Goal: Task Accomplishment & Management: Manage account settings

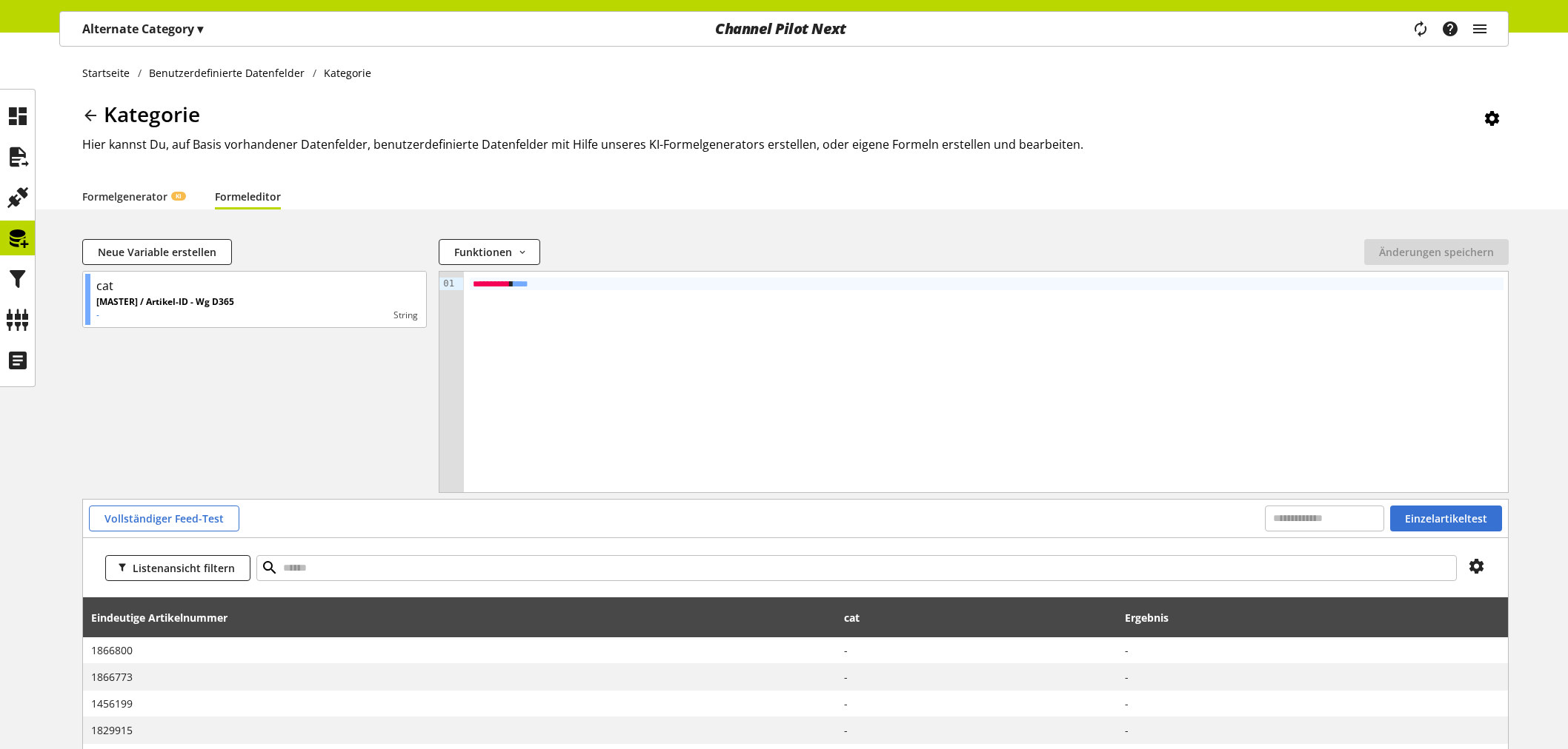
scroll to position [126, 0]
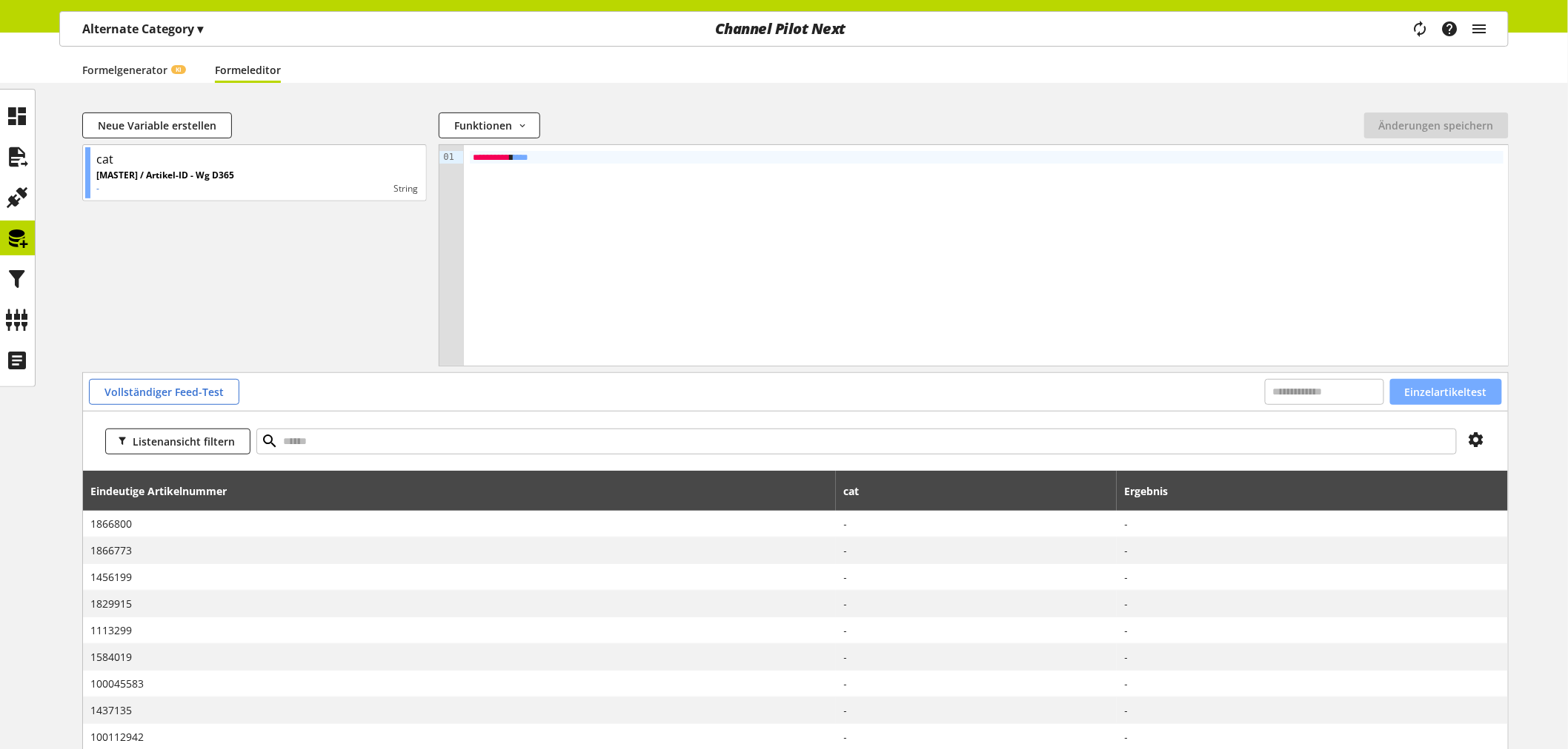
click at [1444, 389] on span "Einzelartikeltest" at bounding box center [1445, 392] width 82 height 16
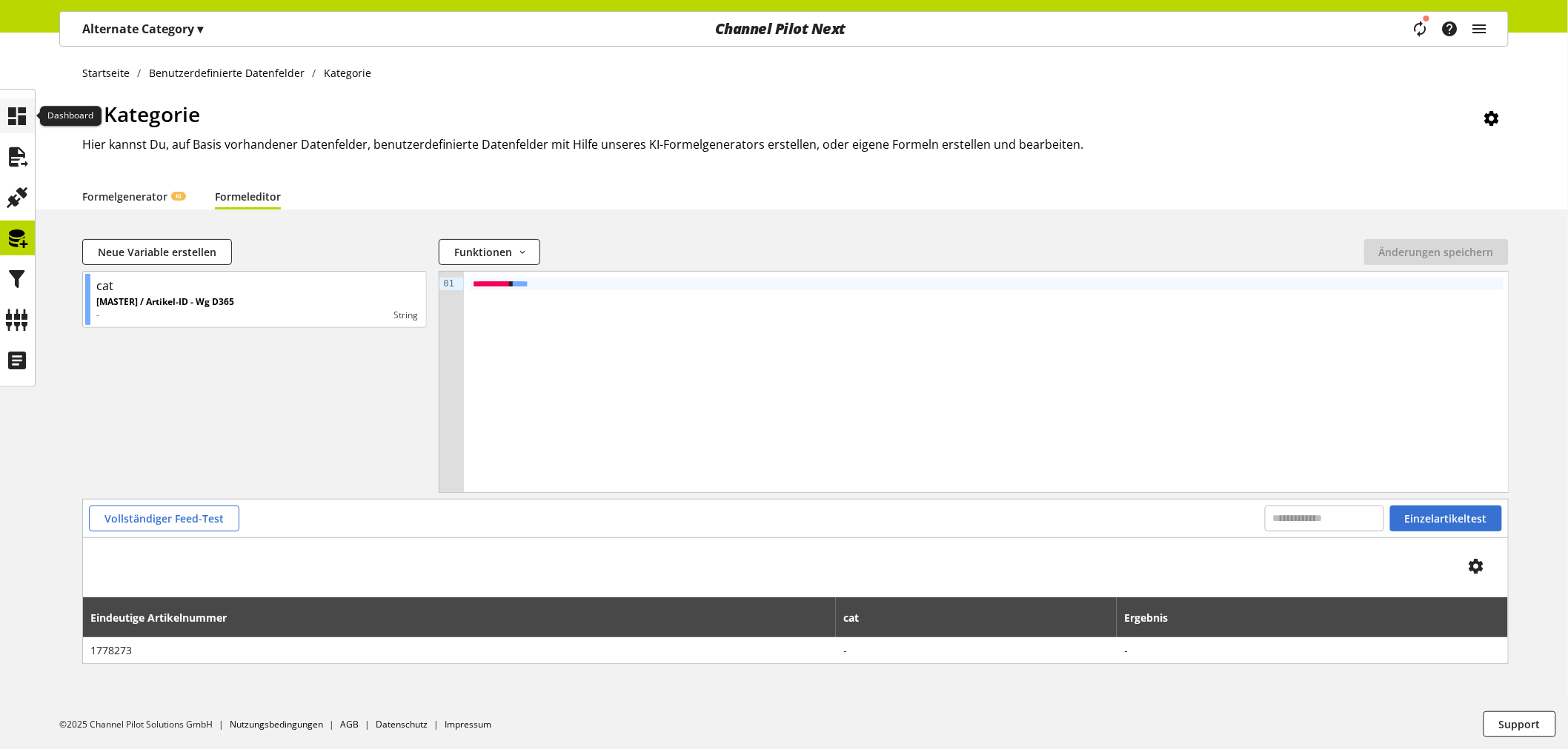
click at [10, 111] on icon at bounding box center [18, 117] width 24 height 30
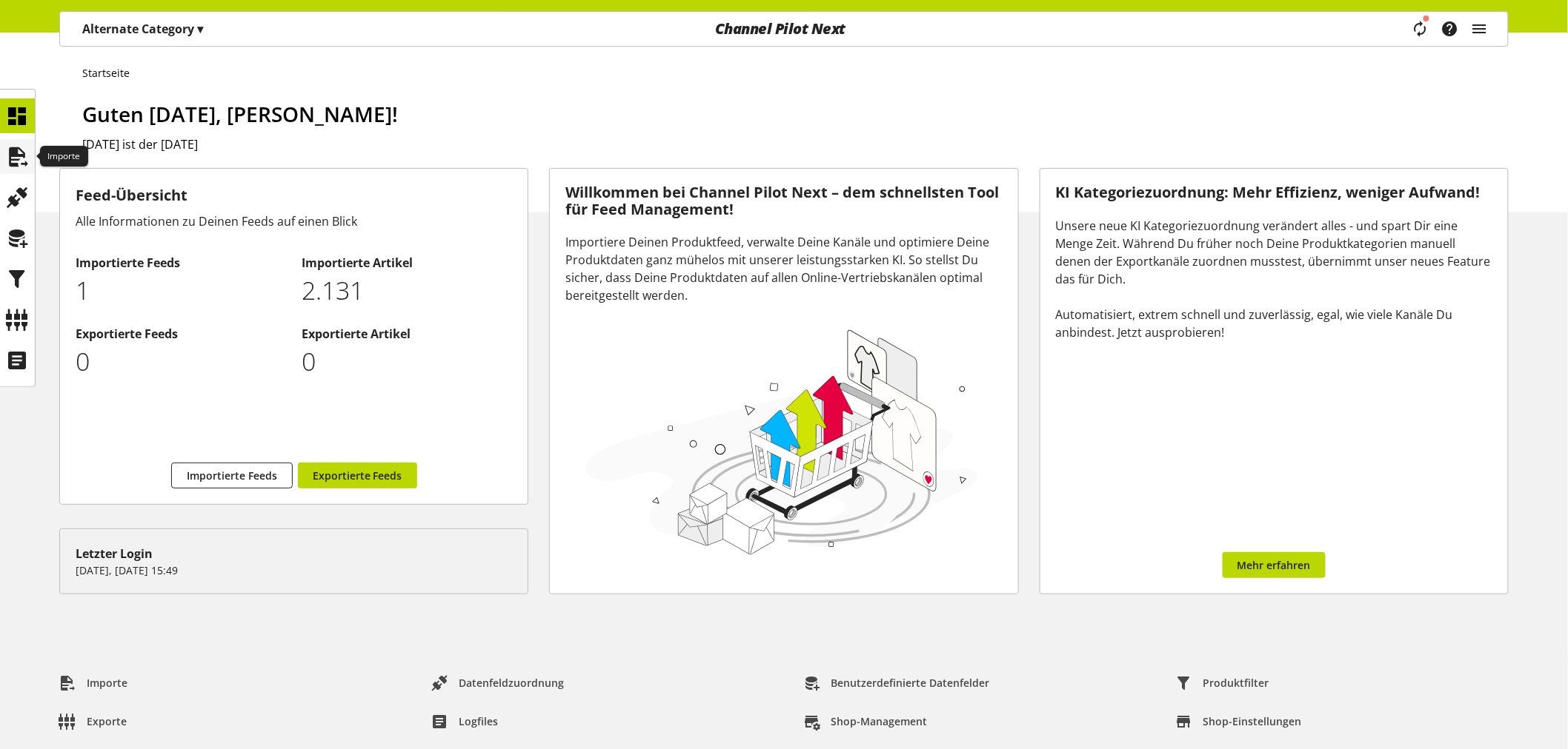
click at [8, 161] on icon at bounding box center [18, 157] width 24 height 30
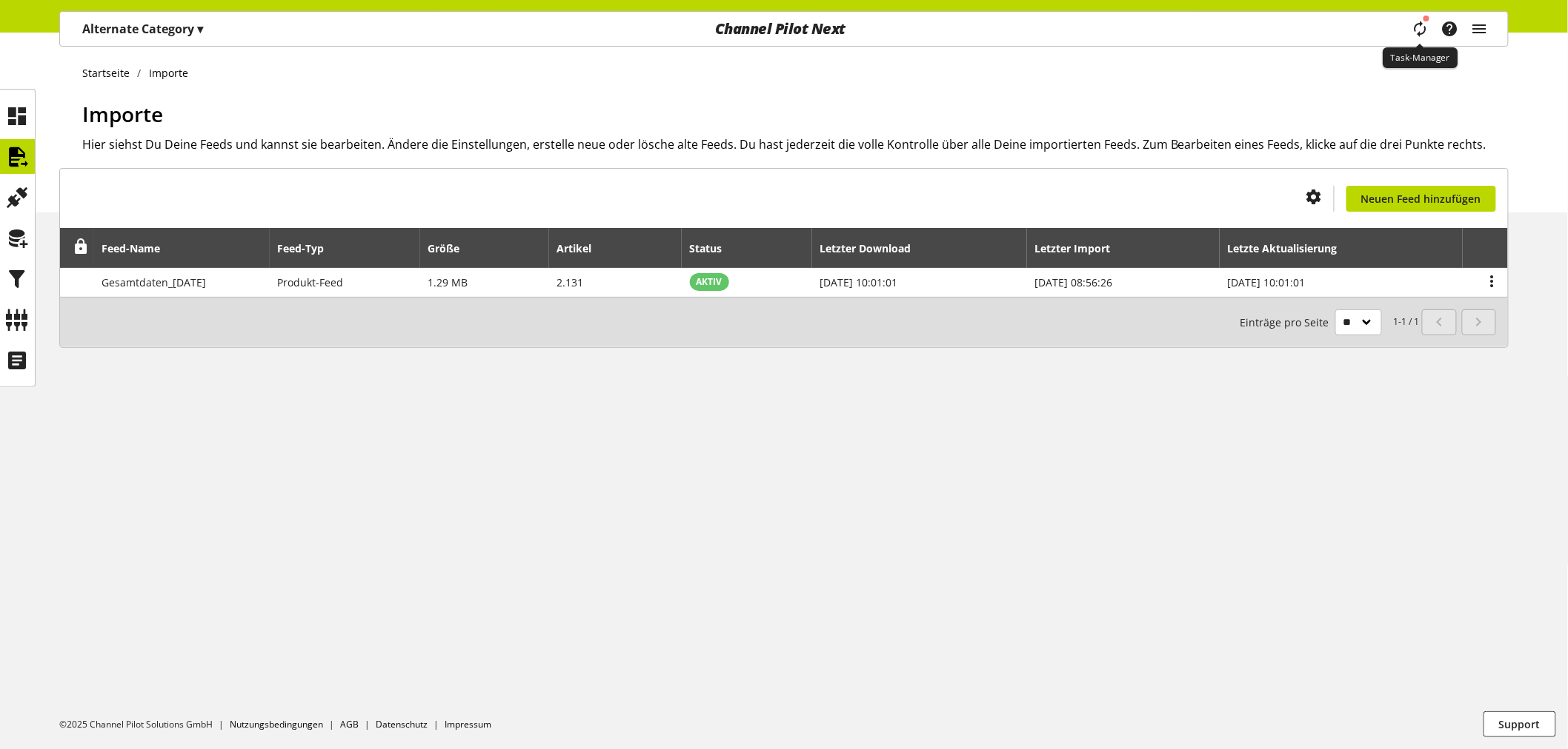
click at [1424, 23] on icon "main navigation" at bounding box center [1420, 29] width 18 height 27
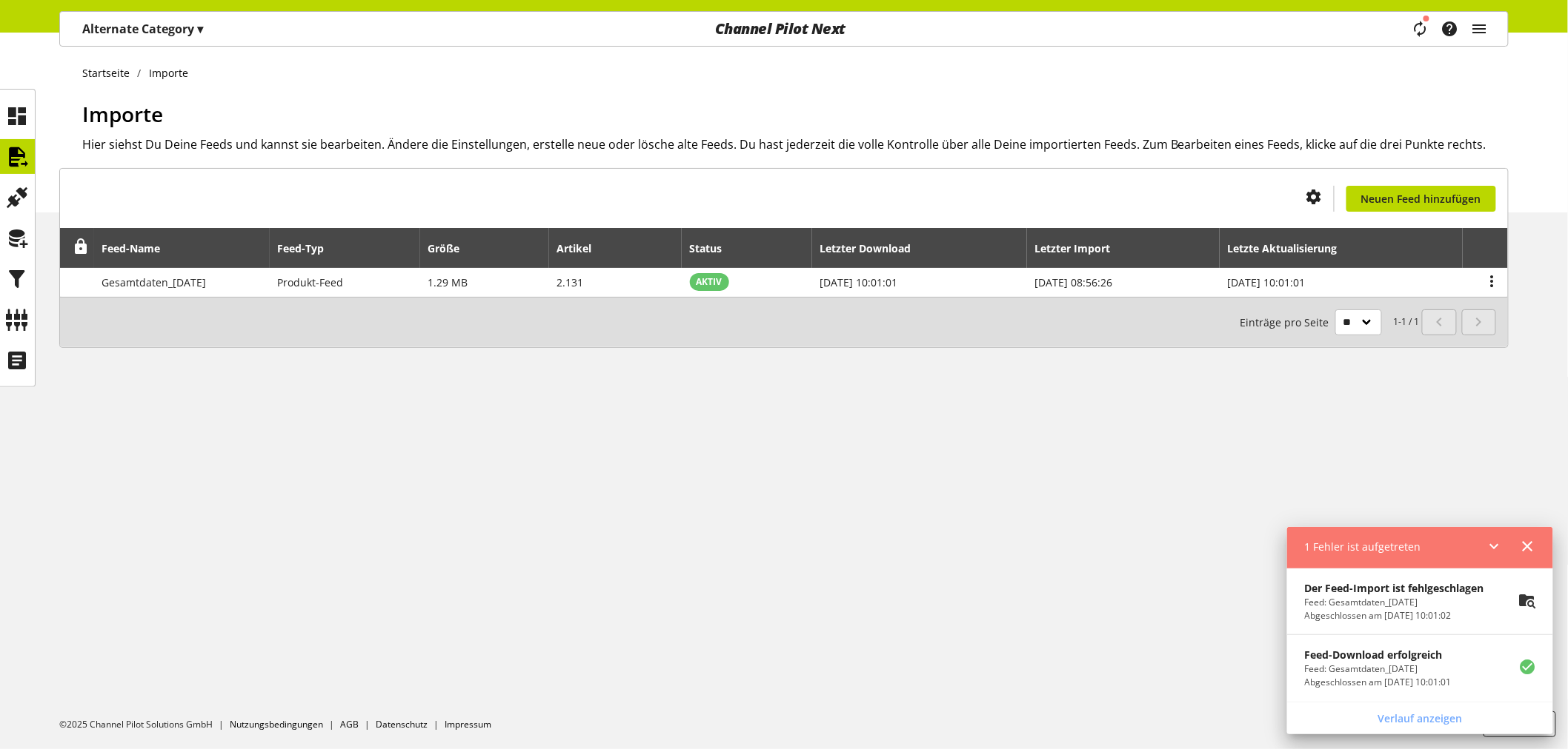
click at [1386, 625] on div "Der Feed-Import ist fehlgeschlagen Feed: Gesamtdaten_[DATE] Abgeschlossen am [D…" at bounding box center [1394, 601] width 215 height 66
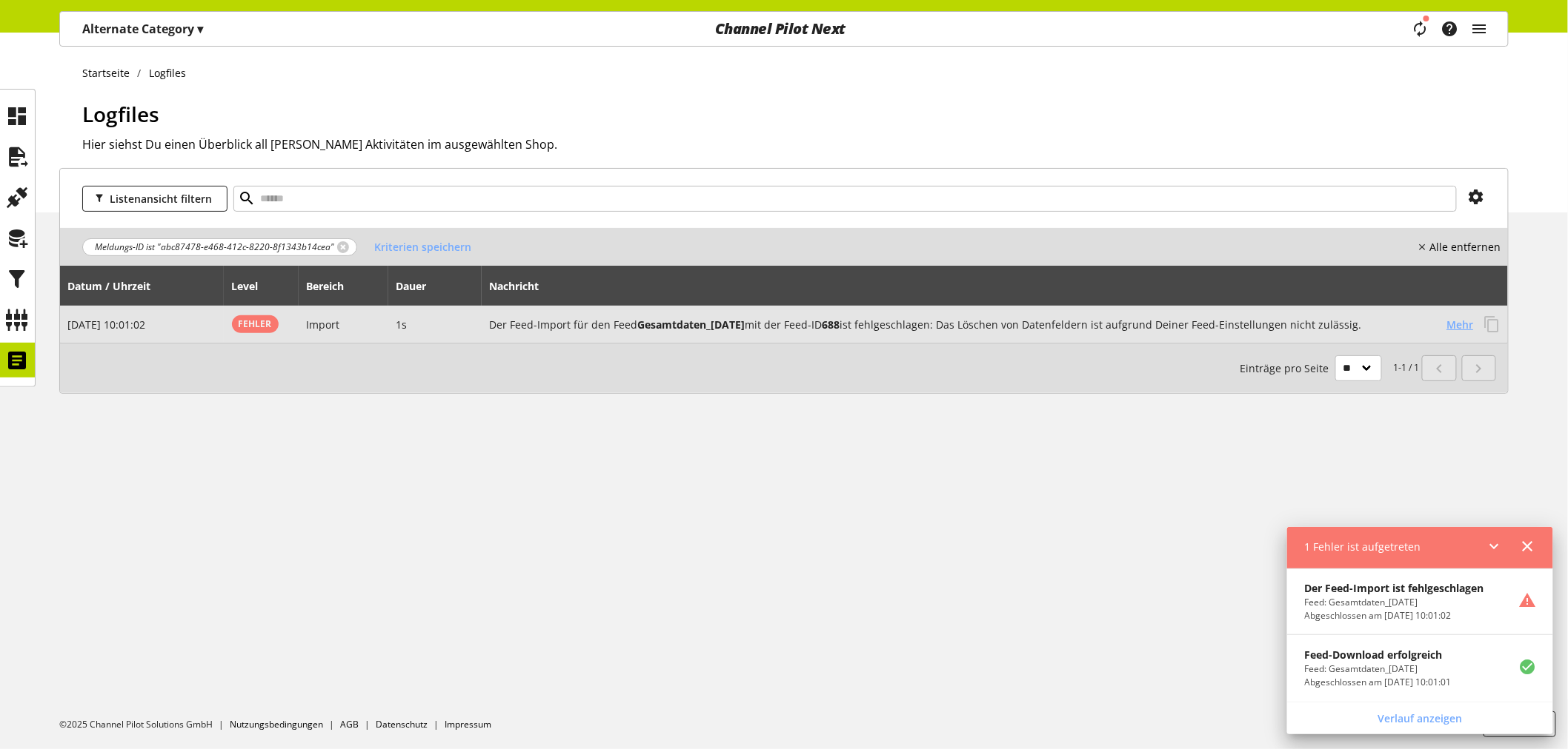
click at [1460, 323] on span "Mehr" at bounding box center [1459, 325] width 27 height 16
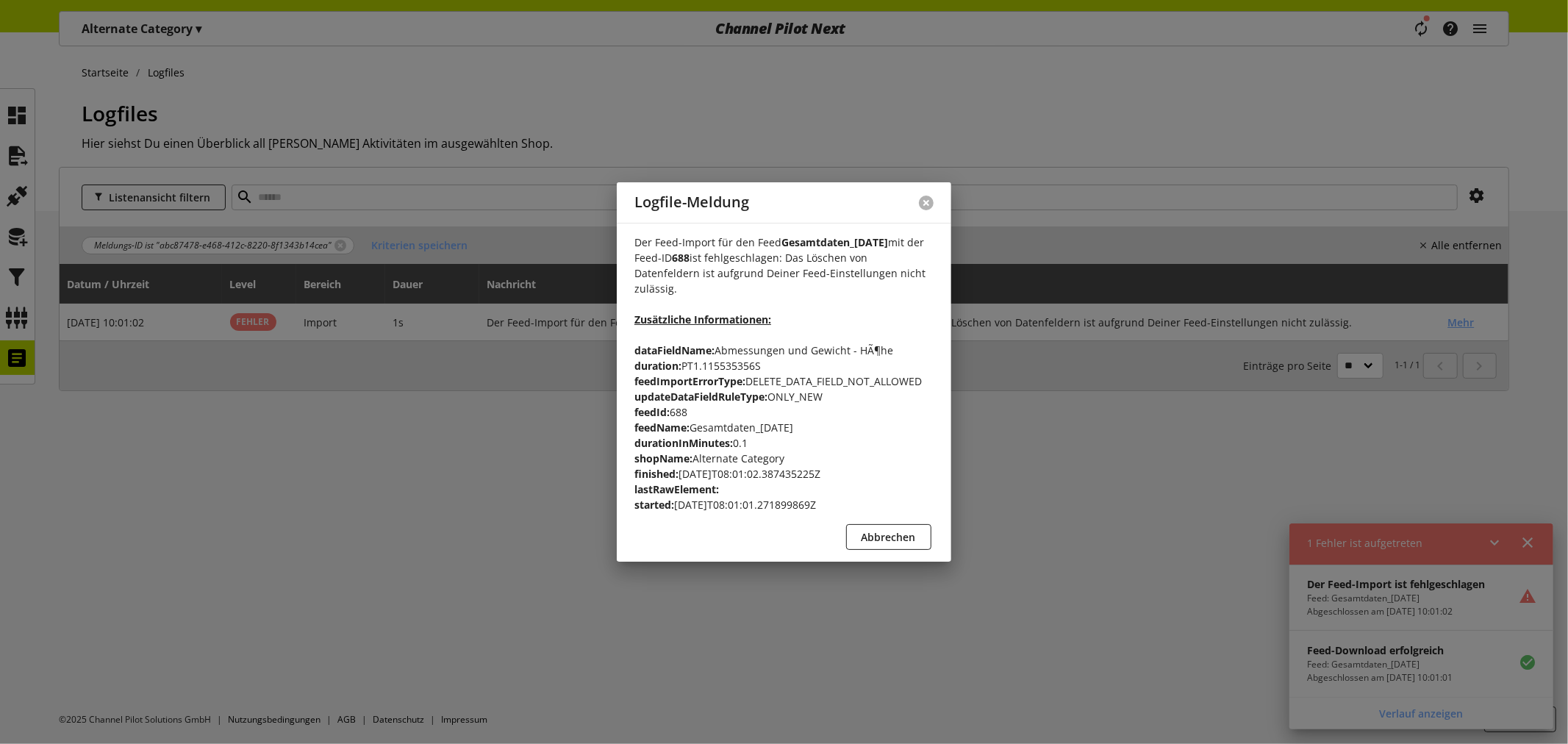
click at [932, 203] on button at bounding box center [926, 202] width 15 height 15
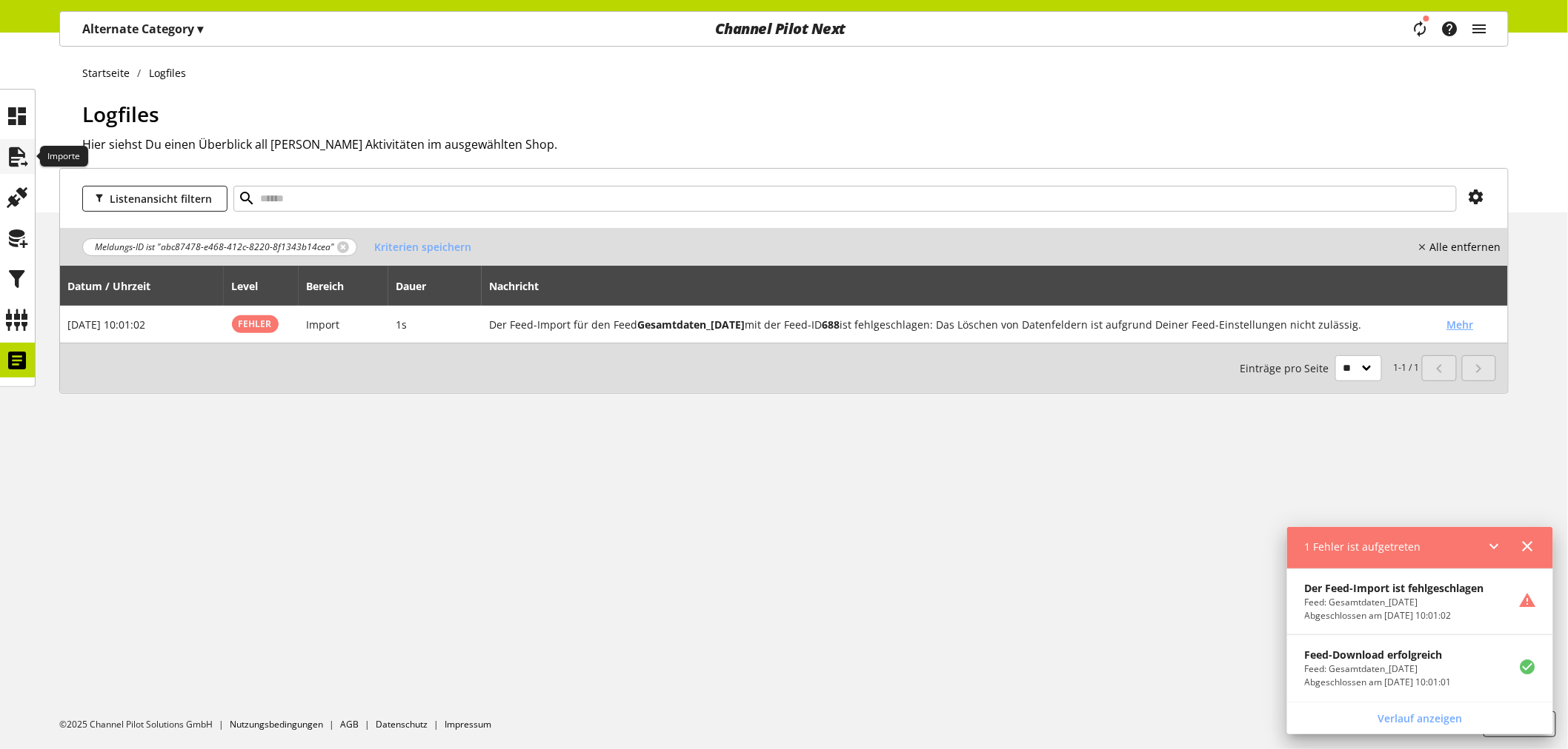
click at [18, 146] on icon at bounding box center [18, 157] width 24 height 30
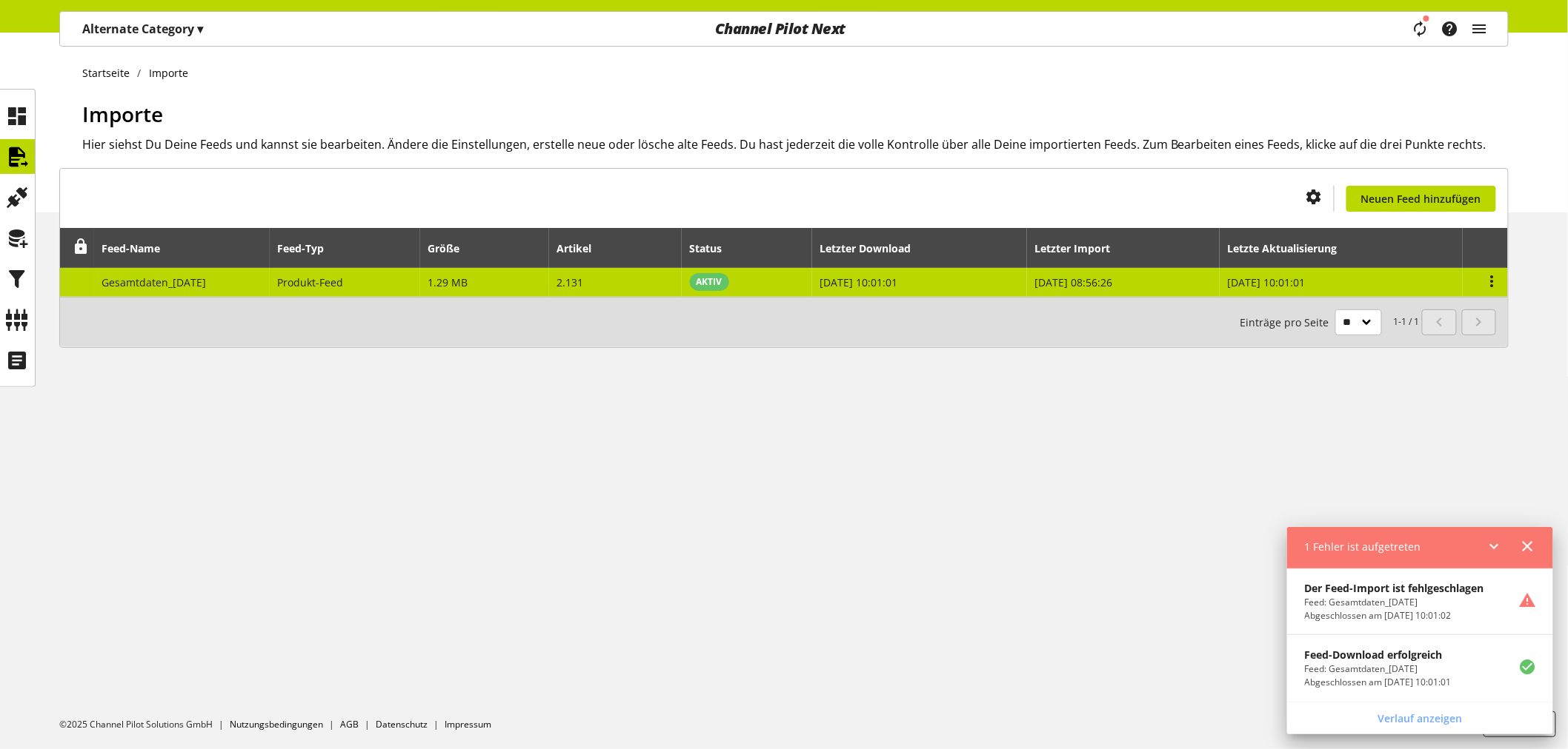
click at [625, 282] on td "2.131" at bounding box center [615, 282] width 133 height 29
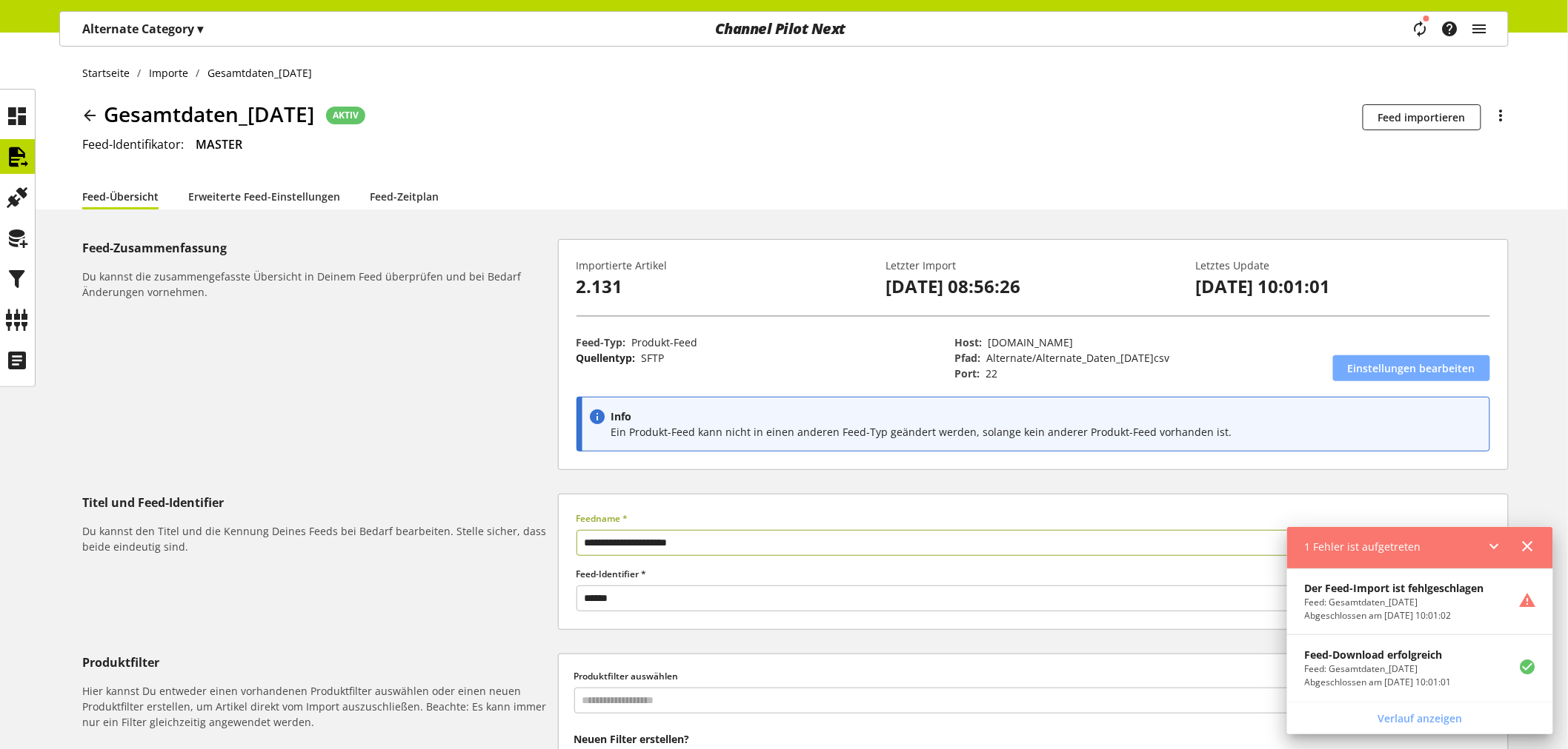
click at [1376, 365] on span "Einstellungen bearbeiten" at bounding box center [1411, 369] width 128 height 16
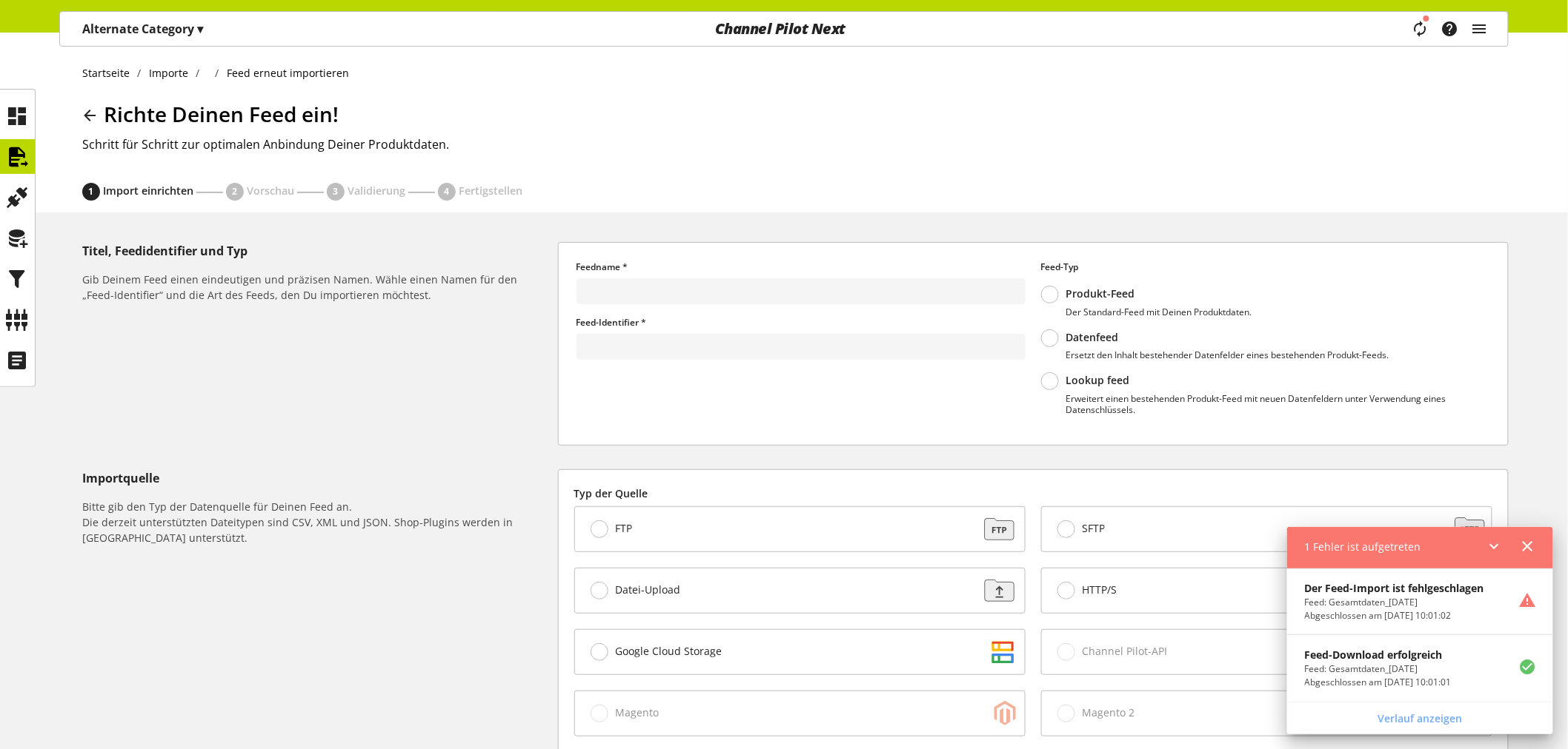
type input "**********"
type input "******"
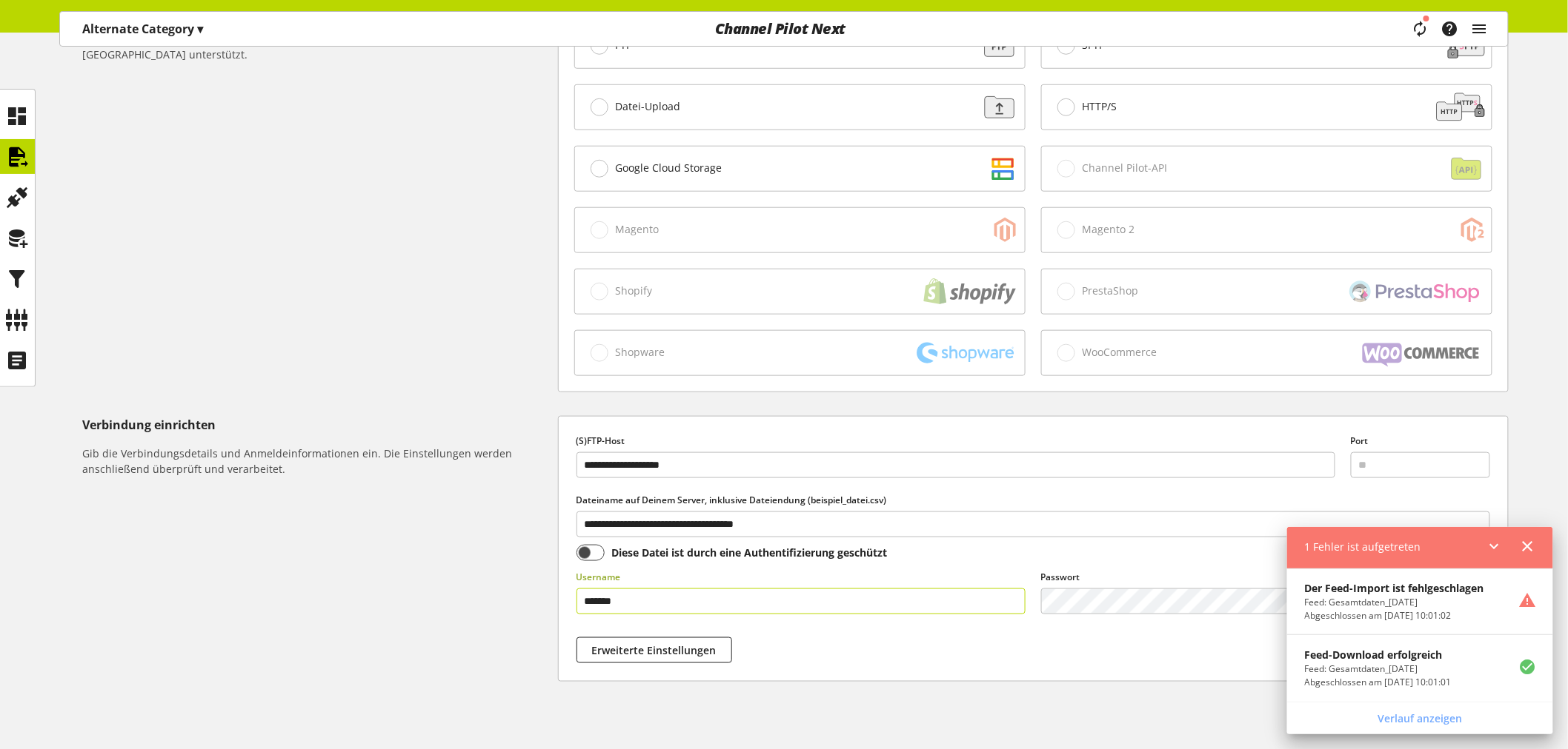
scroll to position [552, 0]
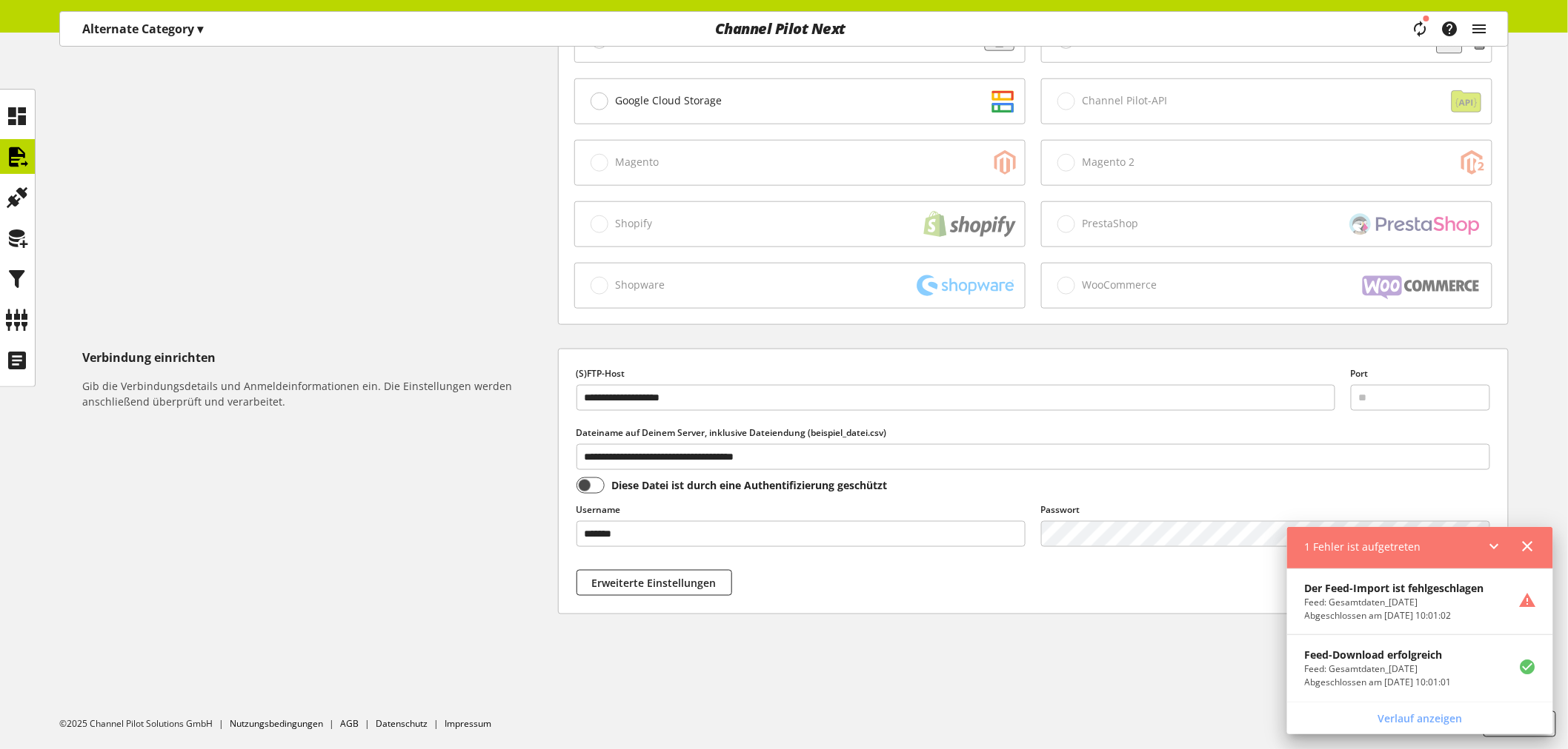
click at [1497, 542] on icon at bounding box center [1494, 545] width 18 height 27
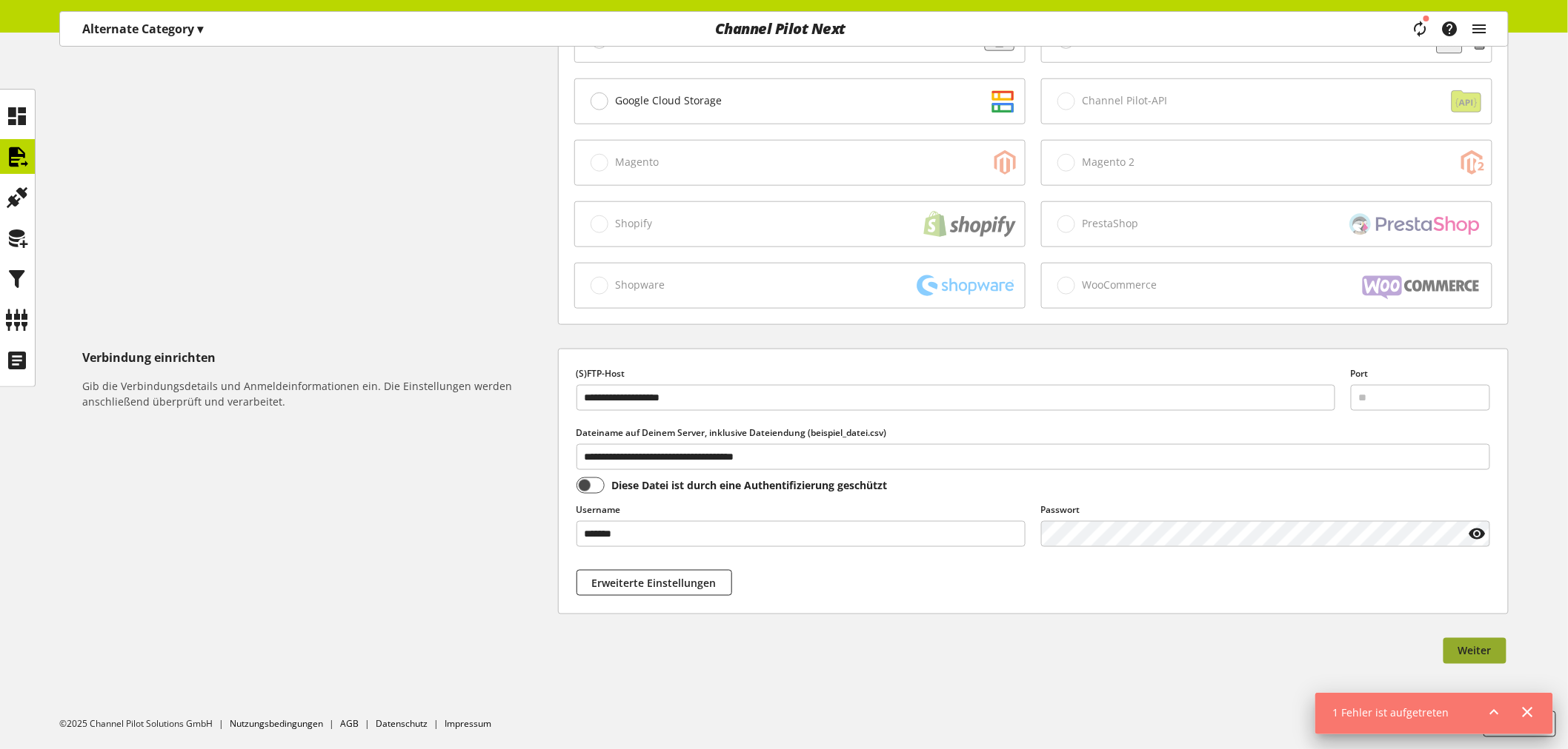
click at [1455, 642] on button "Weiter" at bounding box center [1475, 651] width 63 height 26
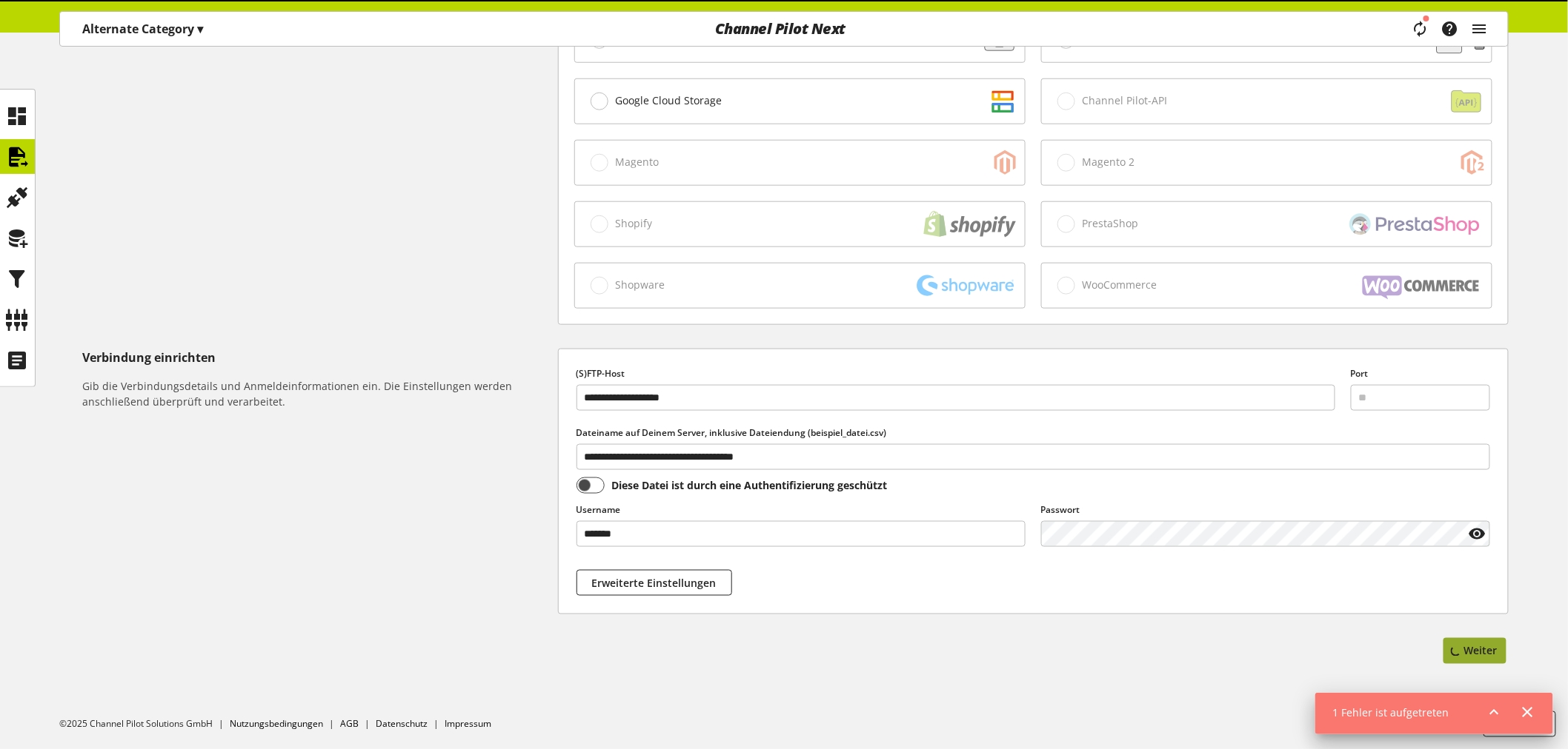
scroll to position [0, 0]
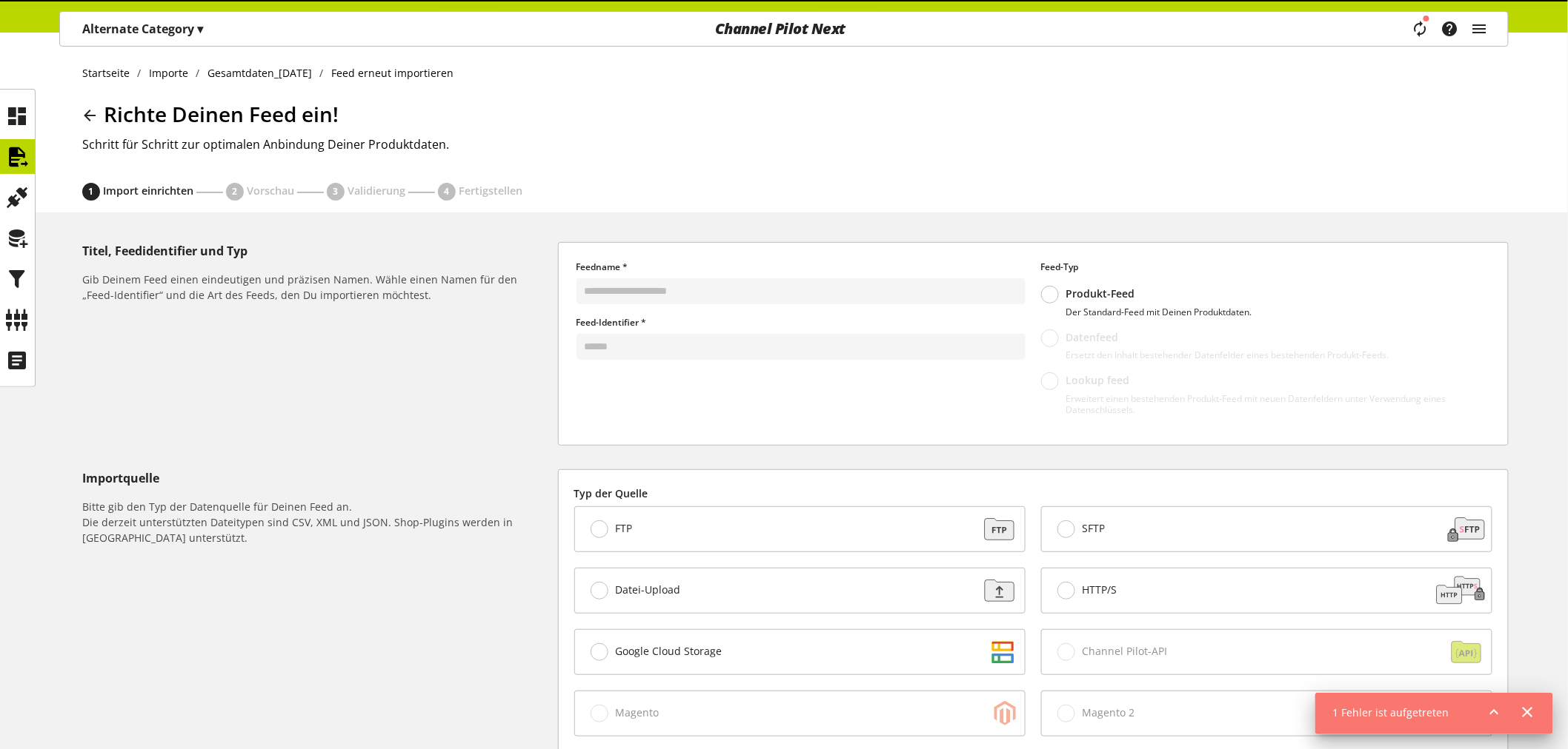
select select "*"
select select "*****"
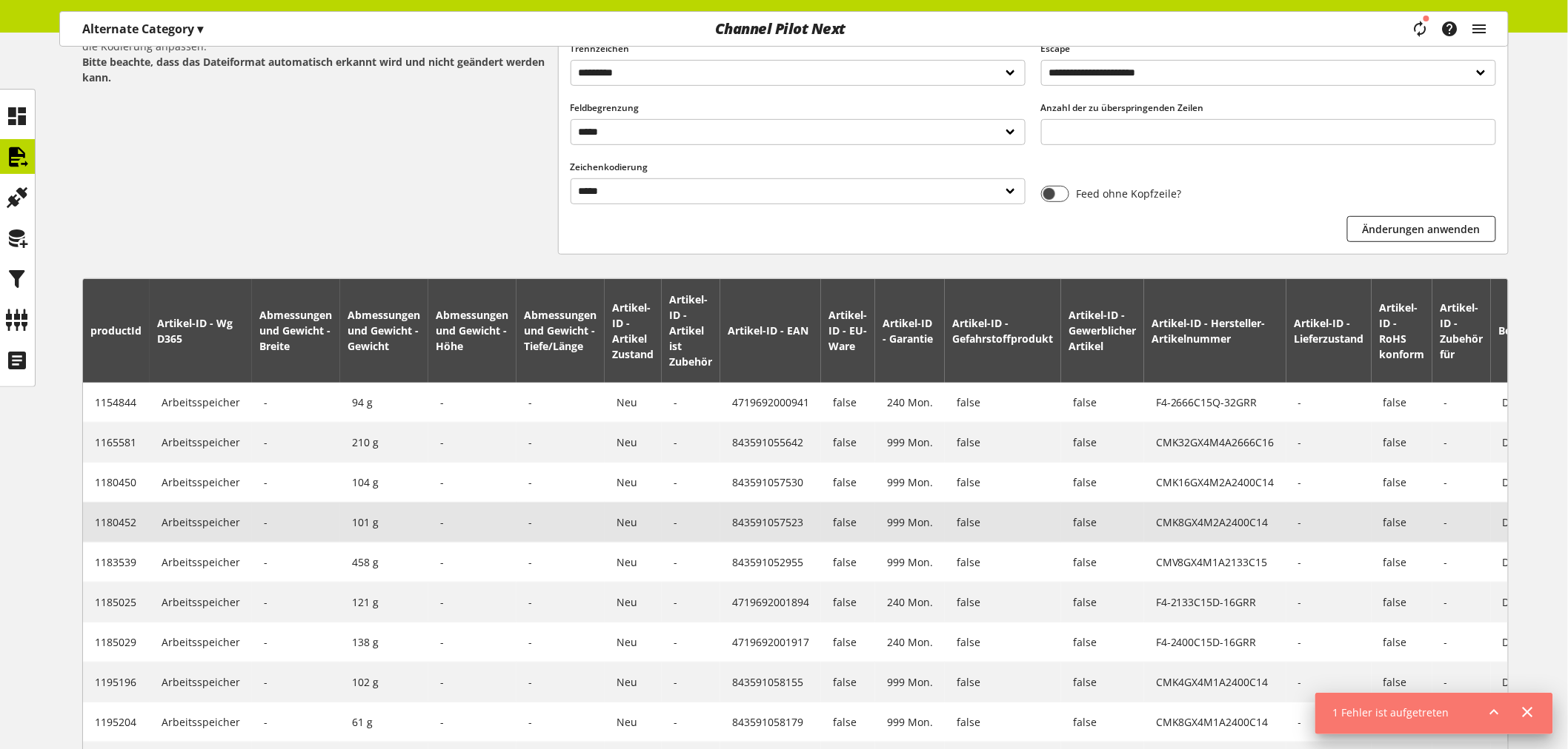
scroll to position [439, 0]
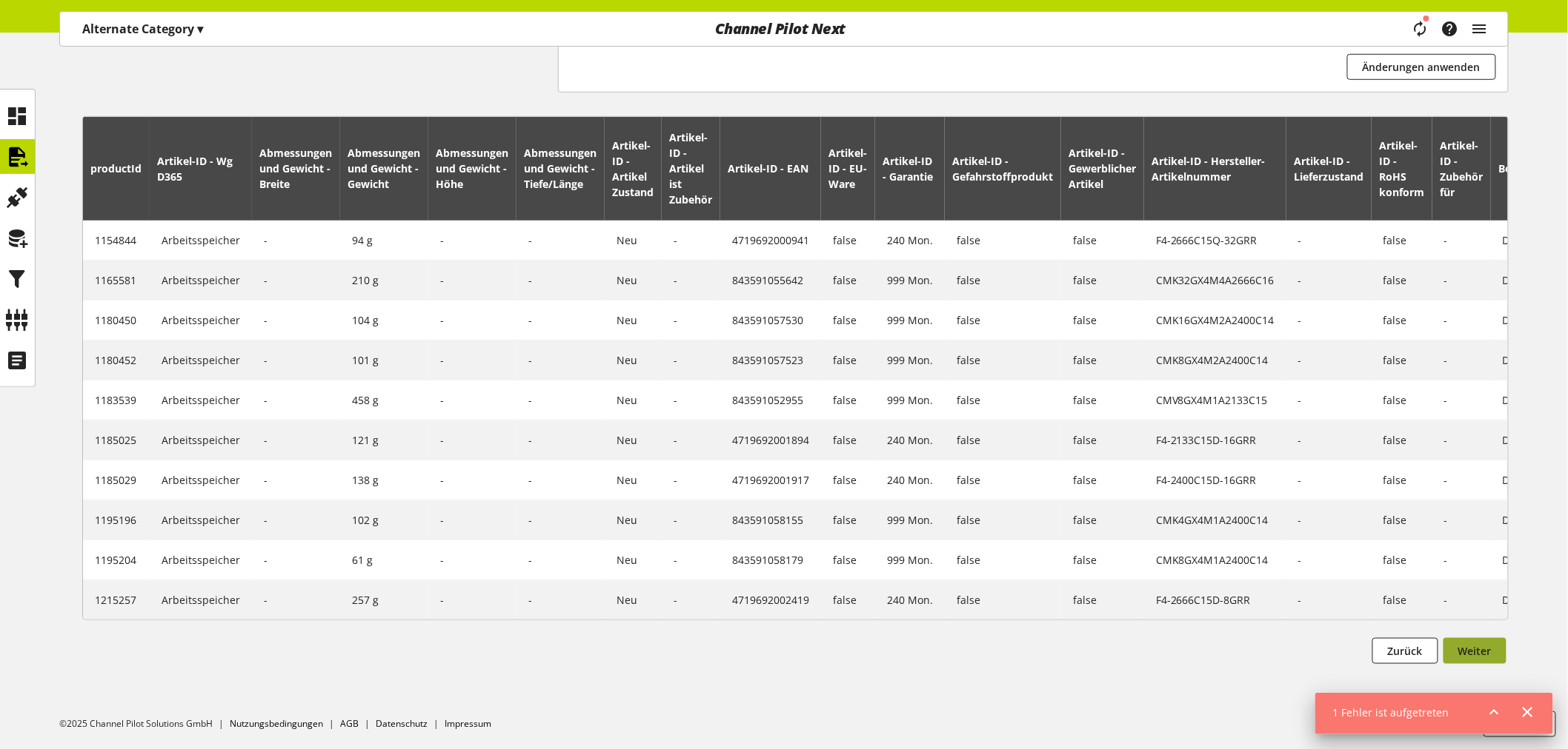
click at [1479, 660] on button "Weiter" at bounding box center [1475, 651] width 63 height 26
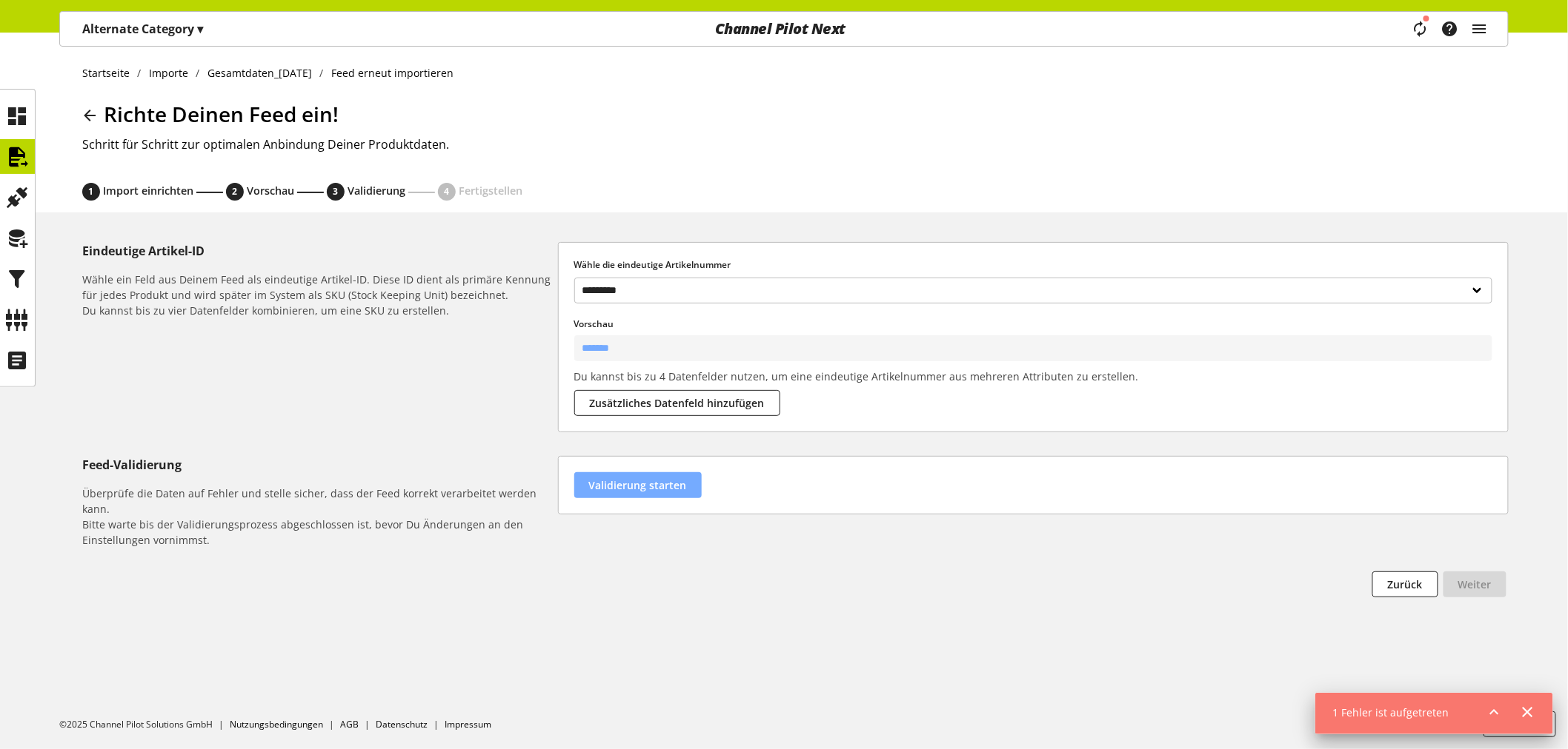
click at [640, 481] on span "Validierung starten" at bounding box center [638, 485] width 98 height 16
select select "********"
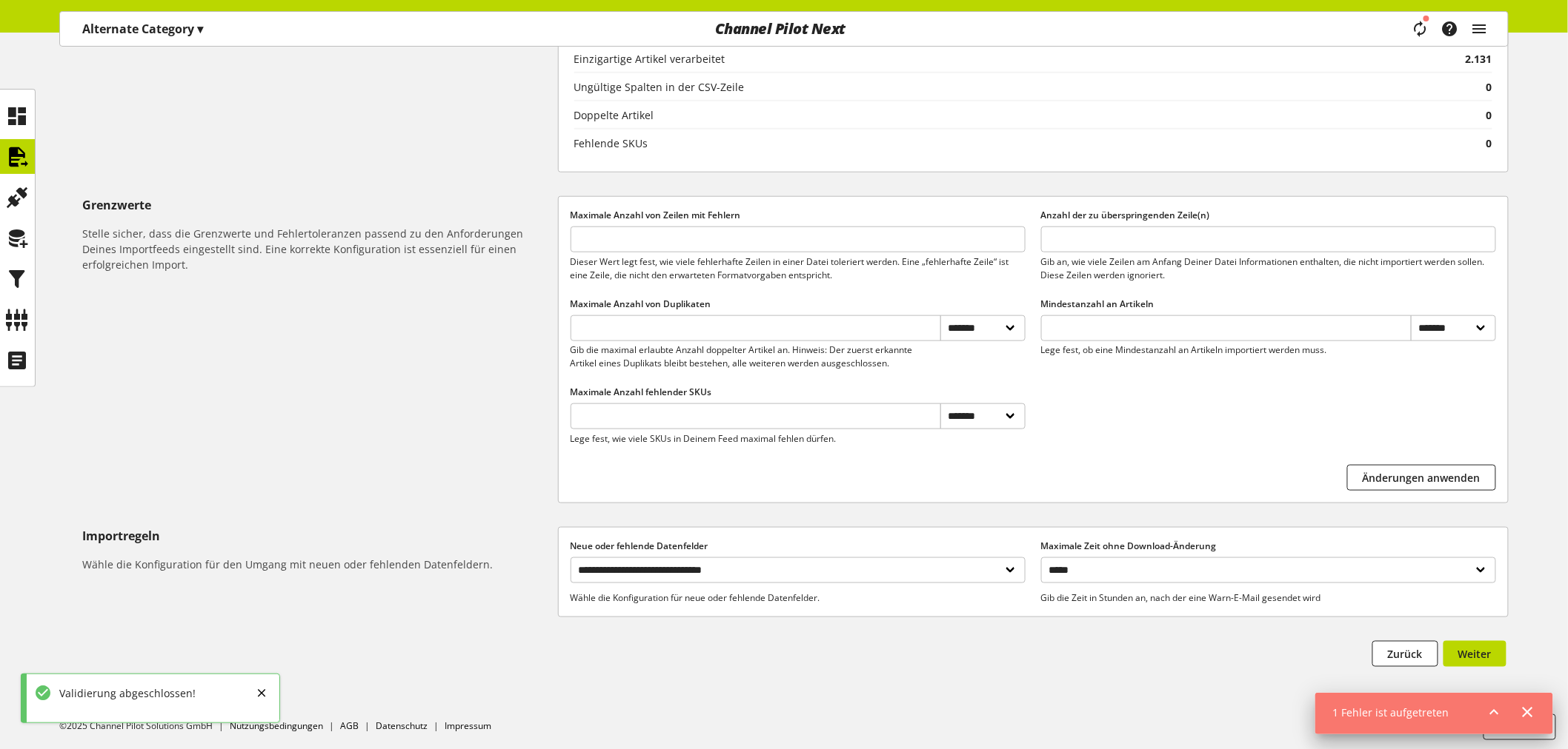
scroll to position [514, 0]
click at [781, 573] on select "**********" at bounding box center [798, 568] width 455 height 26
select select "**********"
click at [570, 555] on select "**********" at bounding box center [798, 568] width 455 height 26
click at [852, 568] on select "**********" at bounding box center [798, 568] width 455 height 26
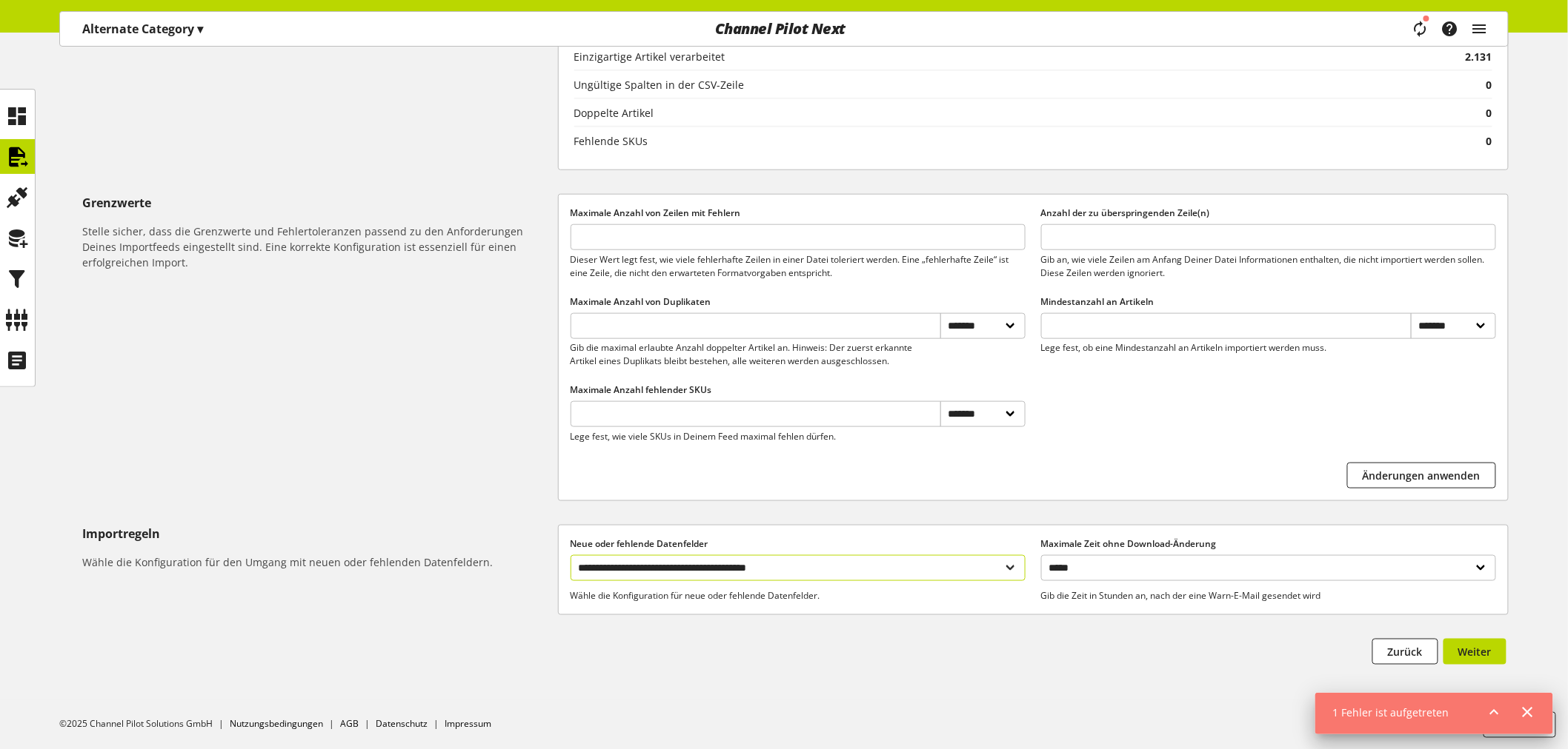
click at [852, 568] on select "**********" at bounding box center [798, 568] width 455 height 26
click at [1501, 645] on button "Weiter" at bounding box center [1475, 652] width 63 height 26
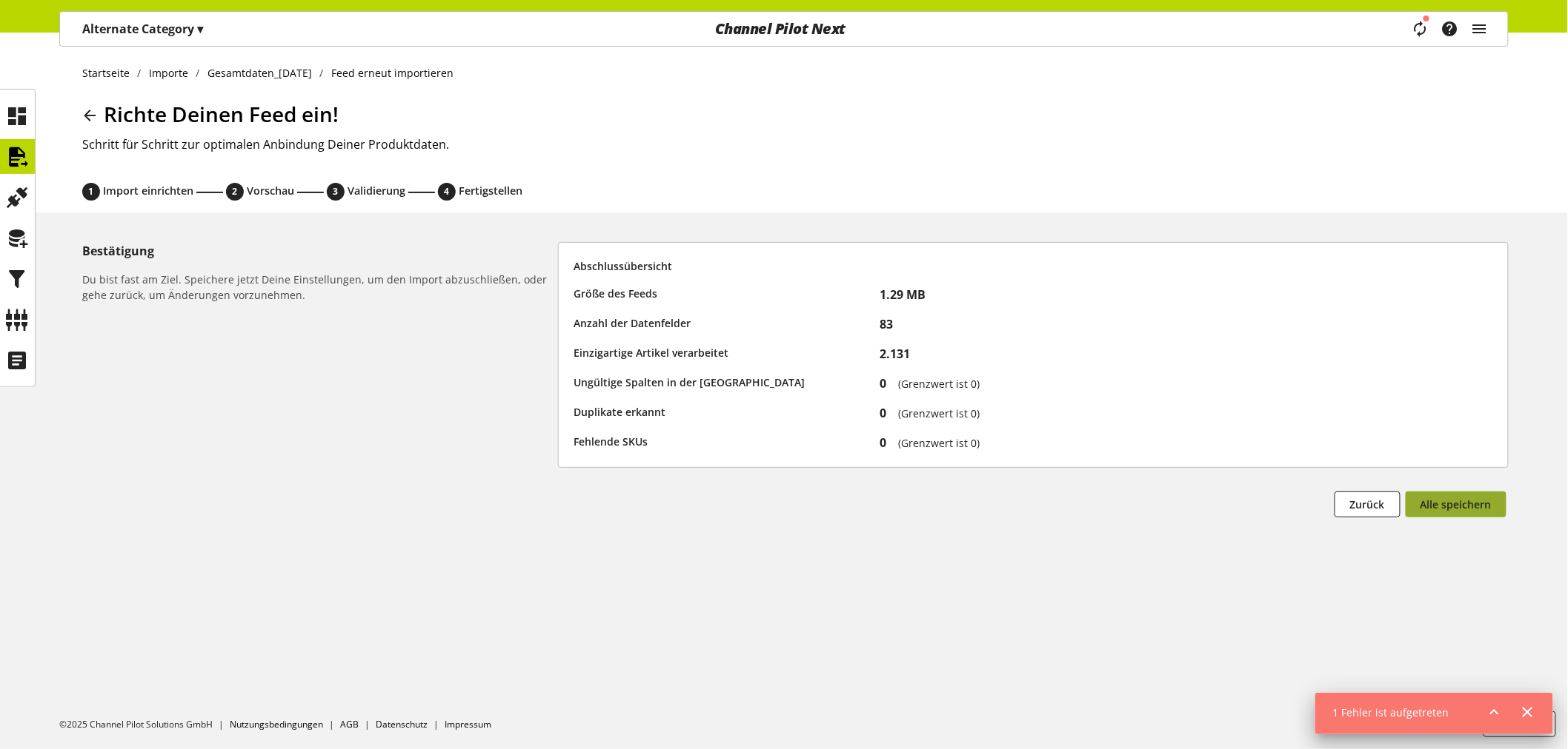
click at [1471, 508] on span "Alle speichern" at bounding box center [1455, 505] width 71 height 16
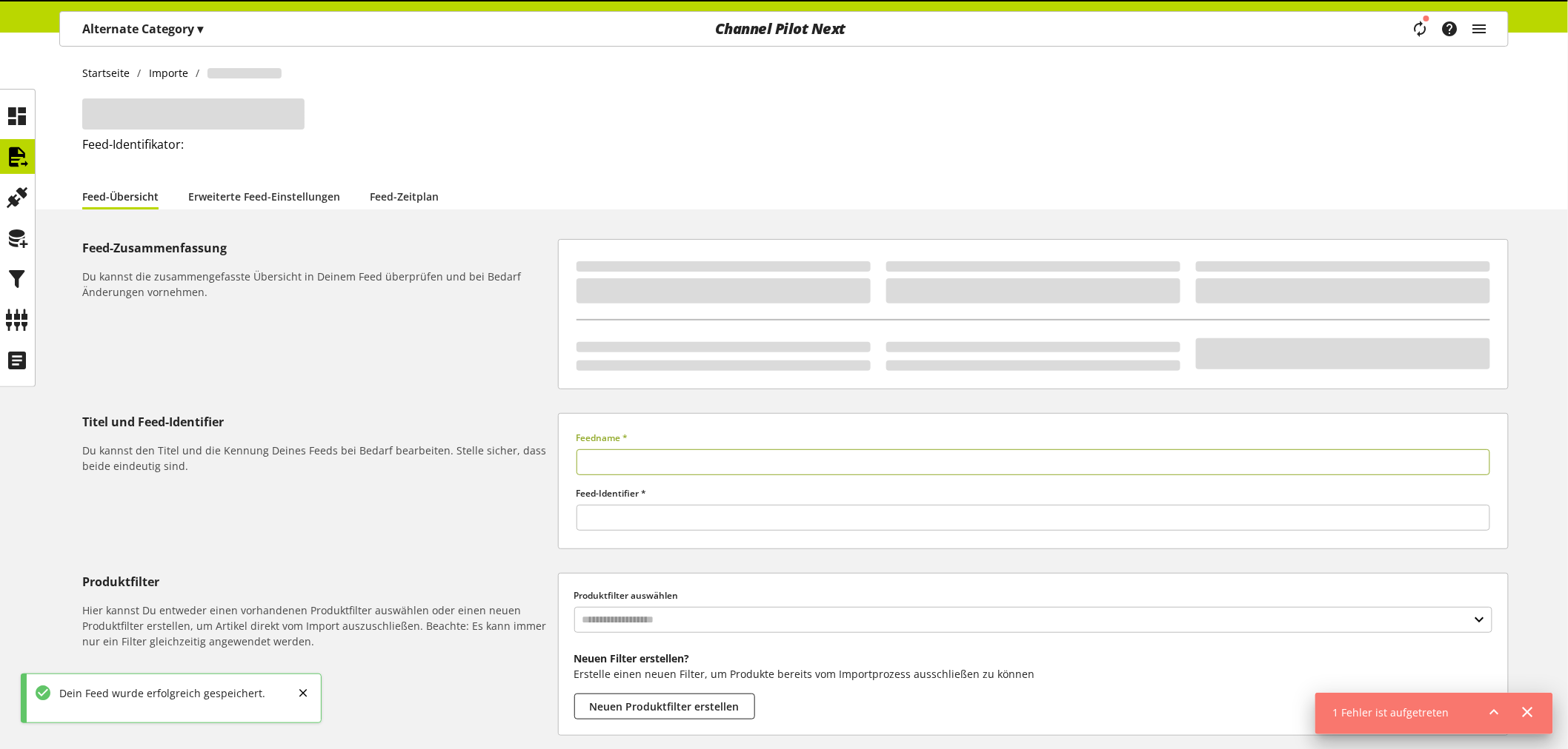
type input "**********"
type input "******"
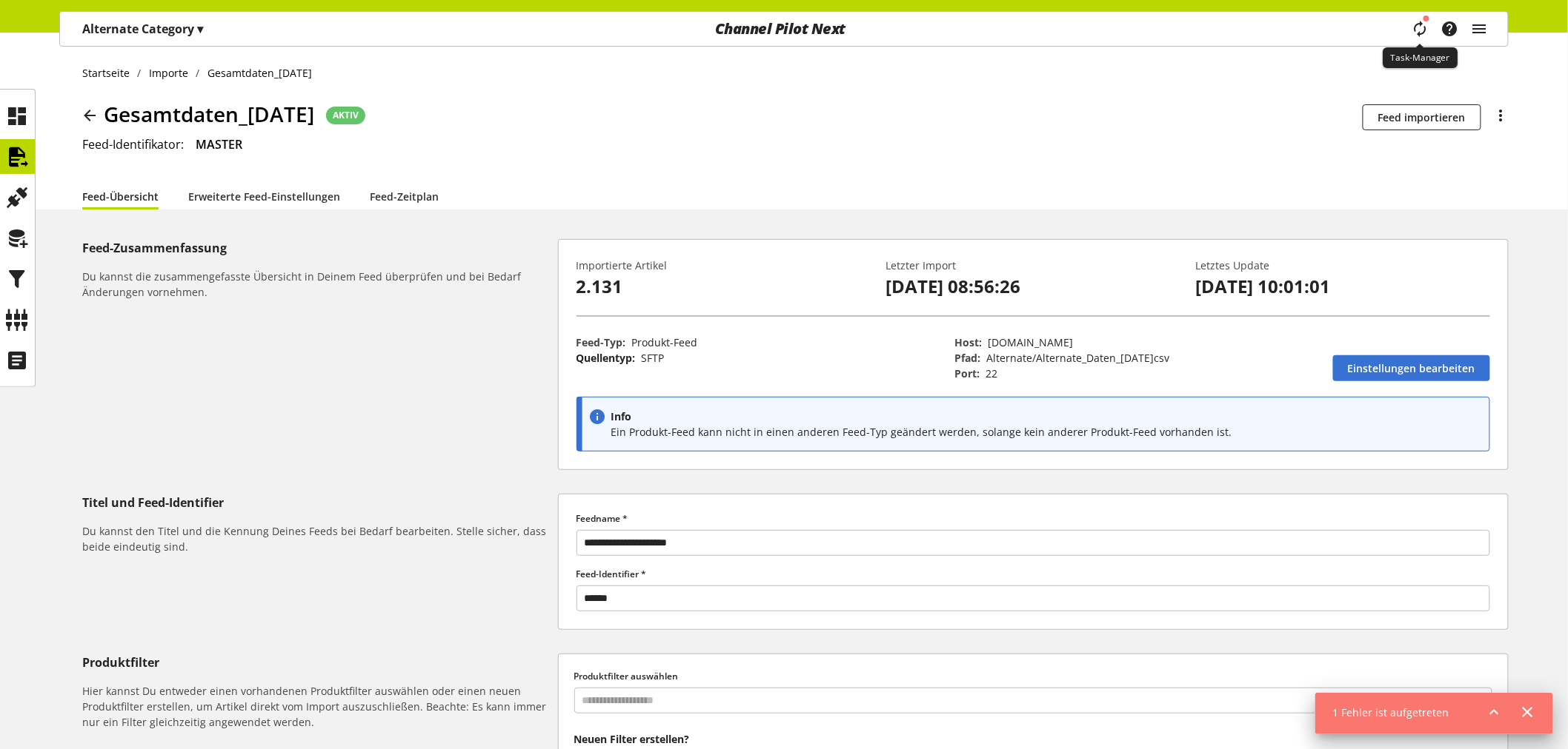
click at [1418, 25] on icon "main navigation" at bounding box center [1420, 29] width 18 height 27
click at [1493, 707] on icon at bounding box center [1494, 711] width 18 height 27
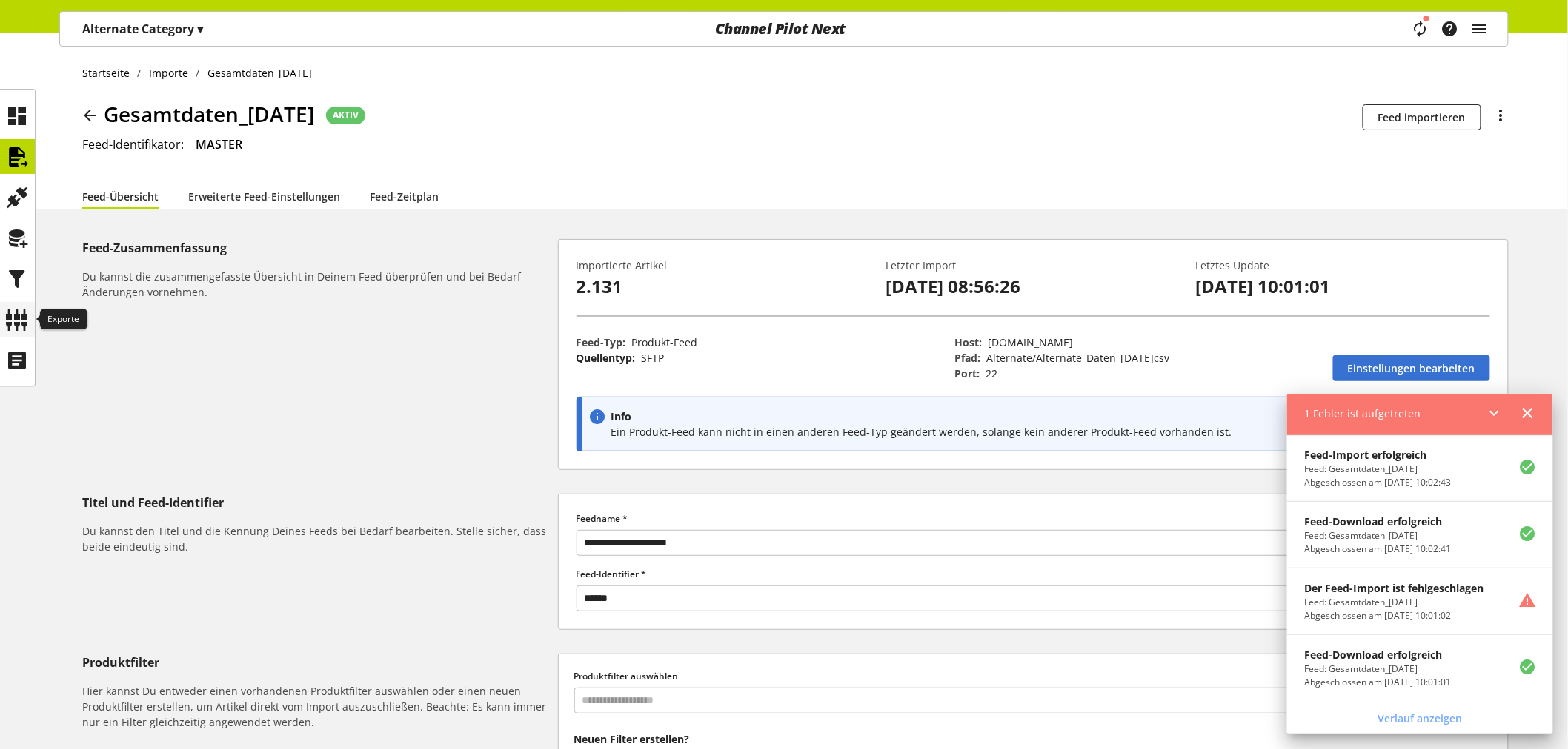
click at [25, 311] on icon at bounding box center [18, 320] width 24 height 30
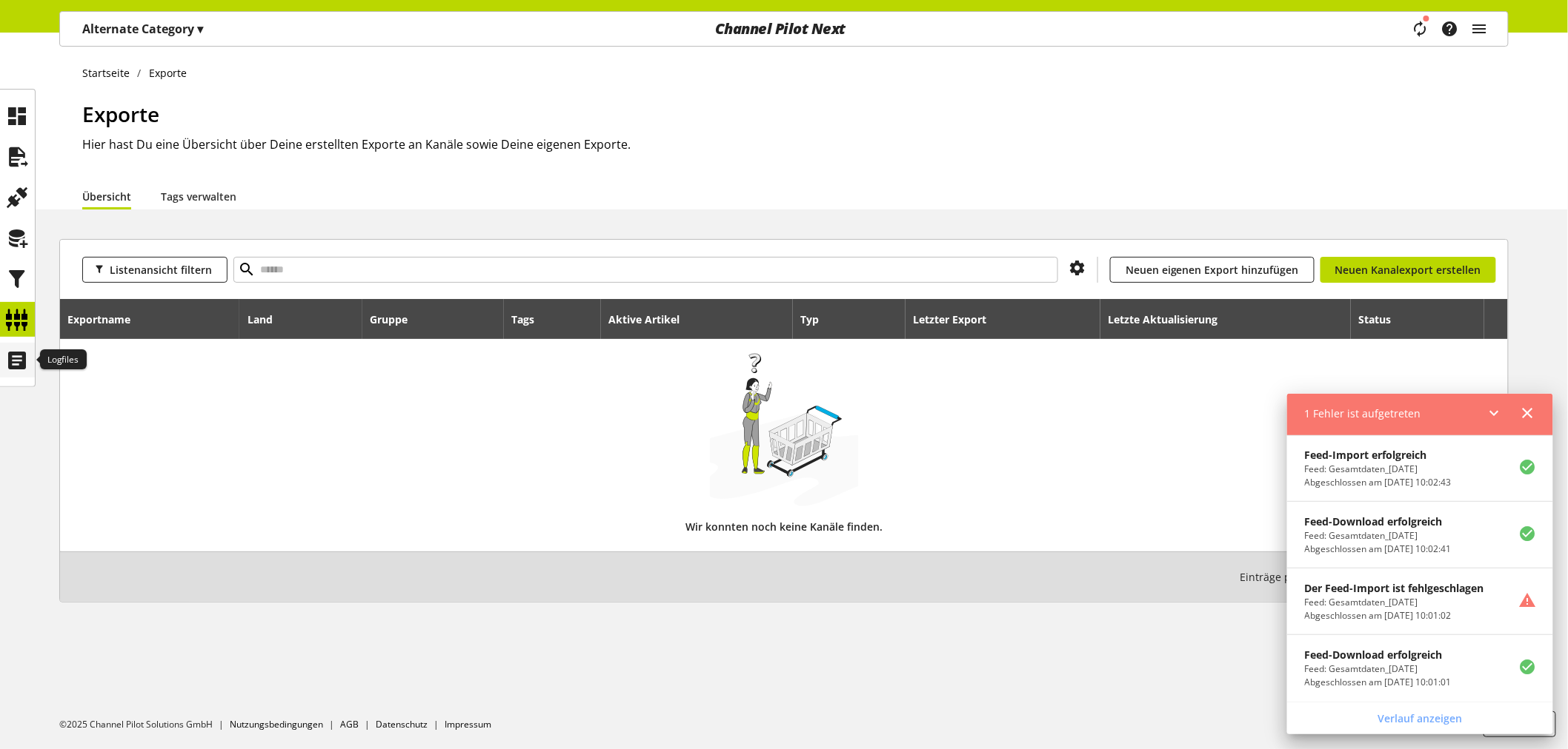
click at [28, 360] on icon at bounding box center [18, 361] width 24 height 30
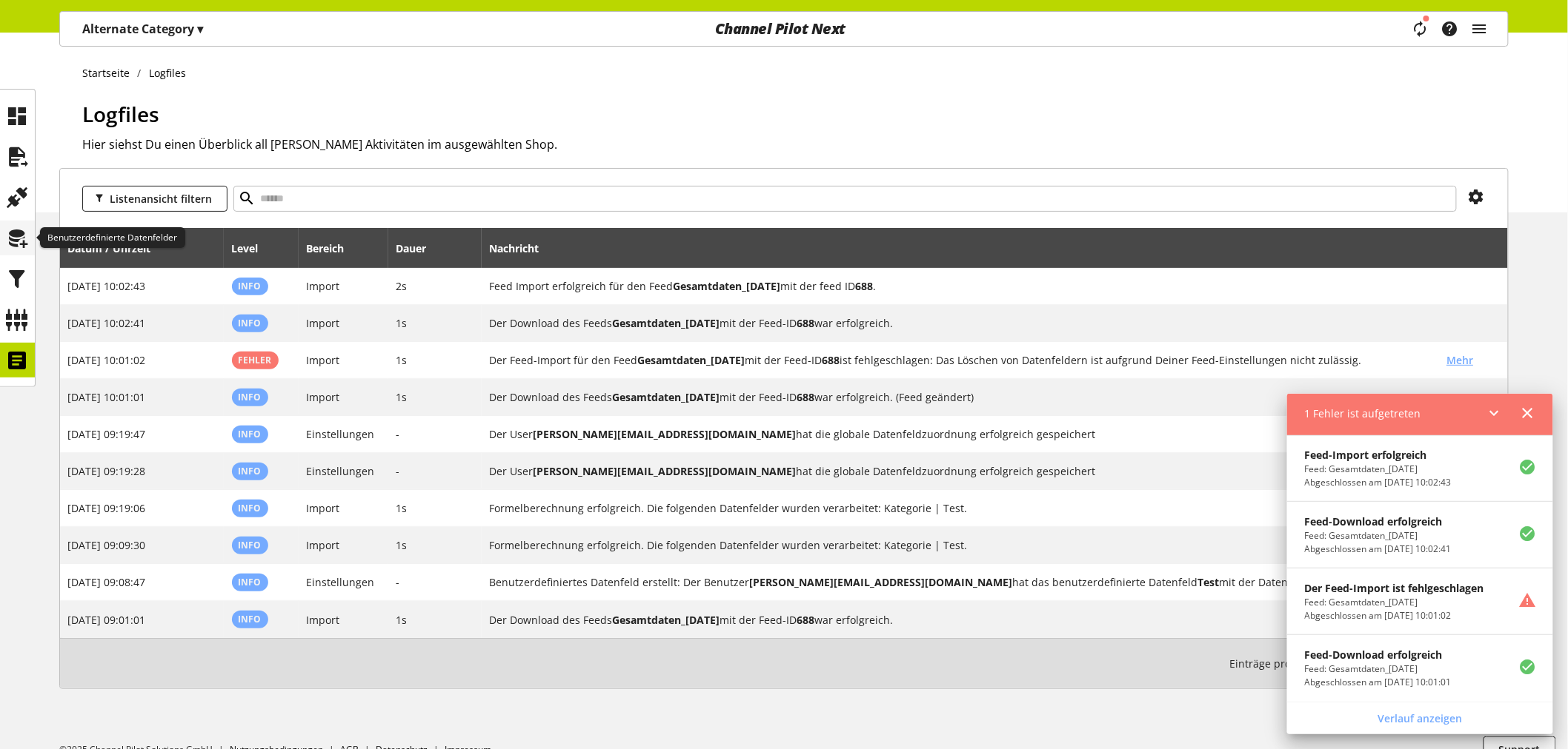
click at [13, 237] on icon at bounding box center [18, 238] width 24 height 30
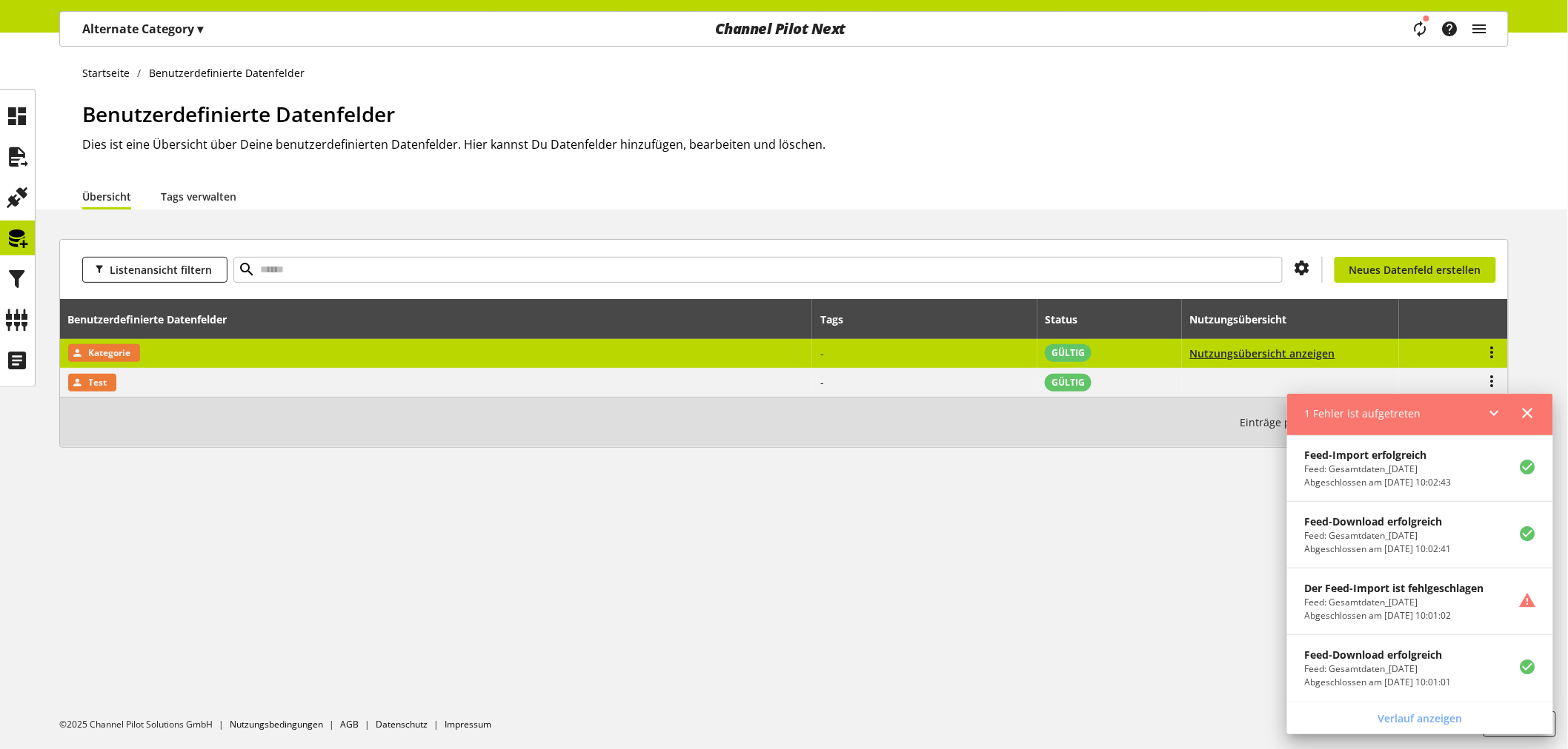
click at [216, 358] on td "Kategorie" at bounding box center [436, 354] width 752 height 30
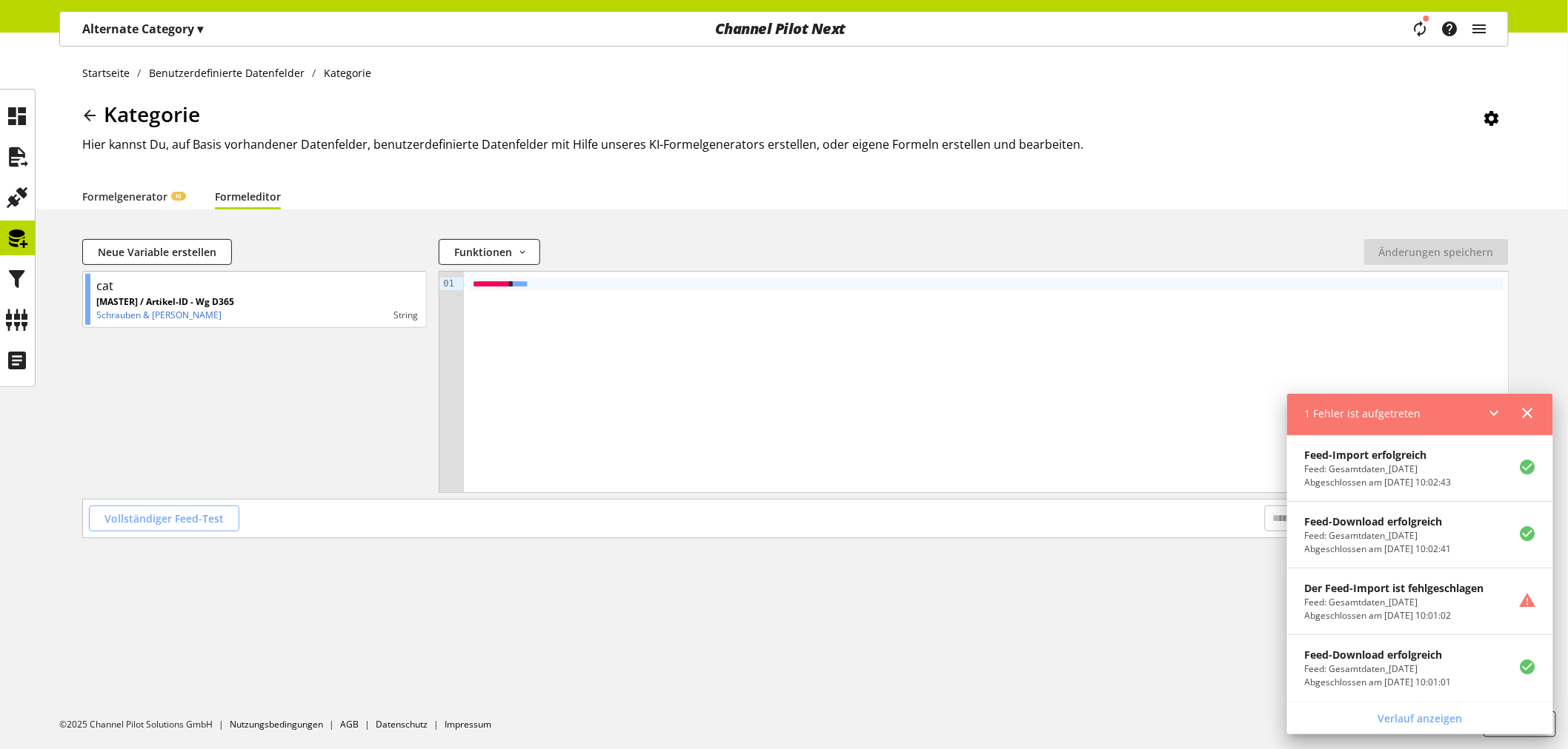
click at [196, 524] on span "Vollständiger Feed-Test" at bounding box center [164, 519] width 120 height 16
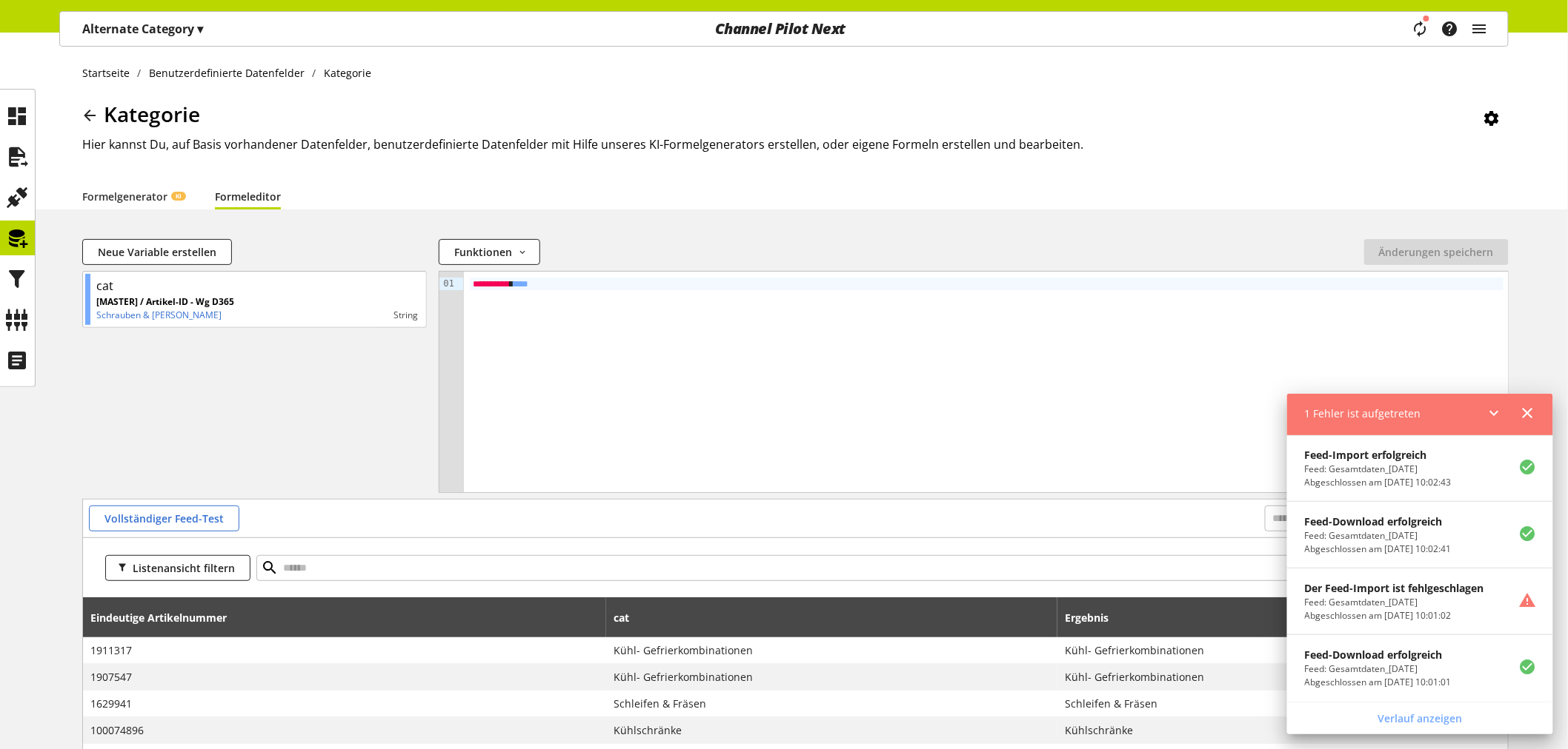
click at [1524, 415] on icon at bounding box center [1527, 413] width 18 height 27
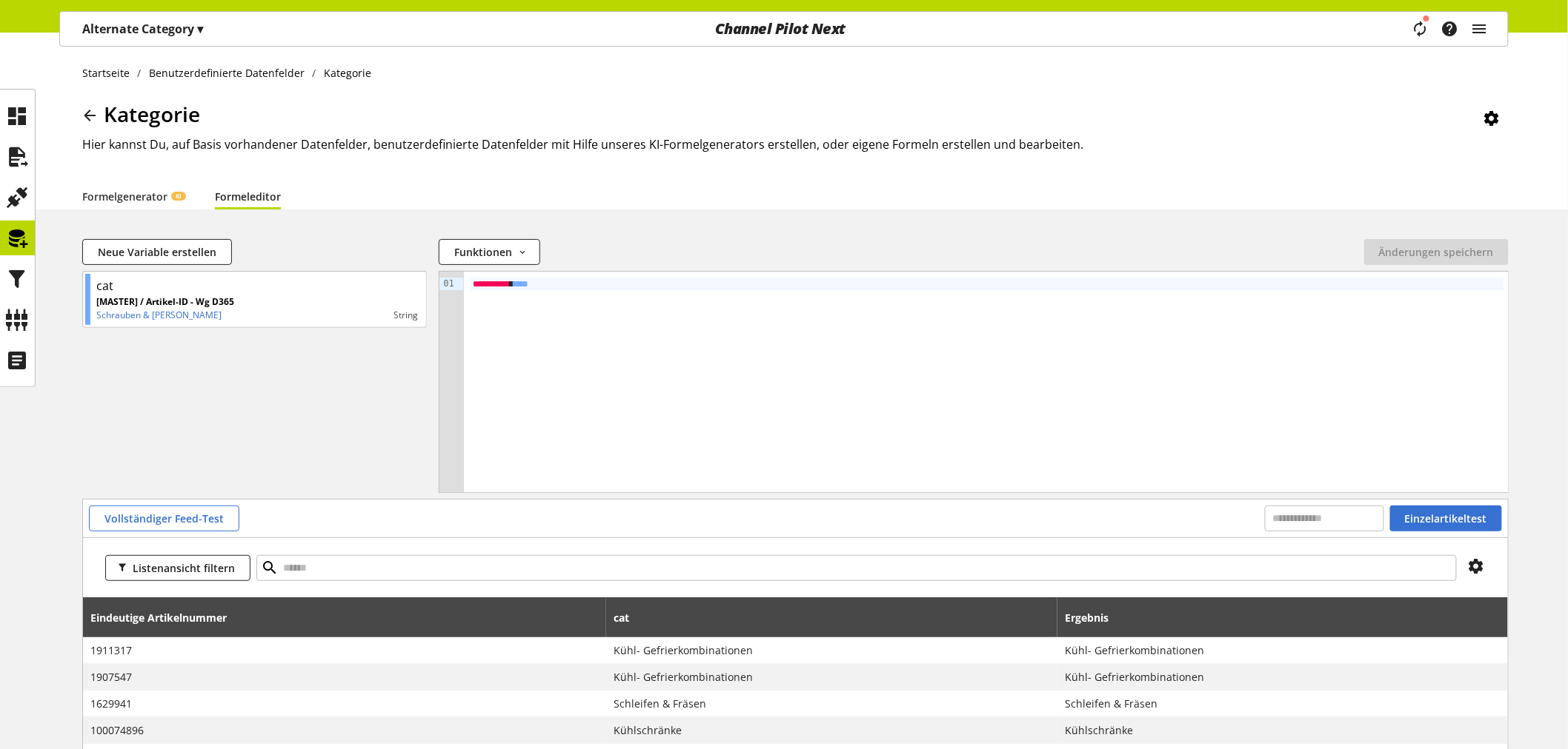
click at [187, 25] on p "Alternate Category ▾" at bounding box center [142, 29] width 121 height 18
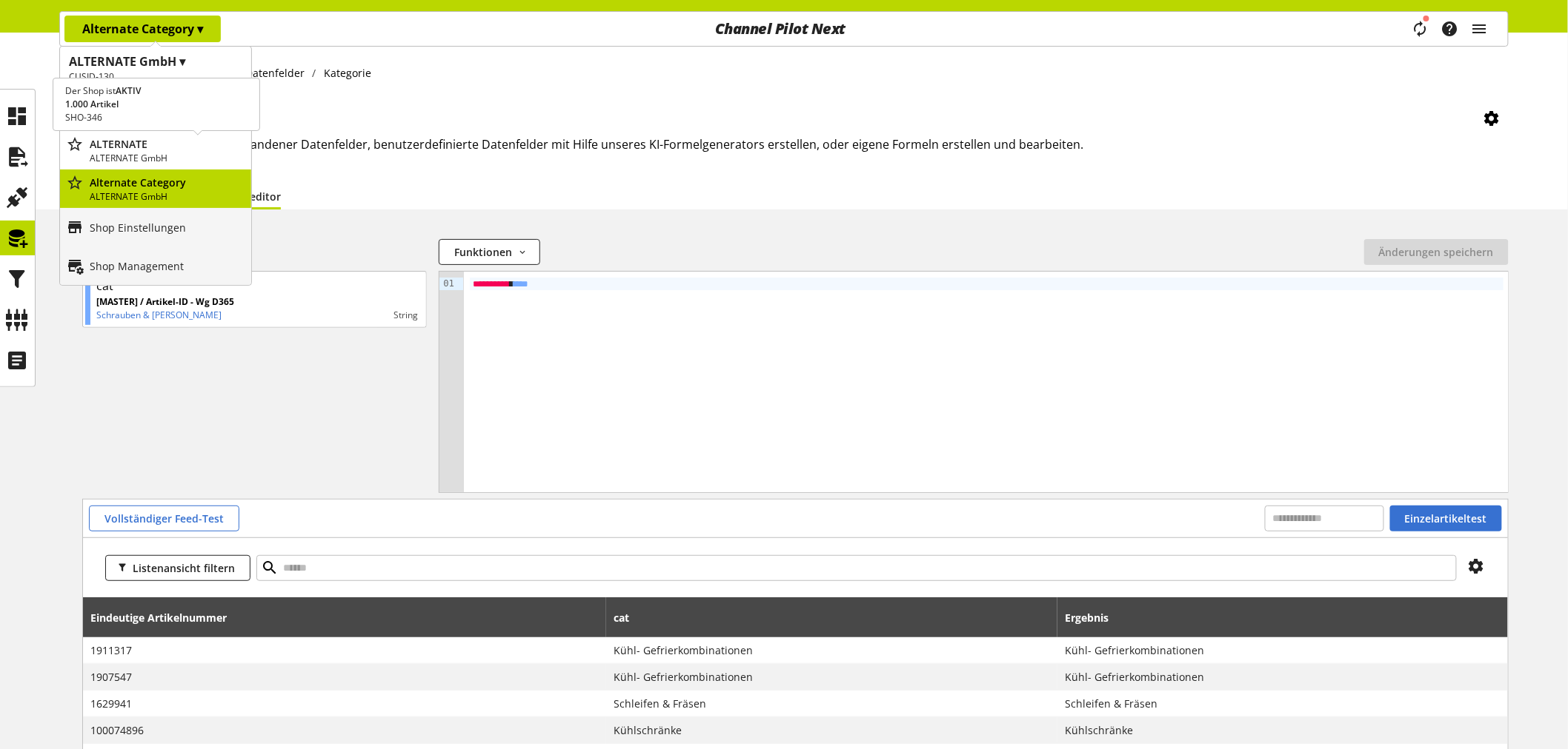
click at [136, 149] on p "ALTERNATE" at bounding box center [167, 144] width 155 height 16
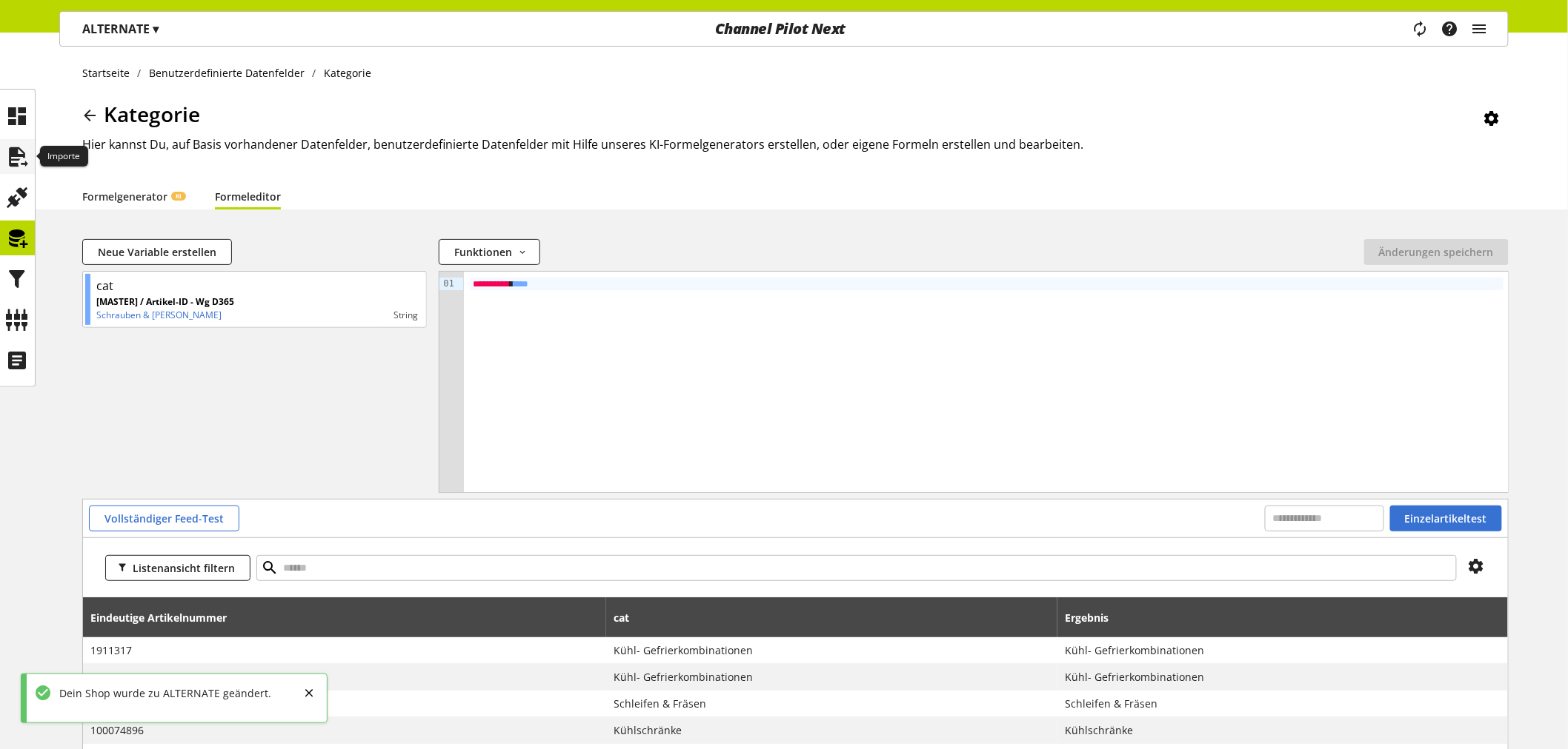
click at [25, 156] on icon at bounding box center [18, 157] width 24 height 30
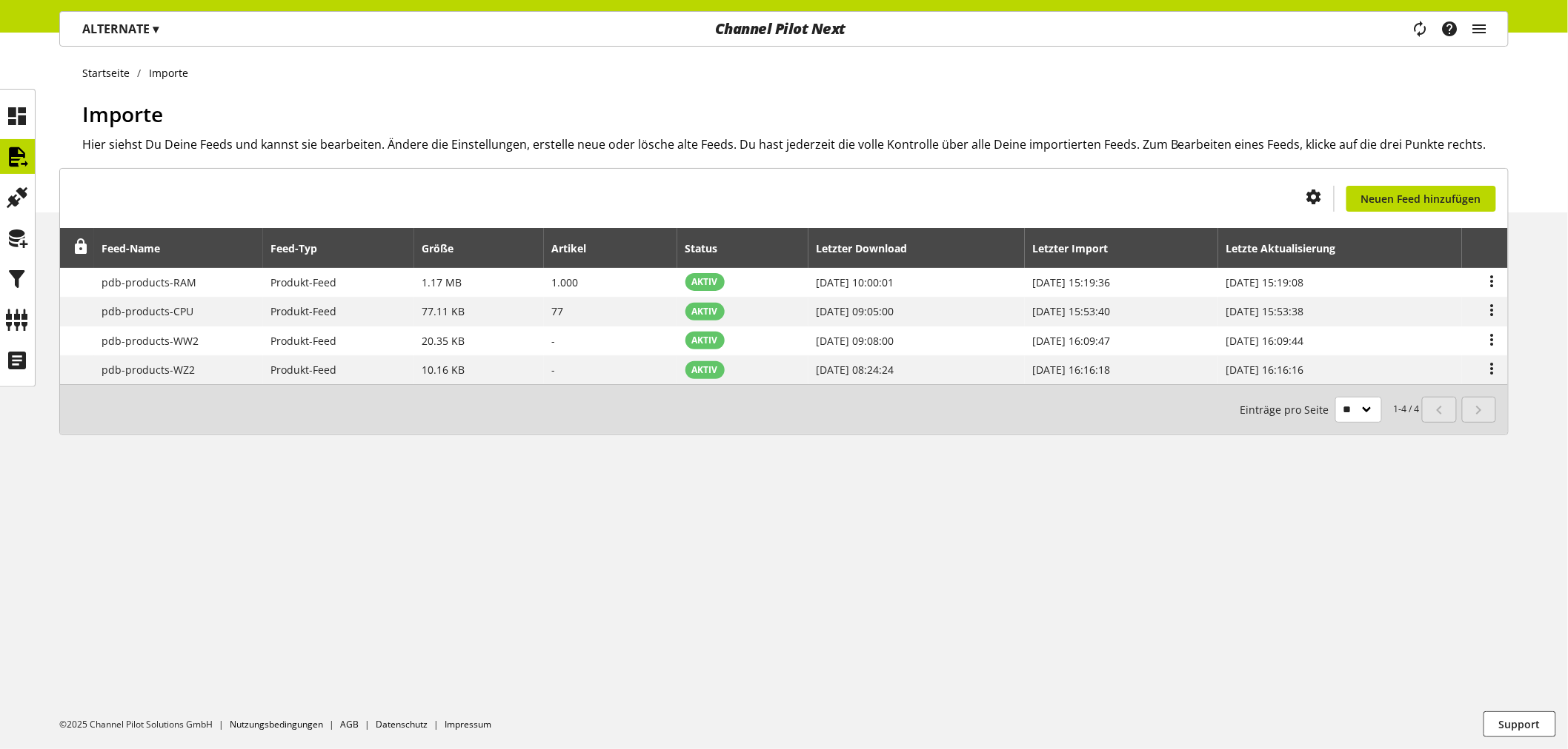
click at [135, 30] on p "ALTERNATE ▾" at bounding box center [120, 29] width 76 height 18
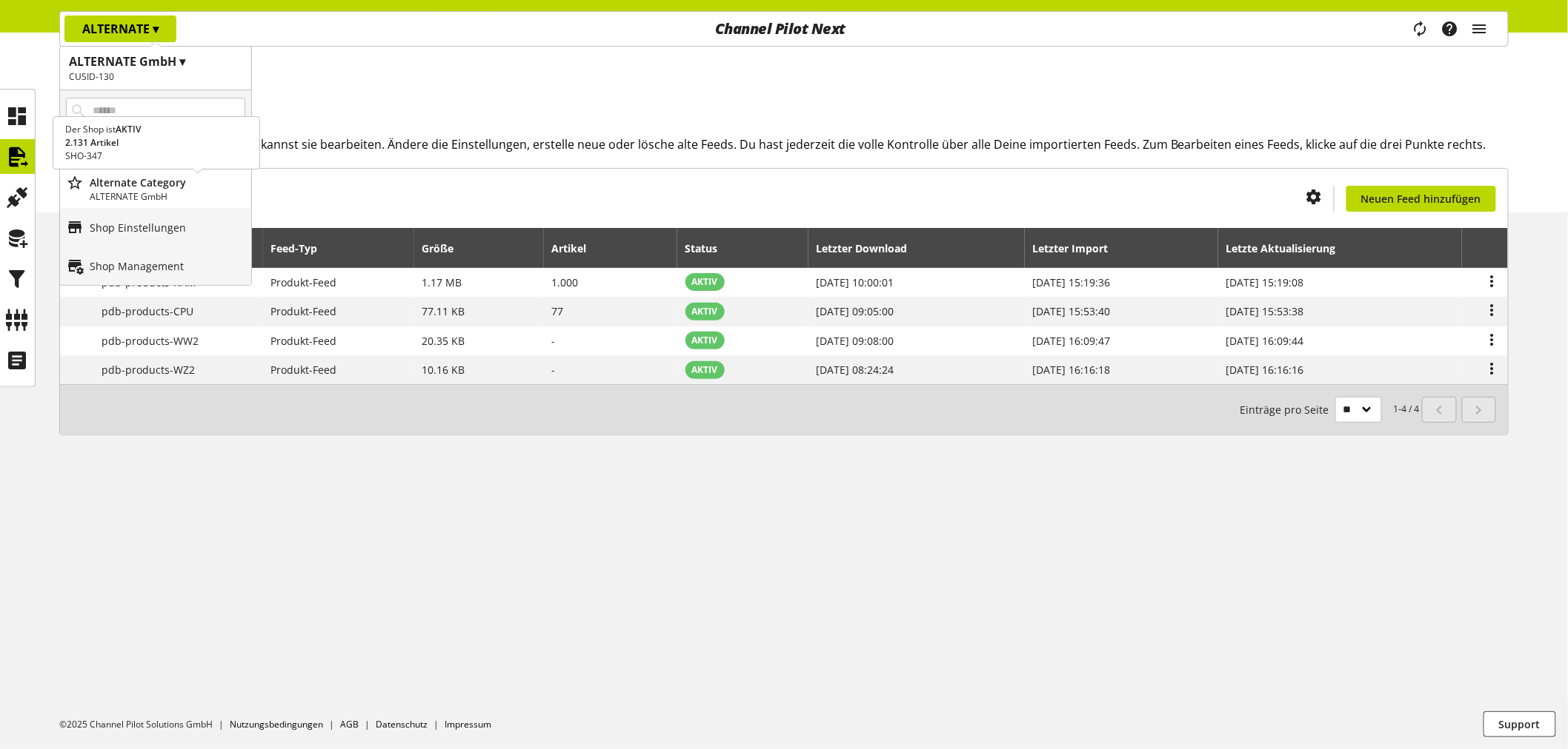
click at [182, 197] on p "ALTERNATE GmbH" at bounding box center [167, 197] width 155 height 13
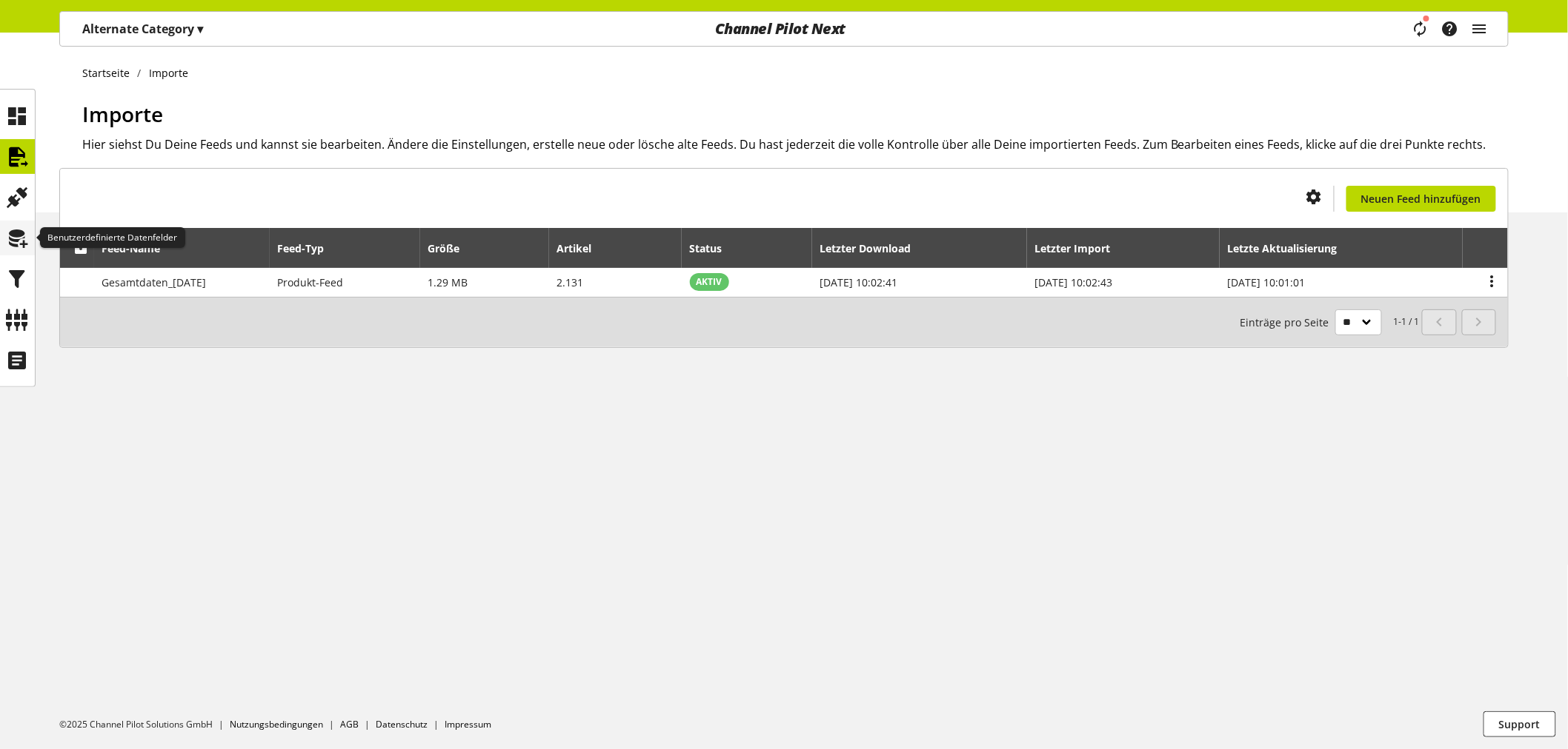
click at [23, 238] on icon at bounding box center [18, 238] width 24 height 30
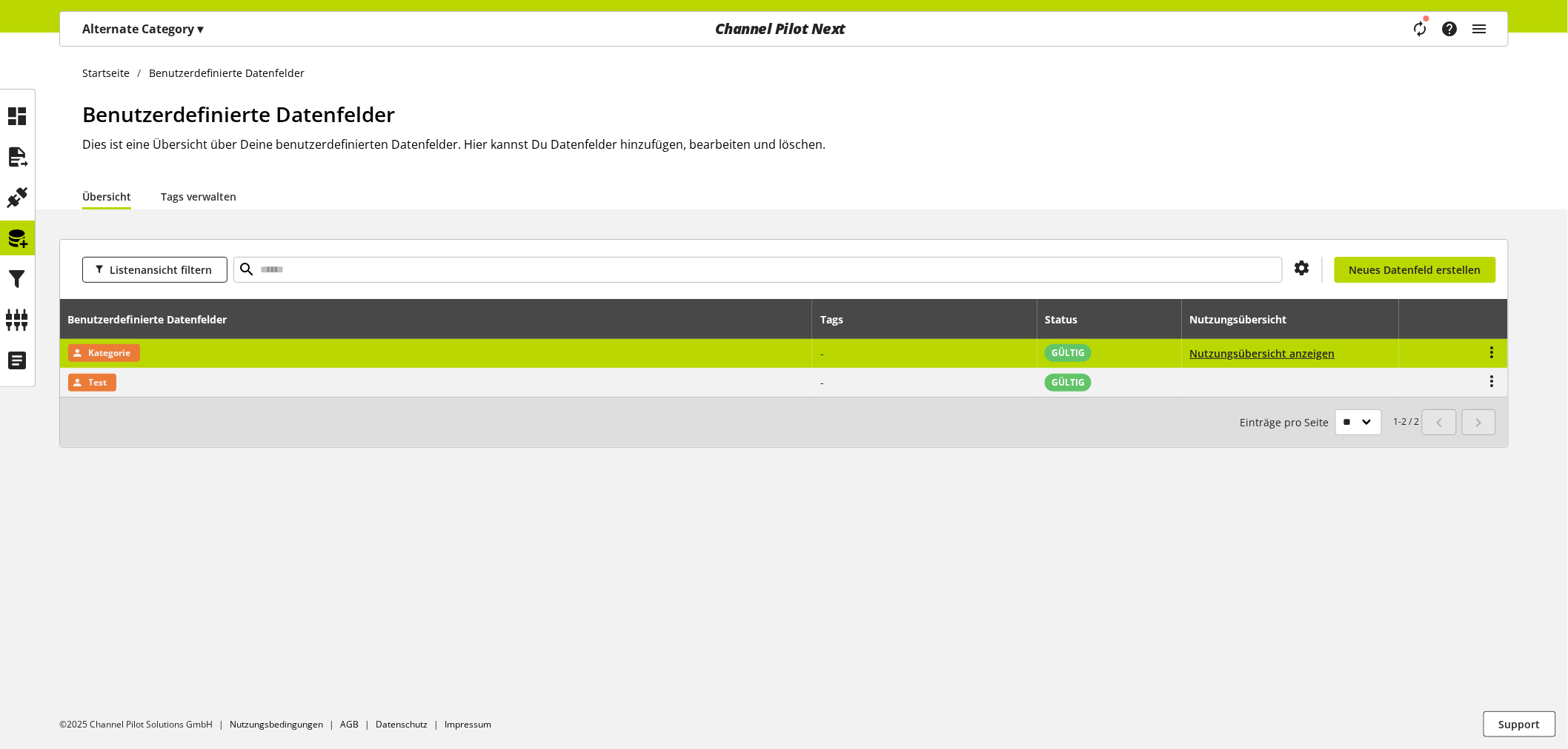
click at [109, 350] on span "Kategorie" at bounding box center [110, 353] width 43 height 18
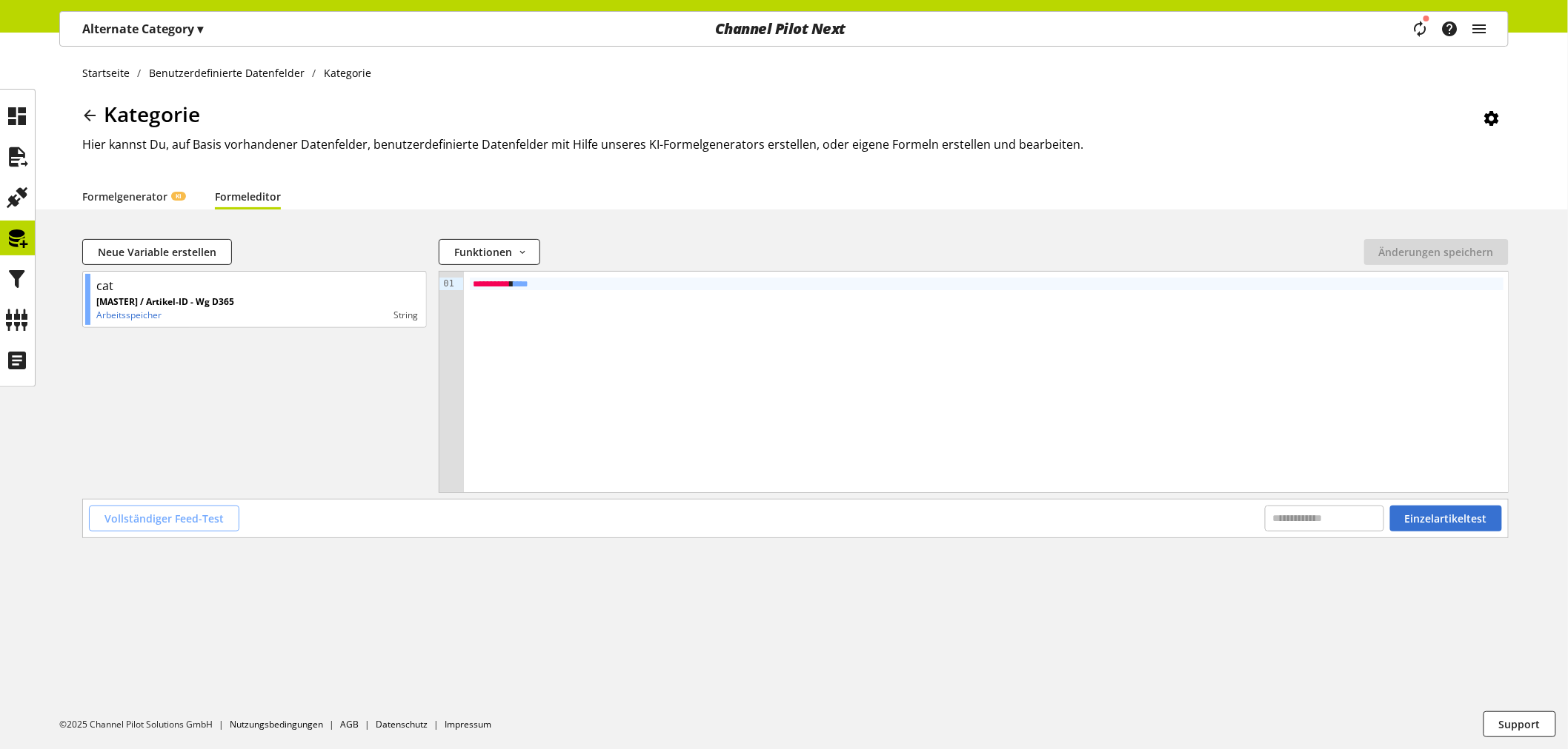
click at [188, 506] on button "Vollständiger Feed-Test" at bounding box center [164, 519] width 150 height 26
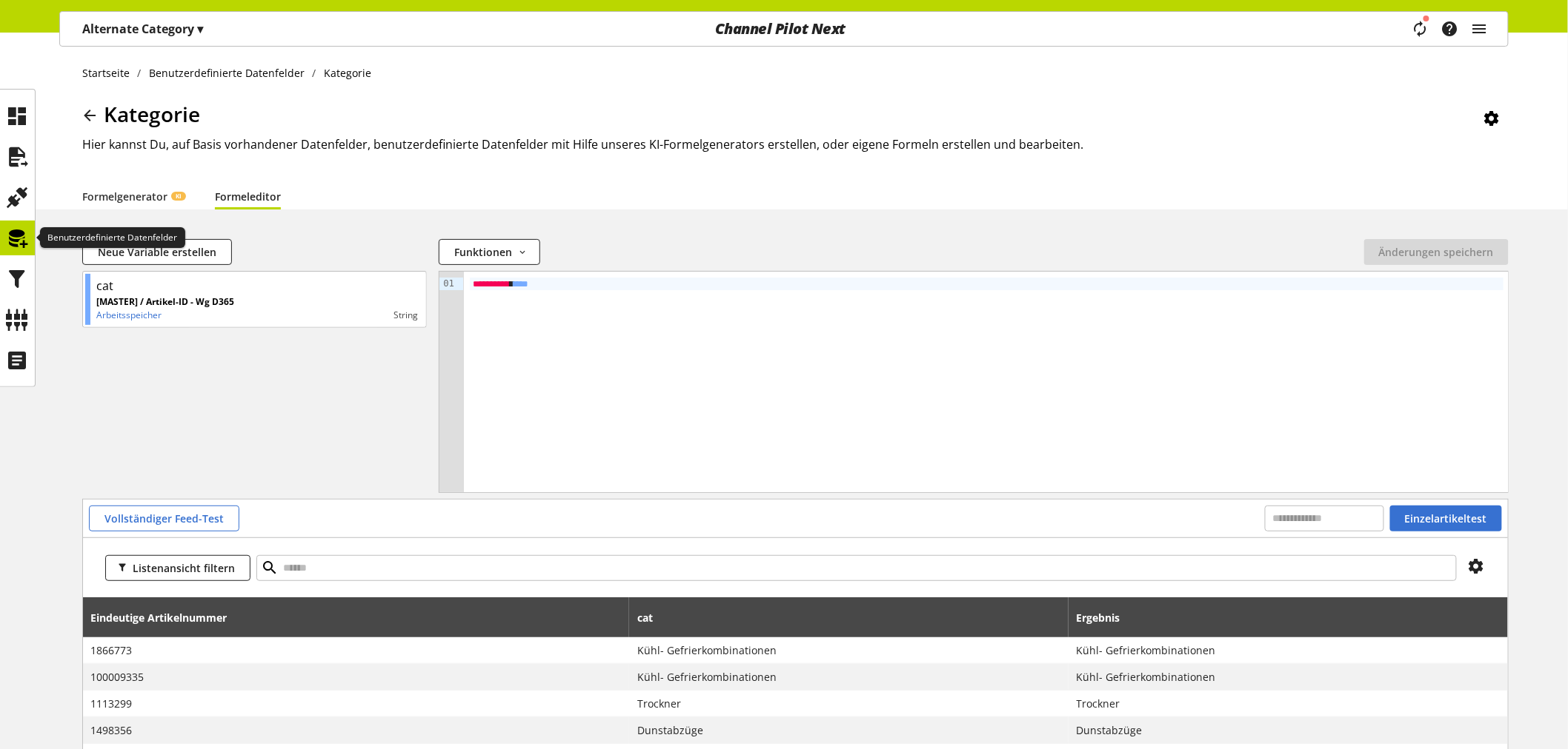
click at [7, 234] on icon at bounding box center [18, 238] width 24 height 30
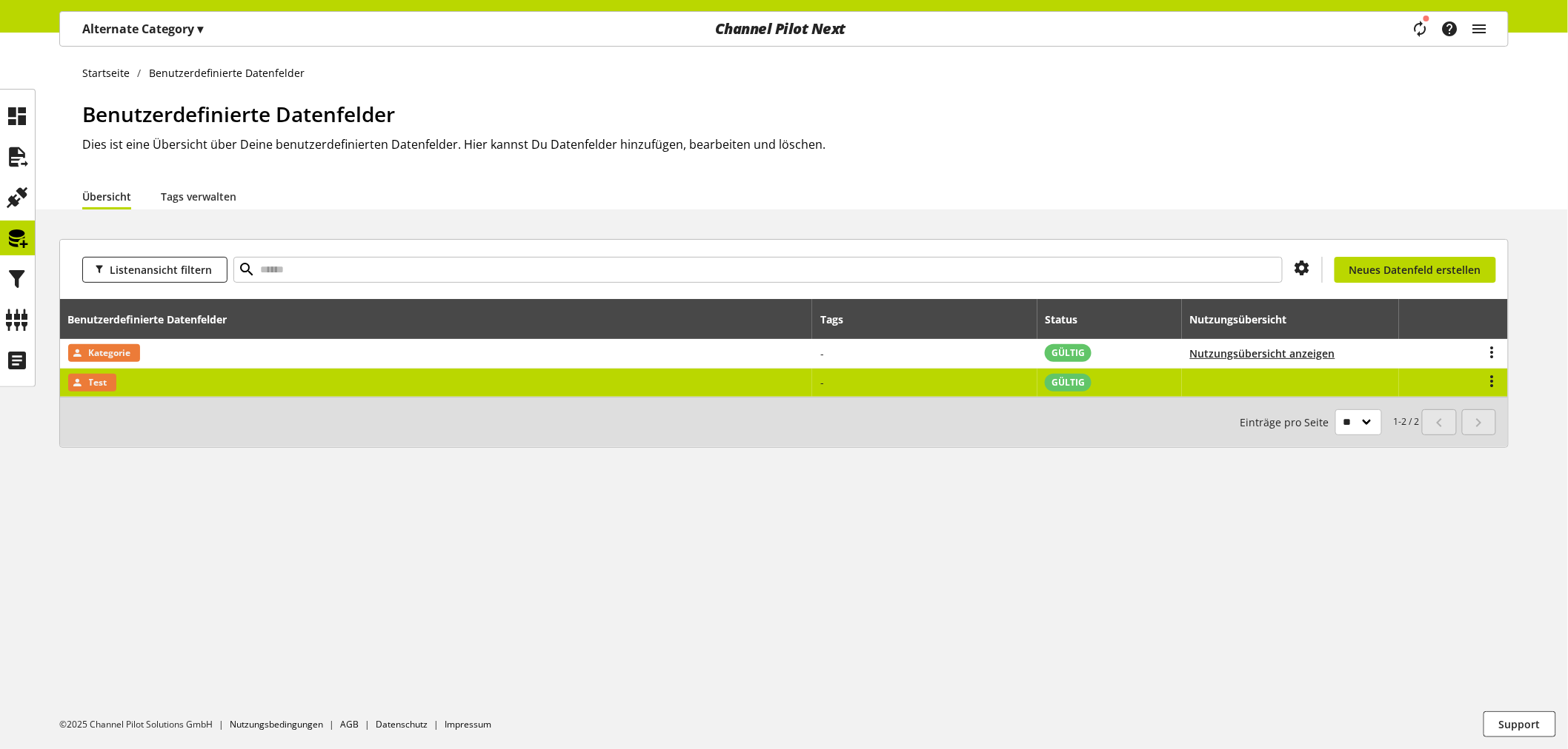
click at [101, 385] on span "Test" at bounding box center [98, 382] width 19 height 18
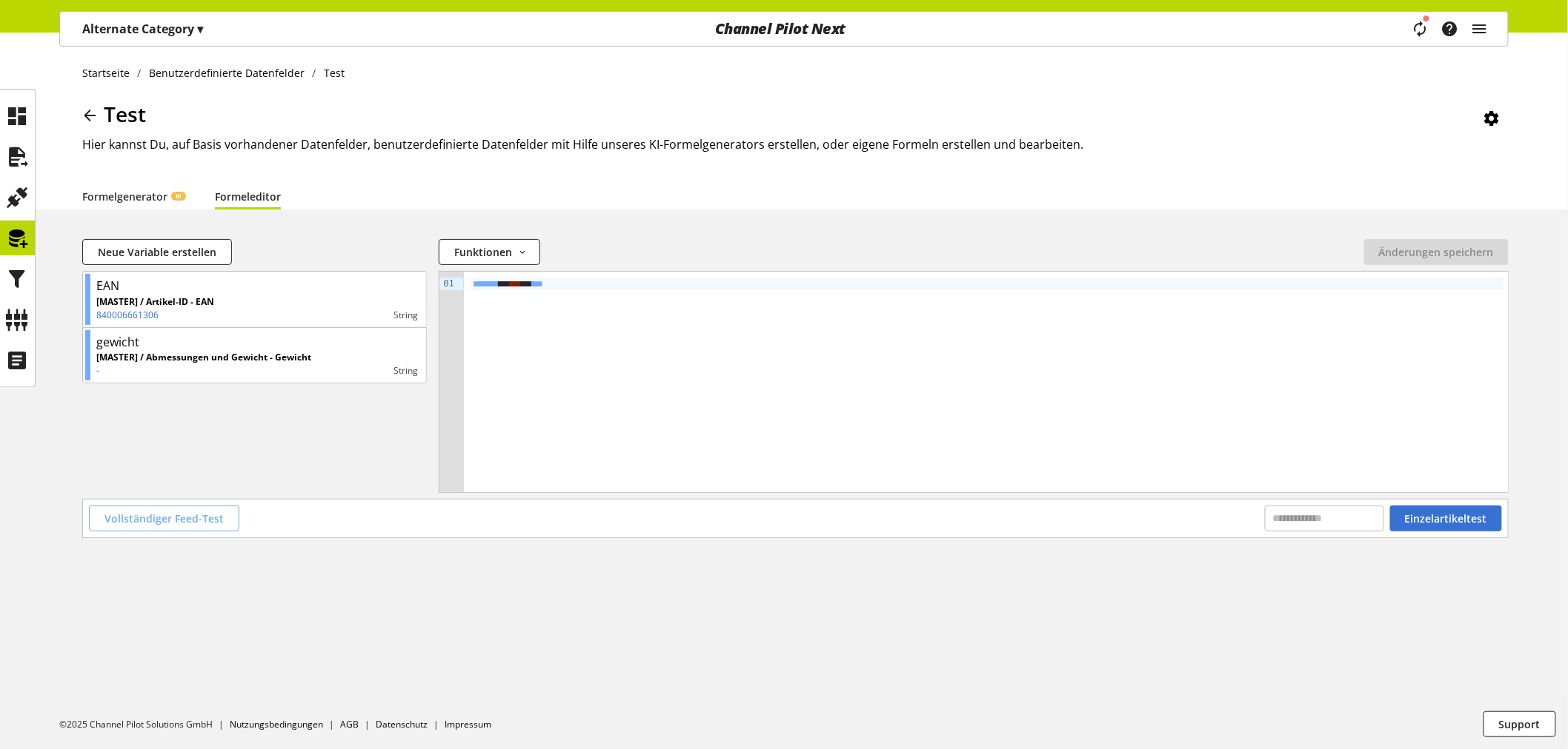
click at [138, 519] on span "Vollständiger Feed-Test" at bounding box center [164, 519] width 120 height 16
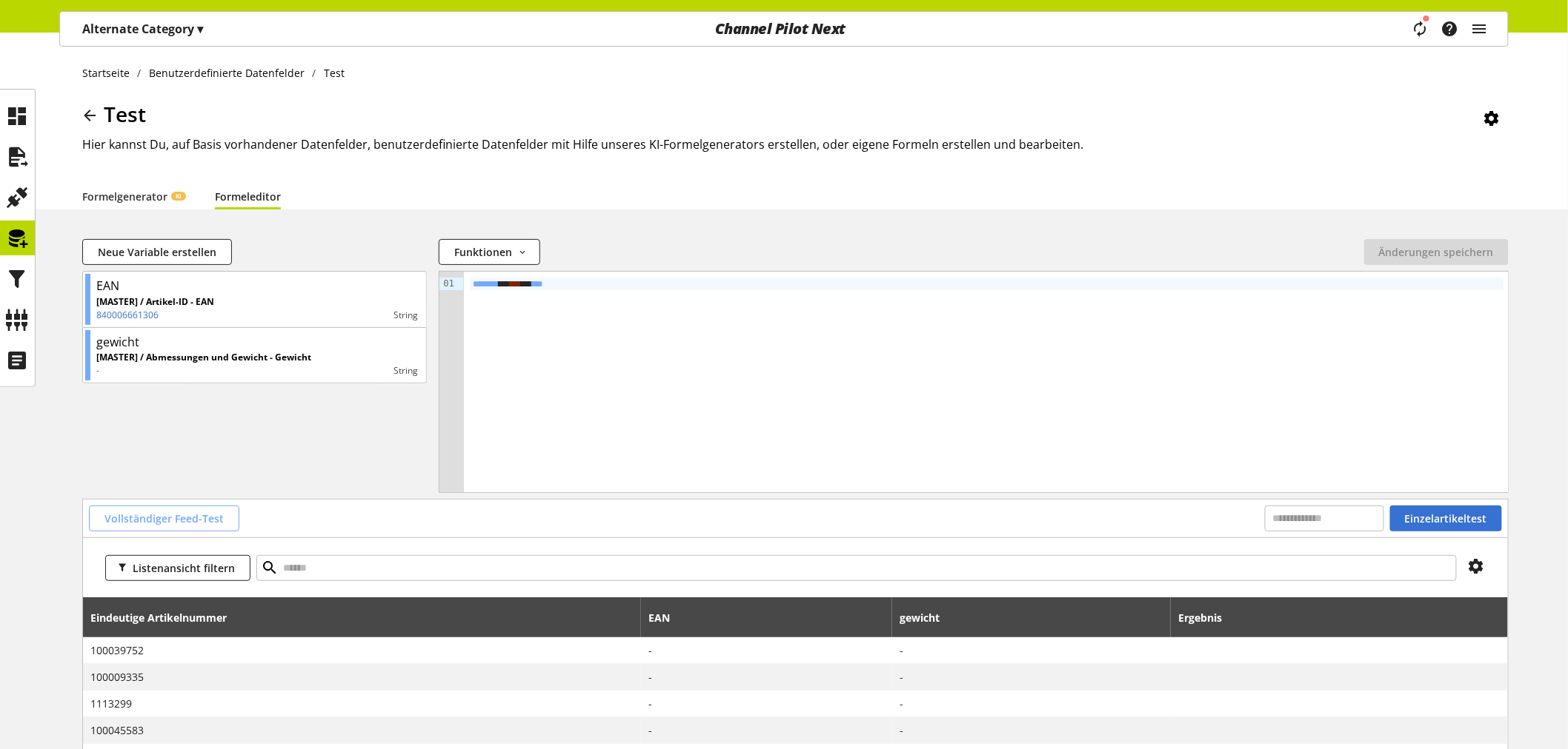
click at [194, 513] on span "Vollständiger Feed-Test" at bounding box center [164, 519] width 120 height 16
click at [10, 228] on icon at bounding box center [18, 238] width 24 height 30
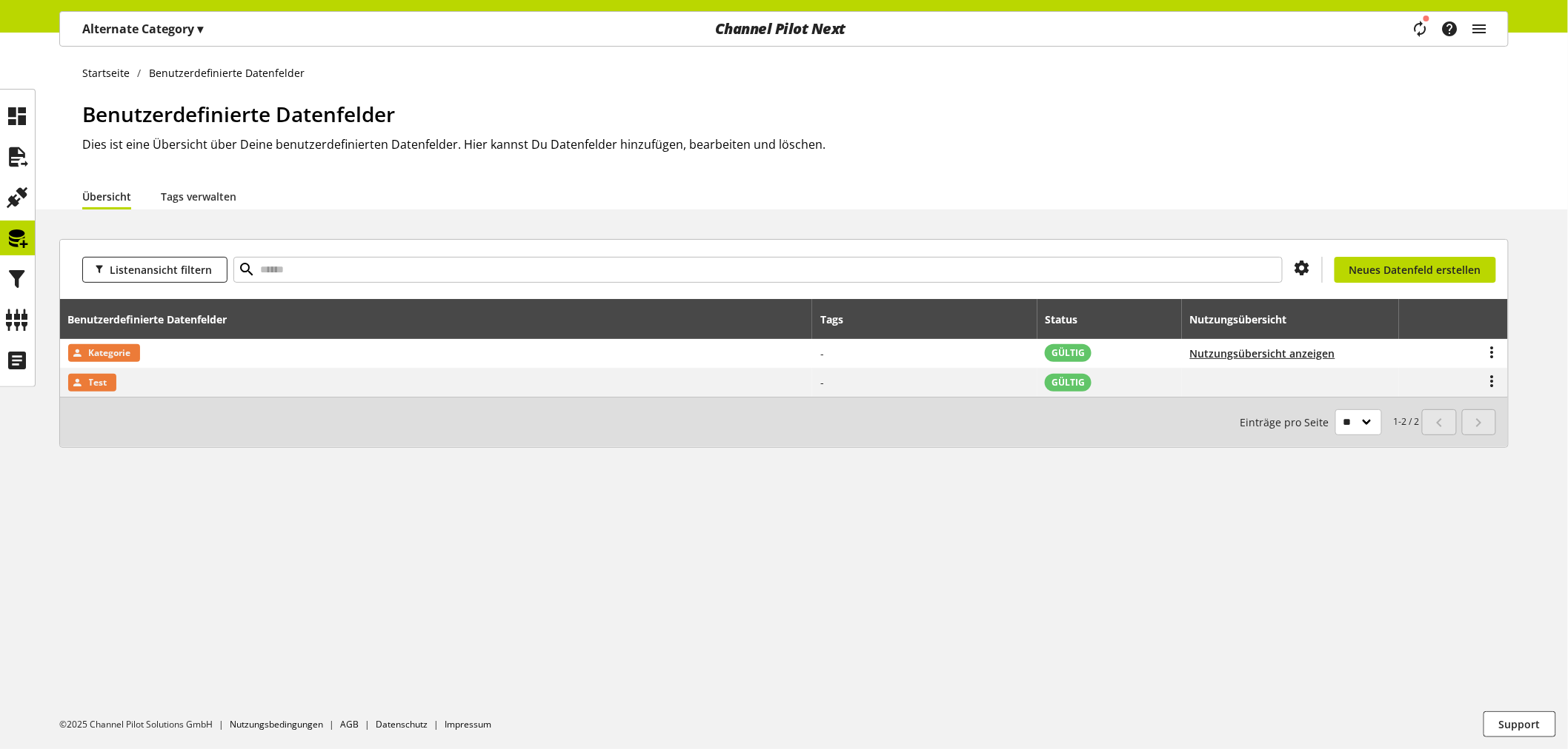
click at [161, 28] on p "Alternate Category ▾" at bounding box center [142, 29] width 121 height 18
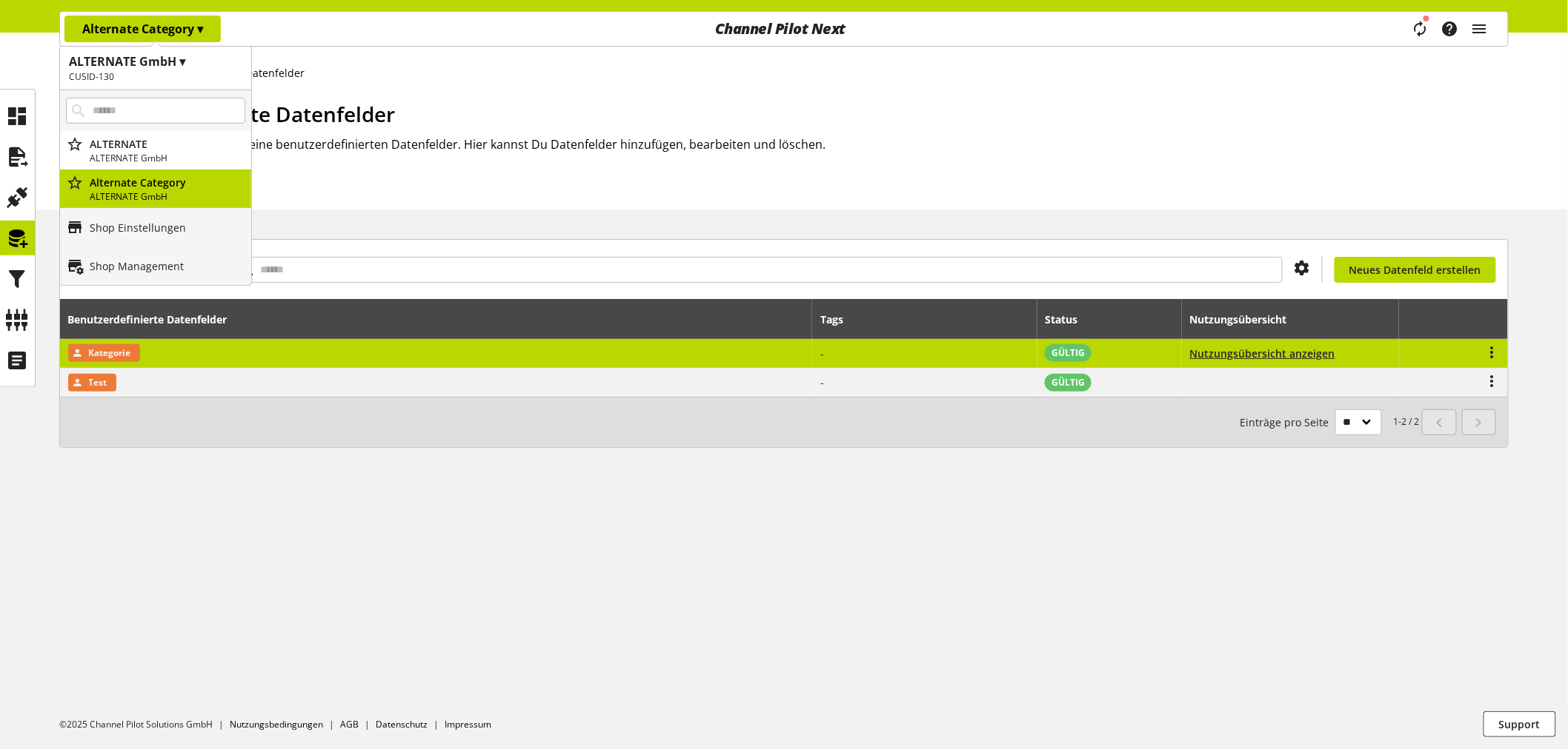
click at [316, 358] on td "Kategorie" at bounding box center [436, 354] width 752 height 30
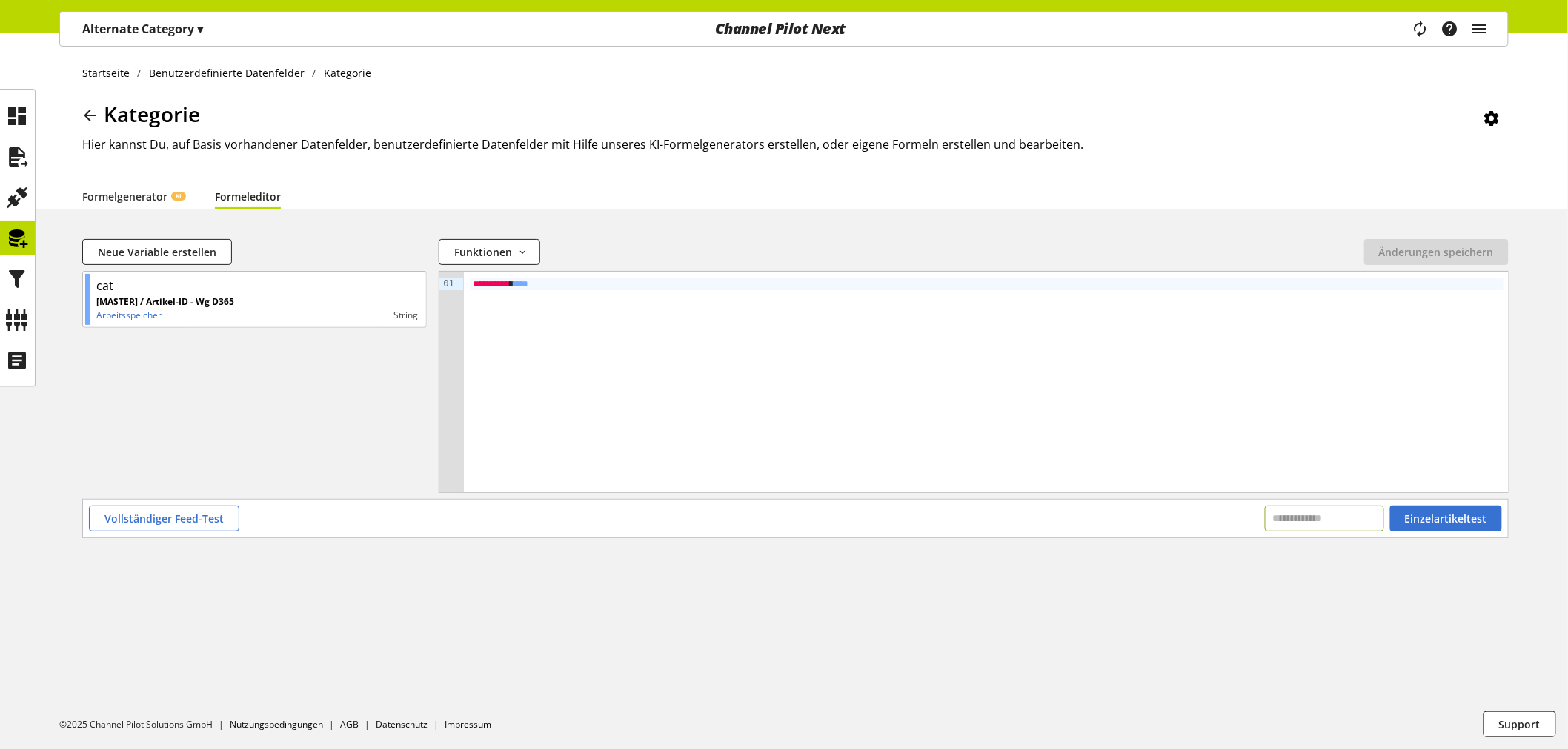
click at [1274, 520] on input "text" at bounding box center [1324, 519] width 120 height 26
paste input "*******"
click at [1469, 516] on span "Einzelartikeltest" at bounding box center [1445, 519] width 82 height 16
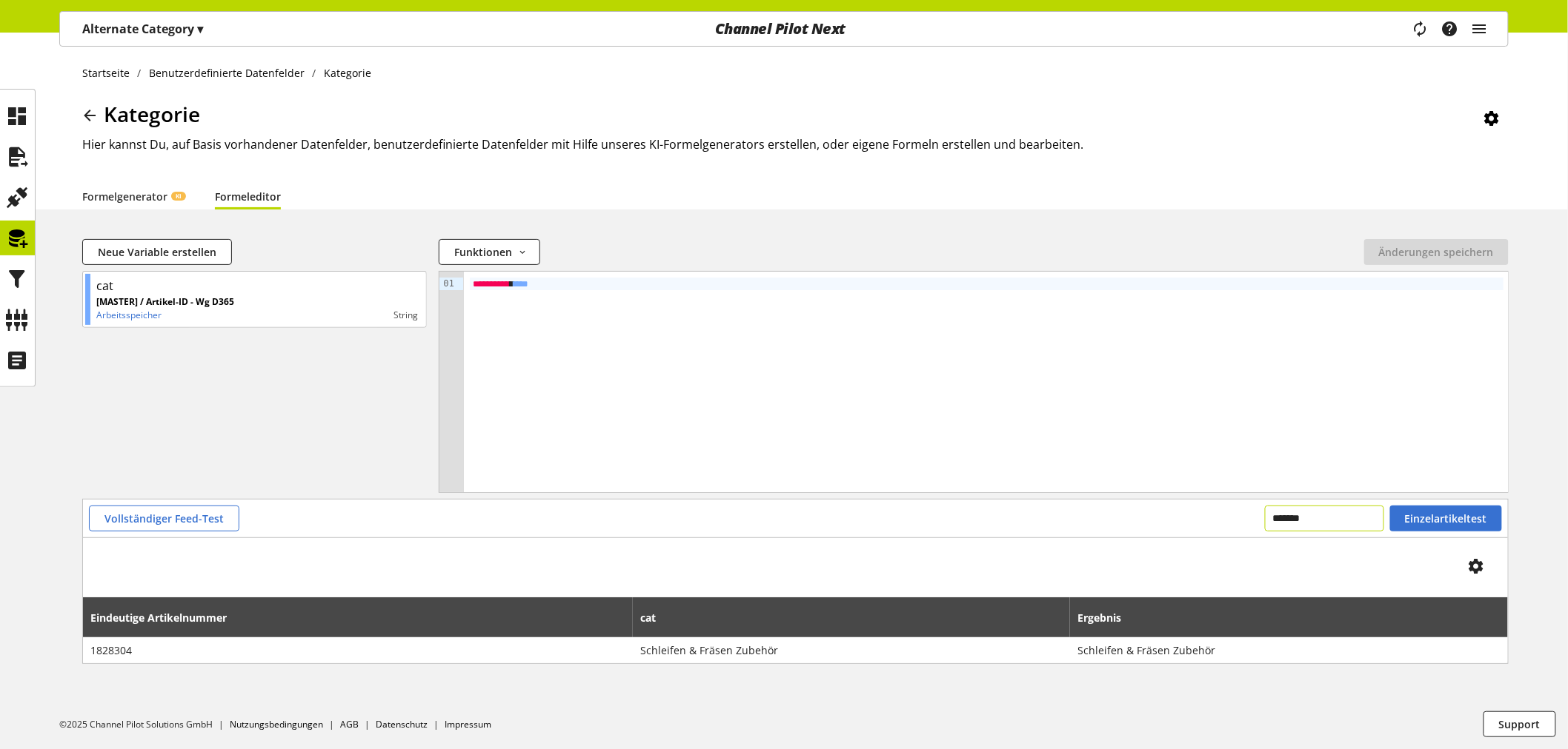
click at [1266, 524] on input "*******" at bounding box center [1324, 519] width 120 height 26
paste input "**"
type input "*********"
click at [1454, 526] on span "Einzelartikeltest" at bounding box center [1445, 519] width 82 height 16
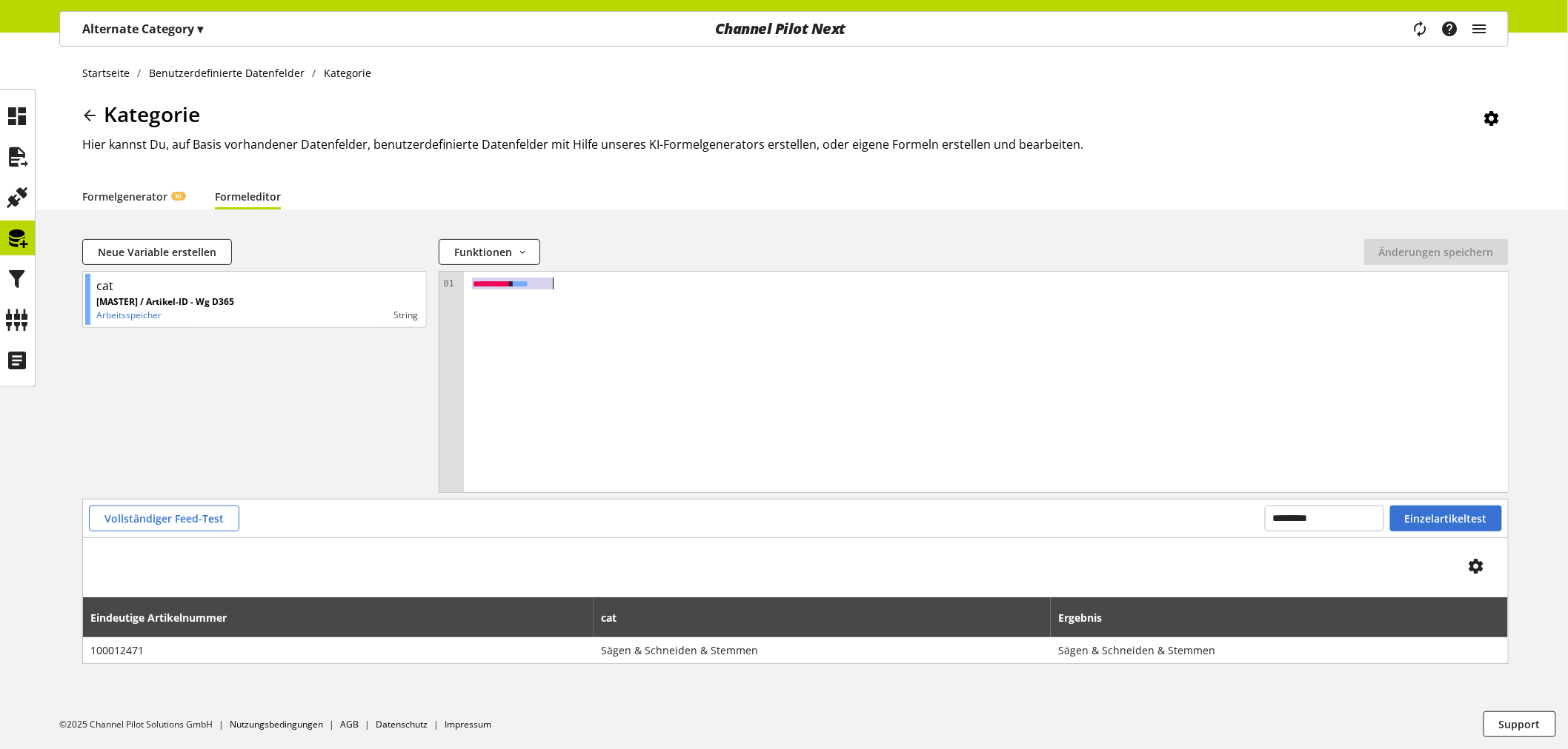
drag, startPoint x: 578, startPoint y: 278, endPoint x: 600, endPoint y: 291, distance: 25.6
click at [600, 291] on div "**********" at bounding box center [986, 381] width 1045 height 220
click at [1420, 519] on span "Einzelartikeltest" at bounding box center [1445, 519] width 82 height 16
click at [20, 149] on icon at bounding box center [18, 157] width 24 height 30
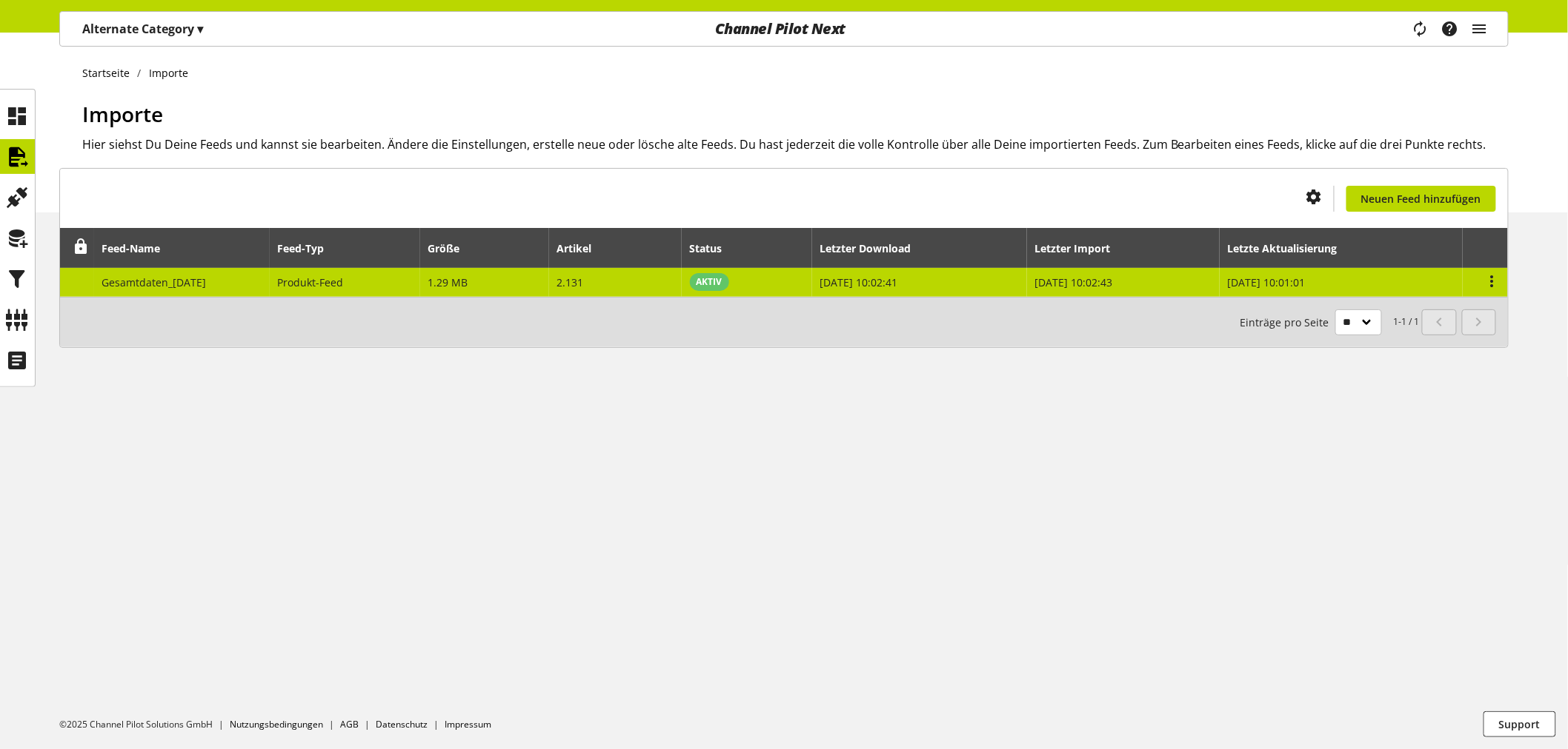
click at [664, 293] on td "2.131" at bounding box center [615, 282] width 133 height 29
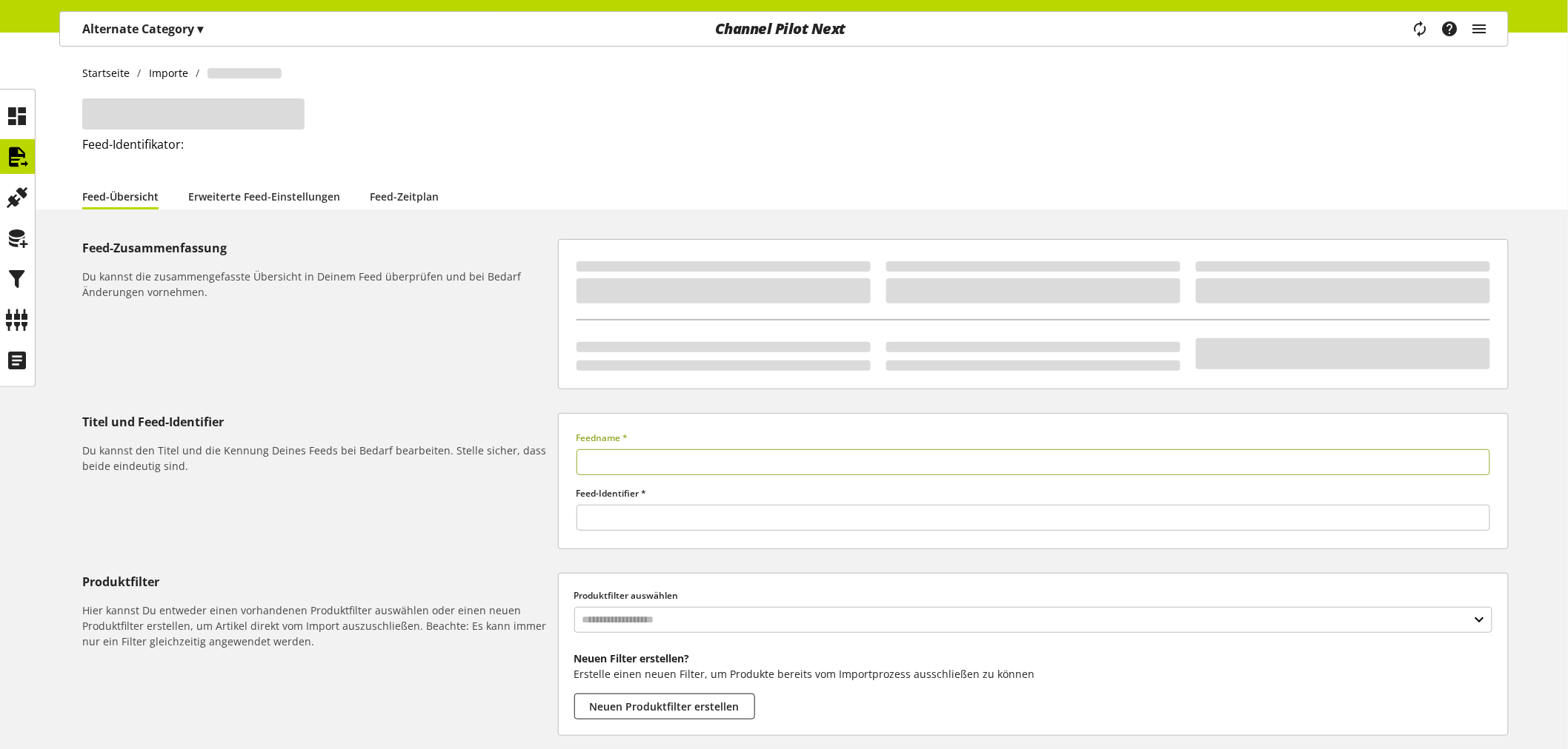
type input "**********"
type input "******"
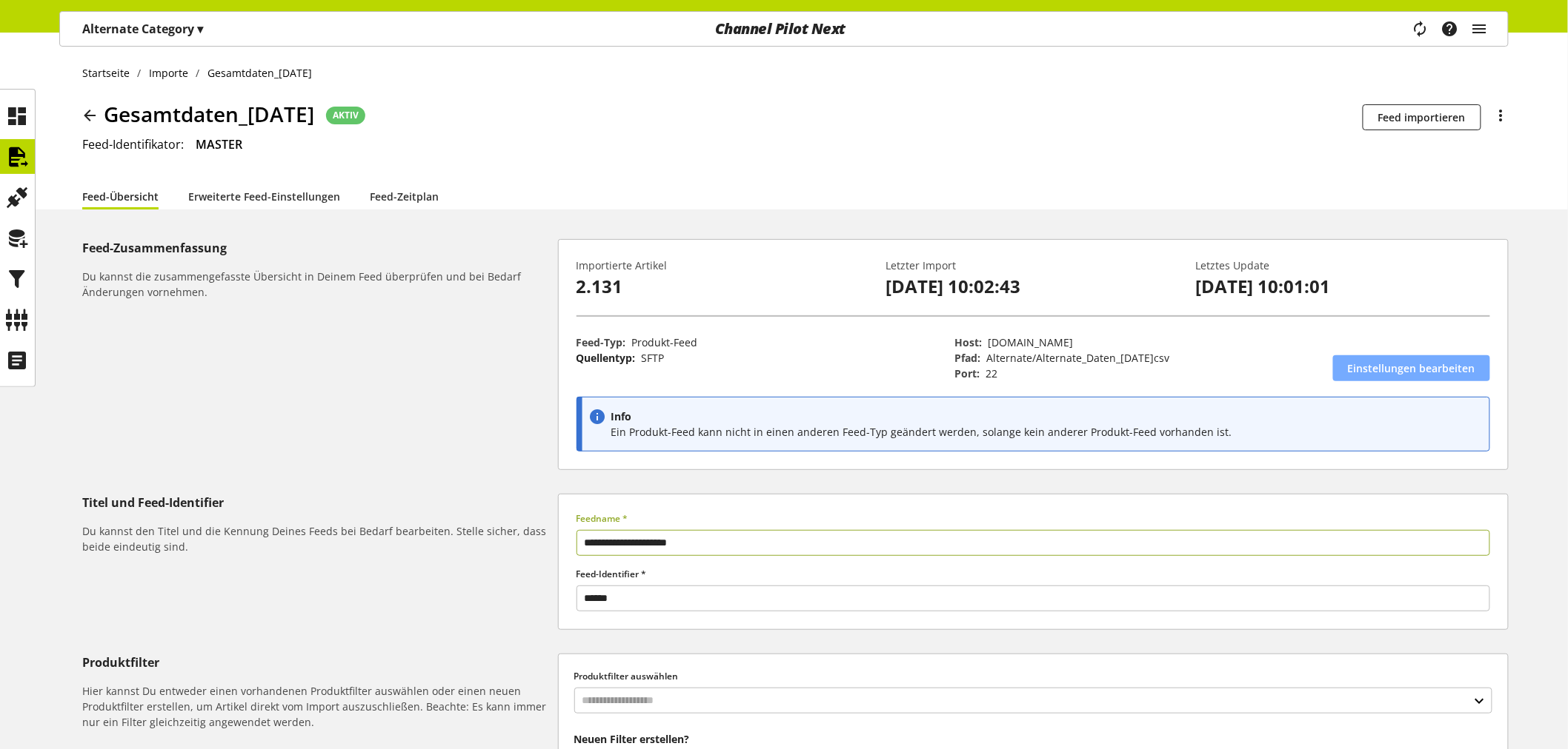
click at [1441, 359] on link "Einstellungen bearbeiten" at bounding box center [1411, 369] width 157 height 26
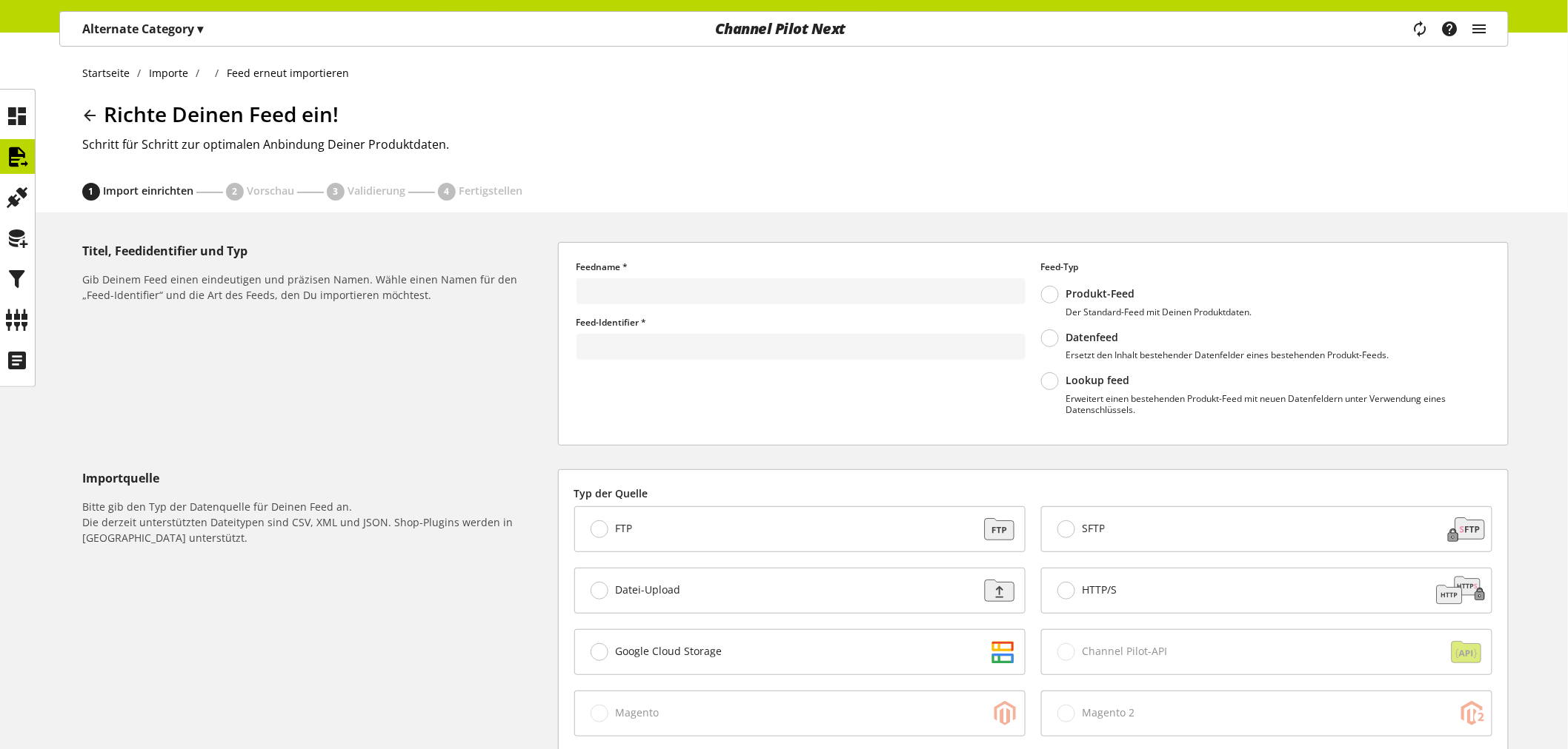
type input "**********"
type input "******"
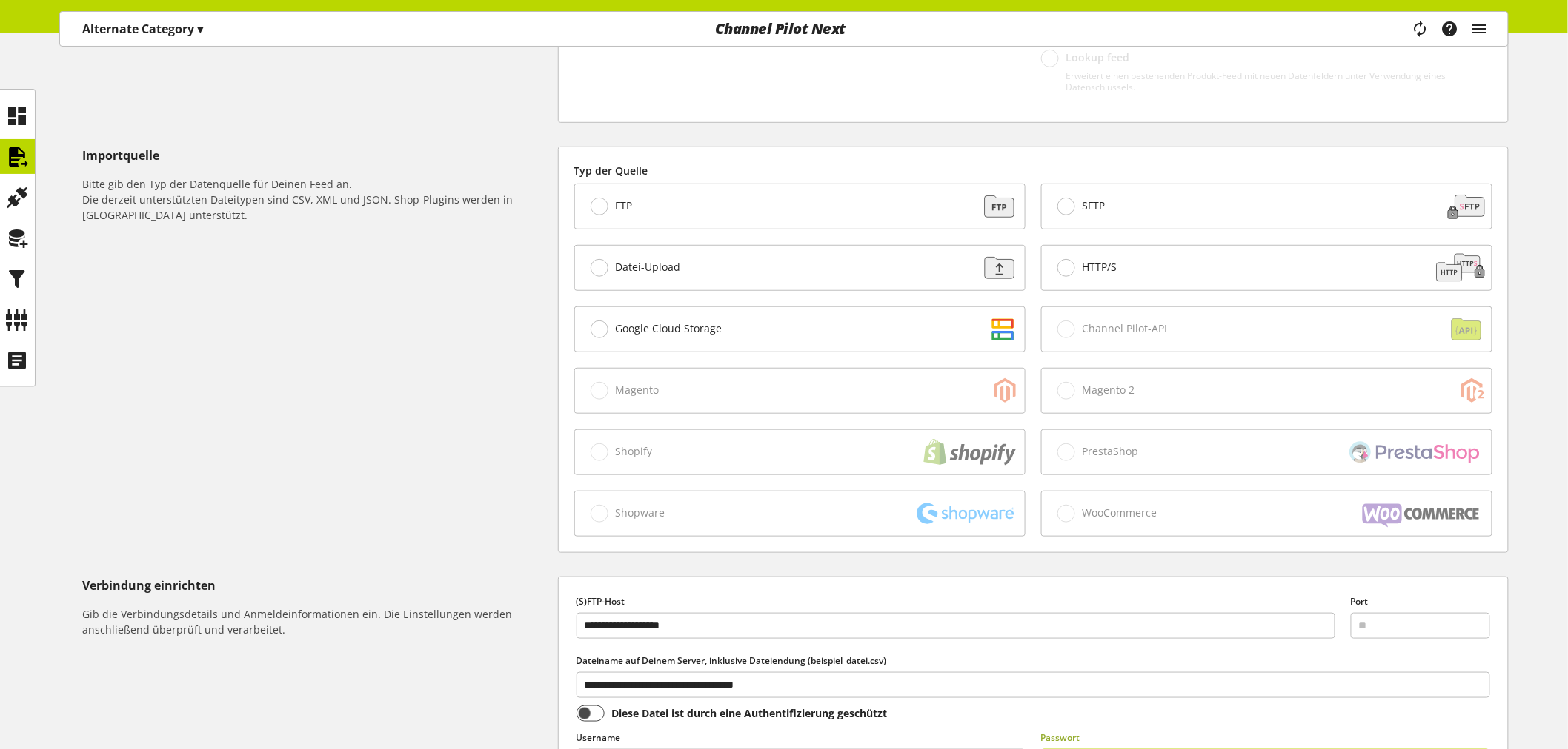
scroll to position [411, 0]
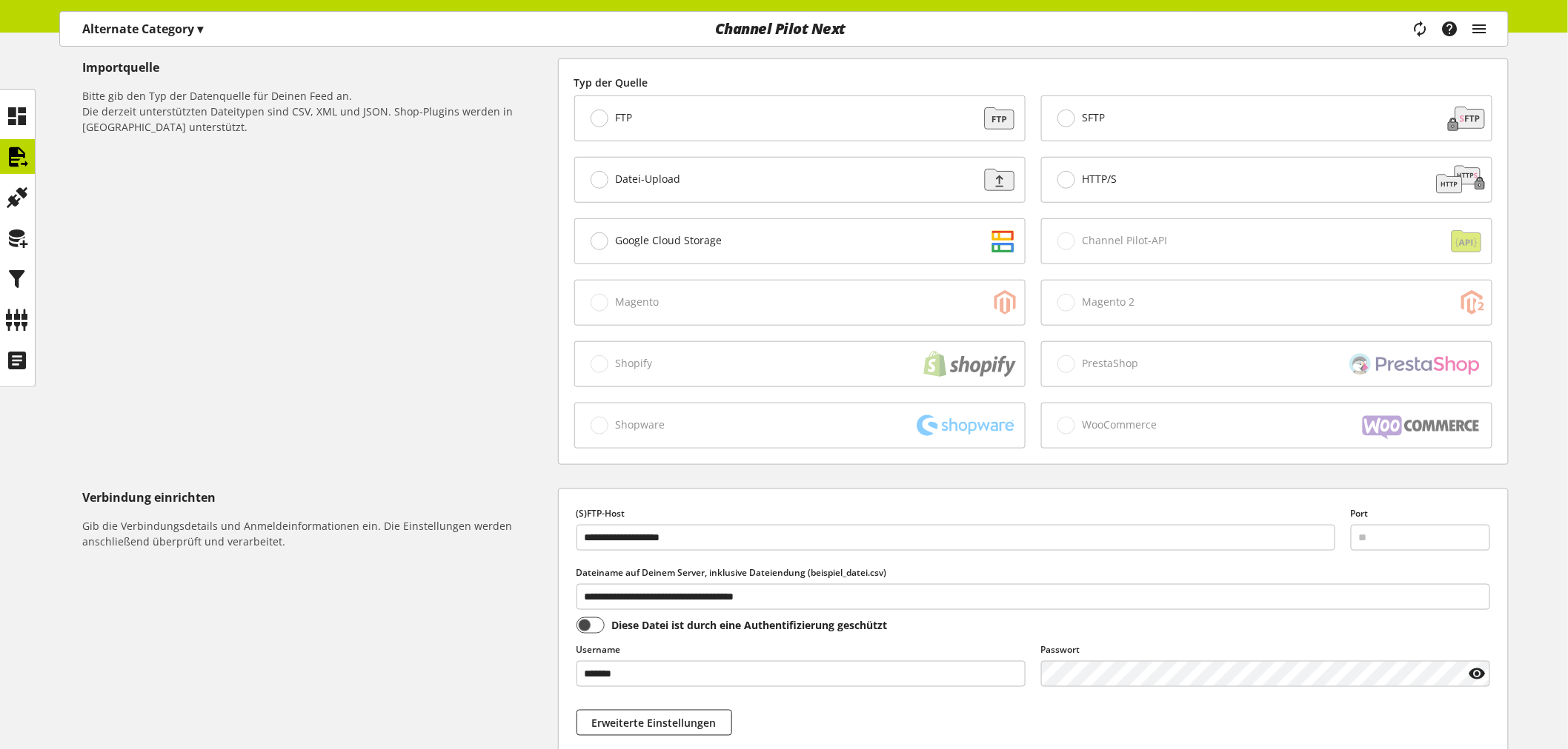
click at [489, 264] on div "Importquelle Bitte gib den Typ der Datenquelle für Deinen Feed an. Die derzeit …" at bounding box center [319, 261] width 476 height 406
click at [9, 238] on icon at bounding box center [18, 238] width 24 height 30
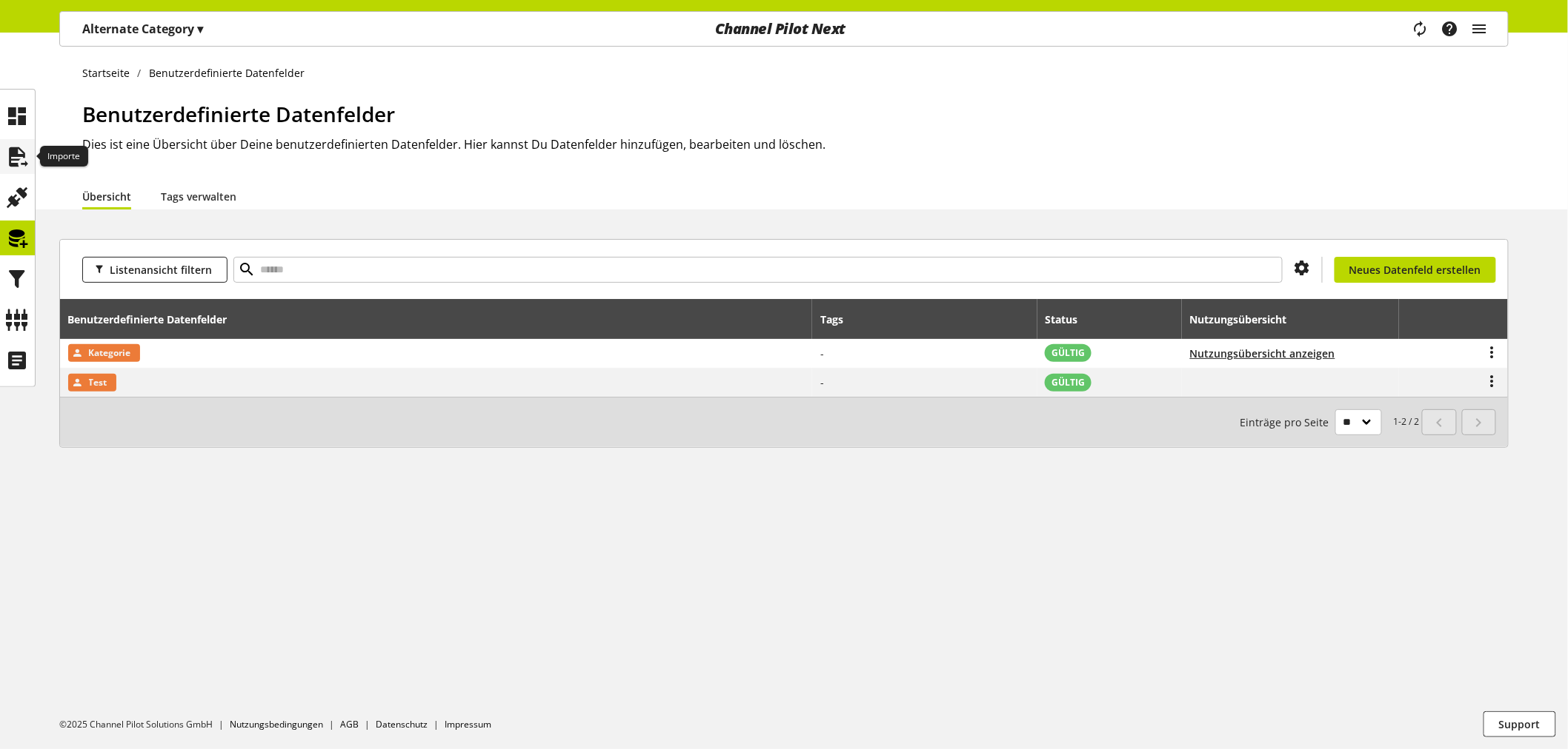
click at [26, 154] on icon at bounding box center [18, 157] width 24 height 30
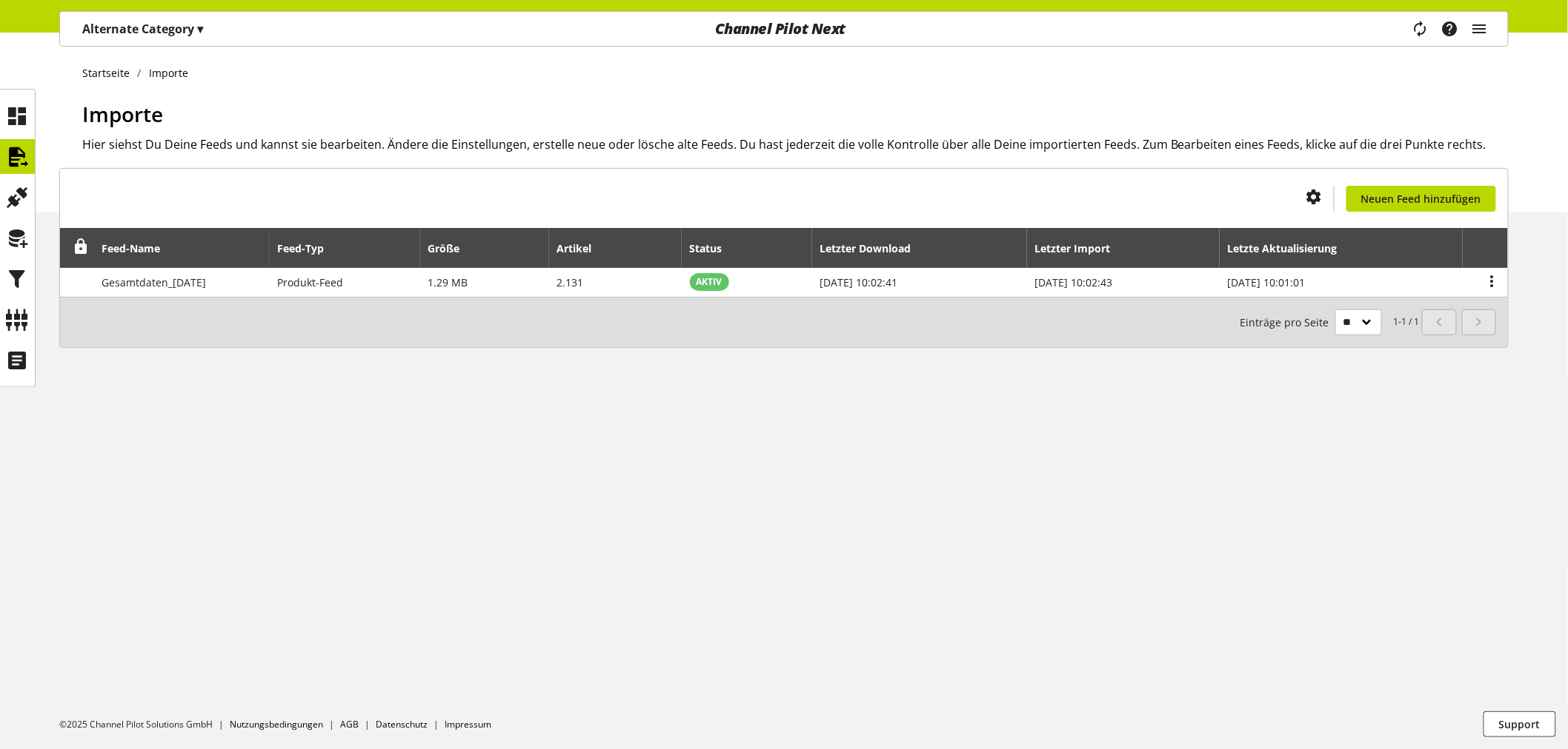
click at [164, 40] on div "Alternate Category ▾" at bounding box center [142, 29] width 156 height 27
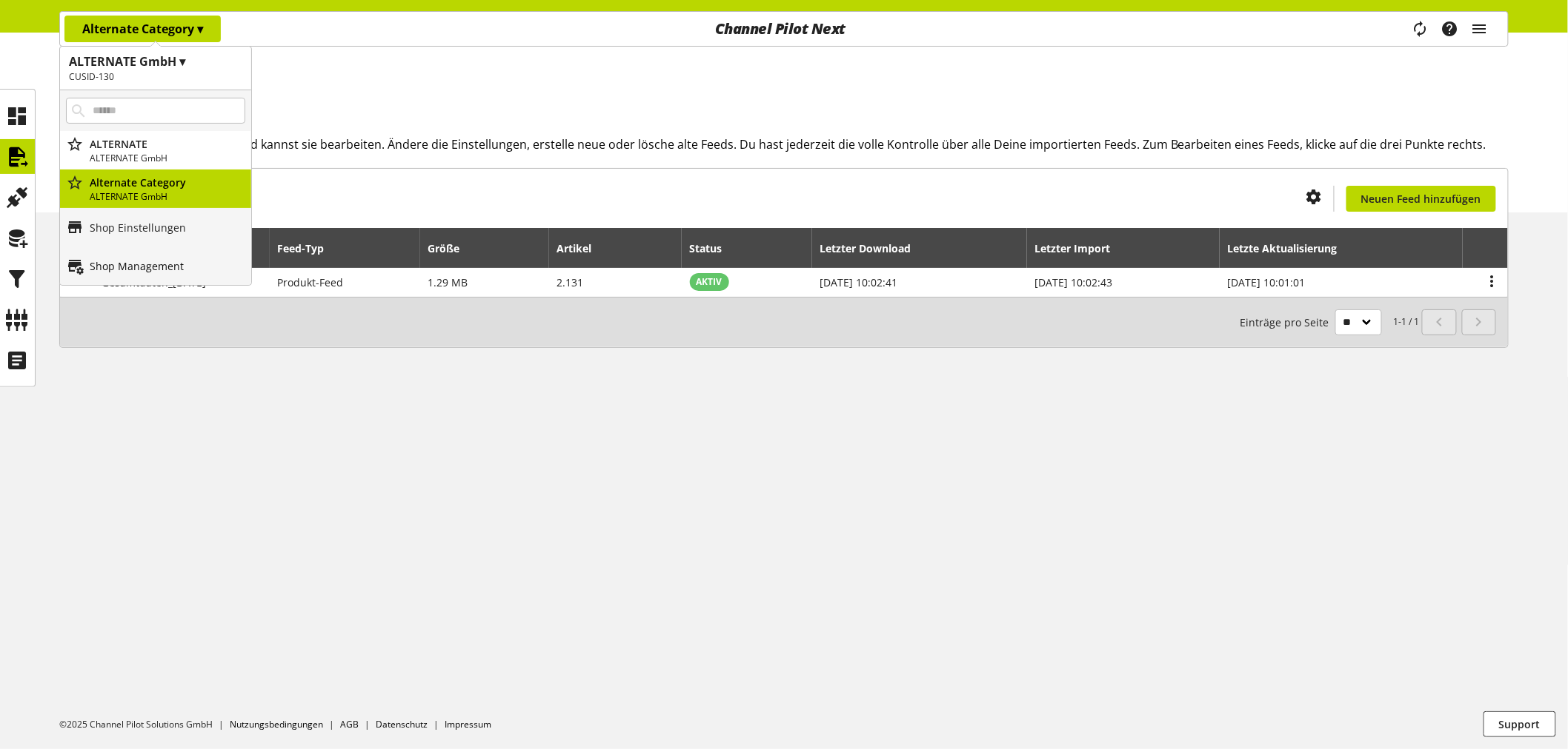
click at [161, 264] on p "Shop Management" at bounding box center [136, 267] width 94 height 16
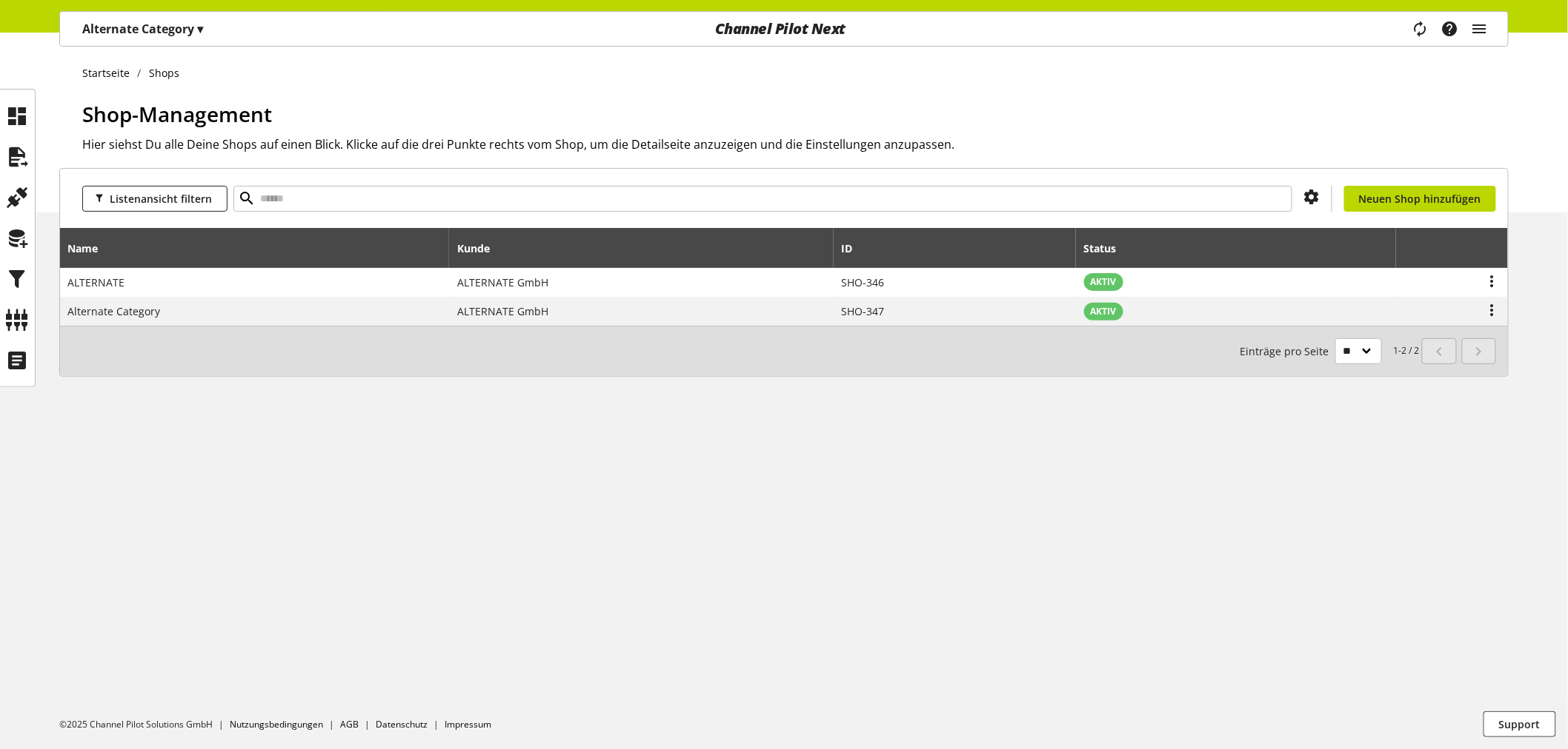
click at [153, 20] on p "Alternate Category ▾" at bounding box center [142, 29] width 121 height 18
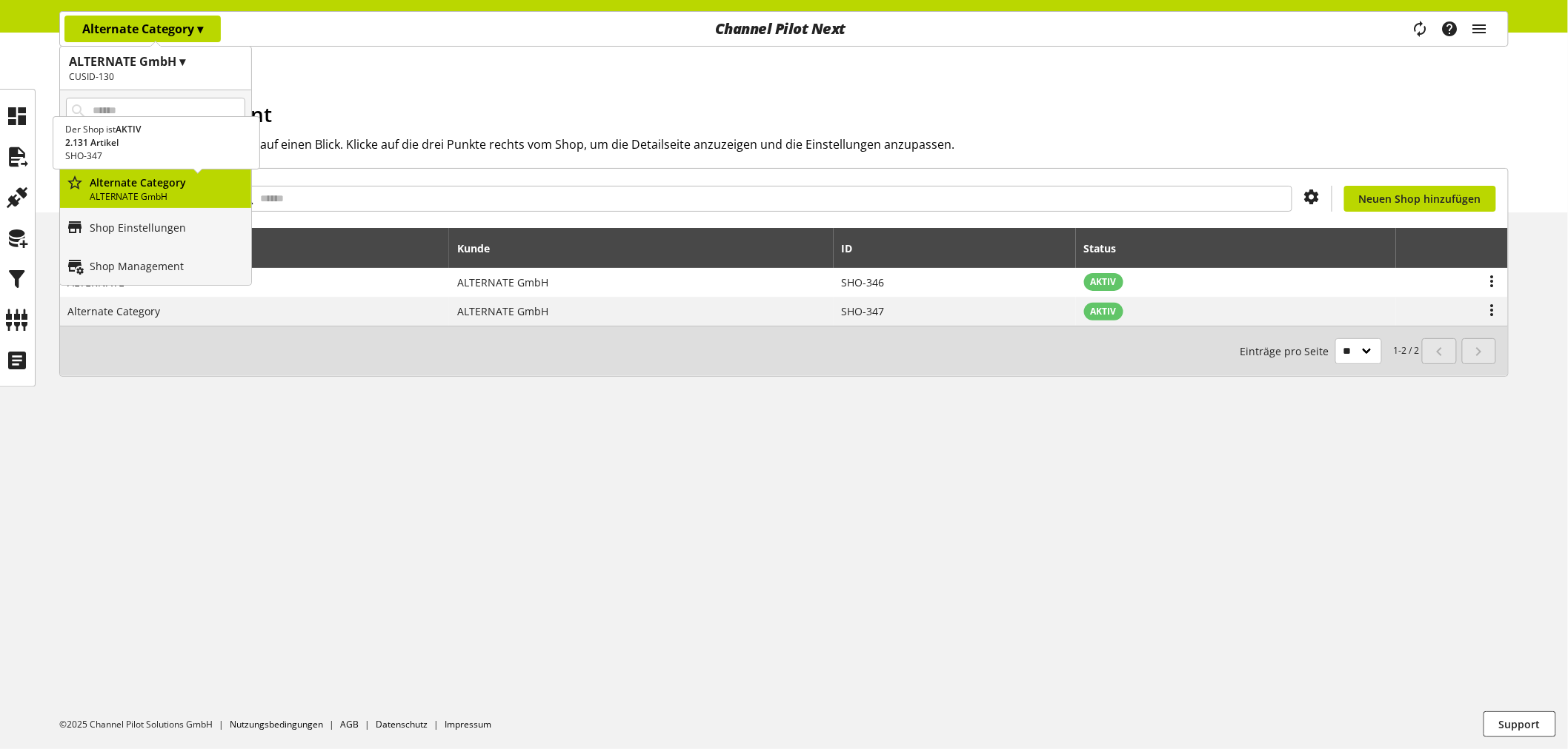
click at [150, 185] on p "Alternate Category" at bounding box center [167, 183] width 155 height 16
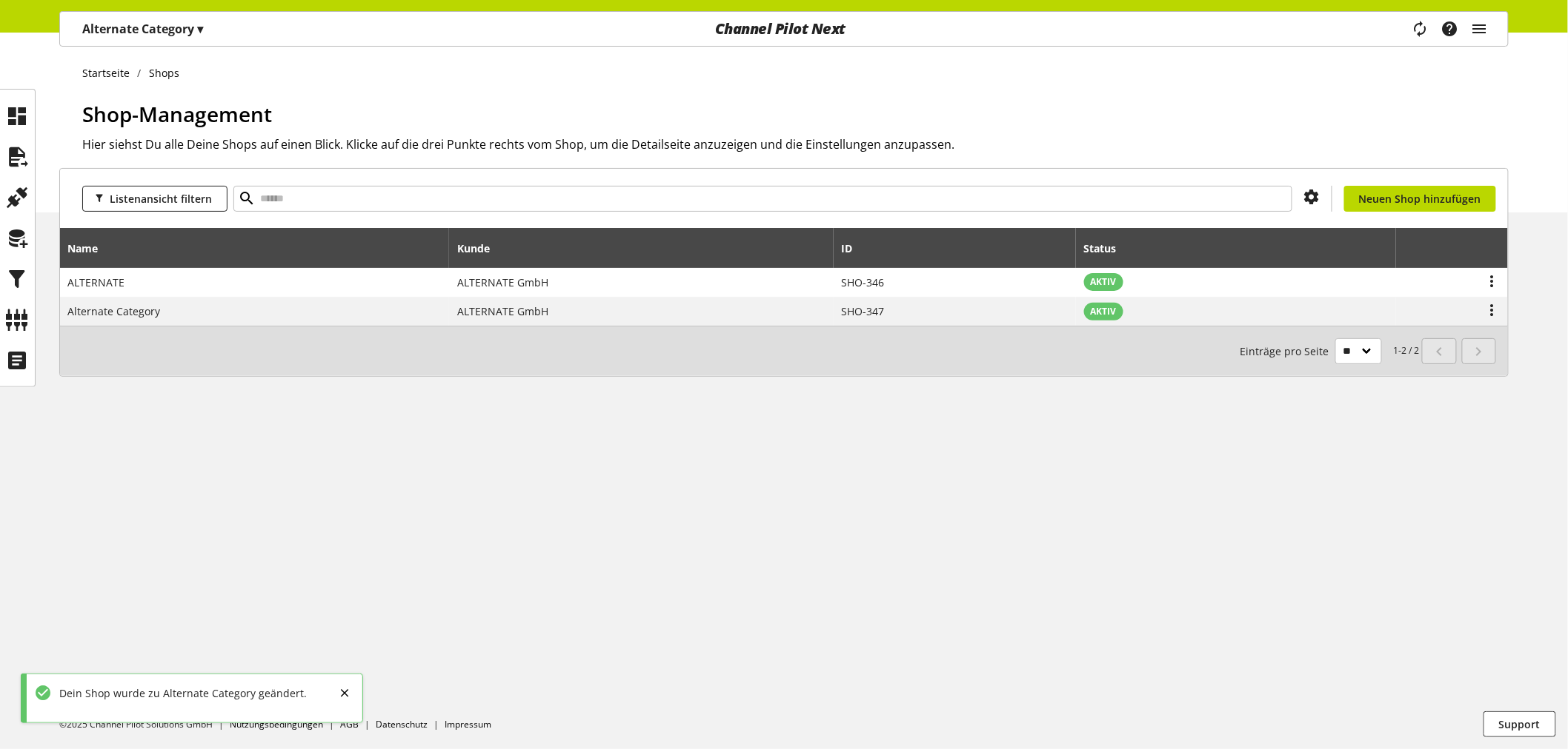
click at [182, 32] on p "Alternate Category ▾" at bounding box center [142, 29] width 121 height 18
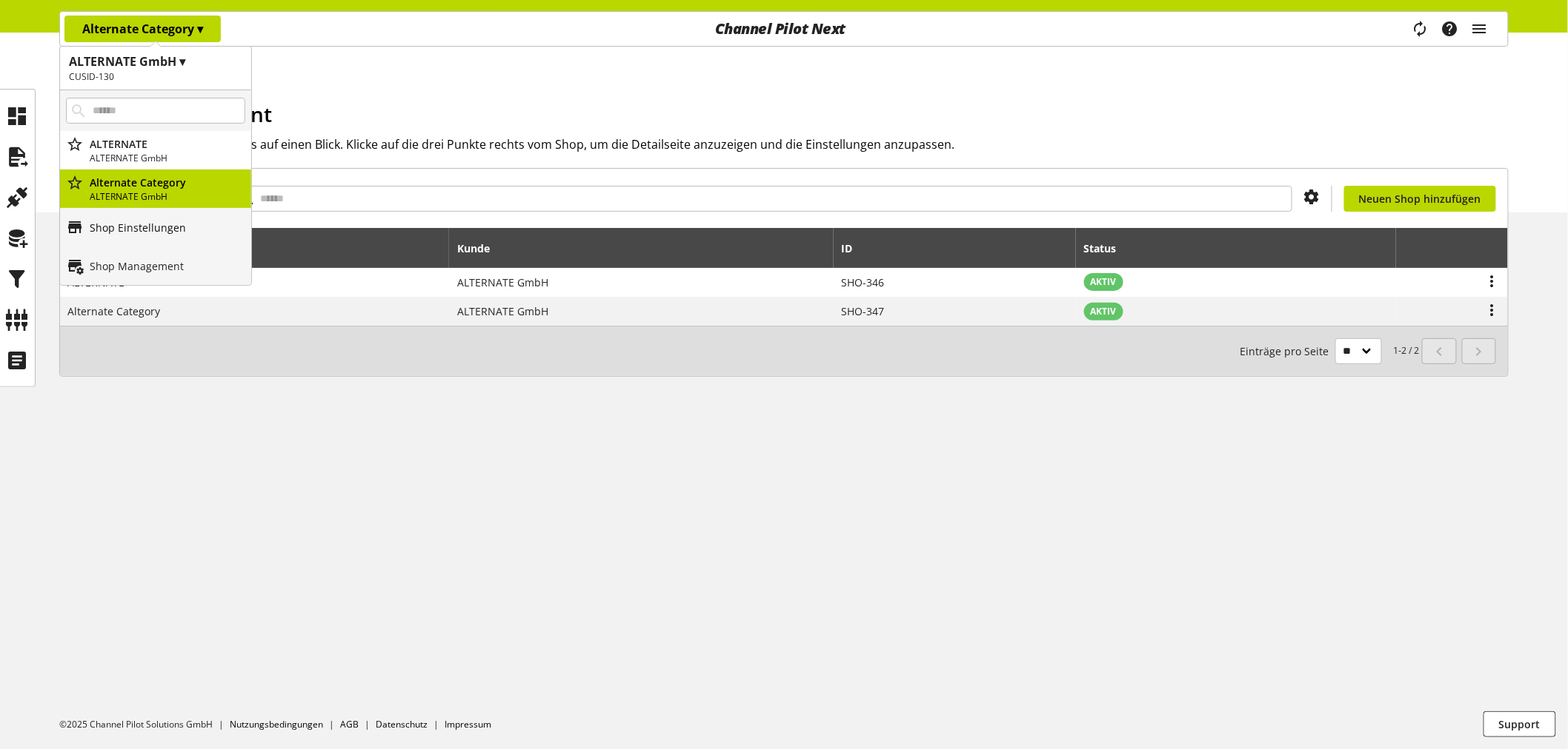
click at [188, 238] on link "Shop Einstellungen" at bounding box center [155, 227] width 191 height 39
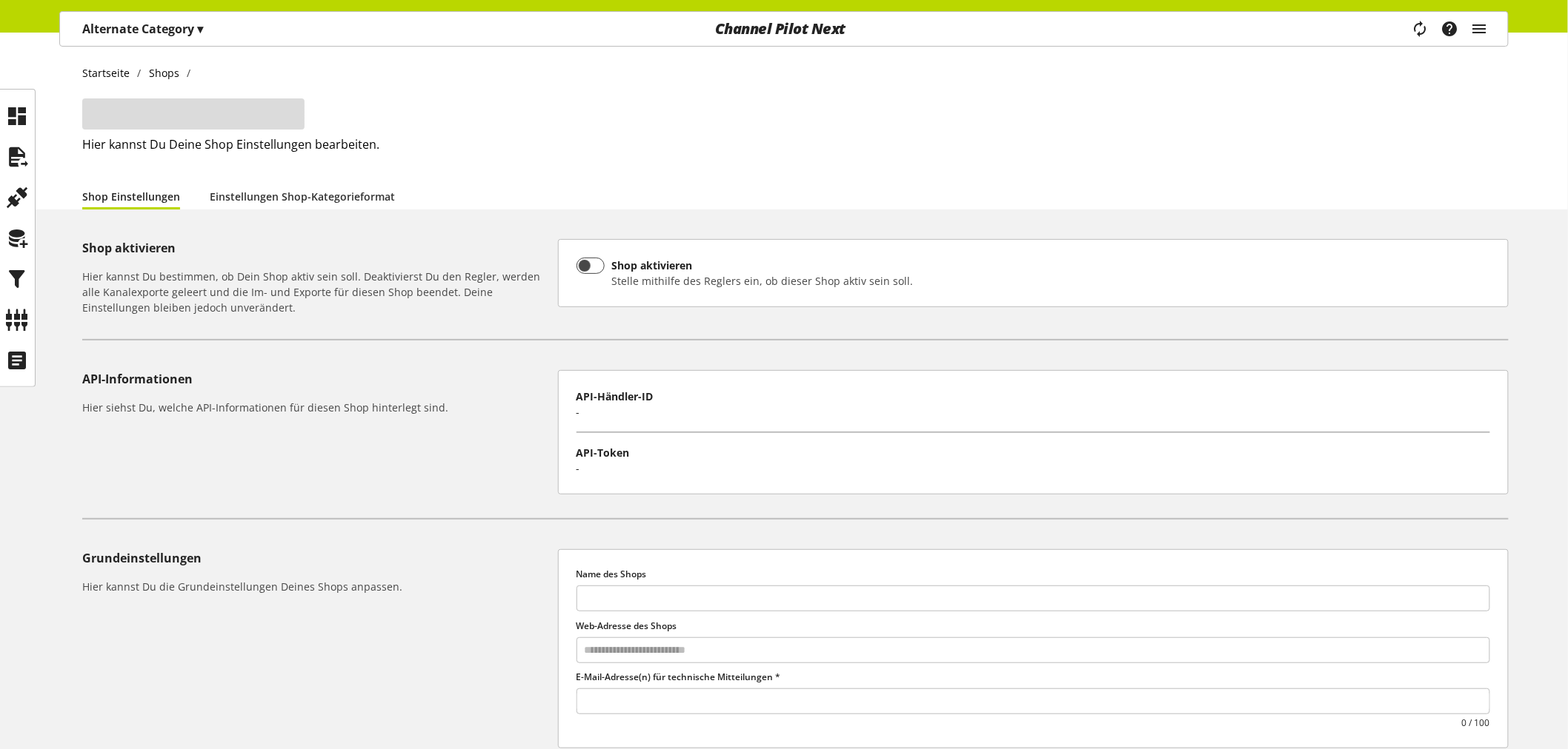
type input "**********"
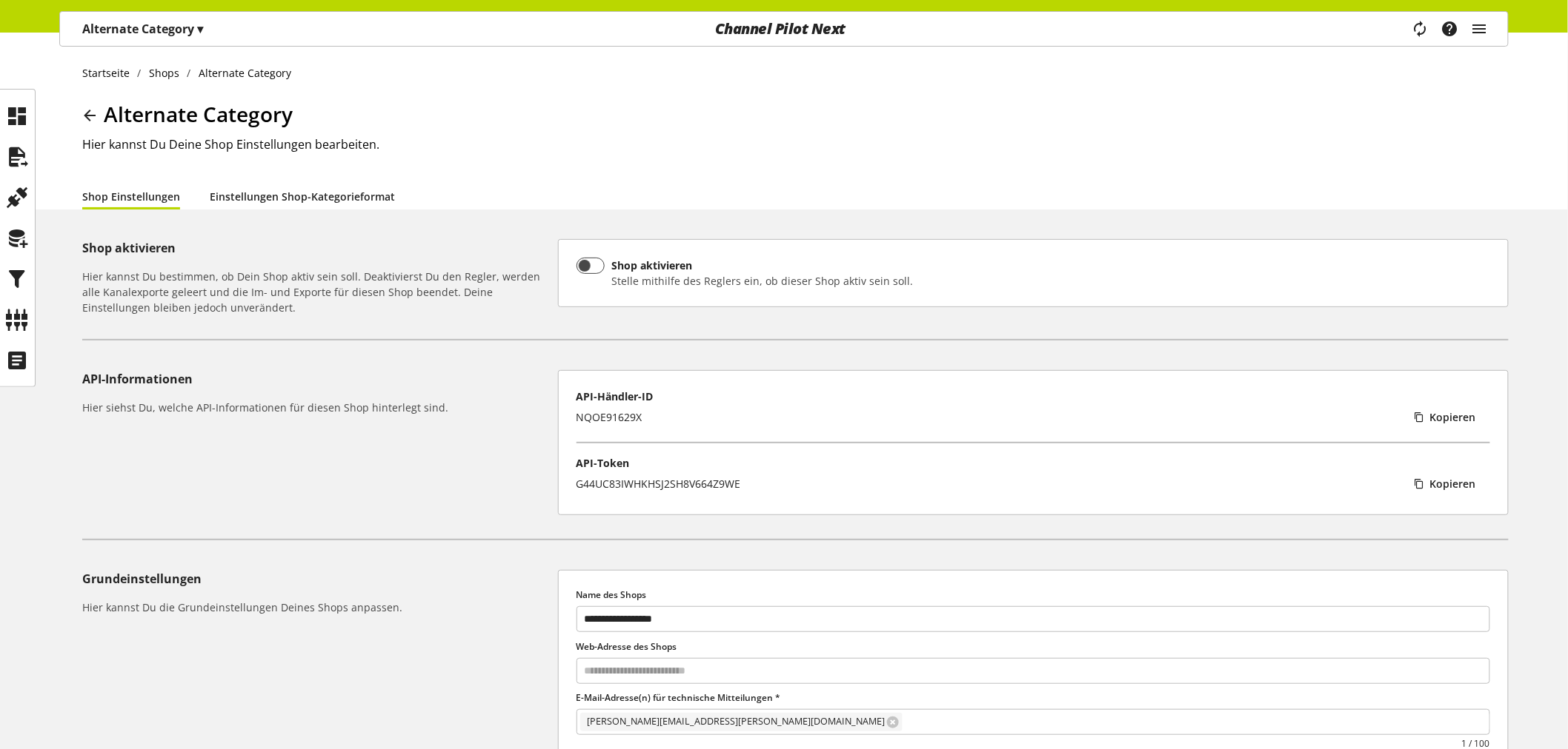
click at [302, 203] on link "Einstellungen Shop-Kategorieformat" at bounding box center [302, 197] width 185 height 16
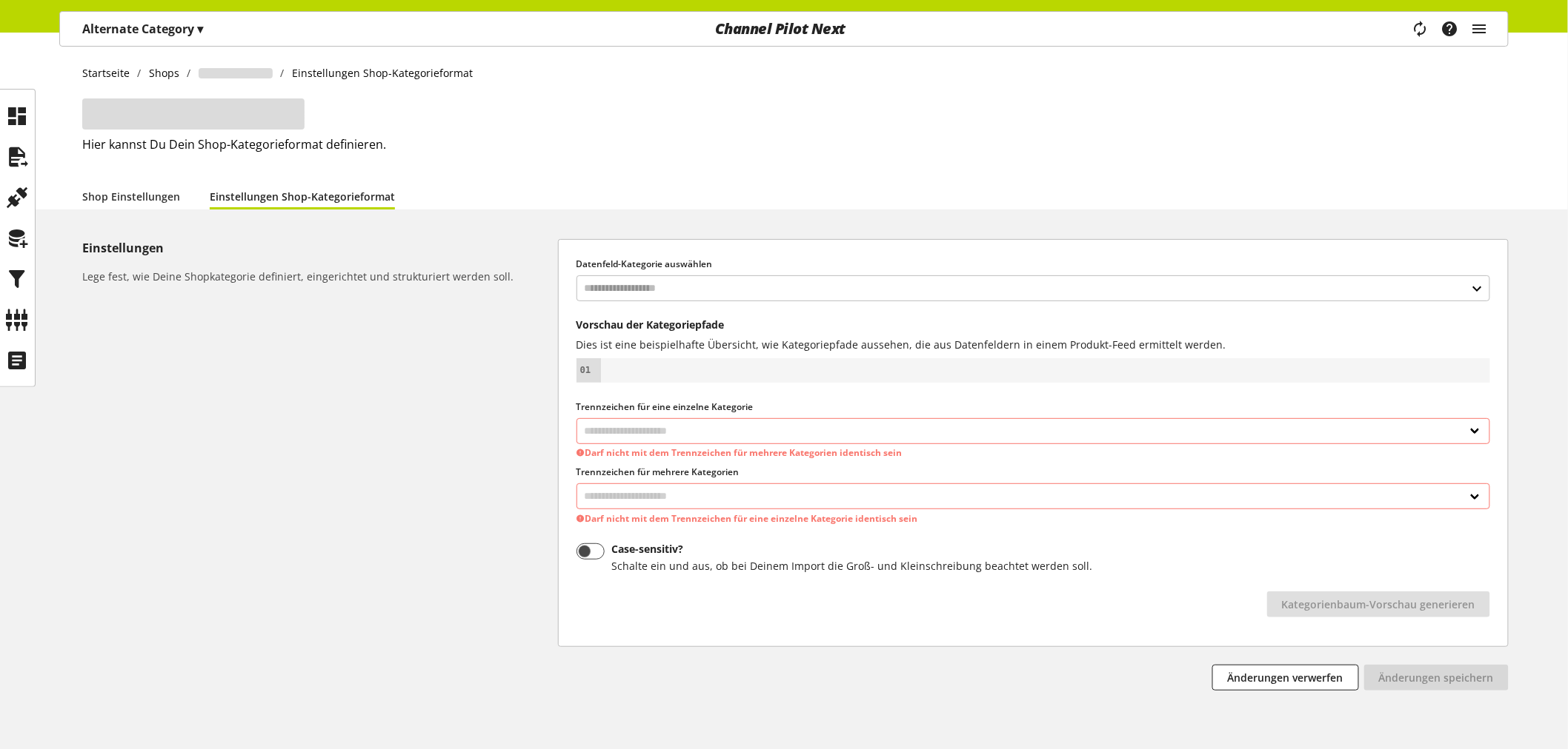
select select
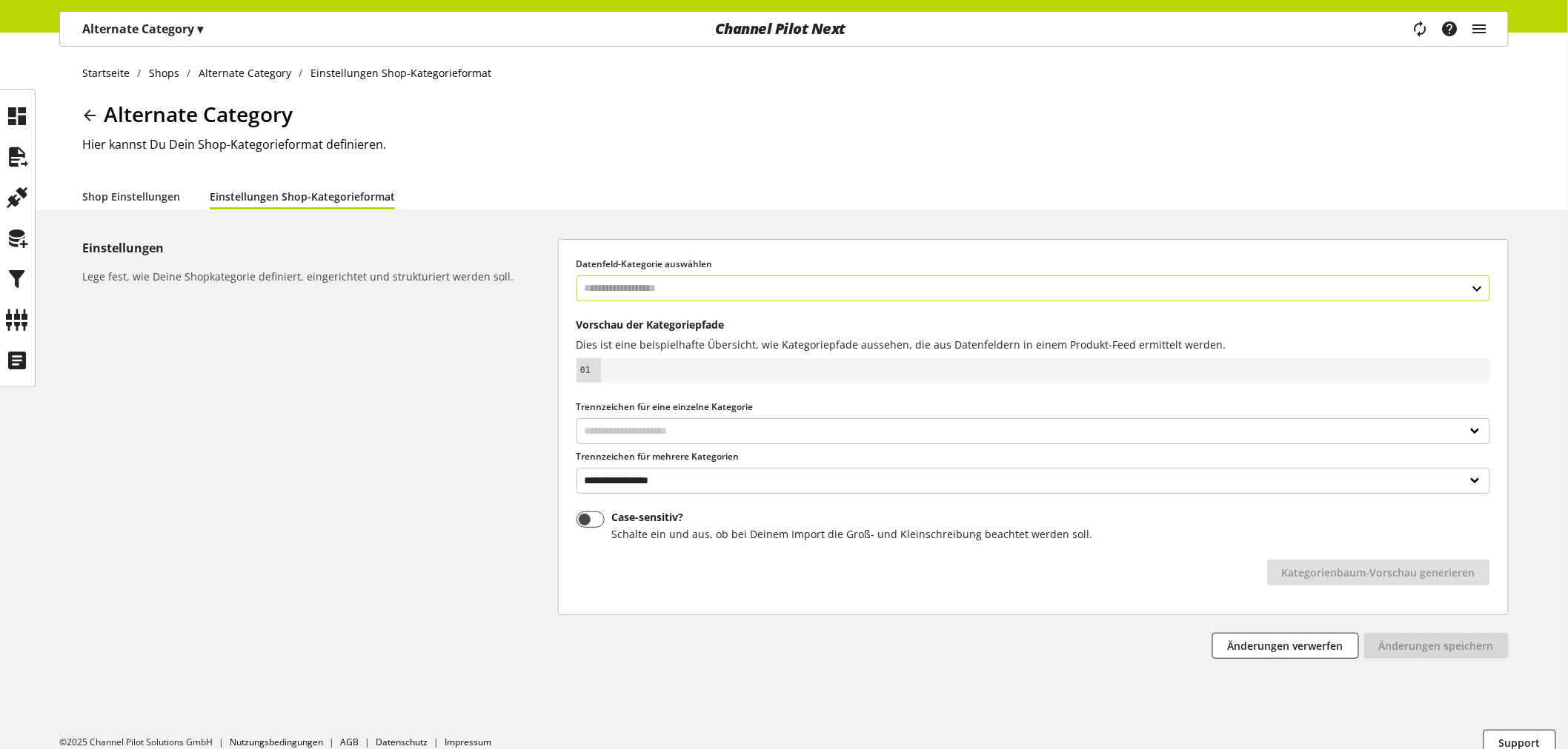
click at [717, 291] on input "text" at bounding box center [1033, 289] width 914 height 26
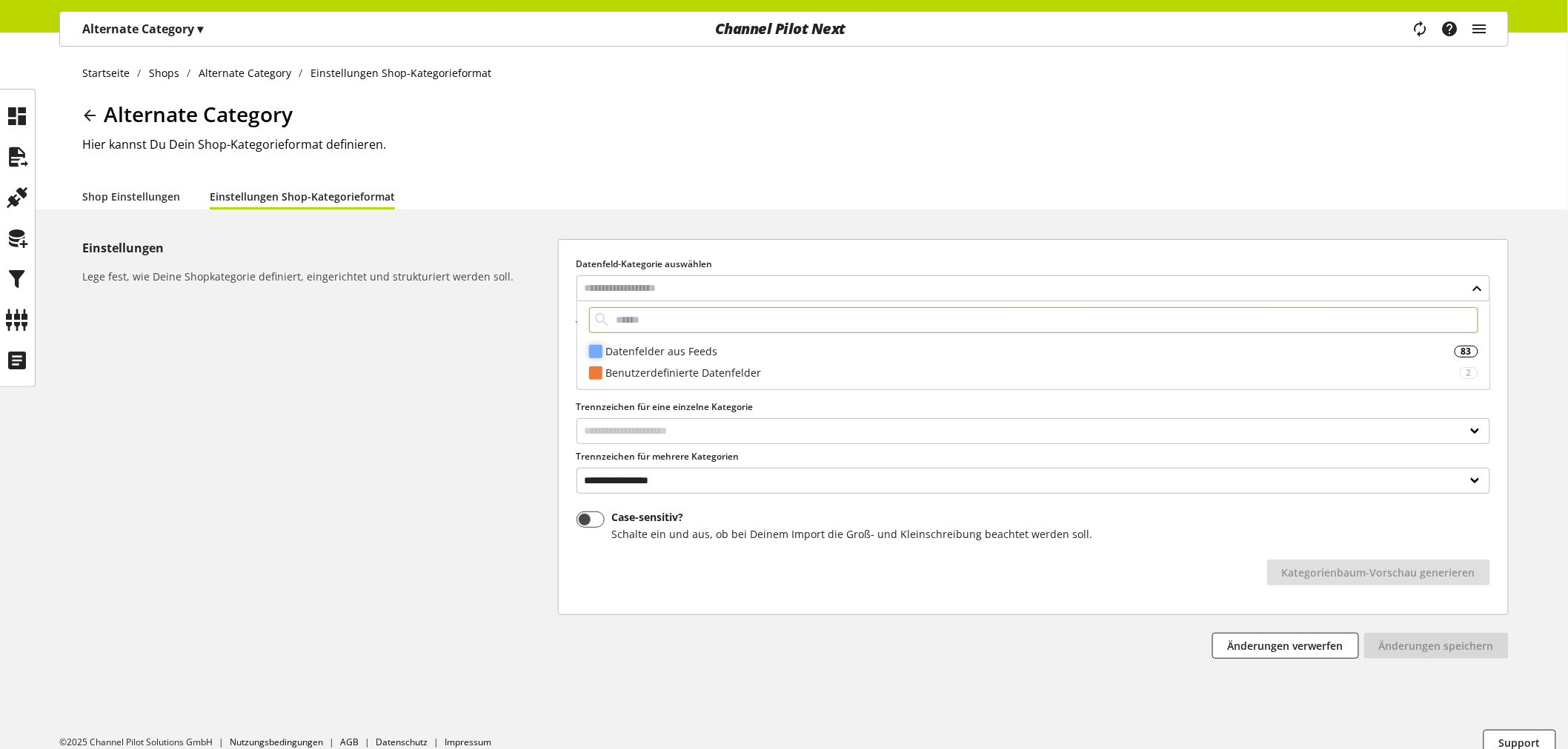
click at [637, 354] on div "Datenfelder aus Feeds" at bounding box center [1029, 352] width 849 height 16
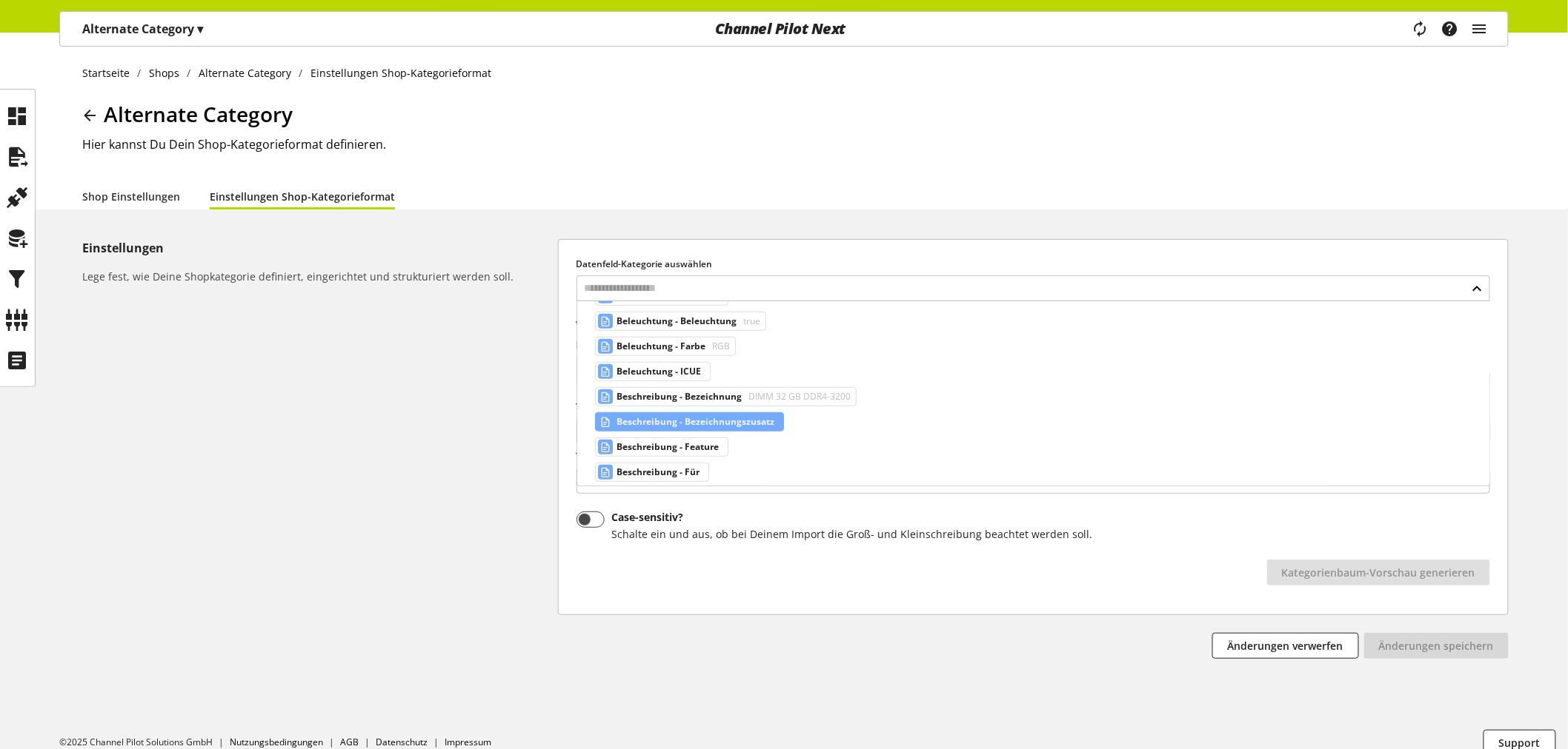
scroll to position [766, 0]
click at [705, 276] on input "text" at bounding box center [1033, 289] width 914 height 26
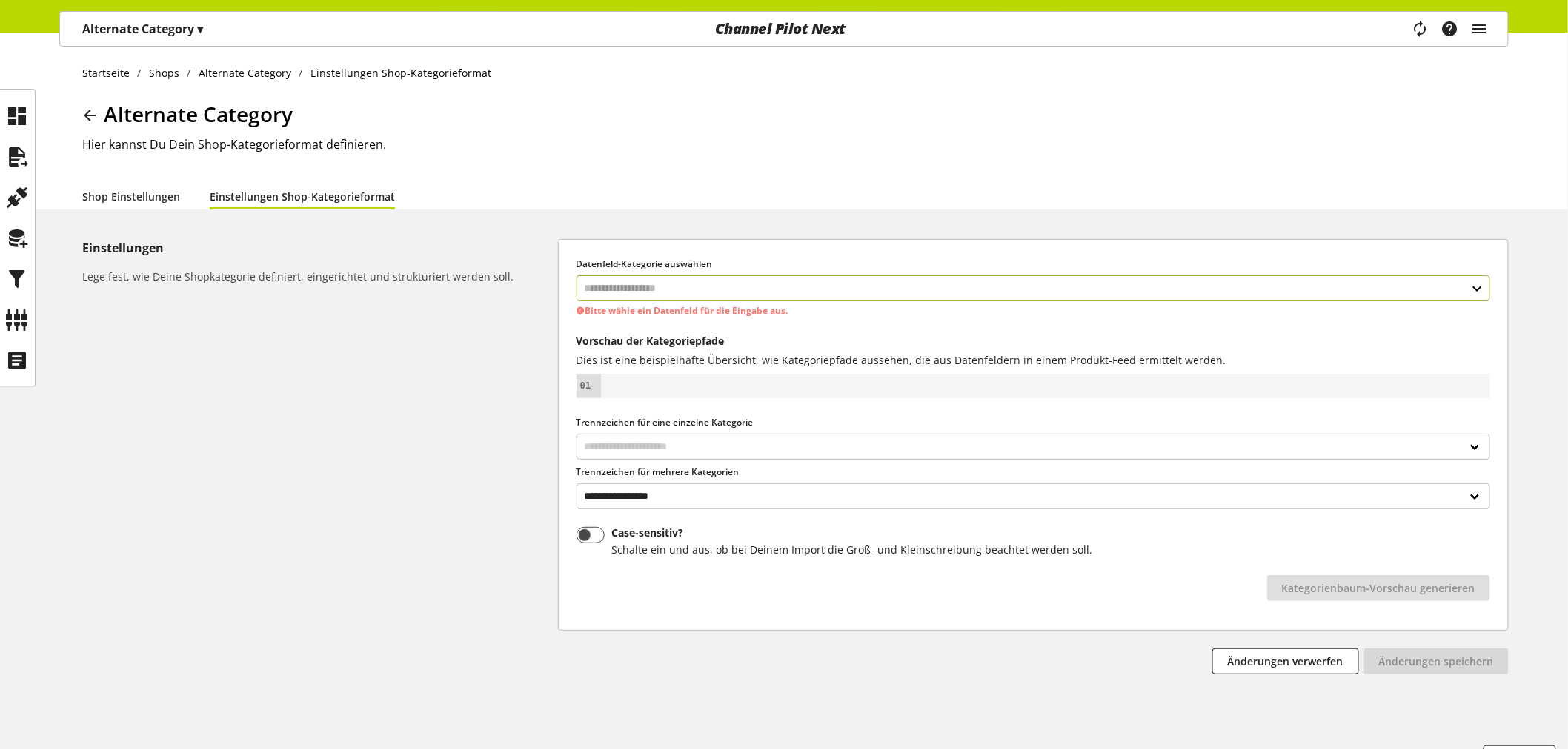
click at [705, 282] on input "text" at bounding box center [1033, 289] width 914 height 26
type input "*"
type input "***"
click at [749, 363] on div "Datenfelder aus Feeds" at bounding box center [1032, 368] width 854 height 16
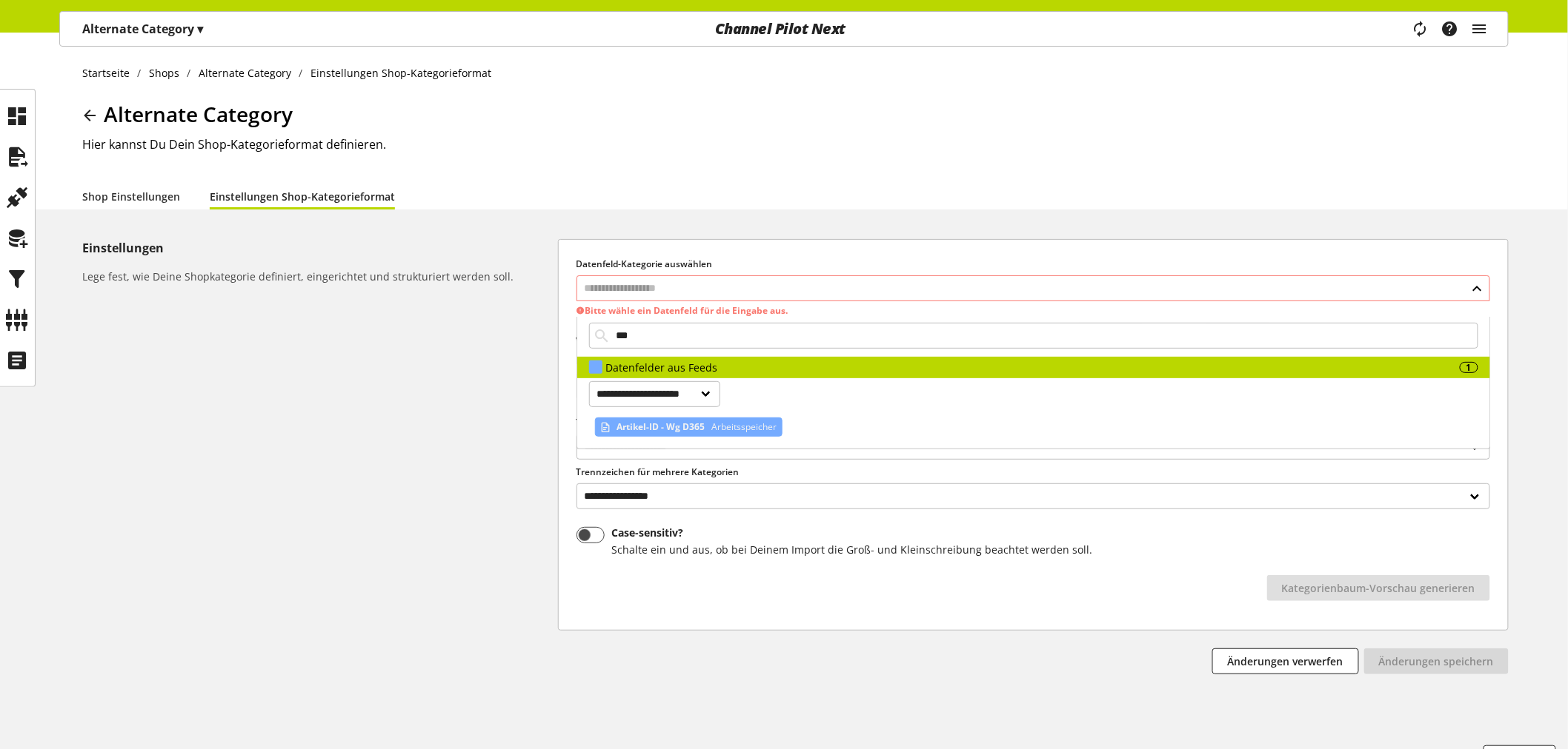
click at [726, 436] on span "Arbeitsspeicher" at bounding box center [741, 427] width 68 height 18
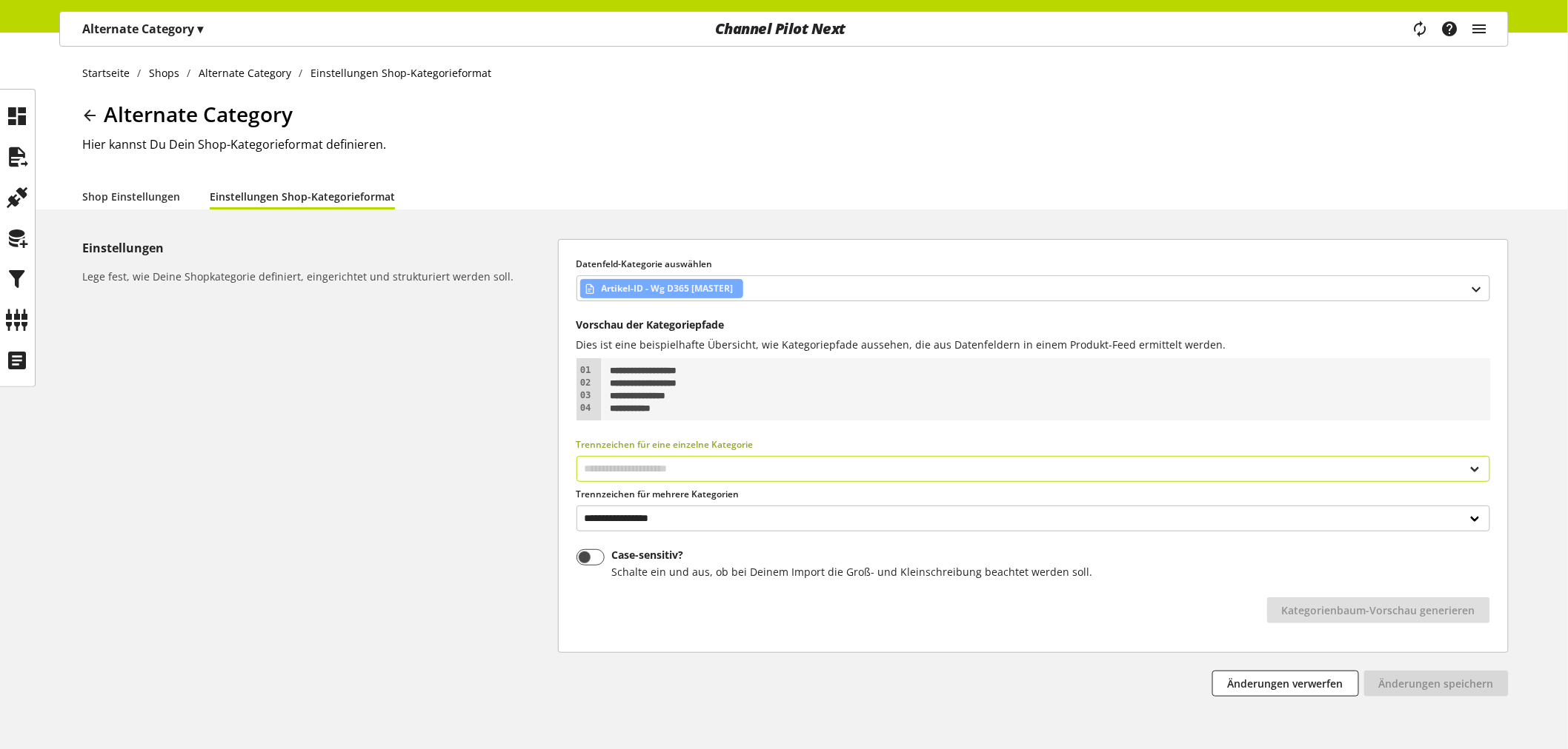
click at [695, 472] on select "**********" at bounding box center [1033, 469] width 914 height 26
select select "*"
click at [576, 457] on select "**********" at bounding box center [1033, 469] width 914 height 26
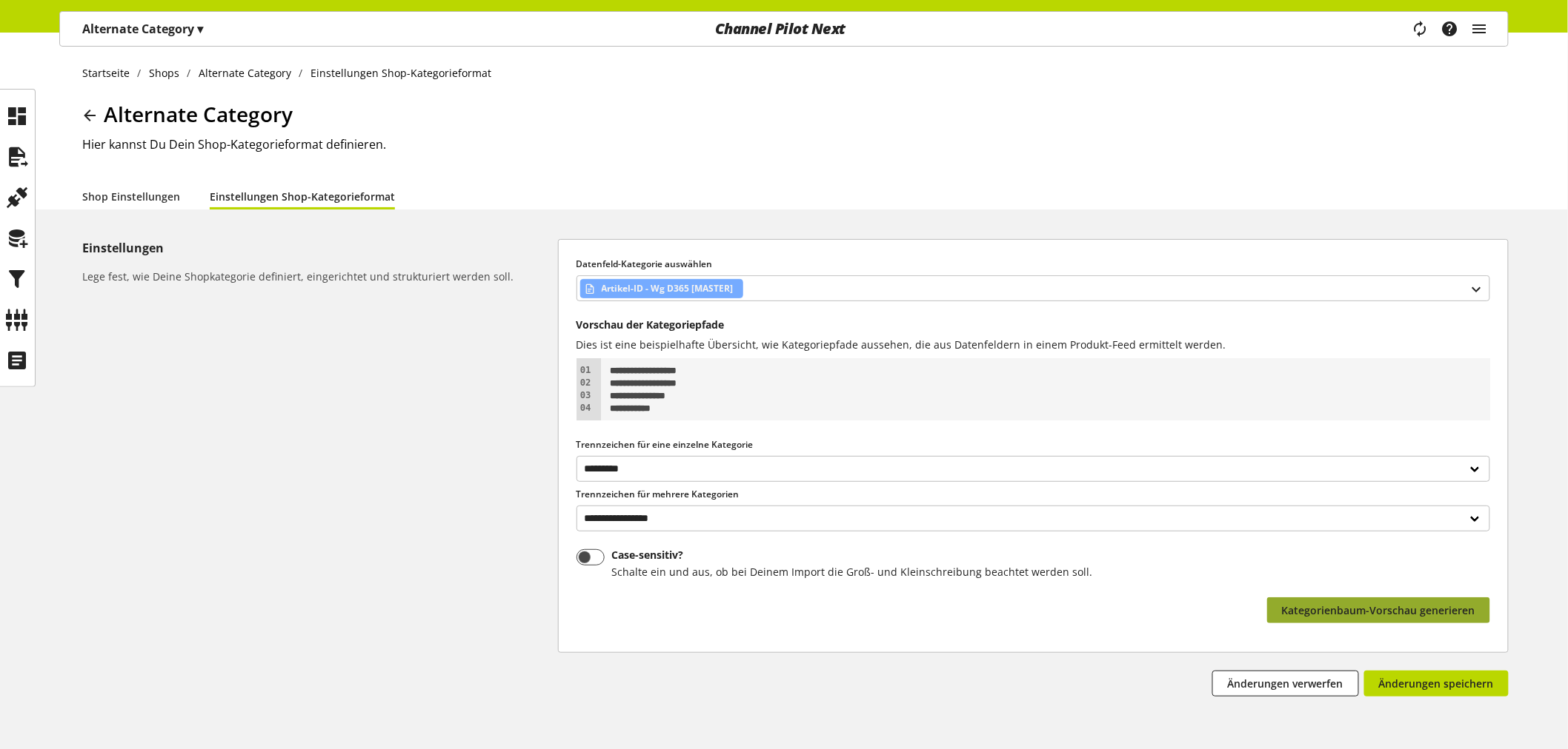
click at [1445, 603] on span "Kategorienbaum-Vorschau generieren" at bounding box center [1378, 611] width 194 height 16
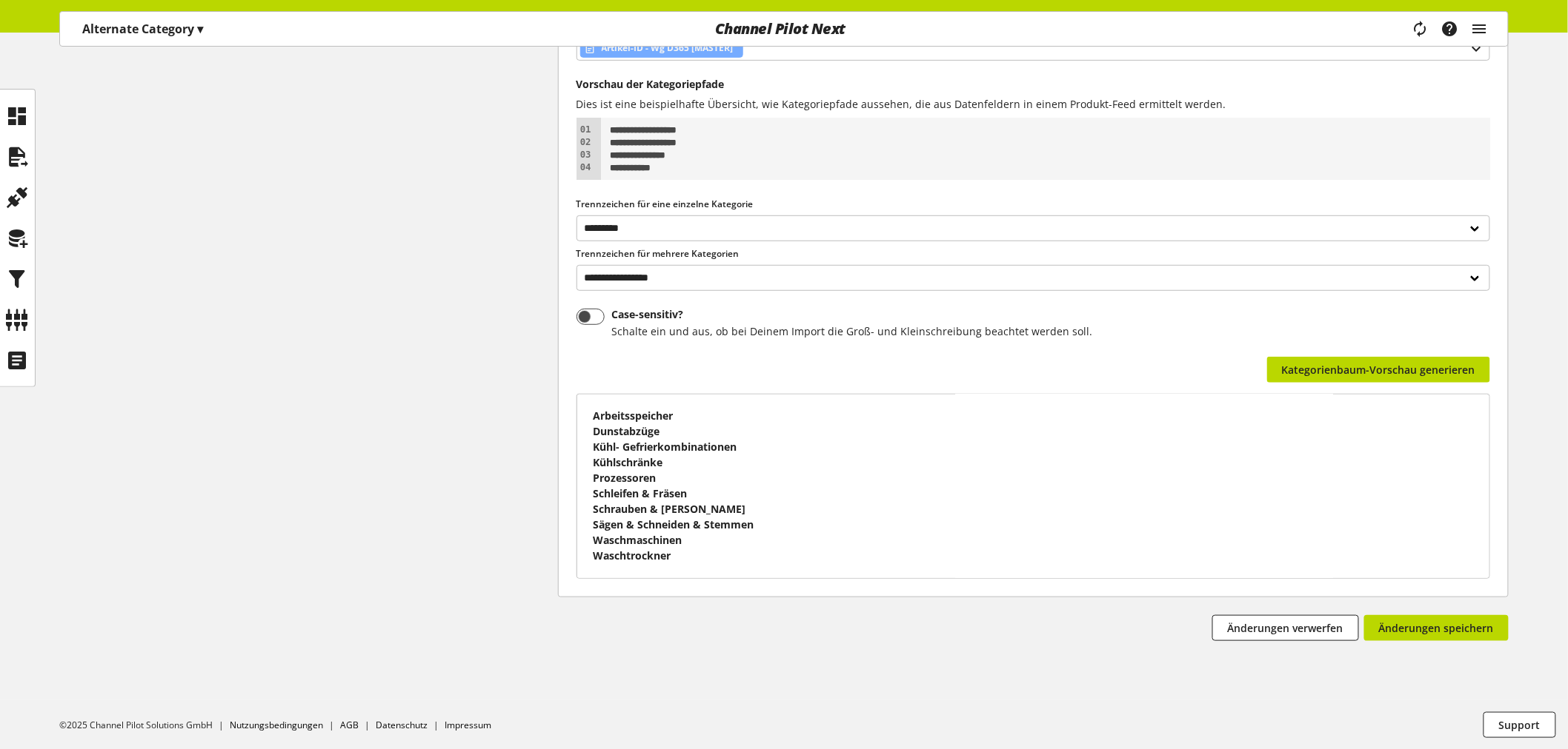
scroll to position [3, 0]
click at [1482, 630] on span "Änderungen speichern" at bounding box center [1436, 628] width 115 height 16
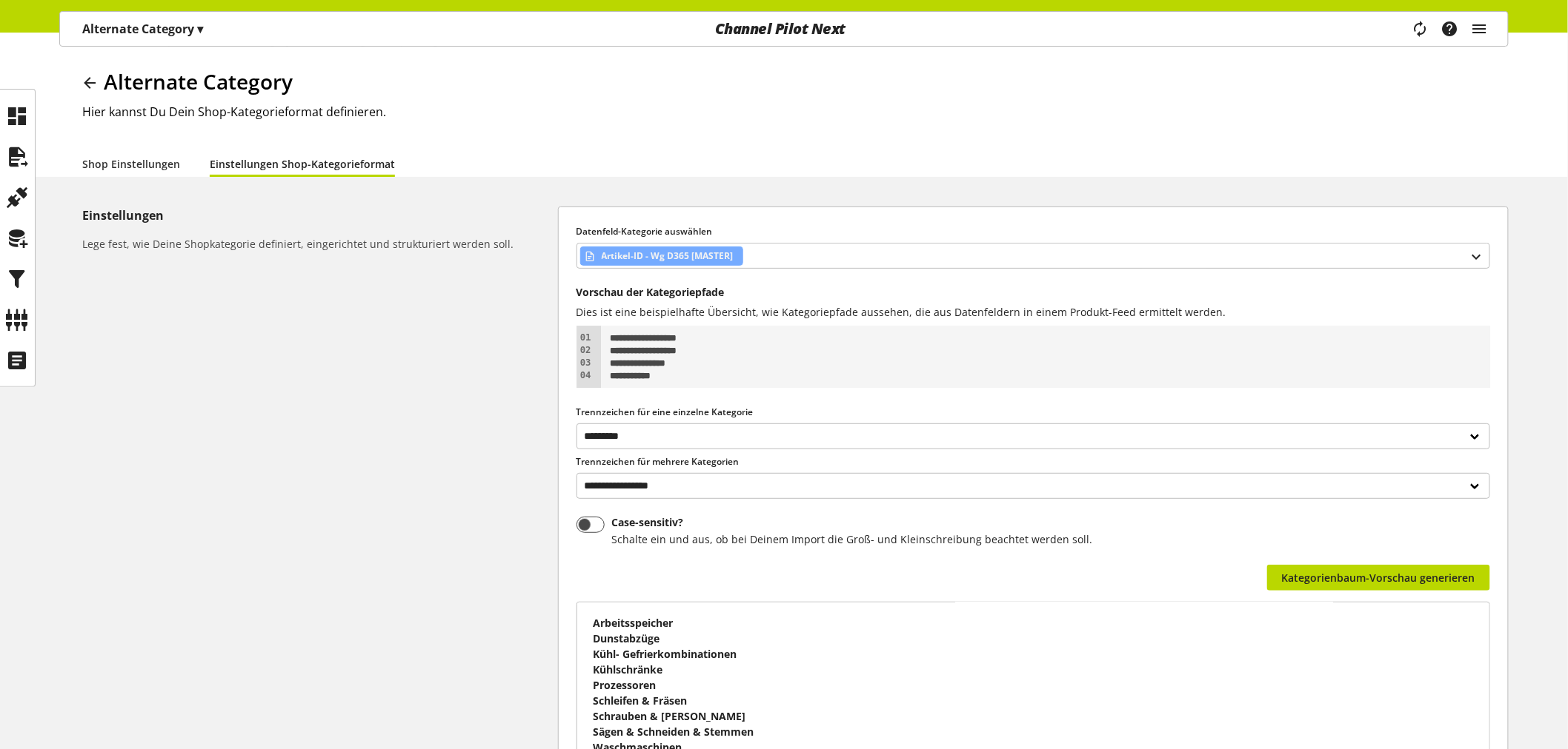
scroll to position [0, 0]
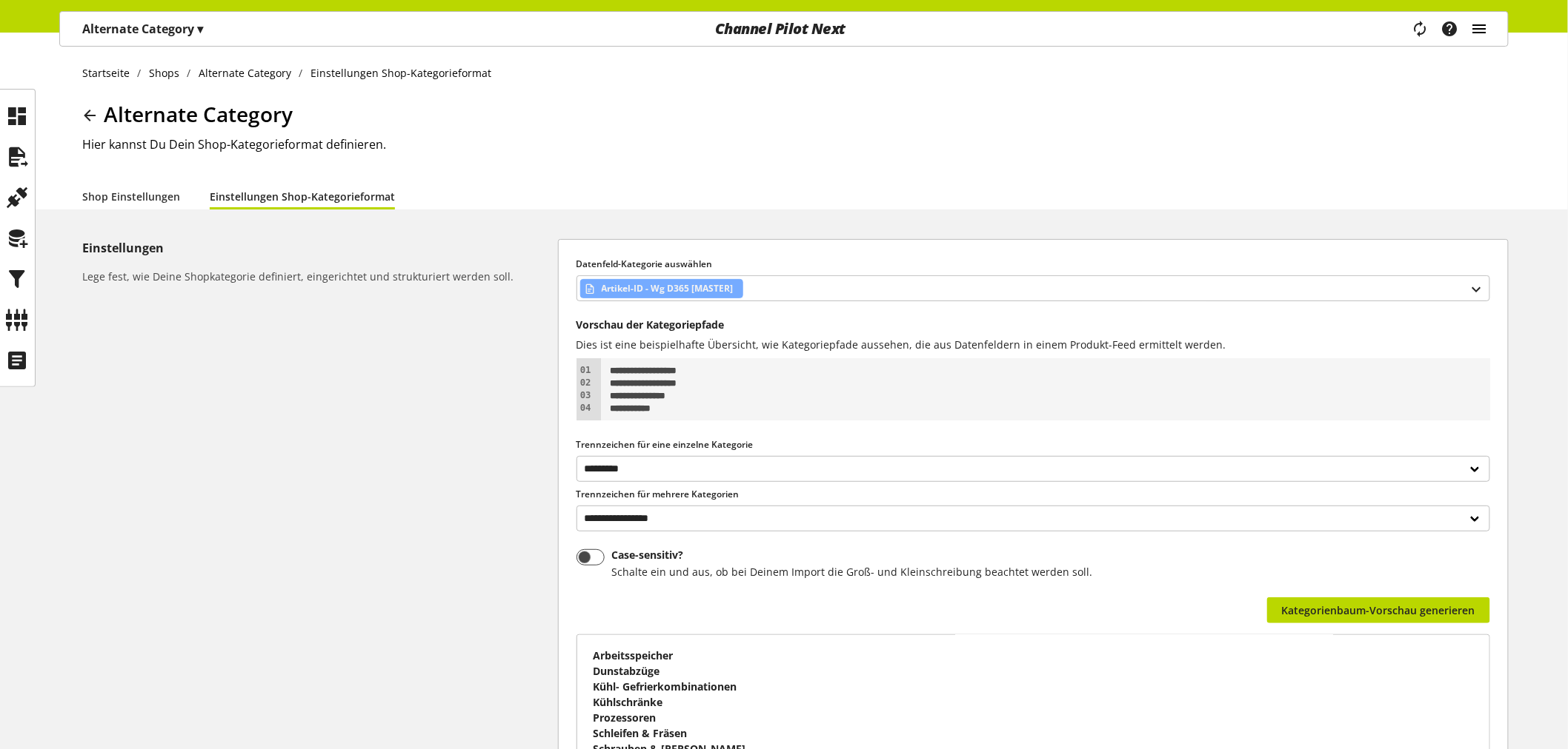
click at [1474, 28] on icon "main navigation" at bounding box center [1479, 29] width 18 height 27
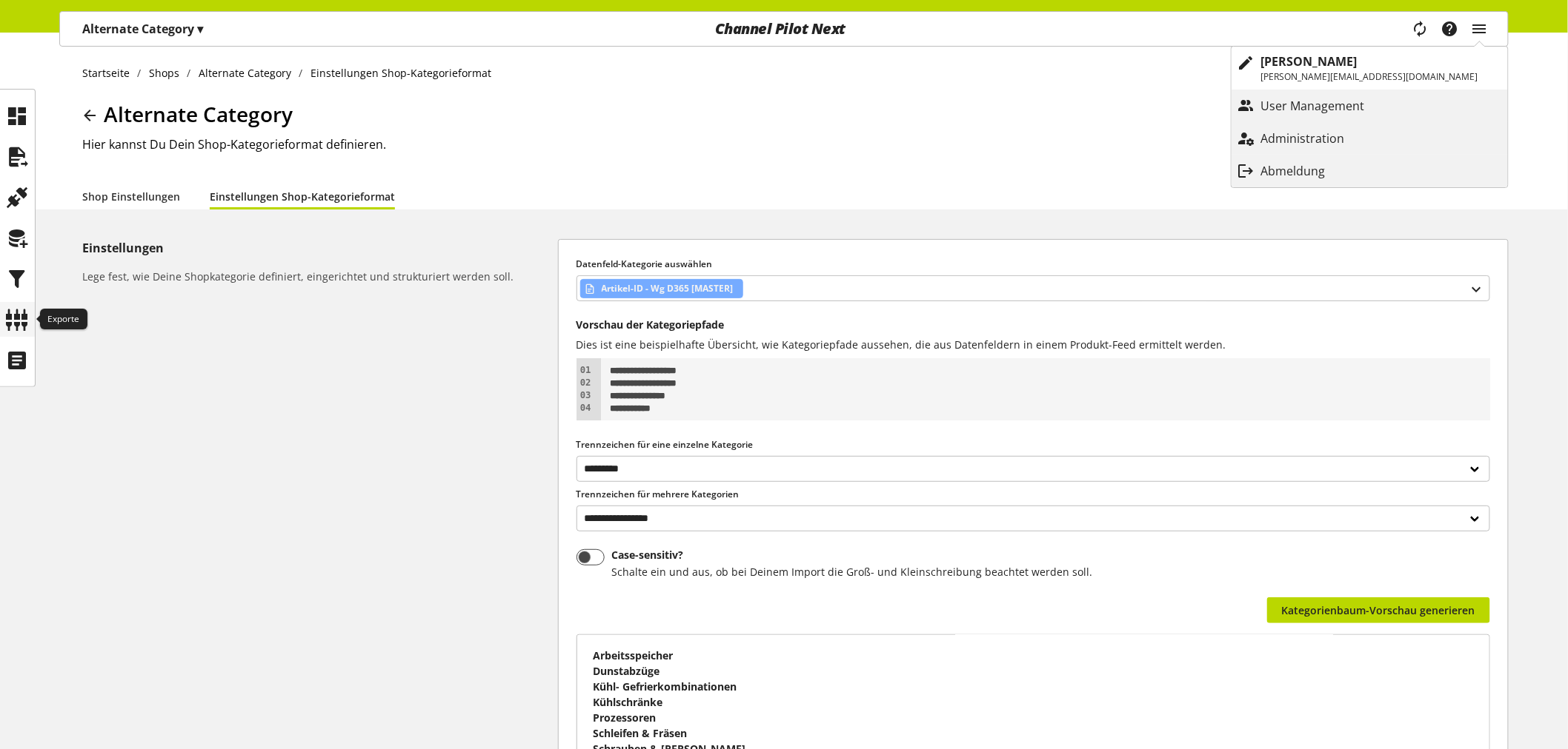
click at [20, 322] on icon at bounding box center [18, 320] width 24 height 30
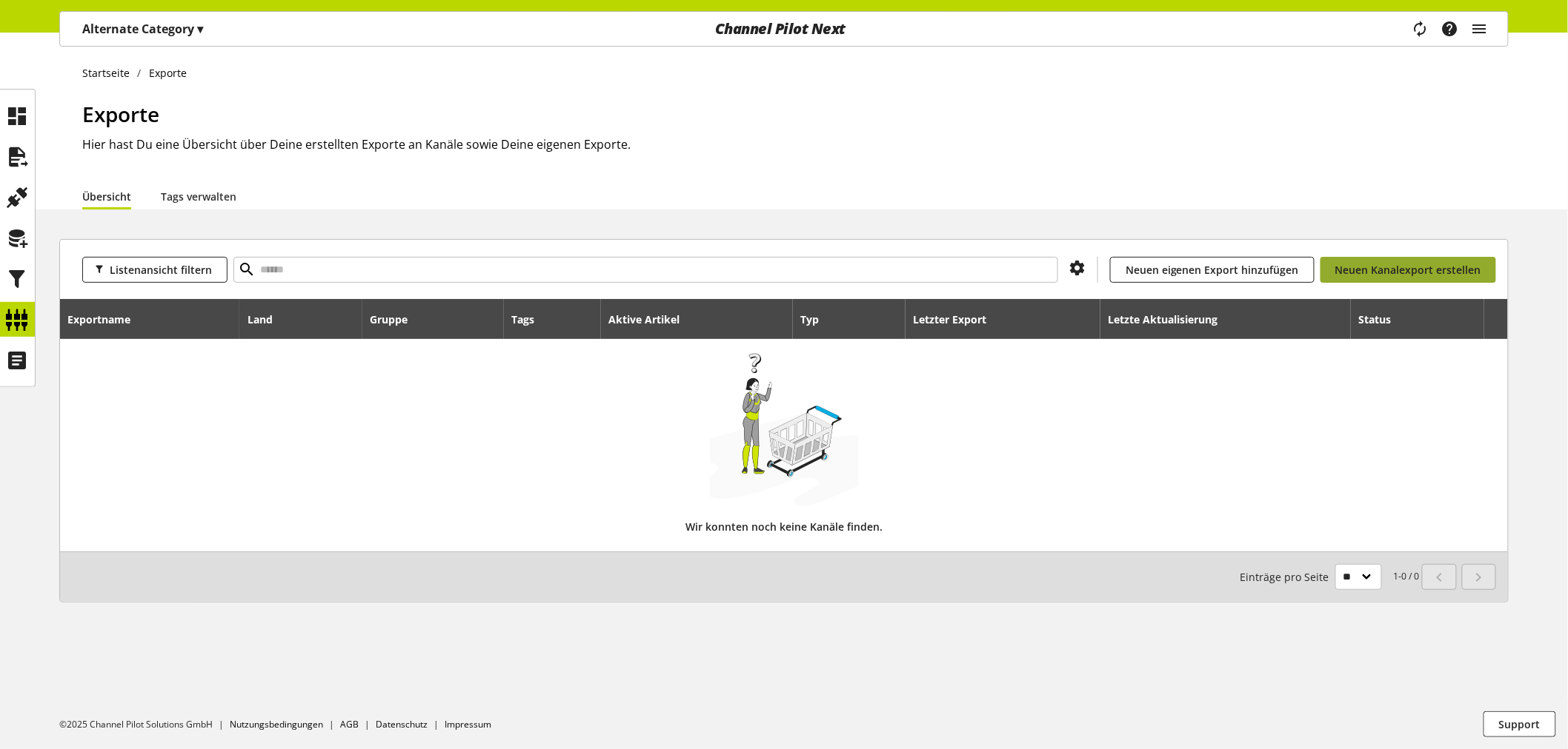
click at [1388, 273] on span "Neuen Kanalexport erstellen" at bounding box center [1408, 270] width 146 height 16
select select "**"
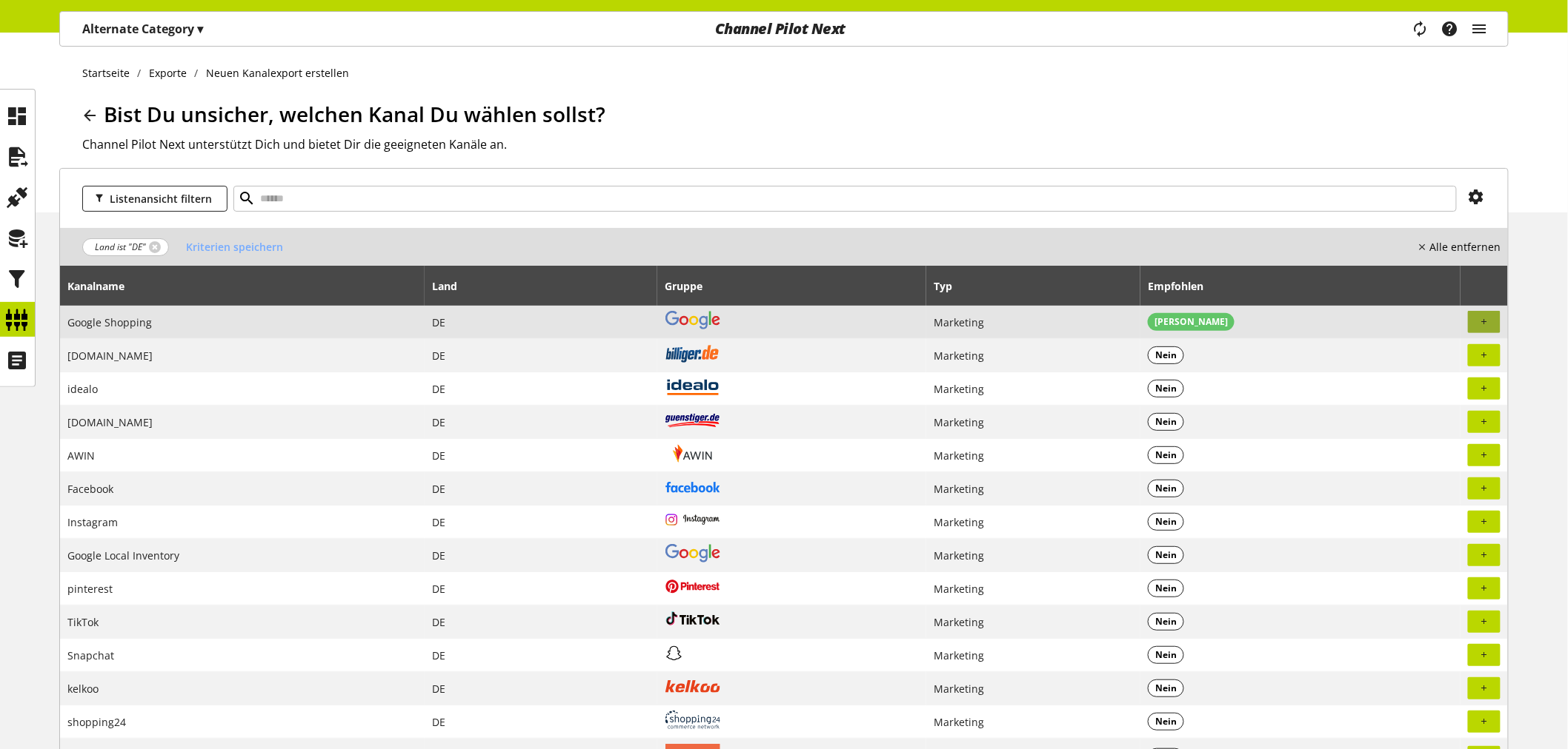
click at [1489, 321] on span "button" at bounding box center [1483, 321] width 13 height 13
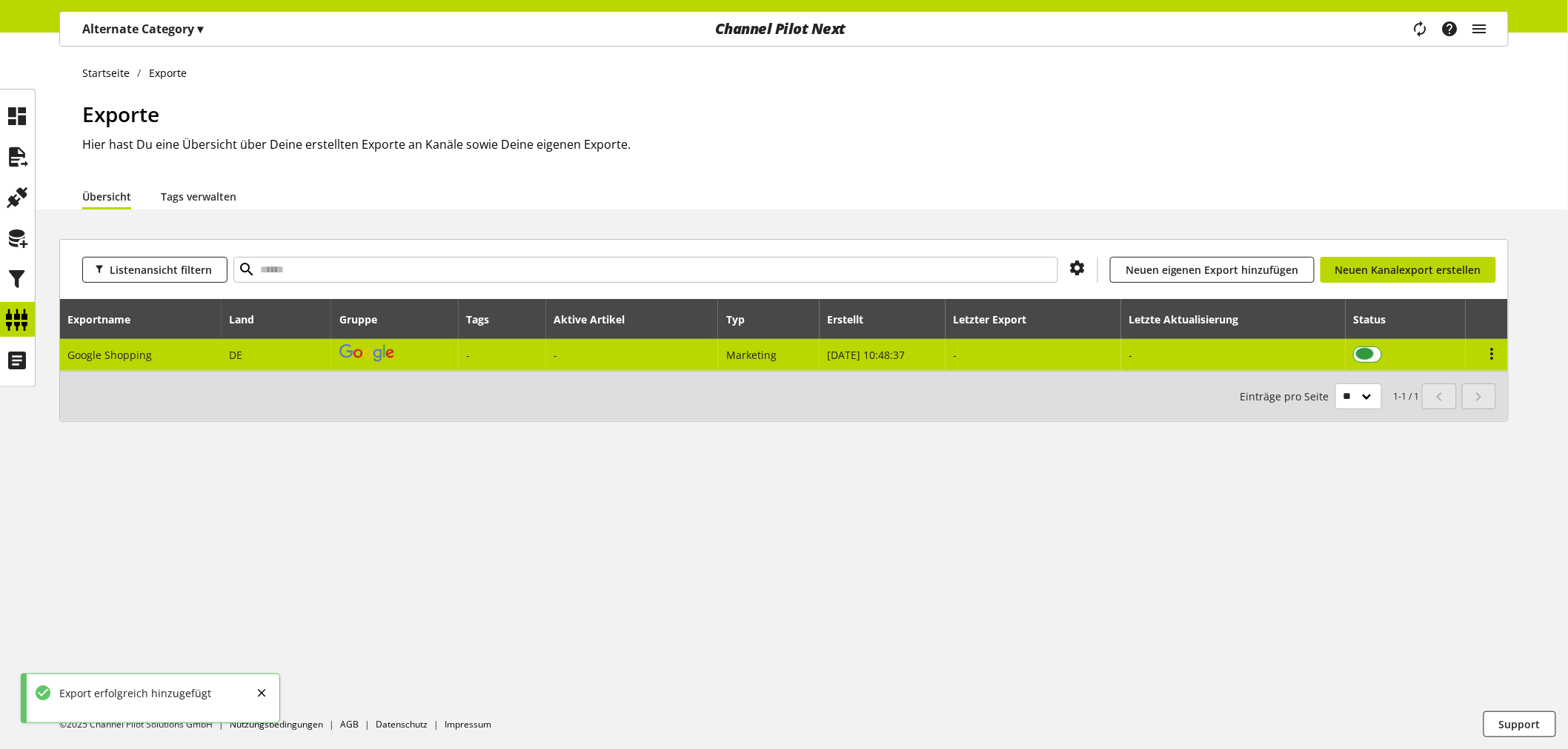
click at [1368, 353] on span at bounding box center [1366, 355] width 29 height 16
click at [306, 353] on td "DE" at bounding box center [277, 355] width 111 height 32
select select "********"
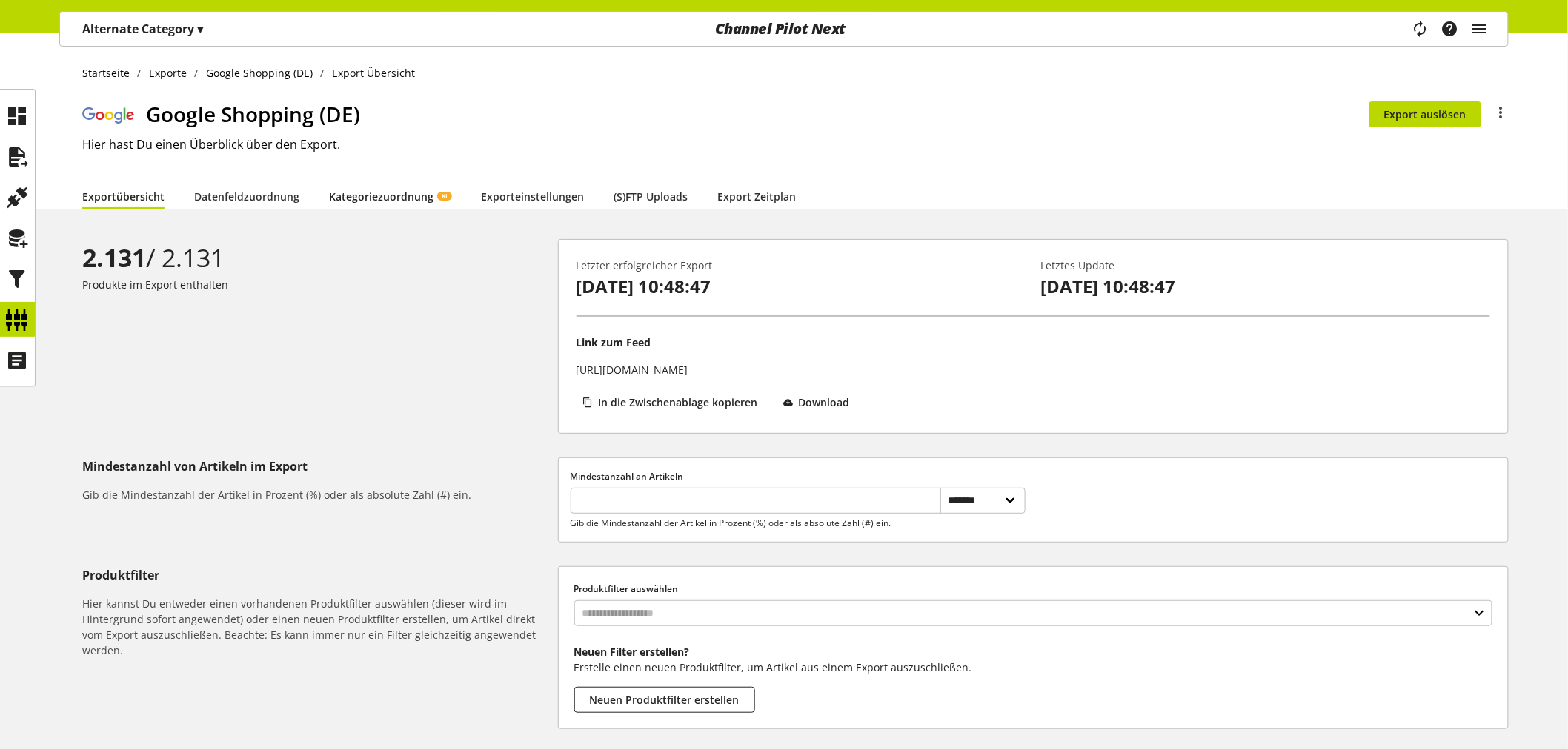
click at [394, 198] on link "Kategoriezuordnung KI" at bounding box center [391, 197] width 123 height 16
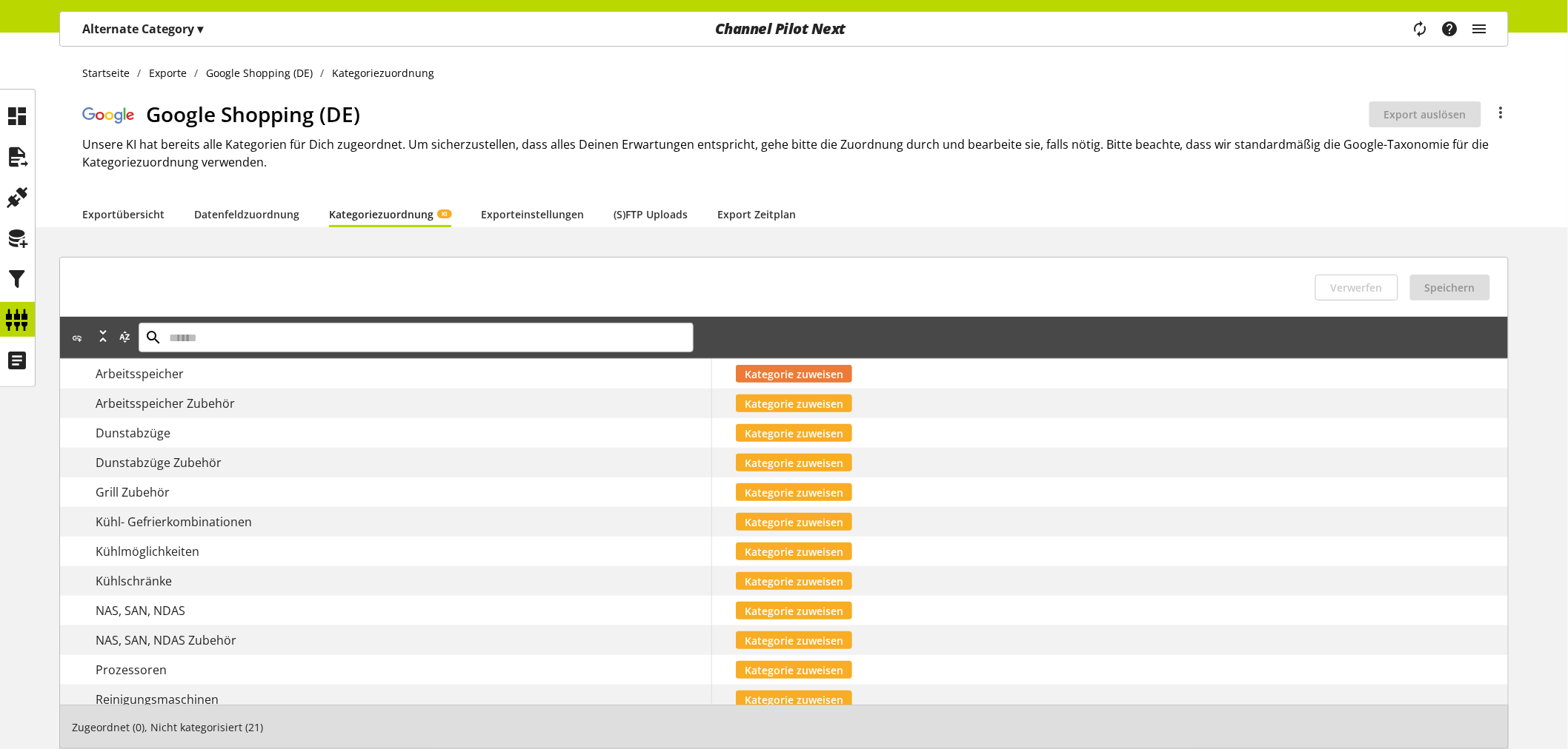
click at [827, 372] on span "Kategorie zuweisen" at bounding box center [794, 374] width 99 height 16
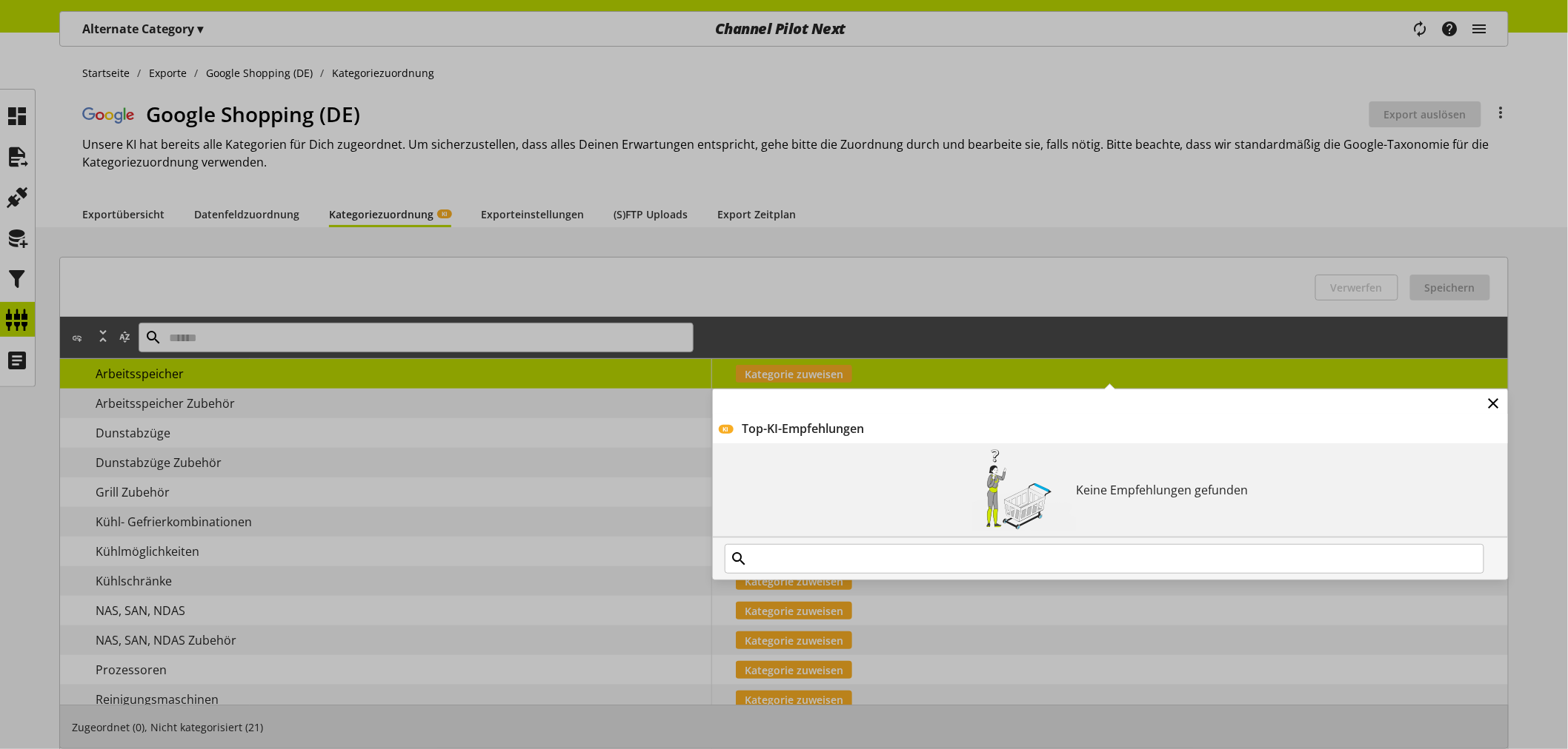
click at [1487, 405] on icon at bounding box center [1494, 403] width 18 height 27
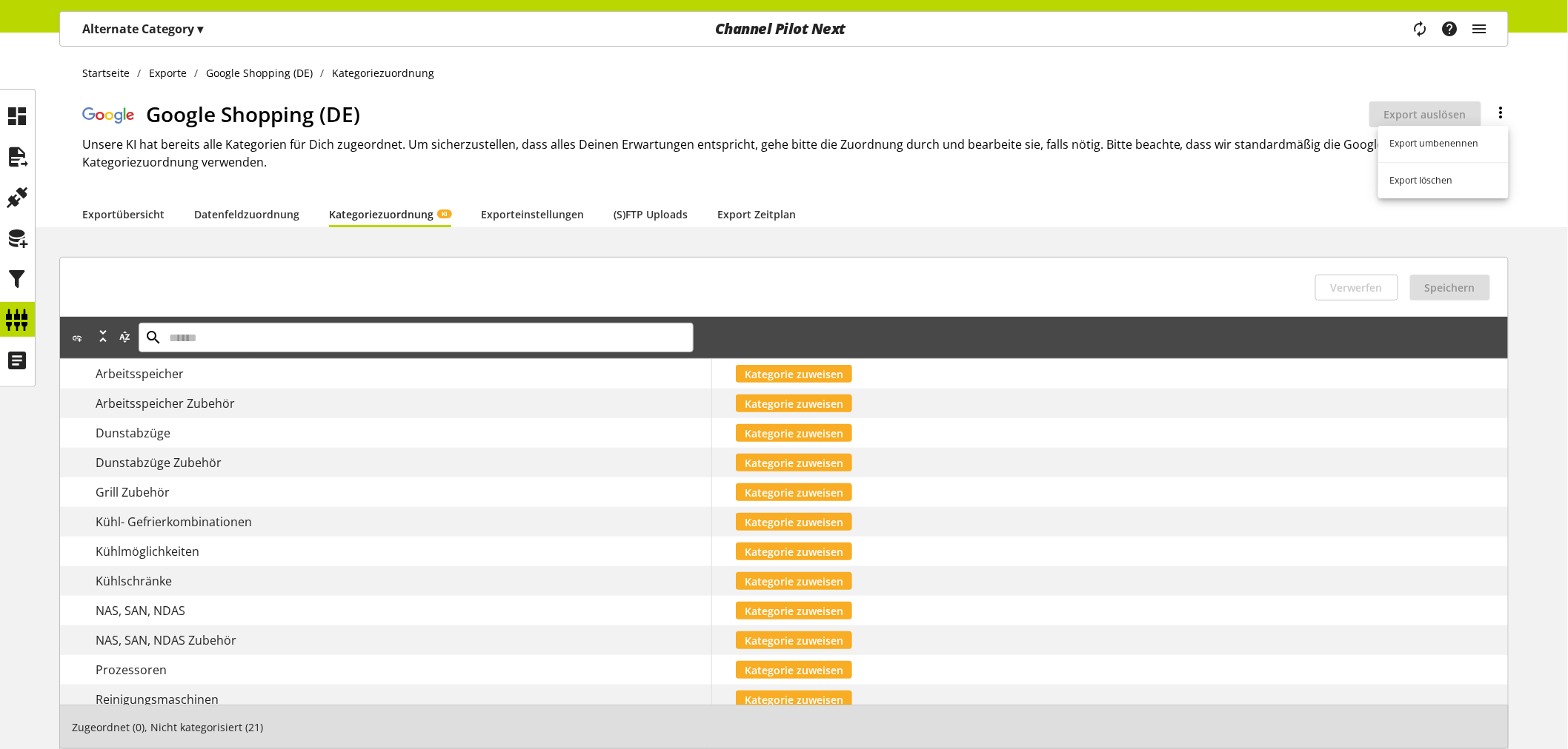
drag, startPoint x: 1483, startPoint y: 119, endPoint x: 1495, endPoint y: 114, distance: 13.0
click at [1488, 119] on div at bounding box center [1495, 114] width 28 height 19
click at [1500, 112] on icon at bounding box center [1501, 112] width 18 height 27
click at [452, 161] on h2 "Unsere KI hat bereits alle Kategorien für Dich zugeordnet. Um sicherzustellen, …" at bounding box center [795, 153] width 1426 height 36
click at [244, 209] on link "Datenfeldzuordnung" at bounding box center [246, 214] width 105 height 16
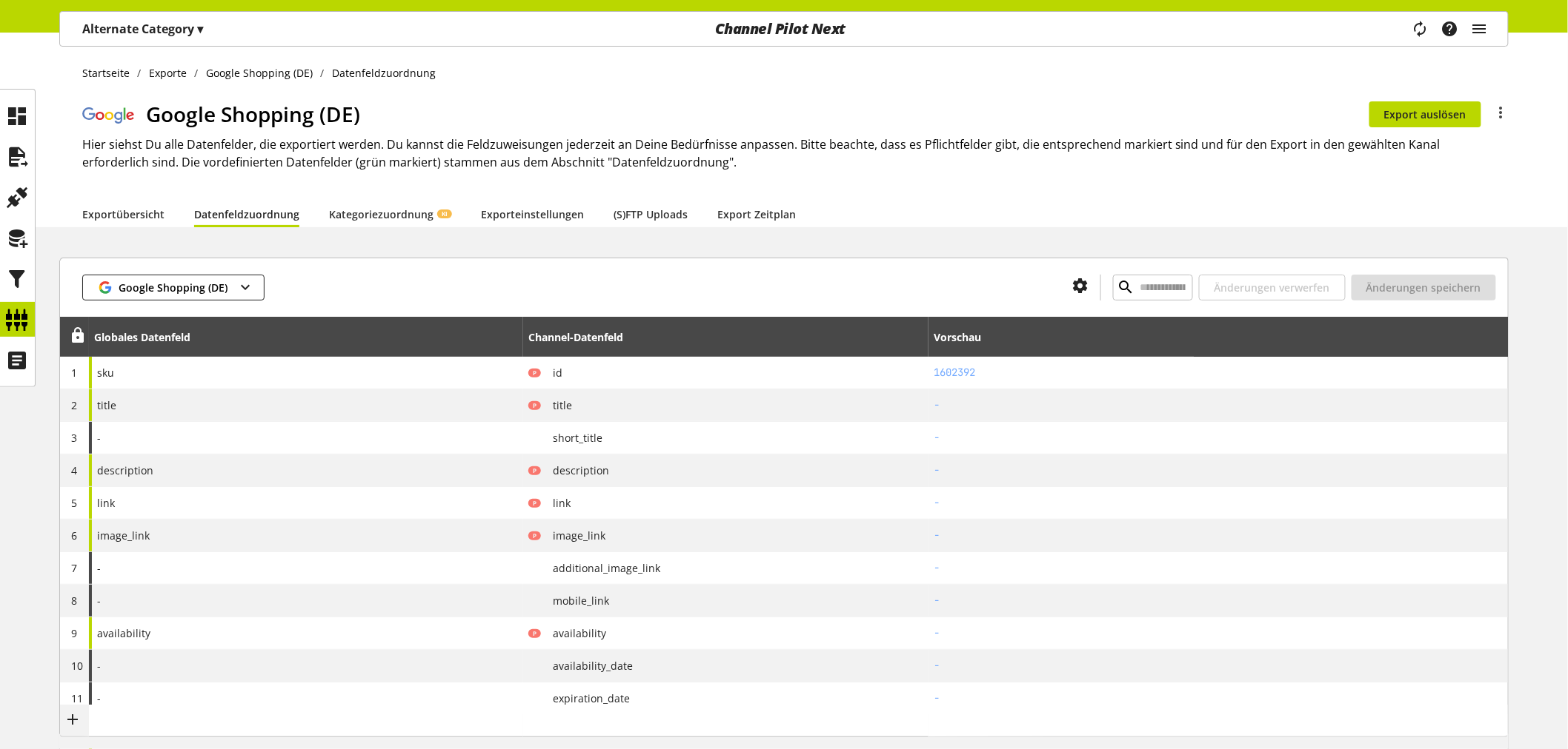
type input "*******"
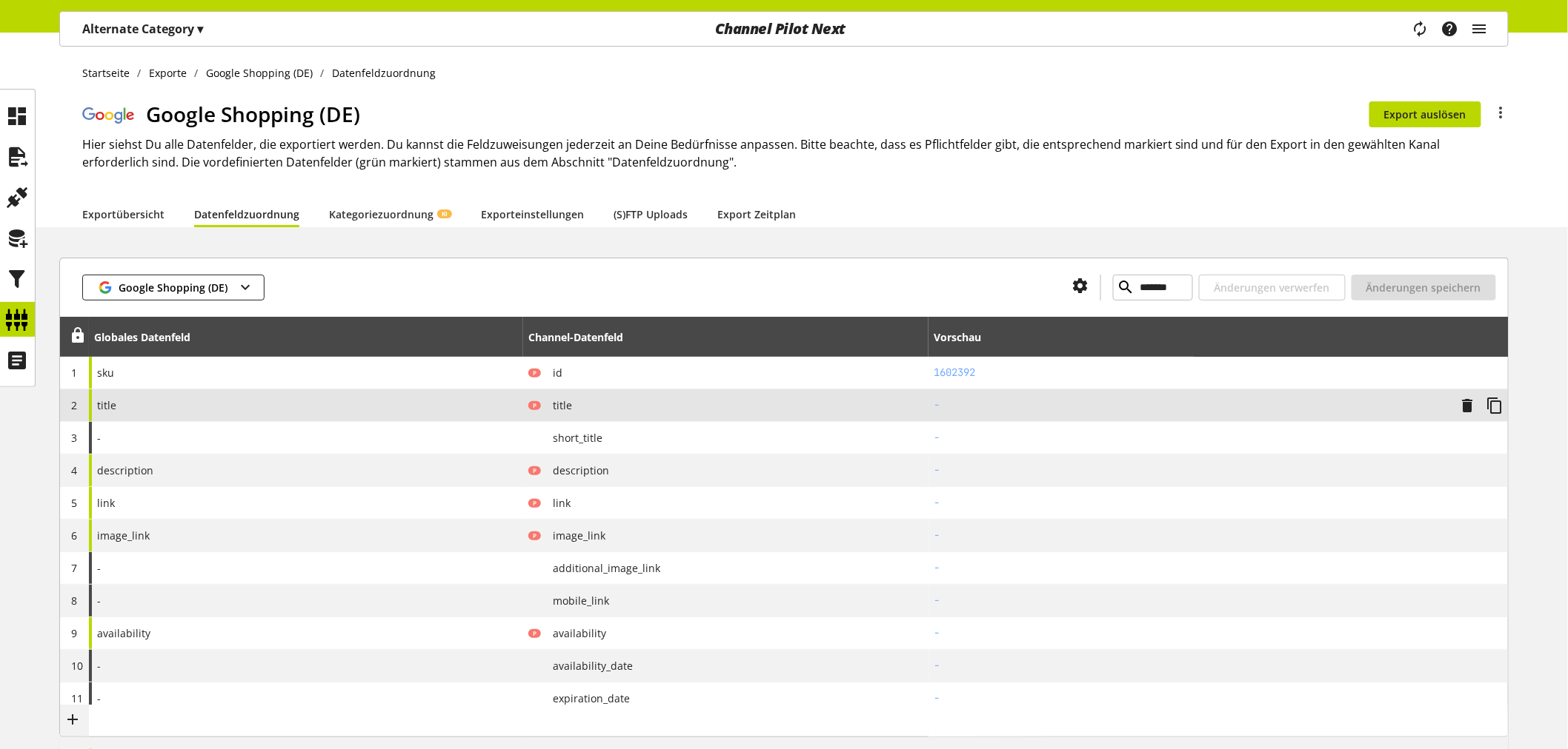
click at [137, 402] on div "title" at bounding box center [305, 405] width 434 height 32
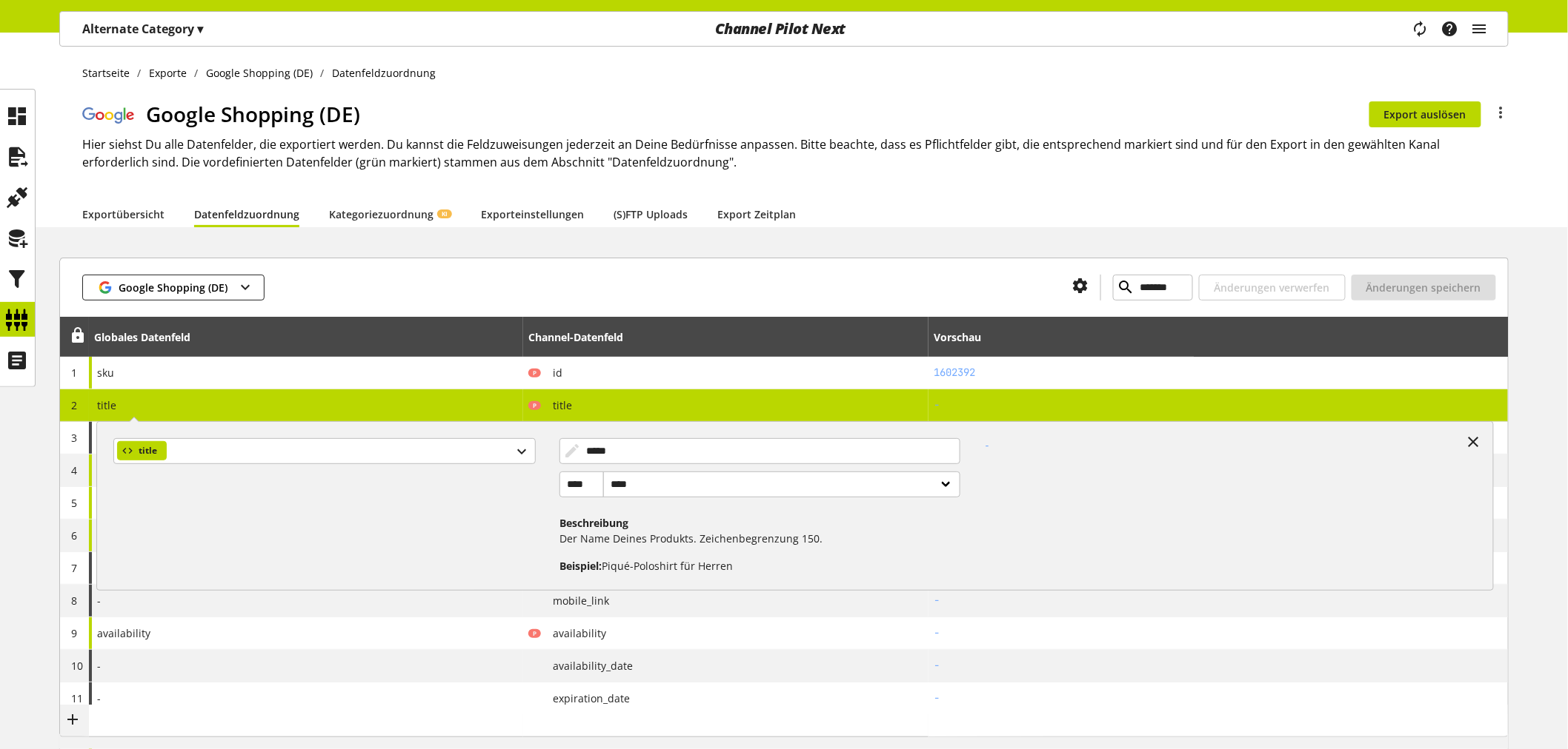
click at [80, 175] on div "Startseite Exporte Google Shopping (DE) Datenfeldzuordnung Google Shopping (DE)…" at bounding box center [784, 129] width 1568 height 195
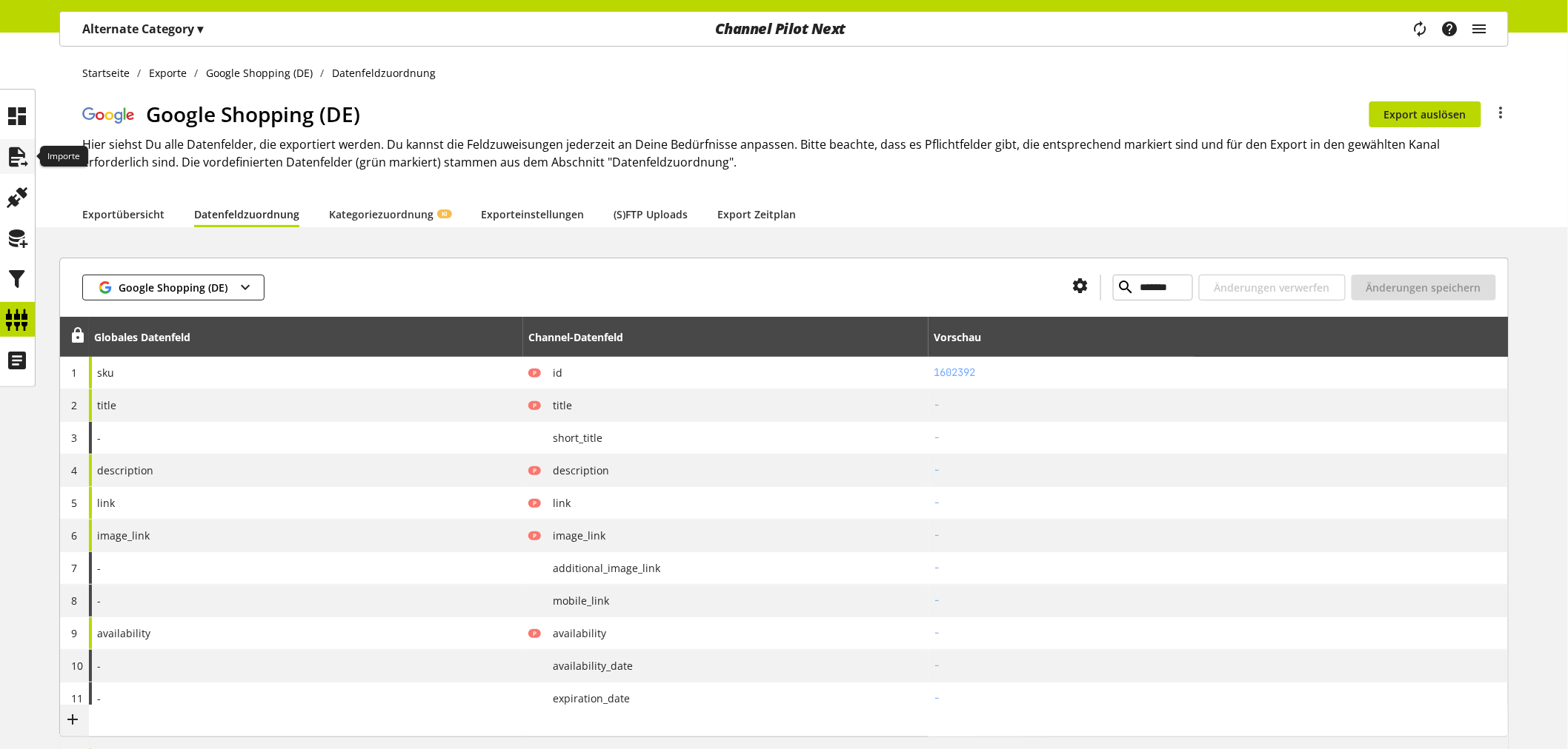
click at [12, 154] on icon at bounding box center [18, 157] width 24 height 30
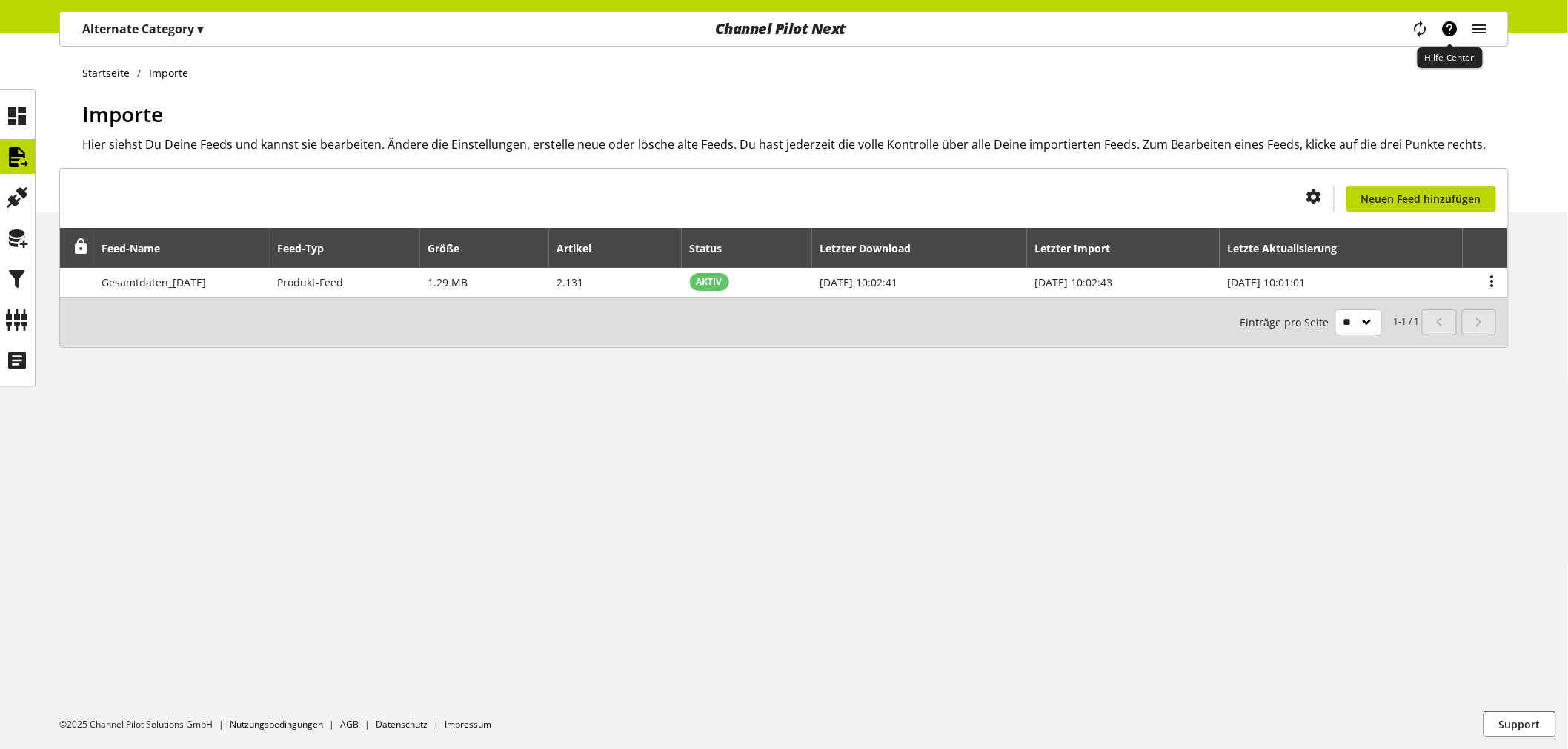
click at [1449, 31] on icon "main navigation" at bounding box center [1449, 29] width 18 height 27
click at [6, 195] on icon at bounding box center [18, 198] width 24 height 30
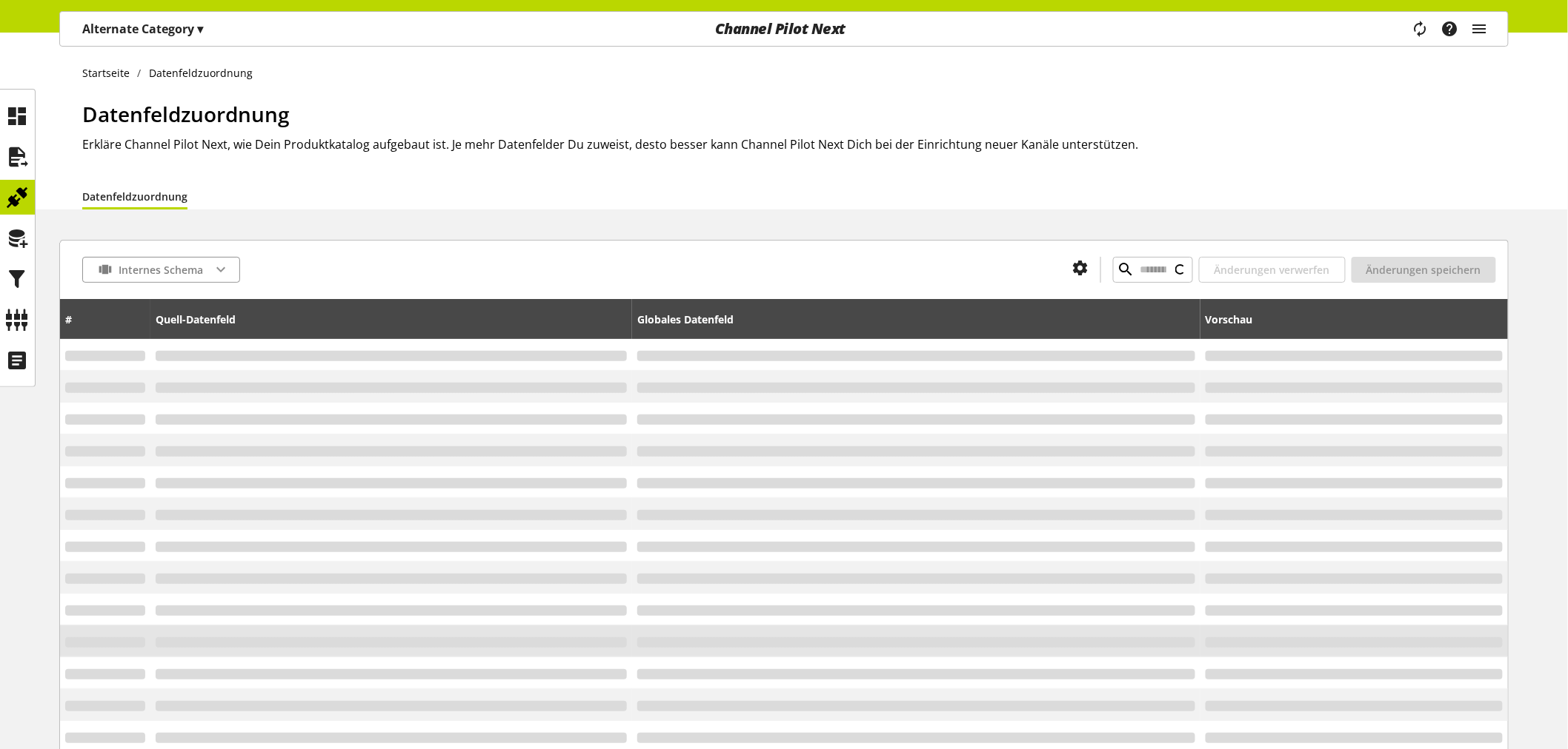
type input "*******"
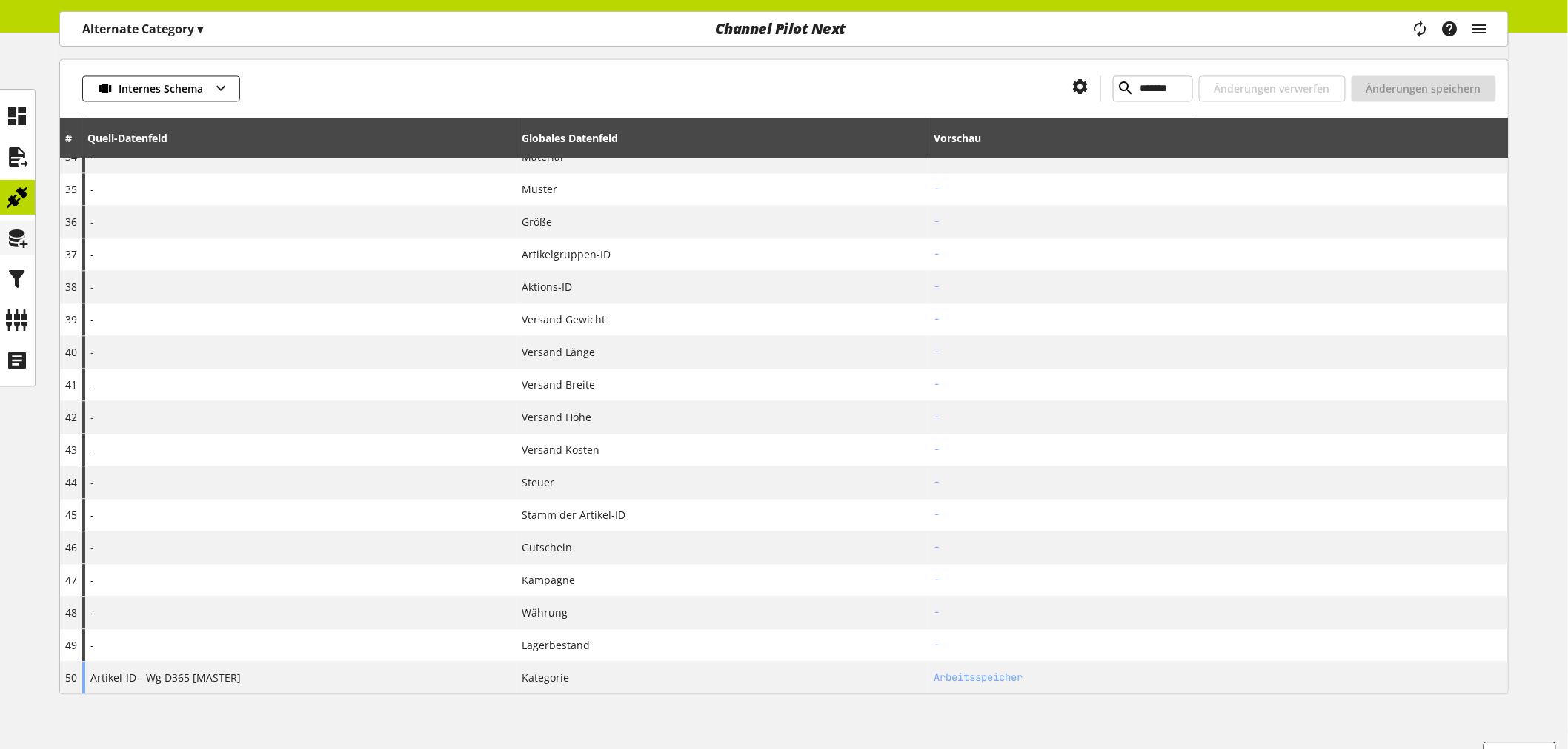
scroll to position [1224, 0]
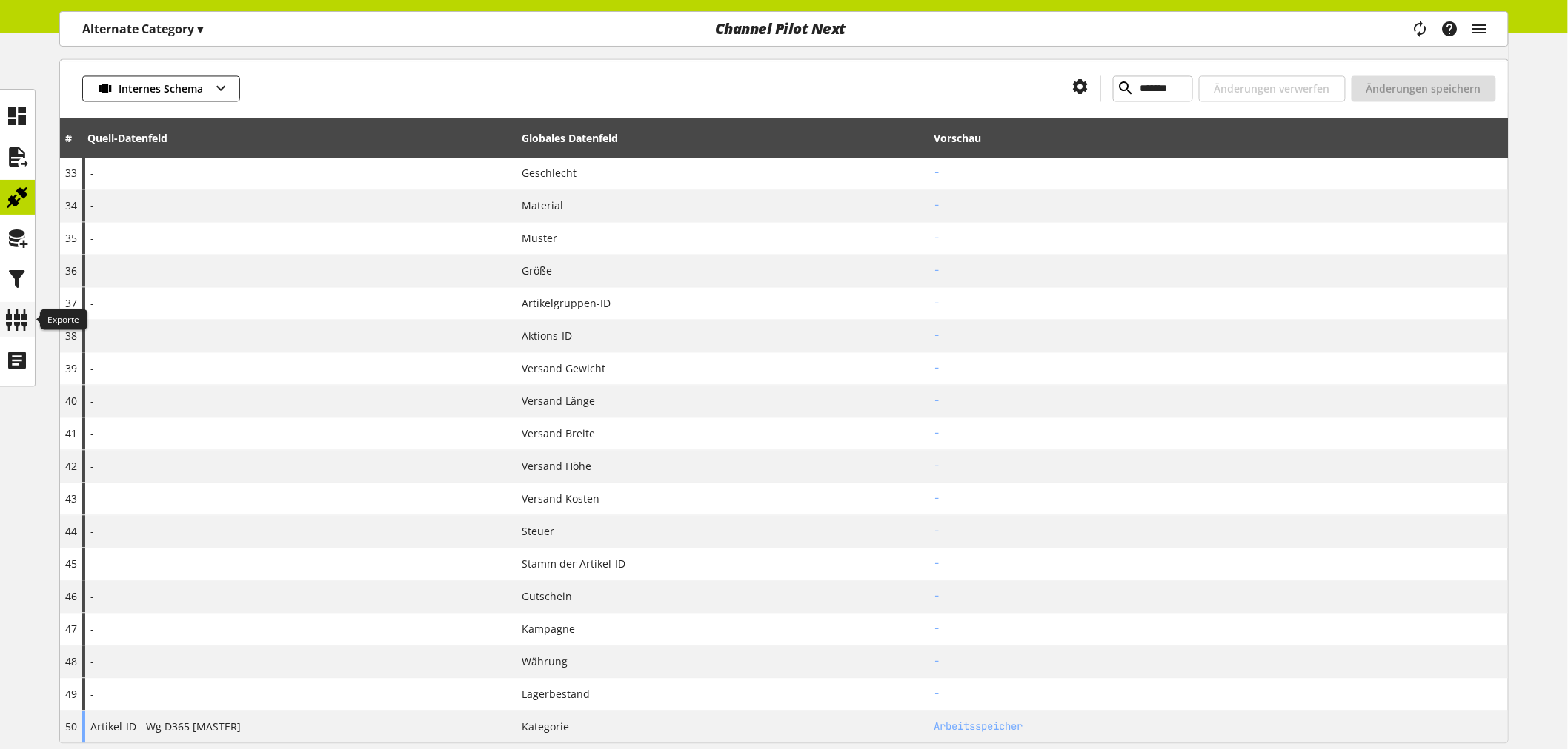
click at [12, 314] on icon at bounding box center [18, 320] width 24 height 30
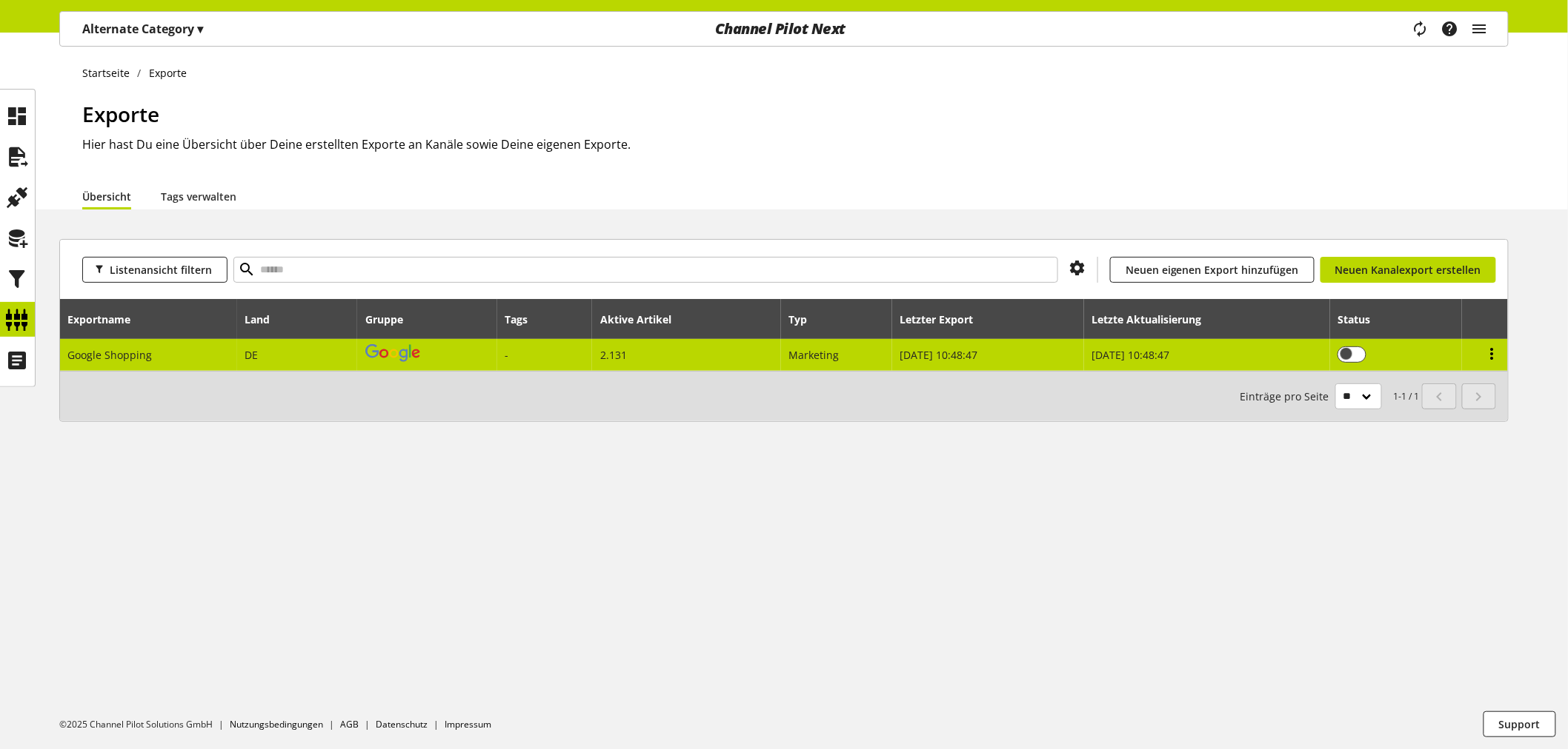
click at [1493, 353] on icon at bounding box center [1492, 354] width 18 height 27
click at [678, 354] on td "2.131" at bounding box center [686, 355] width 189 height 32
select select "********"
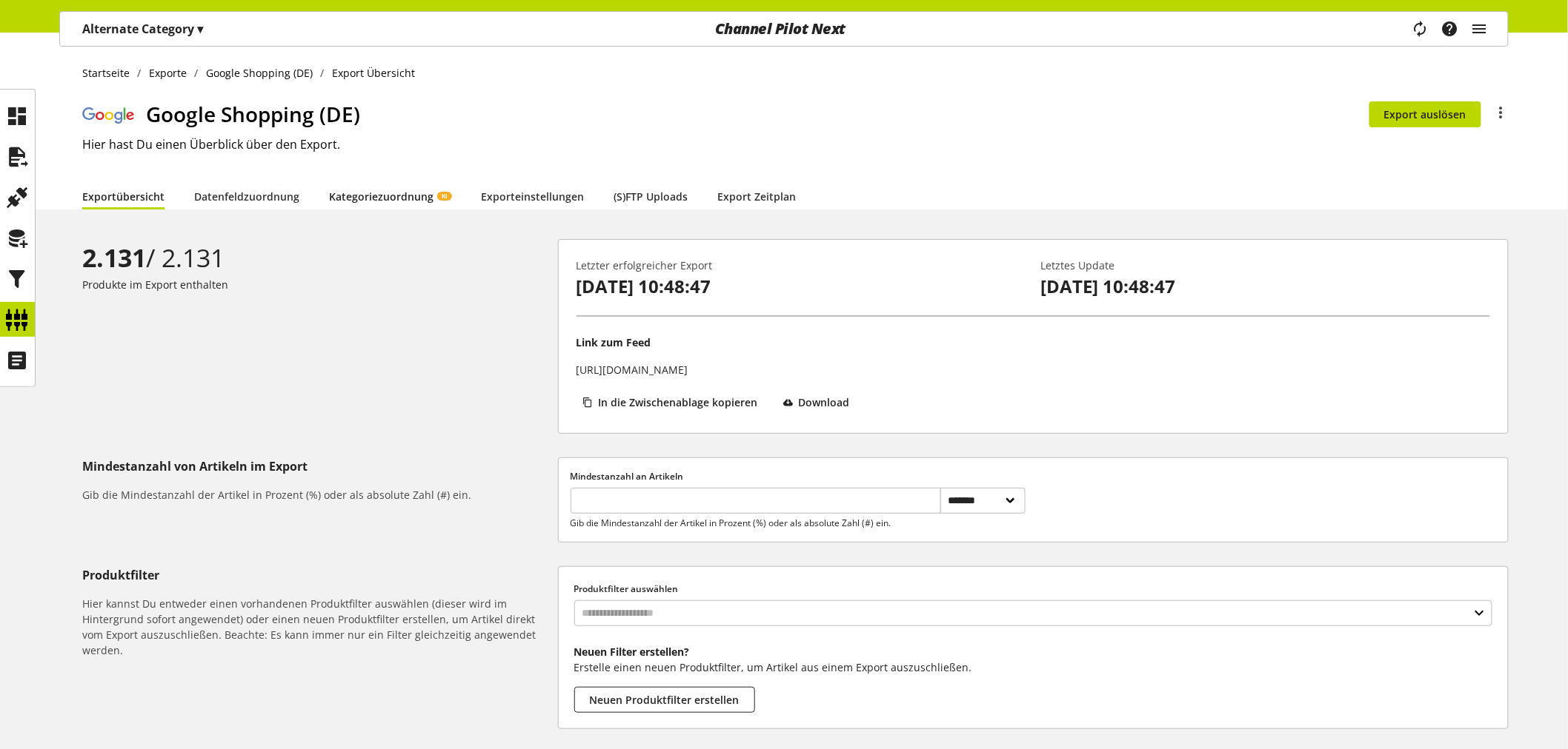
click at [386, 195] on link "Kategoriezuordnung KI" at bounding box center [391, 197] width 123 height 16
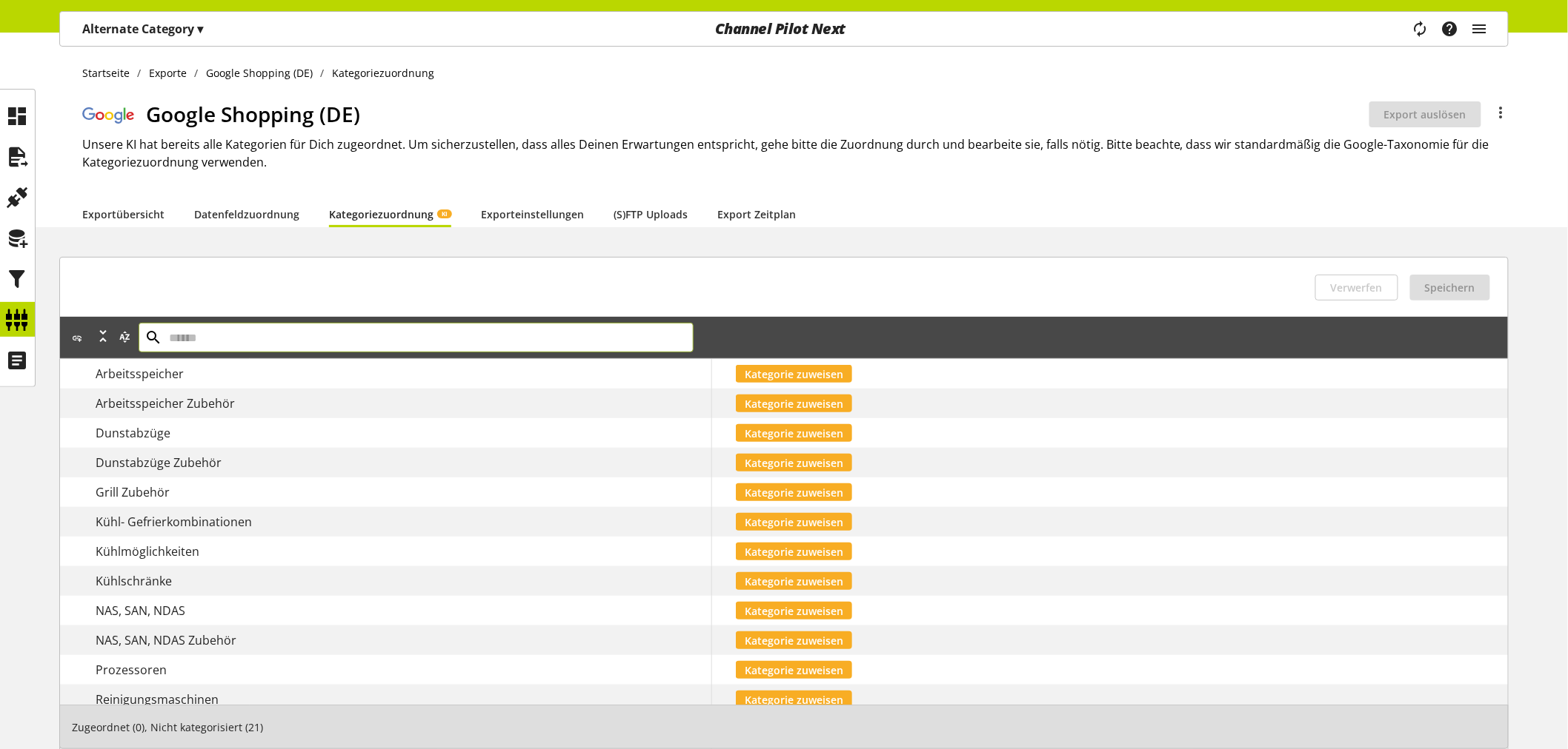
click at [208, 341] on input "text" at bounding box center [415, 338] width 555 height 30
click at [204, 382] on div "Arbeitsspeicher Kategorie zuweisen" at bounding box center [784, 374] width 1447 height 30
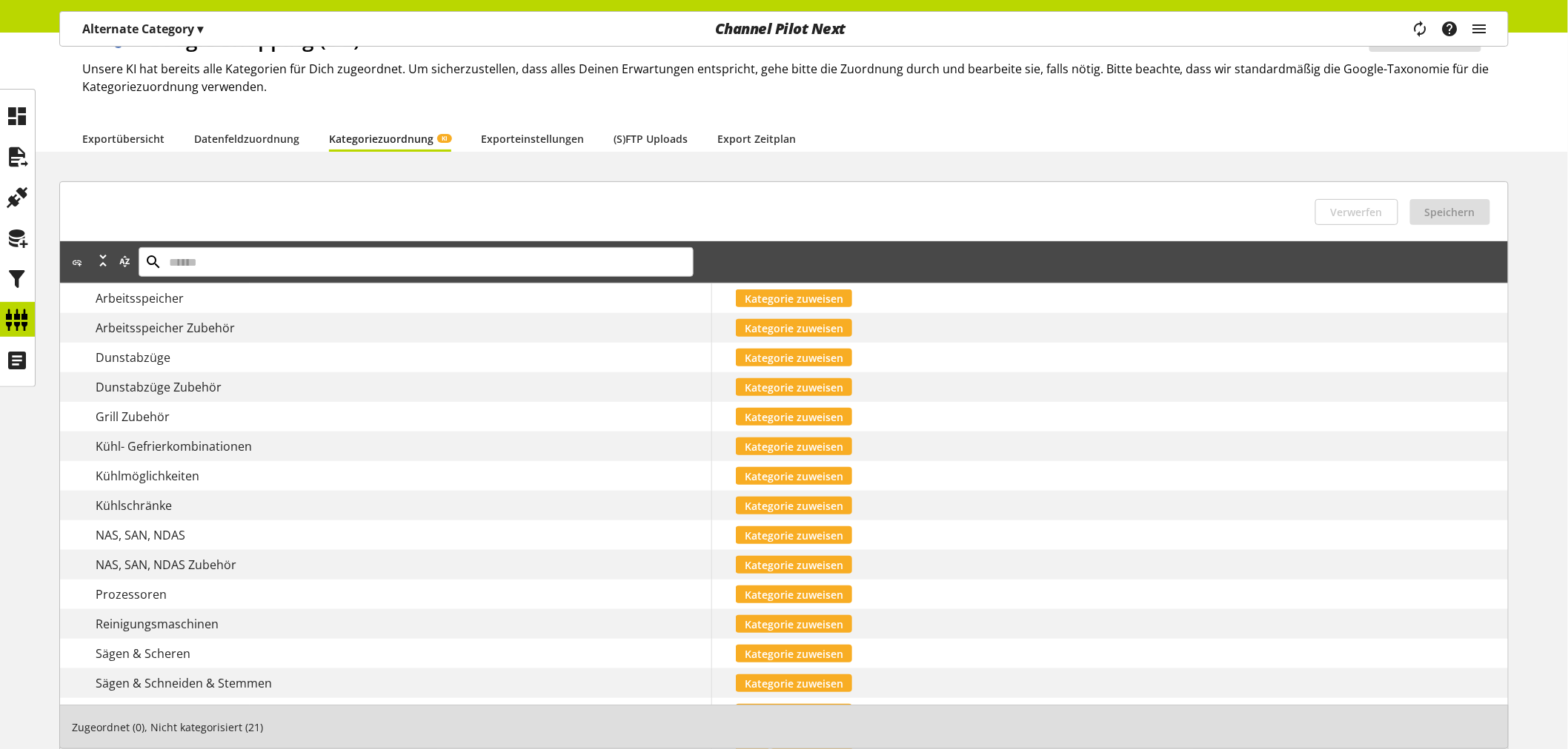
scroll to position [32, 0]
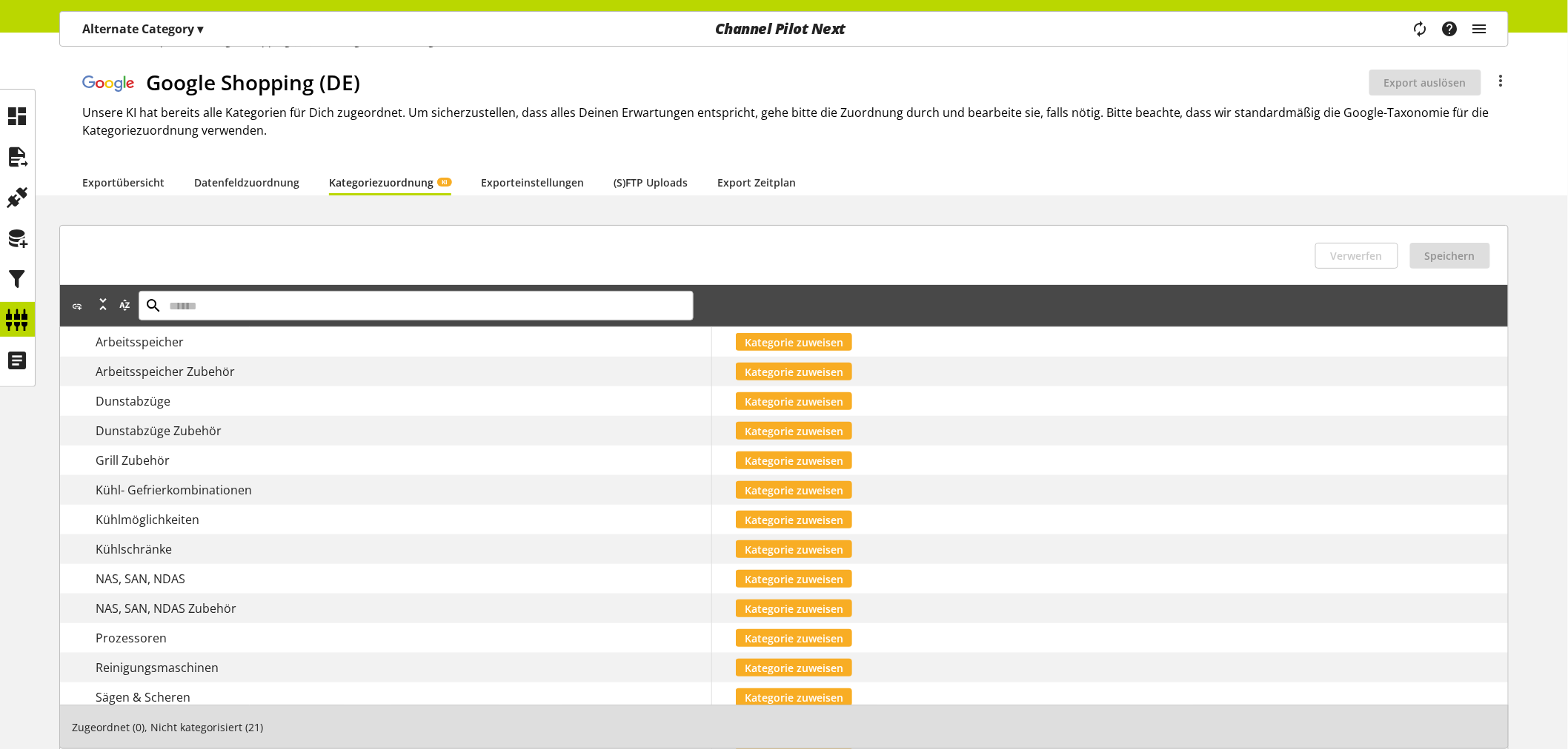
click at [639, 335] on div "Arbeitsspeicher" at bounding box center [403, 342] width 616 height 18
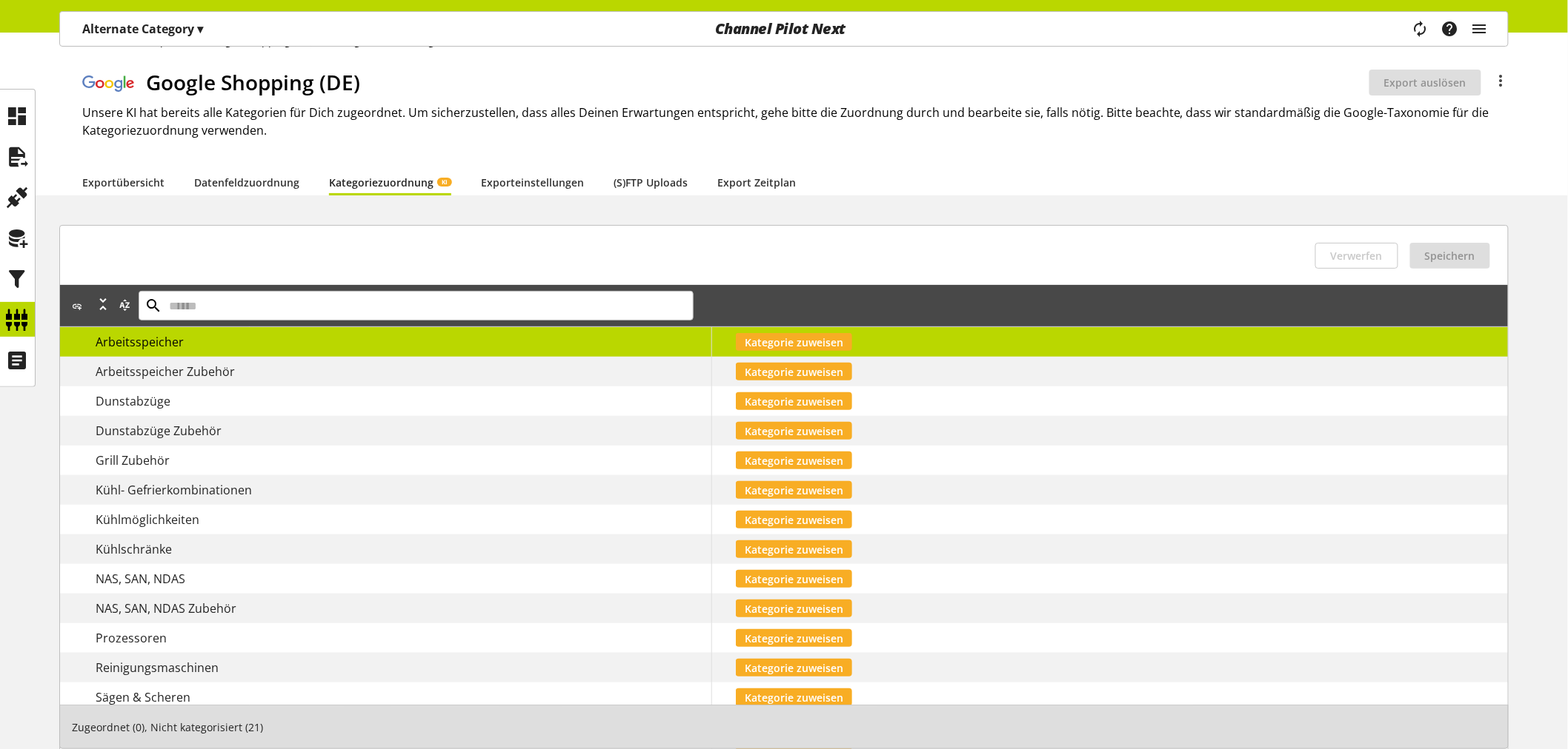
click at [183, 341] on div "Arbeitsspeicher" at bounding box center [403, 342] width 616 height 18
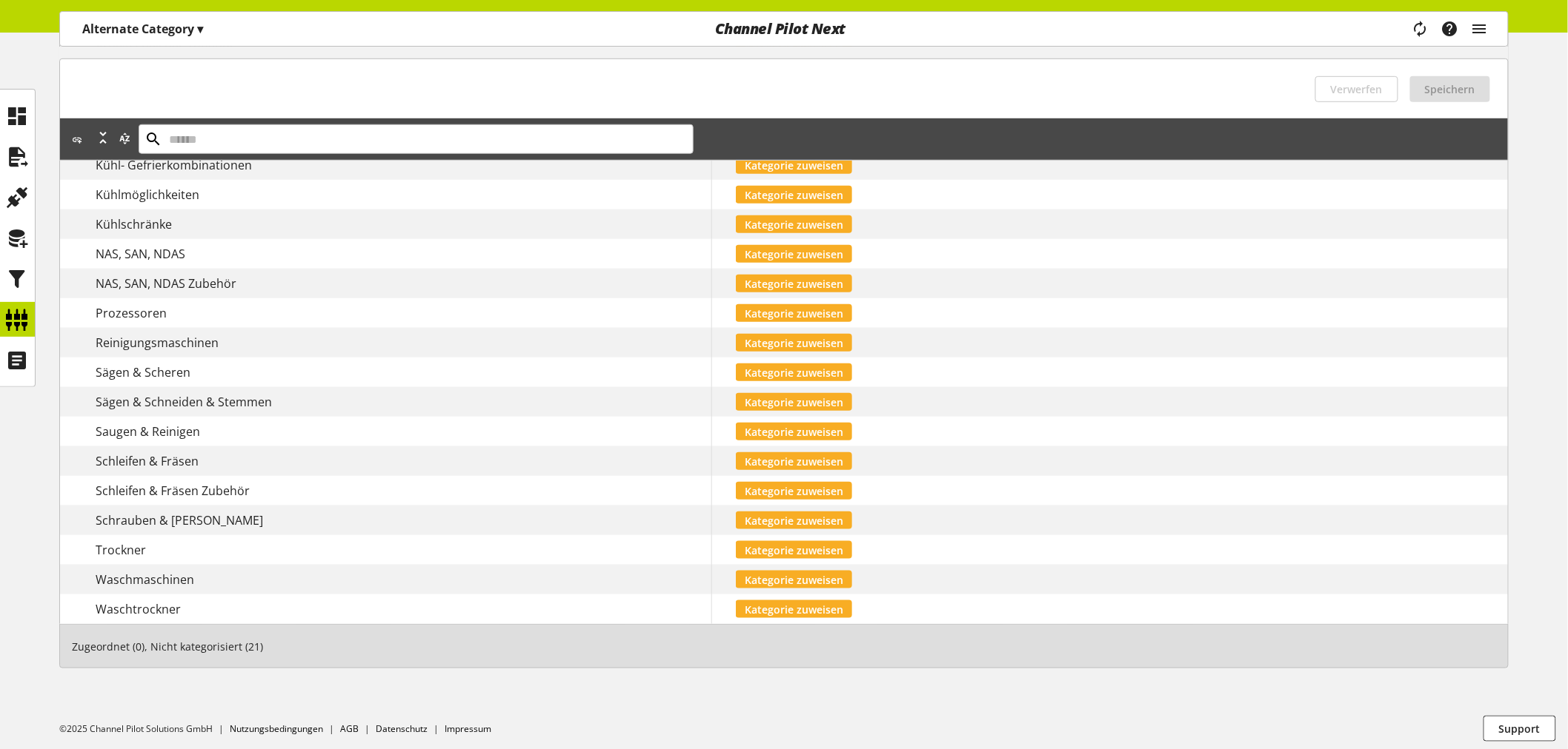
scroll to position [361, 0]
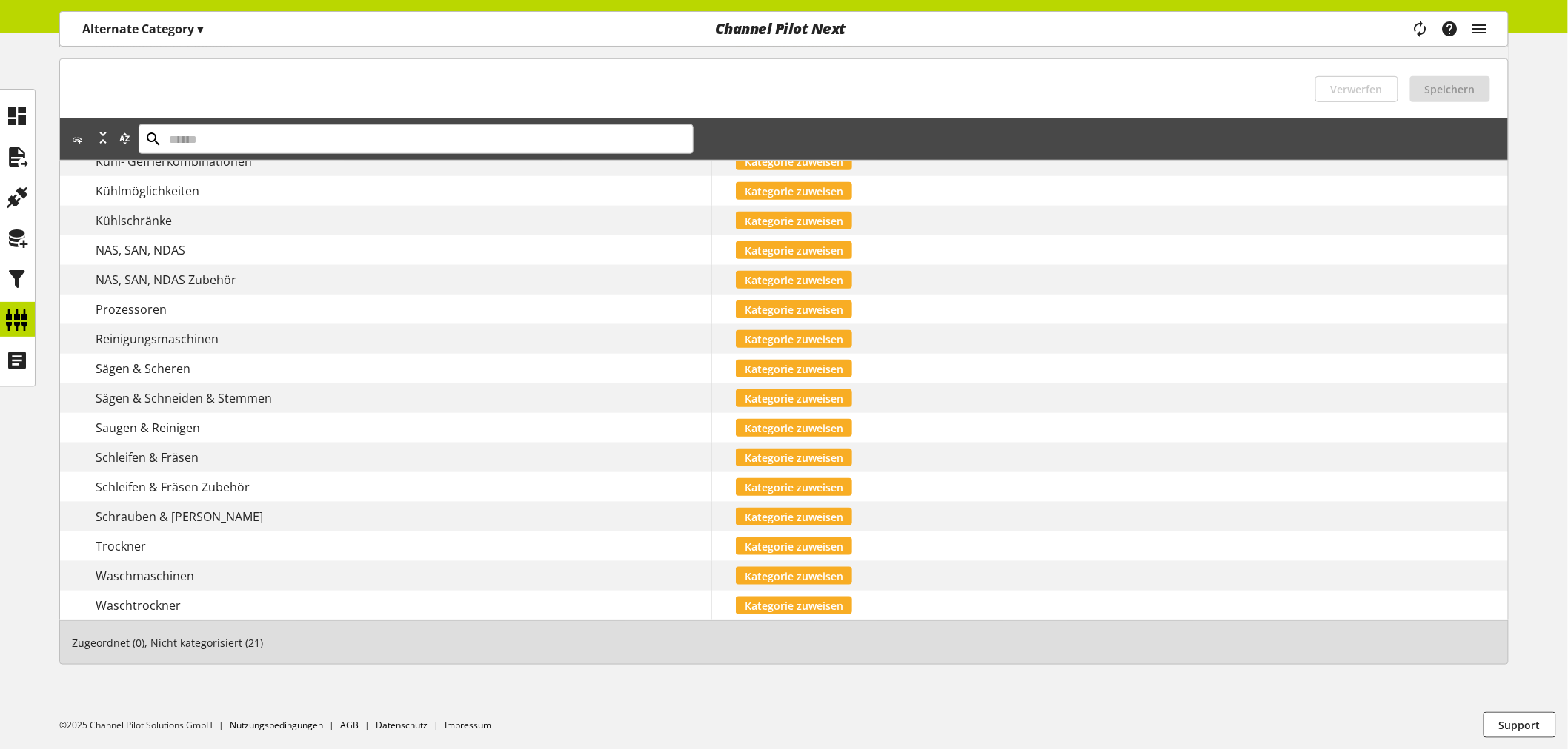
click at [393, 519] on div "Schrauben & [PERSON_NAME]" at bounding box center [403, 517] width 616 height 18
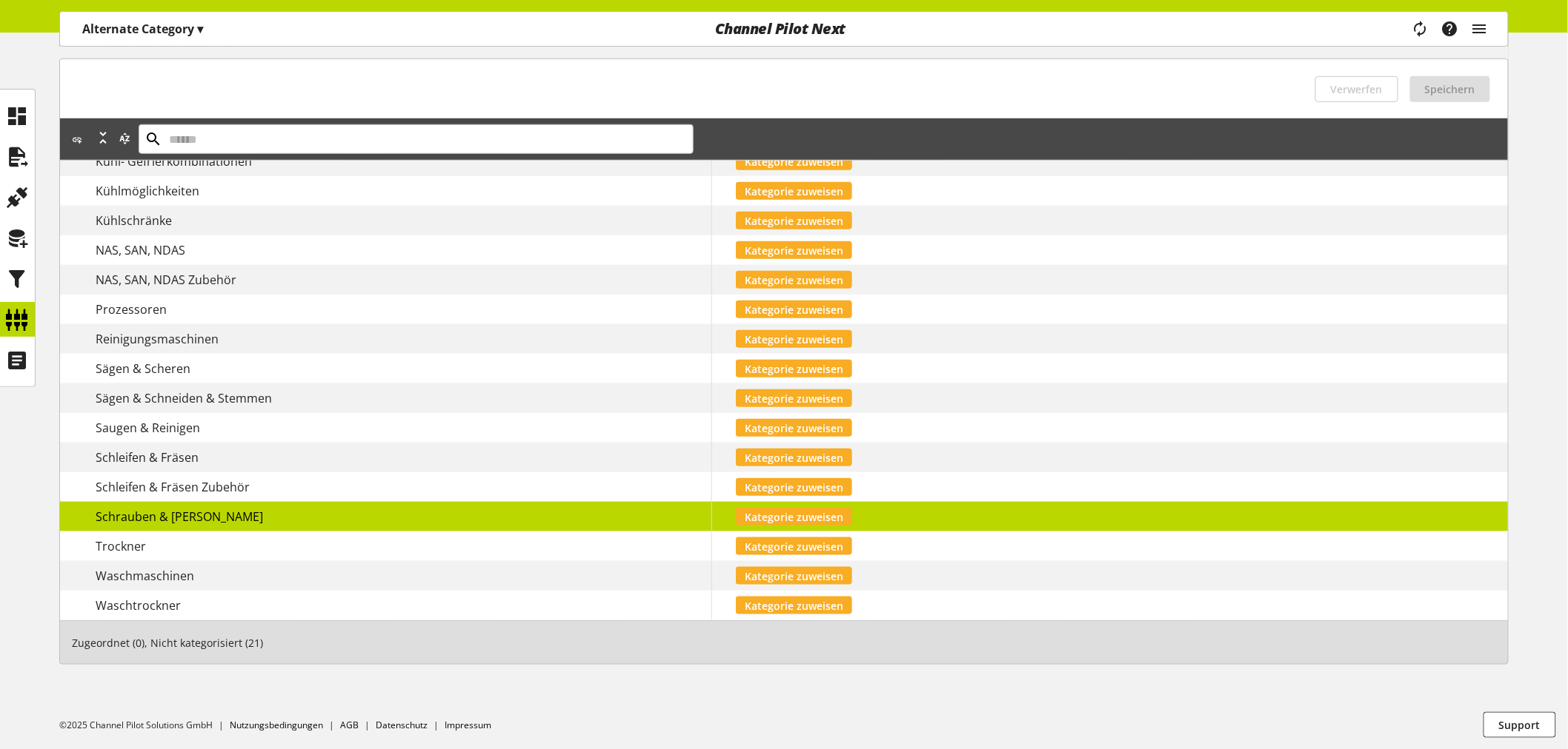
click at [393, 519] on div "Schrauben & [PERSON_NAME]" at bounding box center [403, 517] width 616 height 18
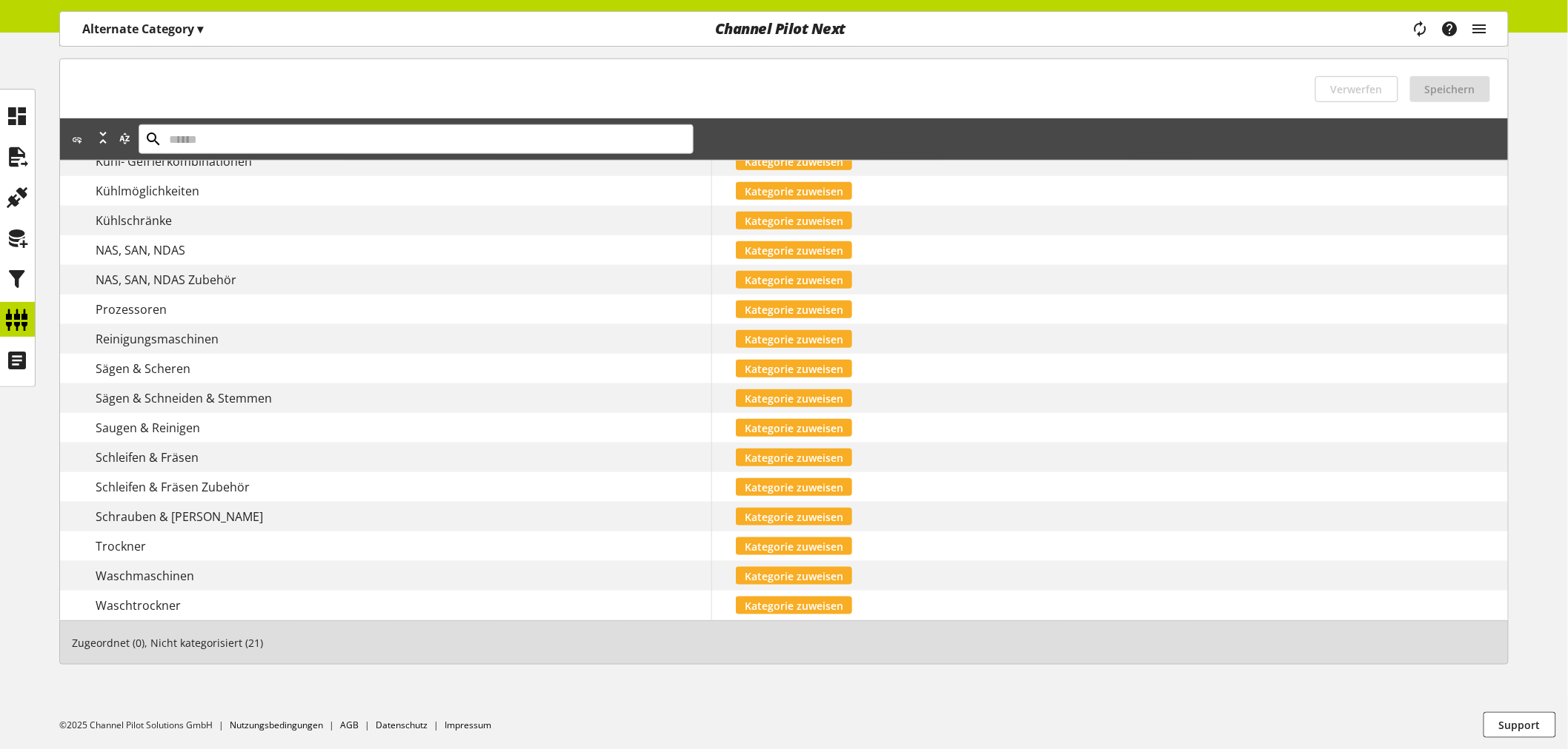
click at [179, 519] on span "Schrauben & [PERSON_NAME]" at bounding box center [179, 517] width 167 height 16
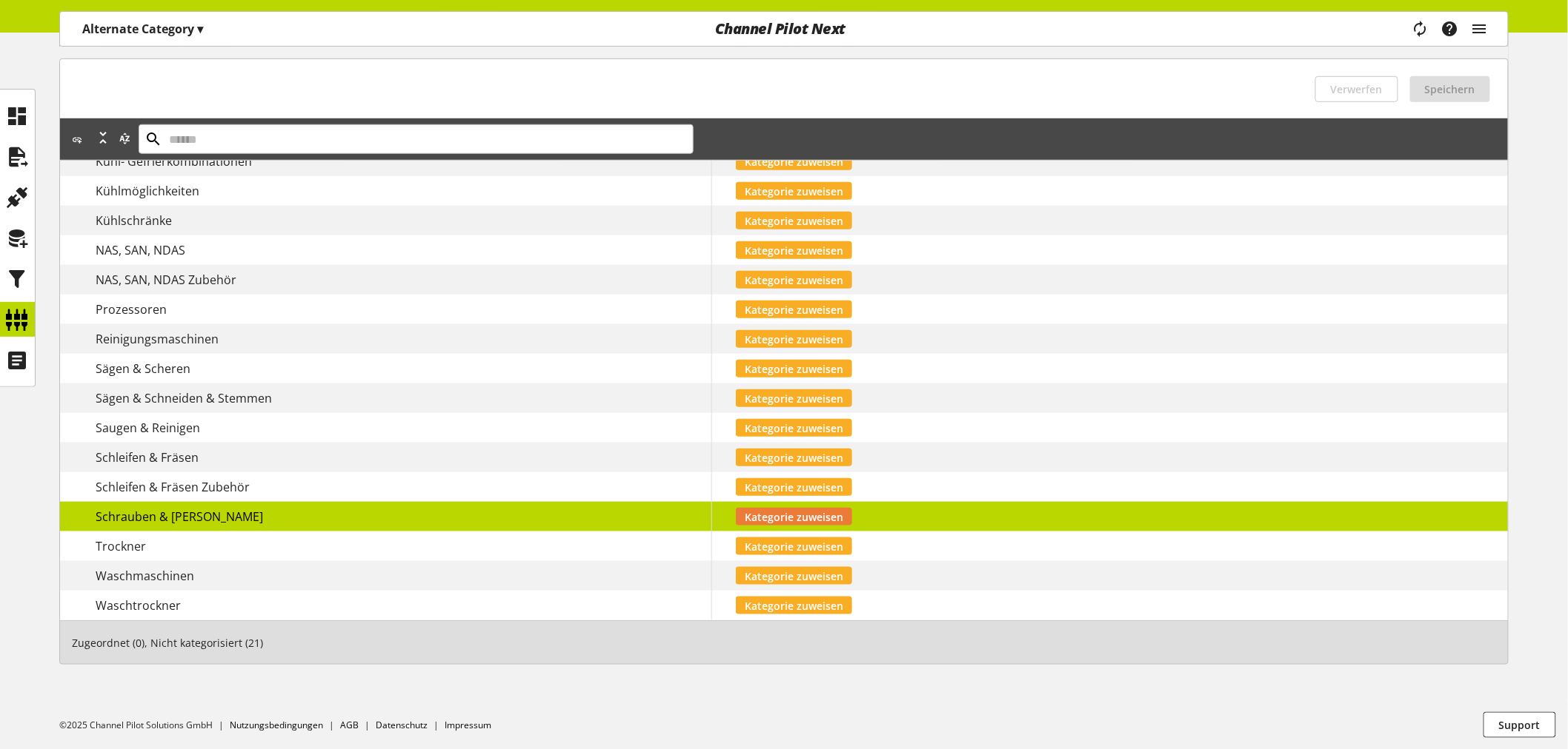
click at [791, 512] on span "Kategorie zuweisen" at bounding box center [794, 518] width 99 height 16
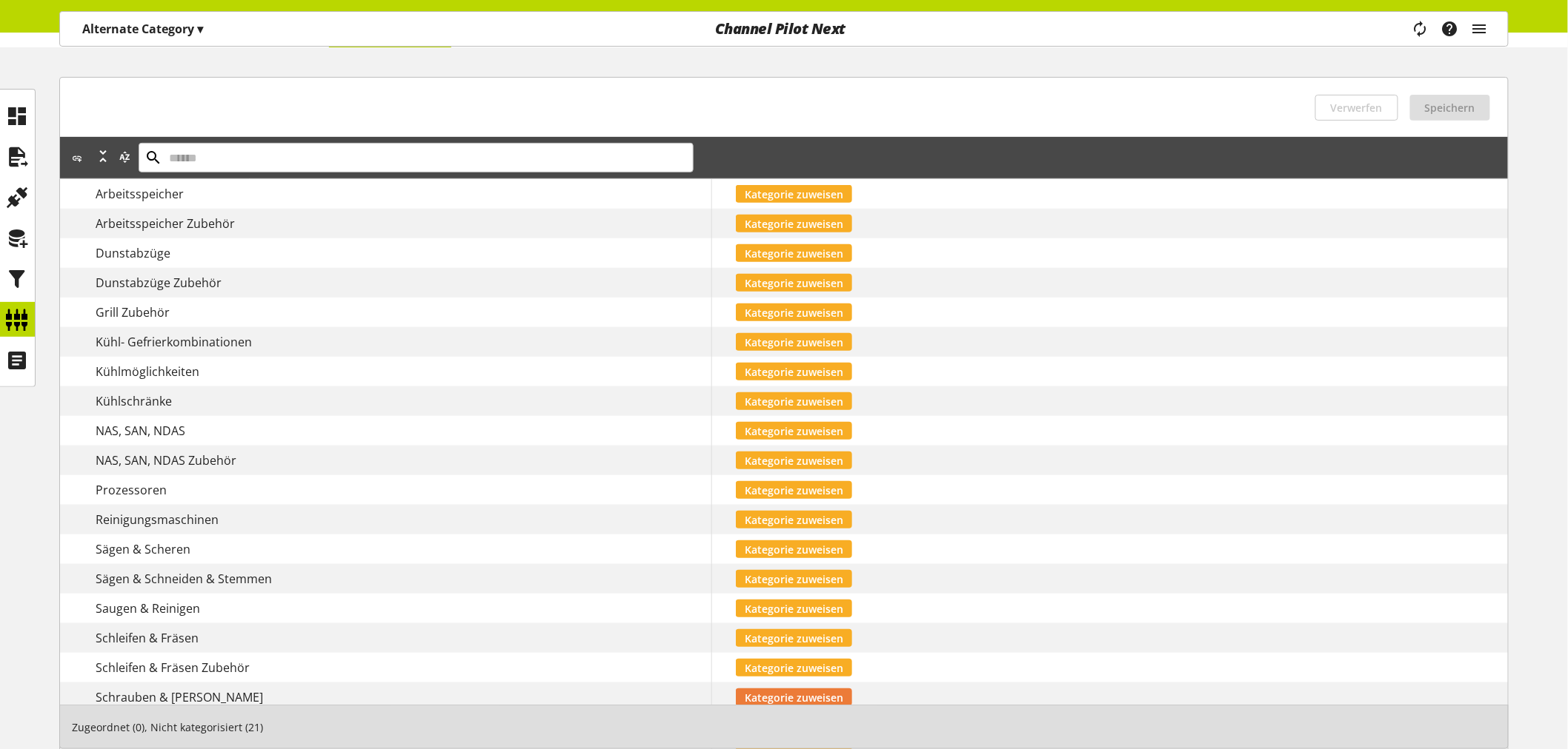
scroll to position [0, 0]
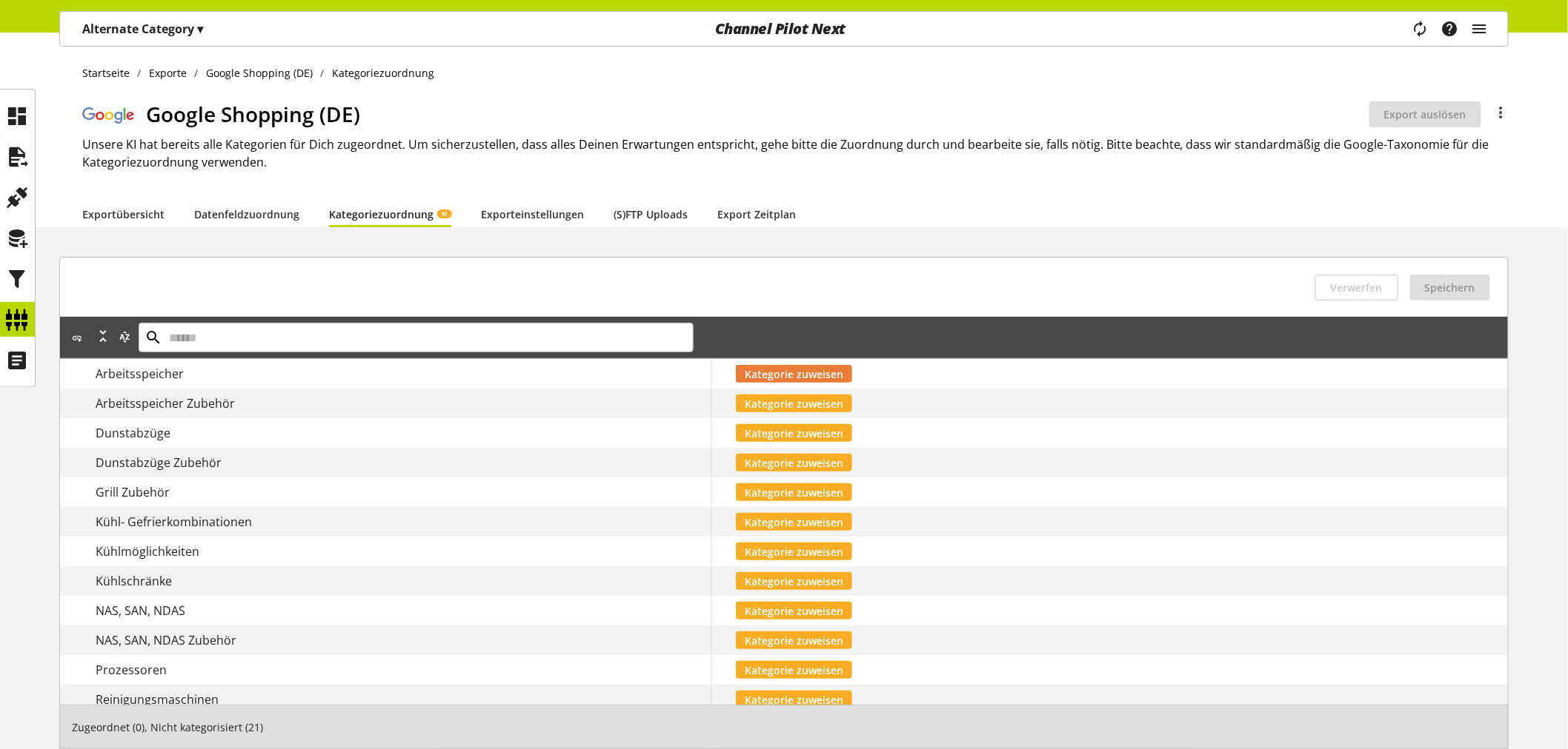
click at [811, 367] on span "Kategorie zuweisen" at bounding box center [794, 374] width 99 height 16
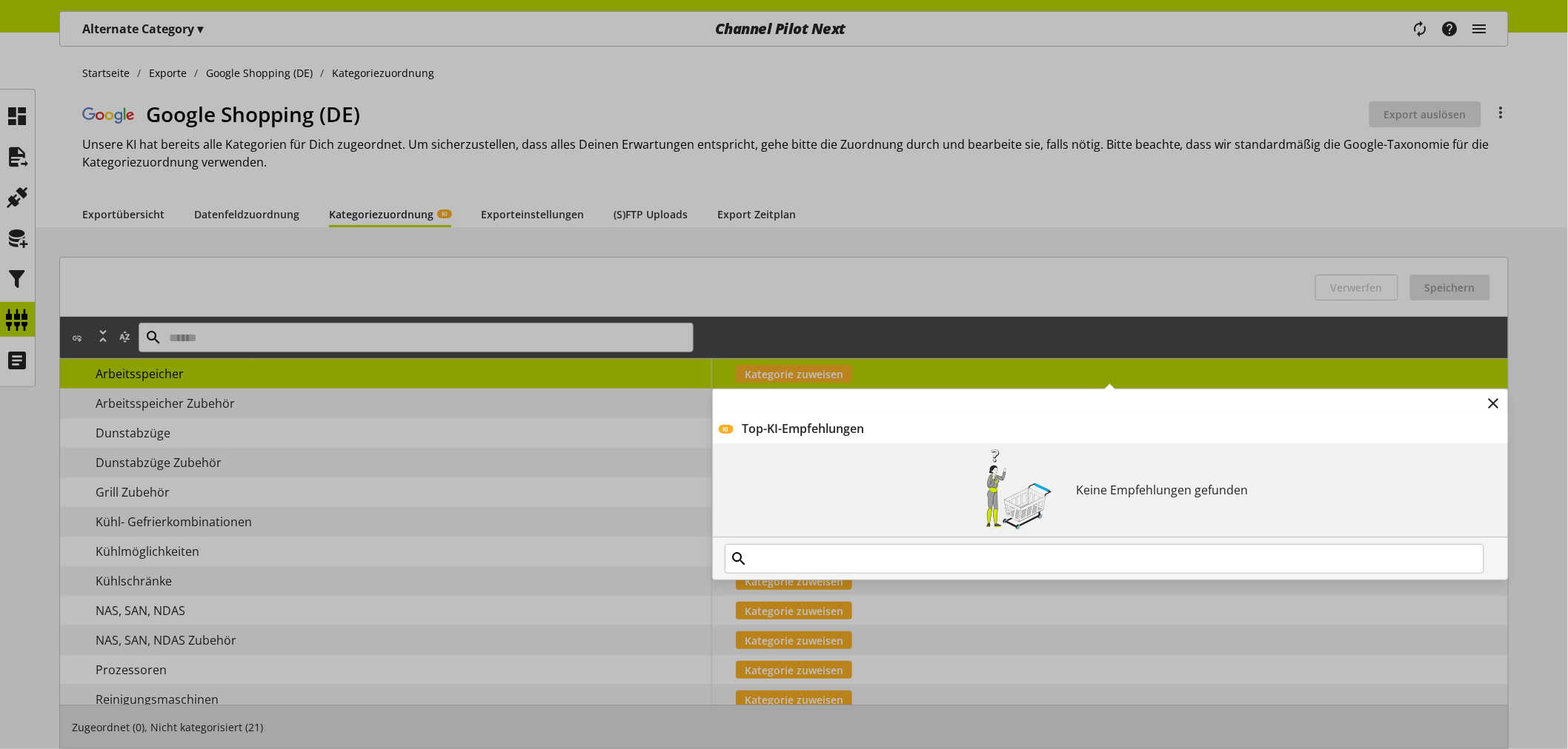
click at [729, 426] on span "KI" at bounding box center [726, 429] width 15 height 9
click at [725, 430] on span "KI" at bounding box center [726, 429] width 6 height 9
click at [785, 427] on div "Top-KI-Empfehlungen" at bounding box center [1122, 429] width 759 height 18
click at [1499, 398] on icon at bounding box center [1494, 403] width 18 height 27
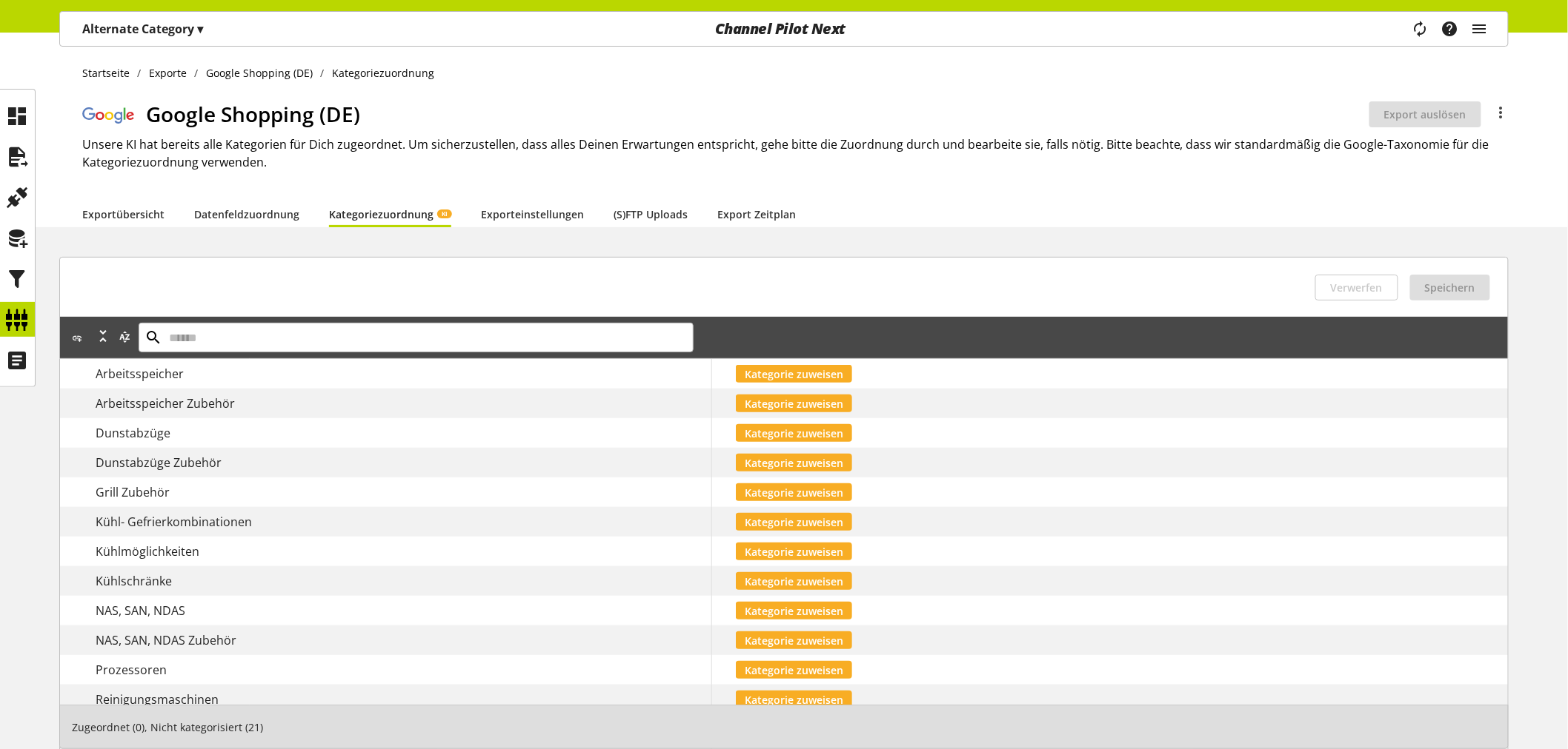
drag, startPoint x: 1480, startPoint y: 27, endPoint x: 1502, endPoint y: 63, distance: 42.2
click at [1502, 63] on div "Alternate Category ▾ ALTERNATE GmbH ▾ CUSID-130 Alle Kunden ALTERNATE GmbH ALTE…" at bounding box center [784, 571] width 1568 height 1078
click at [1509, 55] on div "Startseite Exporte Google Shopping (DE) Kategoriezuordnung Google Shopping (DE)…" at bounding box center [784, 129] width 1568 height 195
click at [1474, 32] on icon "main navigation" at bounding box center [1479, 29] width 18 height 27
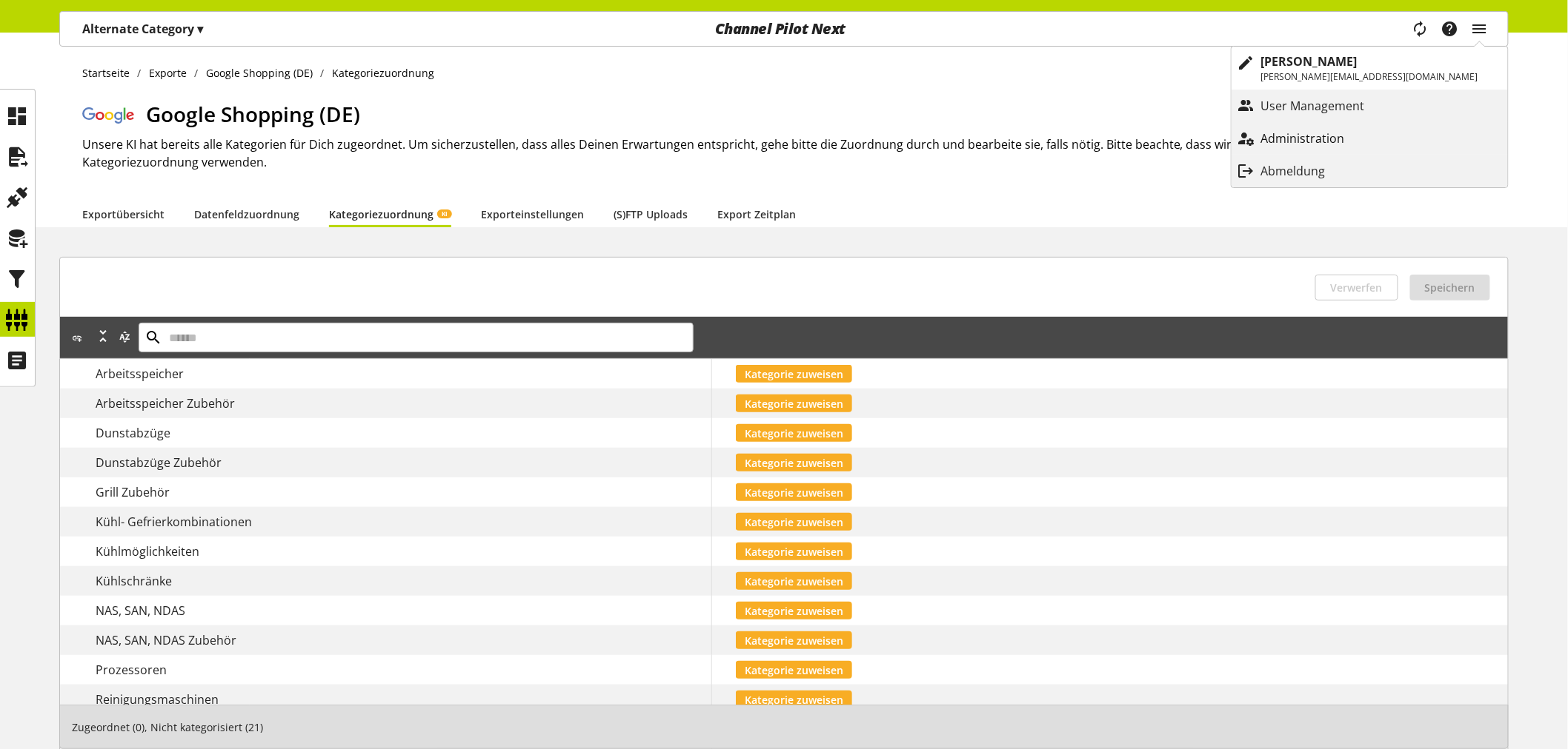
click at [1374, 130] on p "Administration" at bounding box center [1317, 138] width 114 height 18
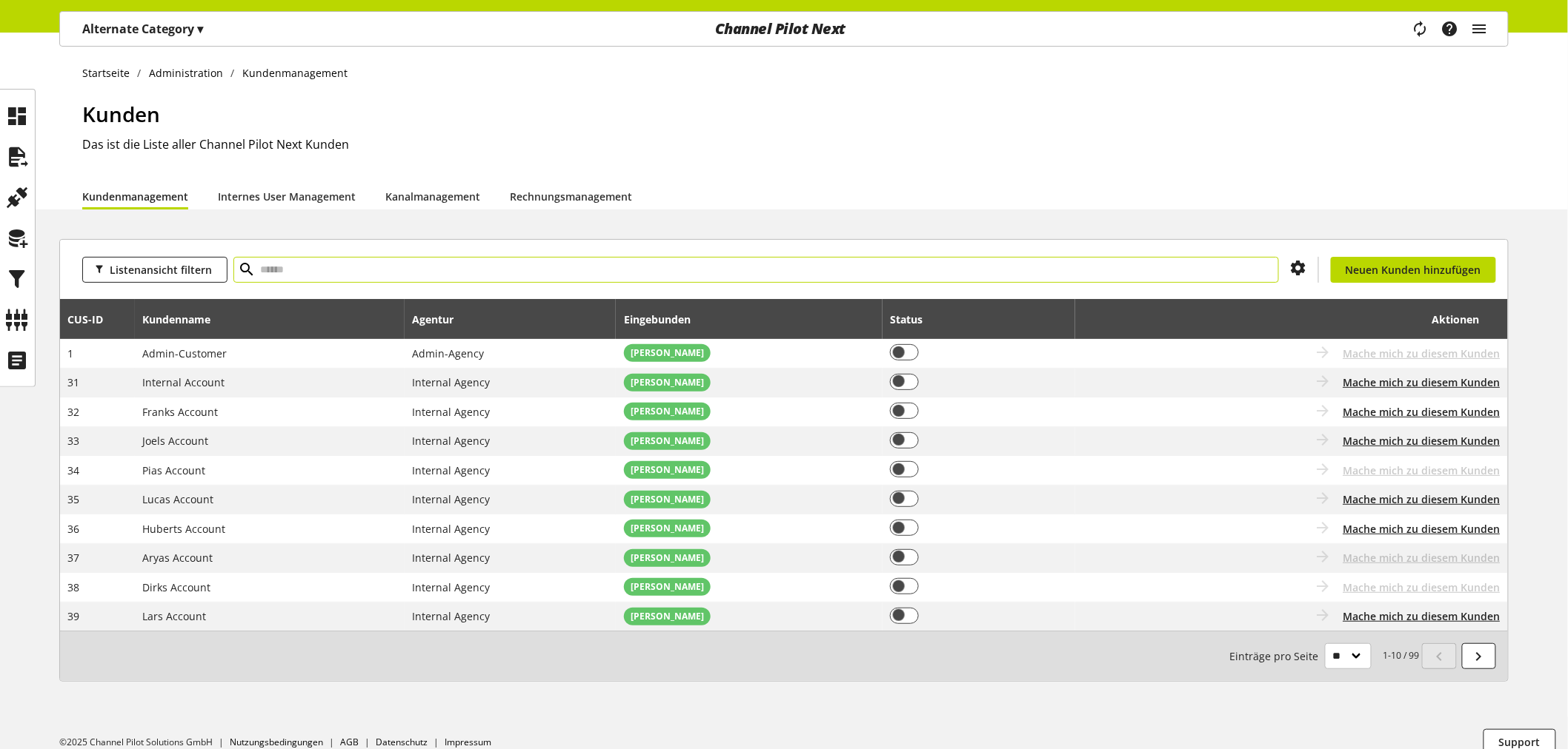
click at [353, 275] on input "text" at bounding box center [755, 270] width 1045 height 26
type input "***"
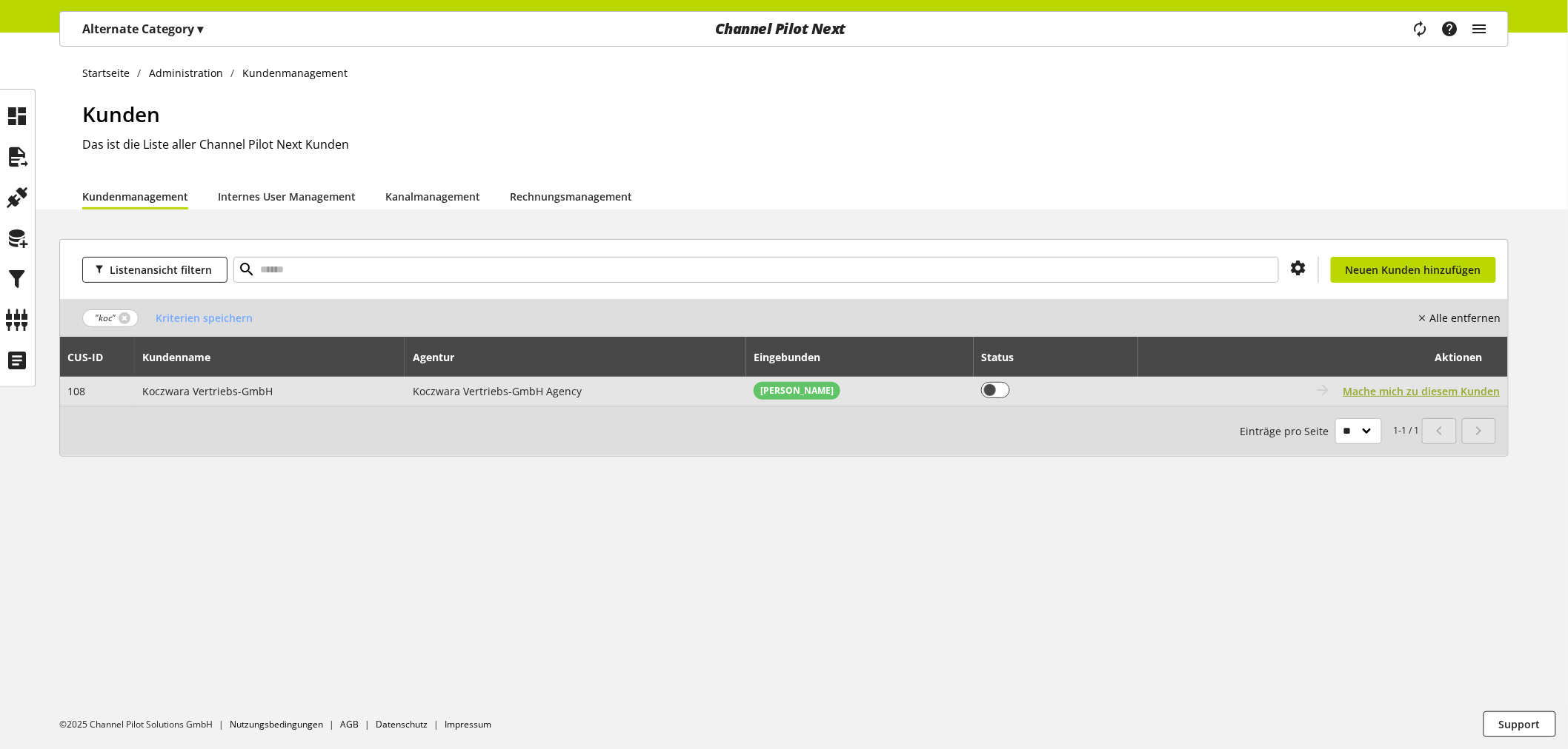
click at [1440, 386] on span "Mache mich zu diesem Kunden" at bounding box center [1421, 391] width 157 height 16
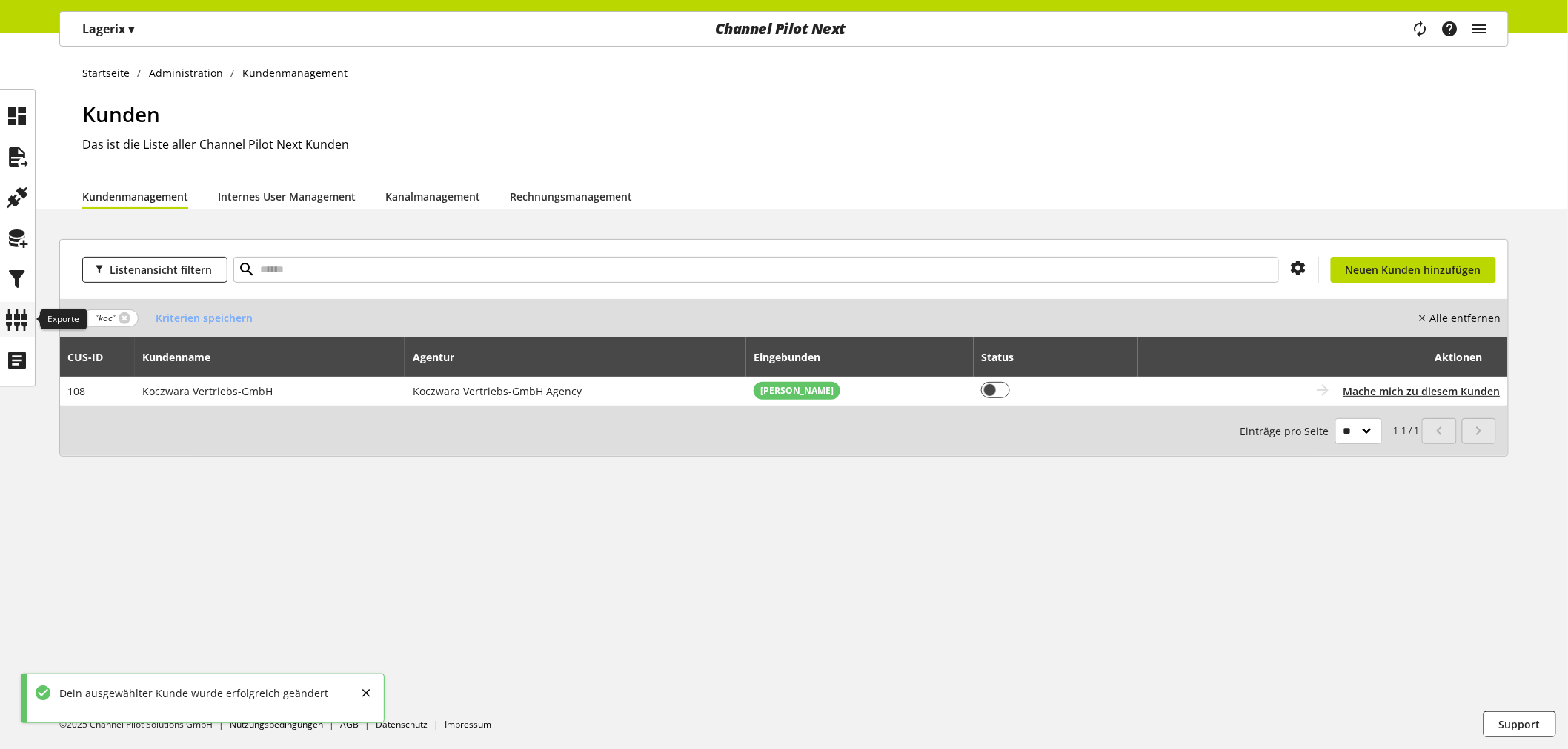
click at [22, 319] on icon at bounding box center [18, 320] width 24 height 30
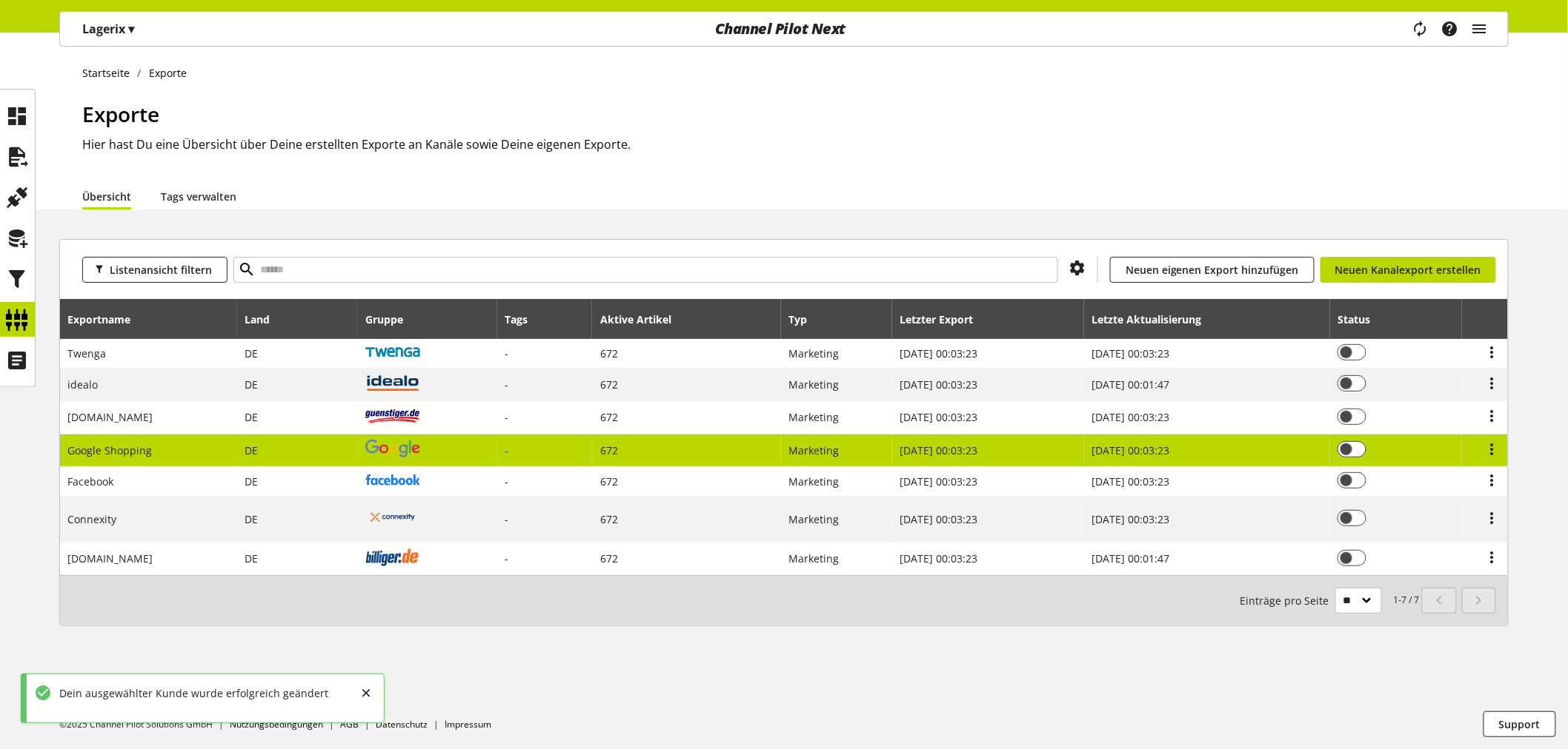
click at [492, 452] on td at bounding box center [426, 451] width 139 height 33
select select "********"
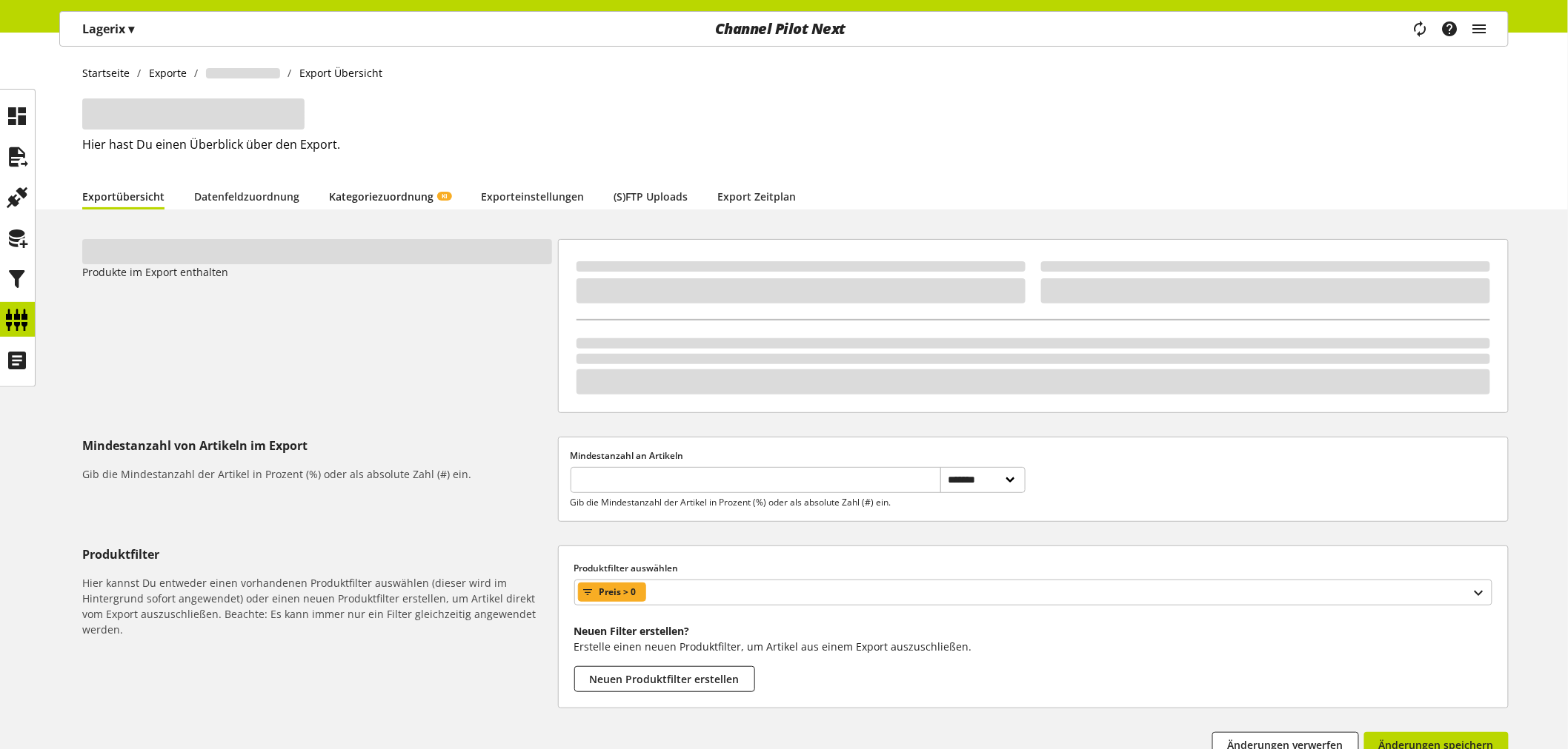
click at [394, 189] on link "Kategoriezuordnung KI" at bounding box center [391, 197] width 123 height 16
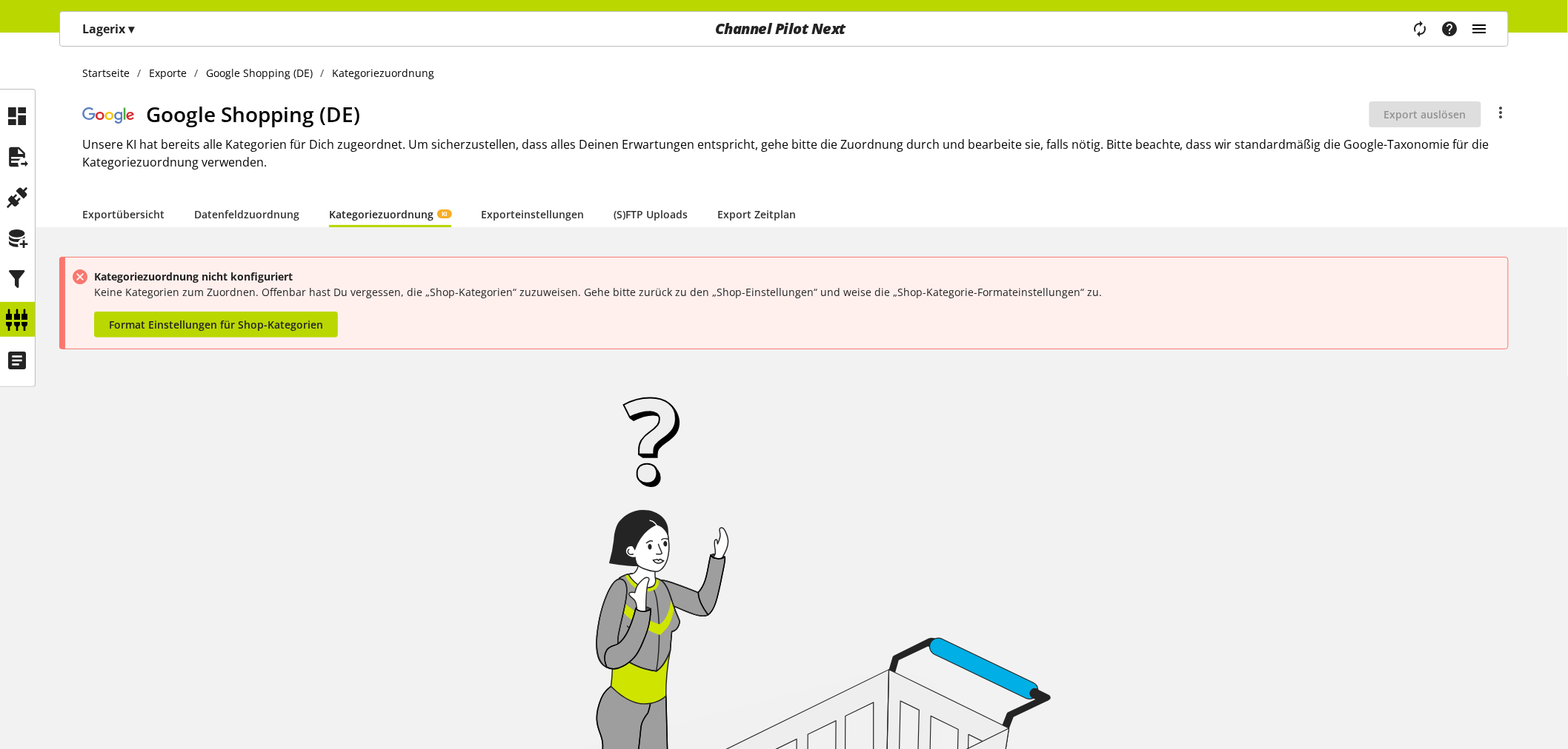
click at [1479, 23] on icon "main navigation" at bounding box center [1479, 29] width 18 height 27
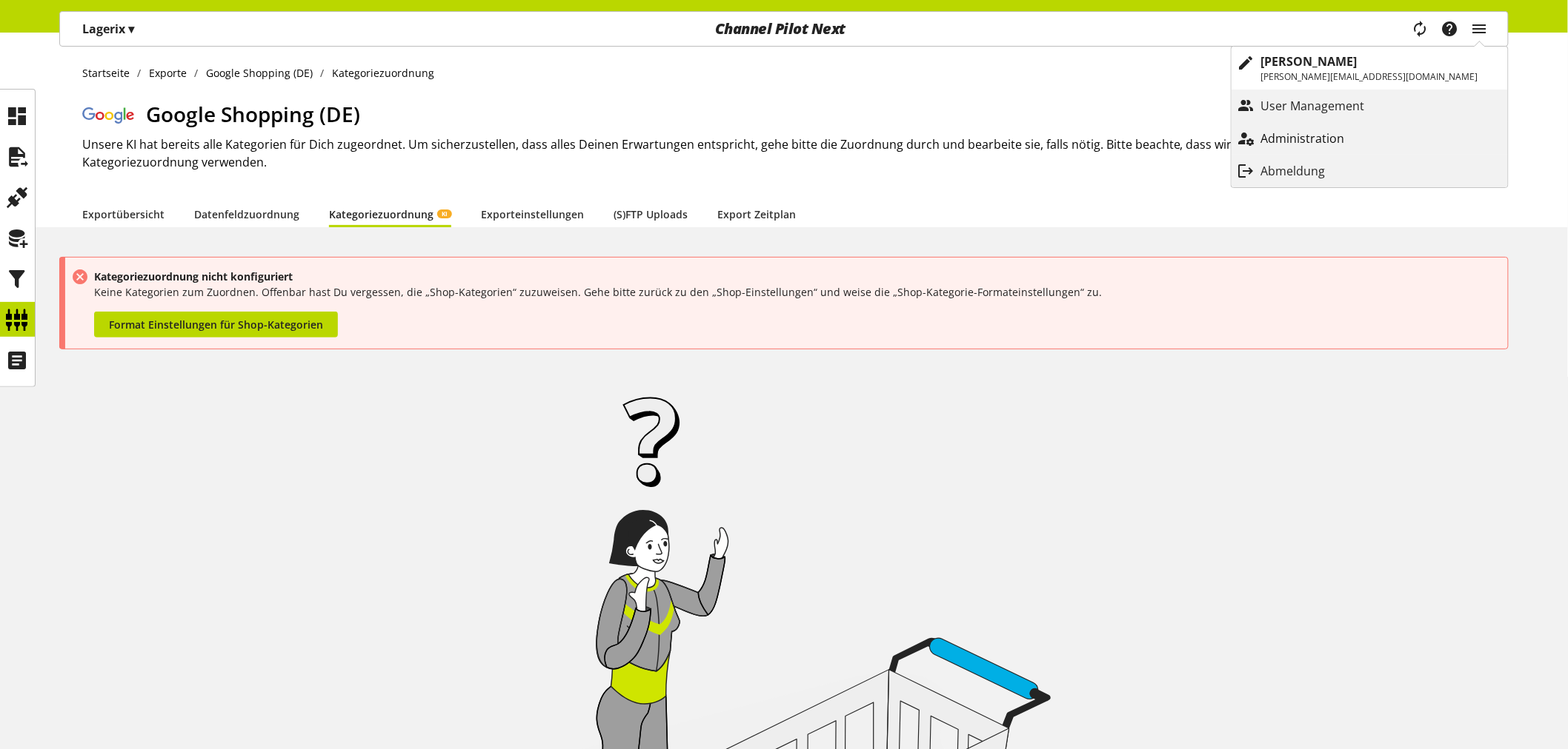
click at [1367, 136] on p "Administration" at bounding box center [1317, 138] width 114 height 18
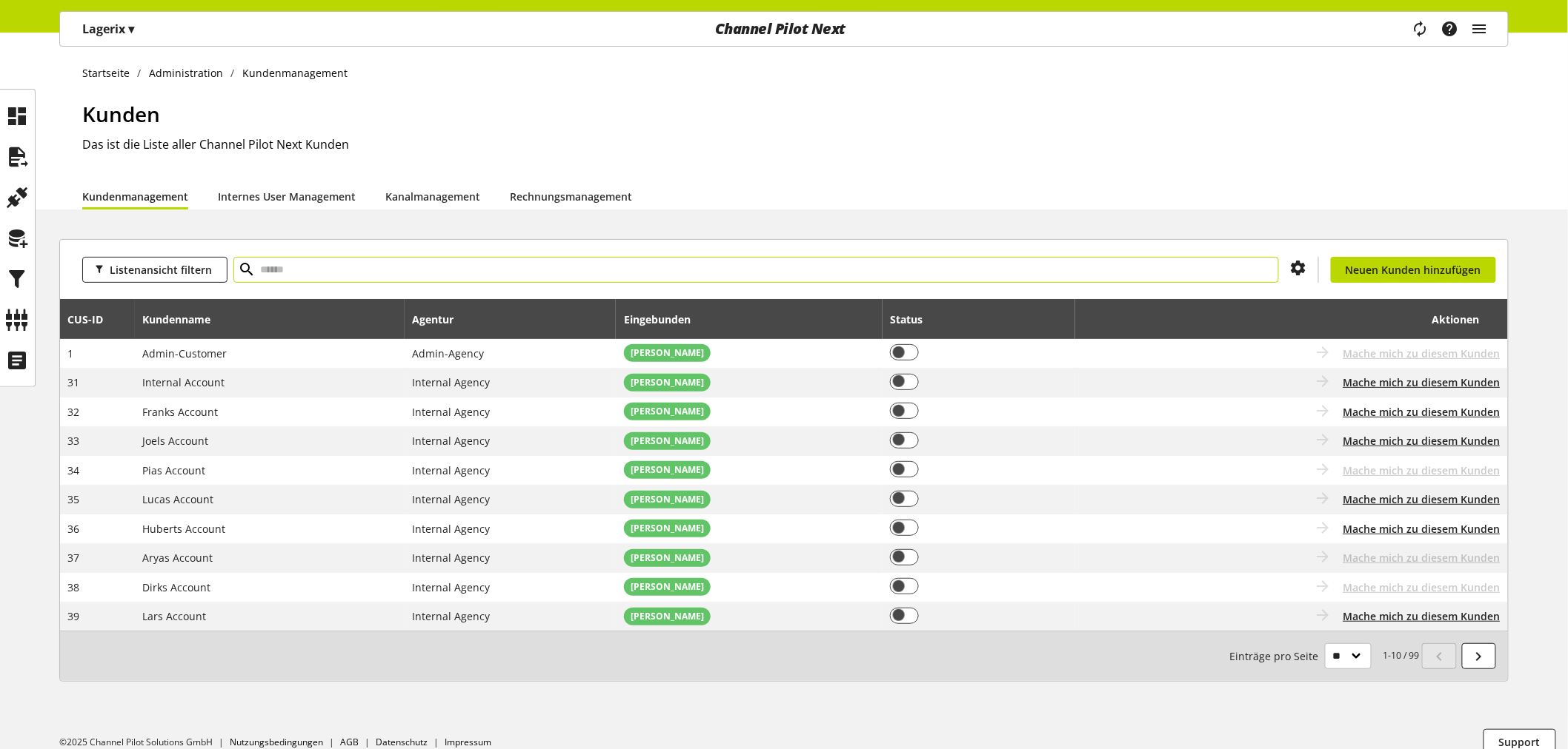
click at [425, 263] on input "text" at bounding box center [755, 270] width 1045 height 26
type input "******"
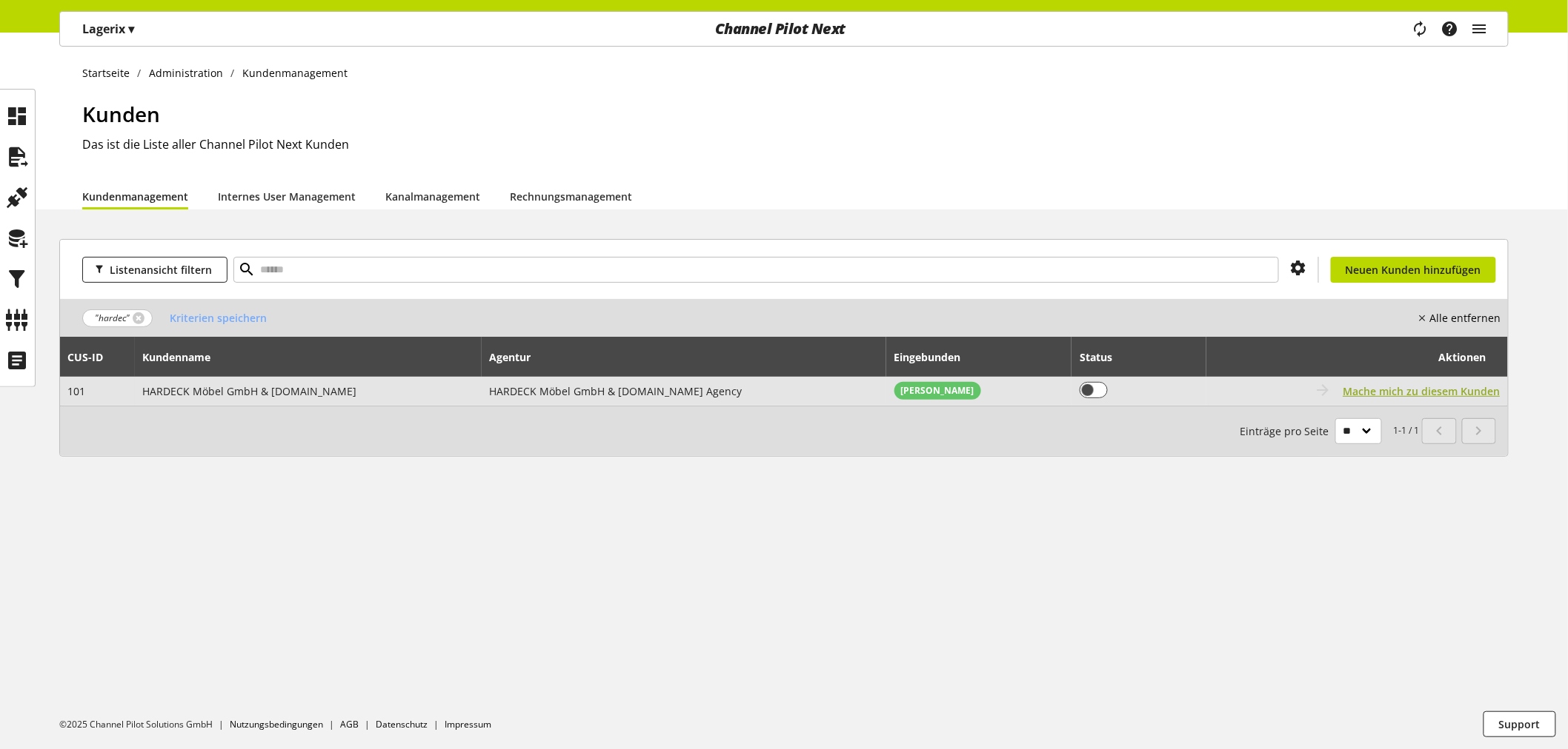
click at [1423, 386] on span "Mache mich zu diesem Kunden" at bounding box center [1421, 391] width 157 height 16
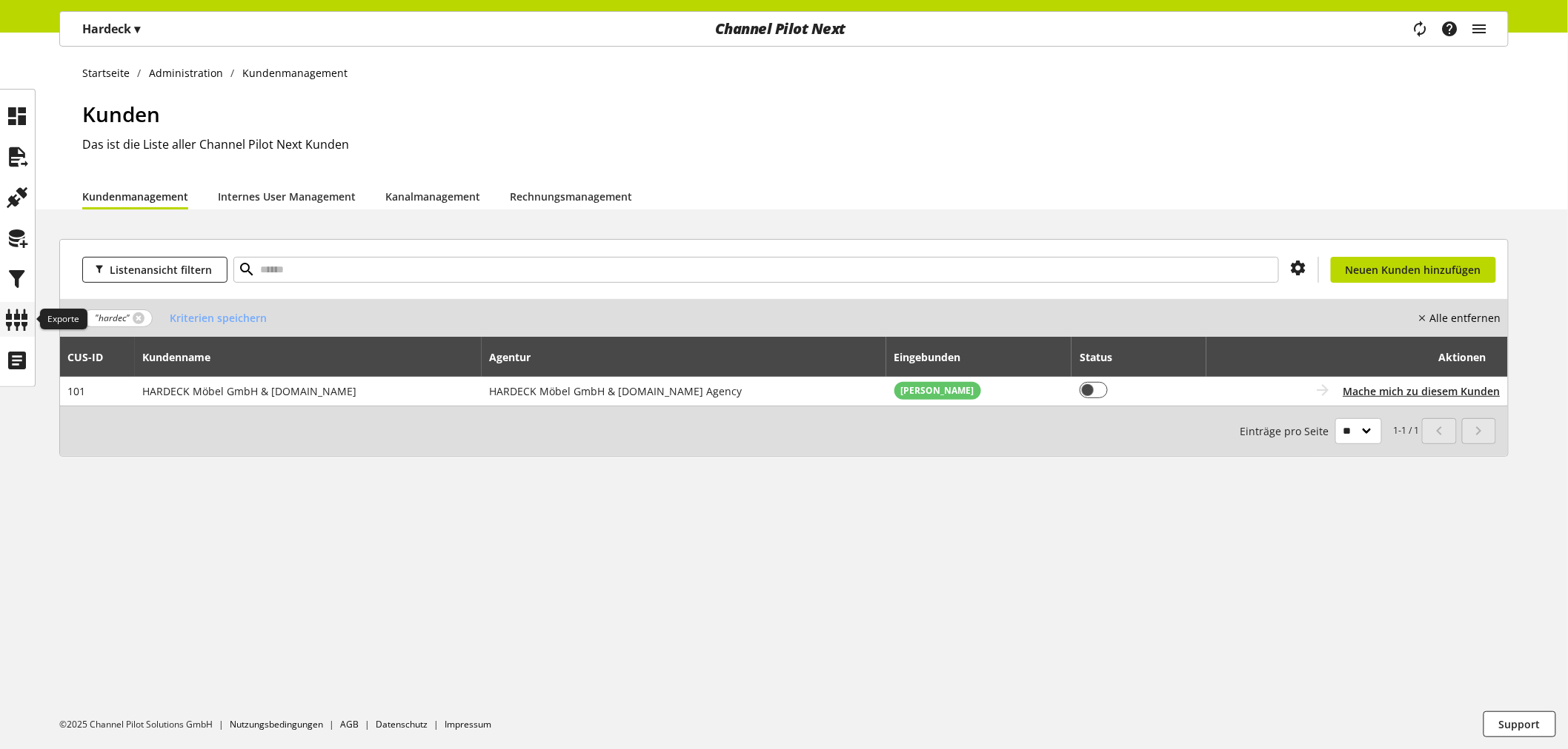
click at [19, 323] on icon at bounding box center [18, 320] width 24 height 30
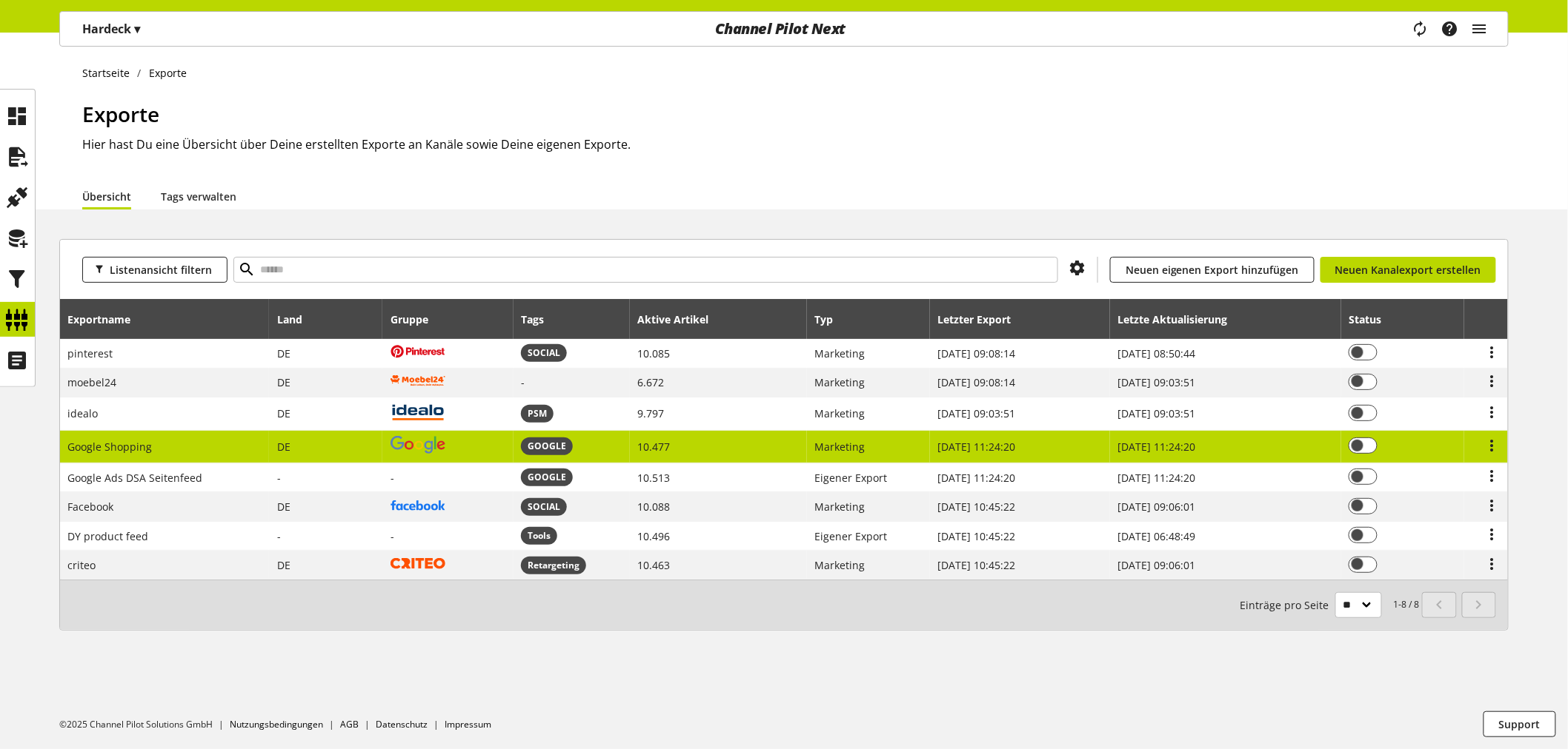
click at [469, 460] on td at bounding box center [448, 447] width 131 height 33
select select "********"
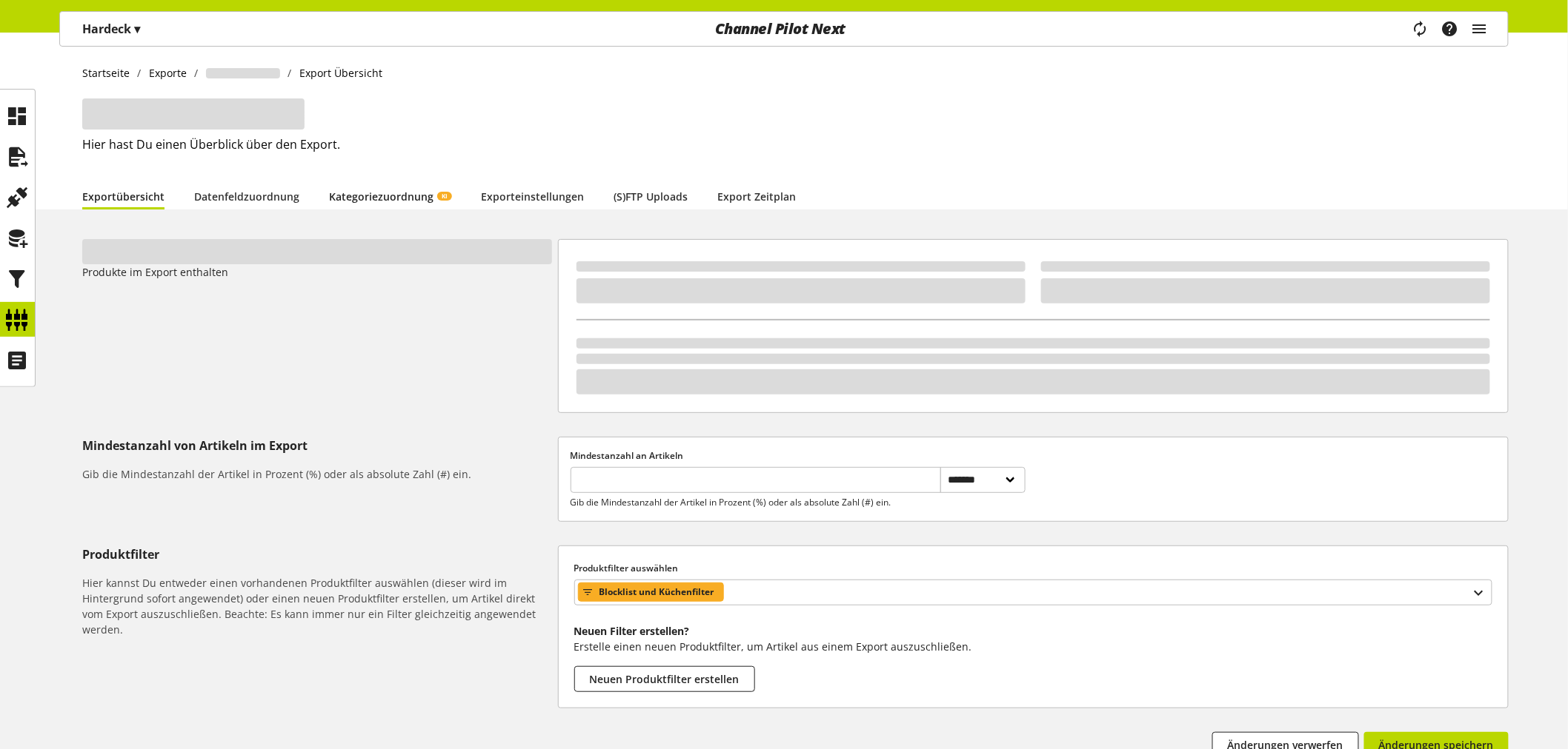
click at [391, 197] on link "Kategoriezuordnung KI" at bounding box center [391, 197] width 123 height 16
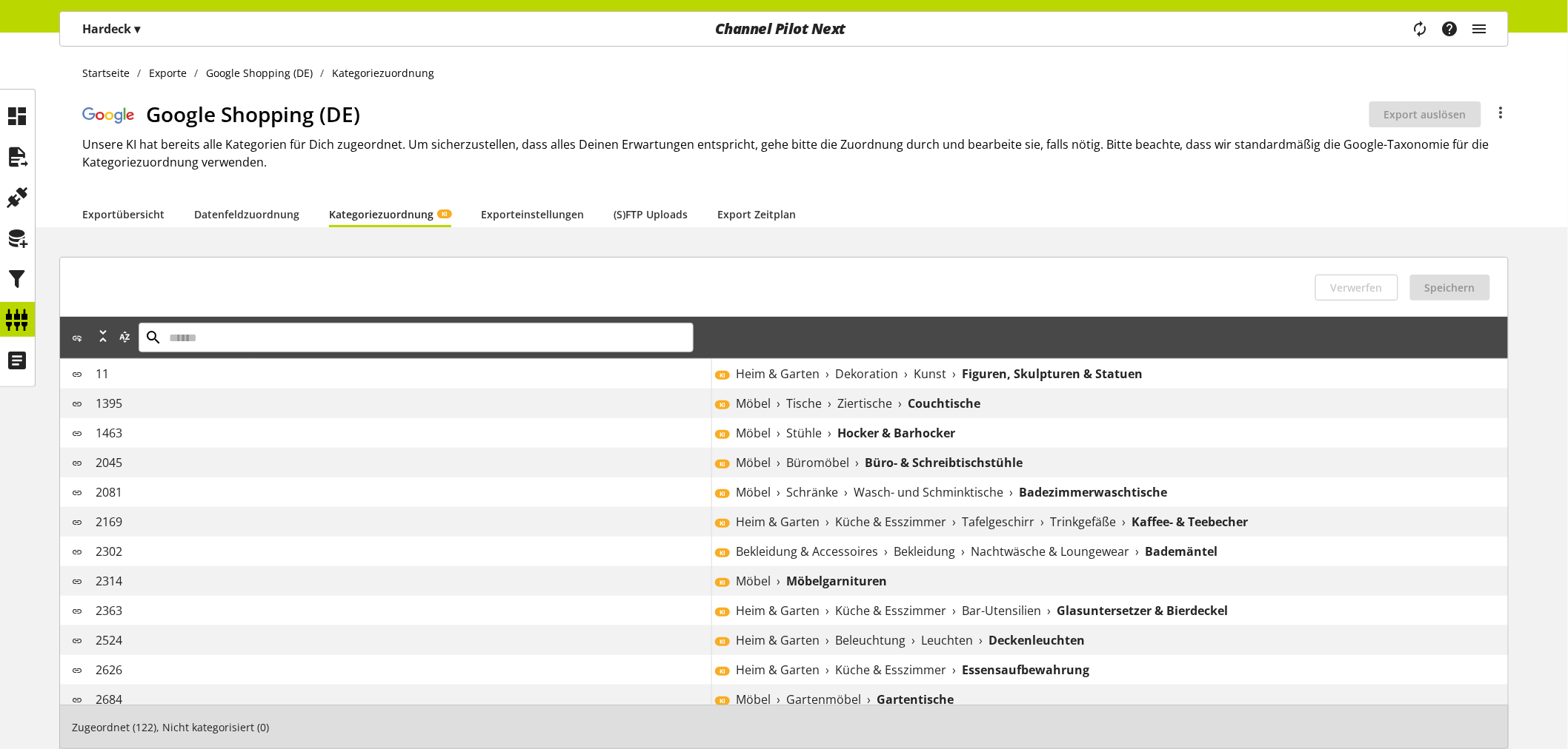
click at [727, 379] on div "[PERSON_NAME] & Garten › Dekoration › Kunst › Figuren, Skulpturen & Statuen" at bounding box center [1108, 374] width 796 height 30
click at [891, 374] on span "Dekoration" at bounding box center [866, 374] width 63 height 18
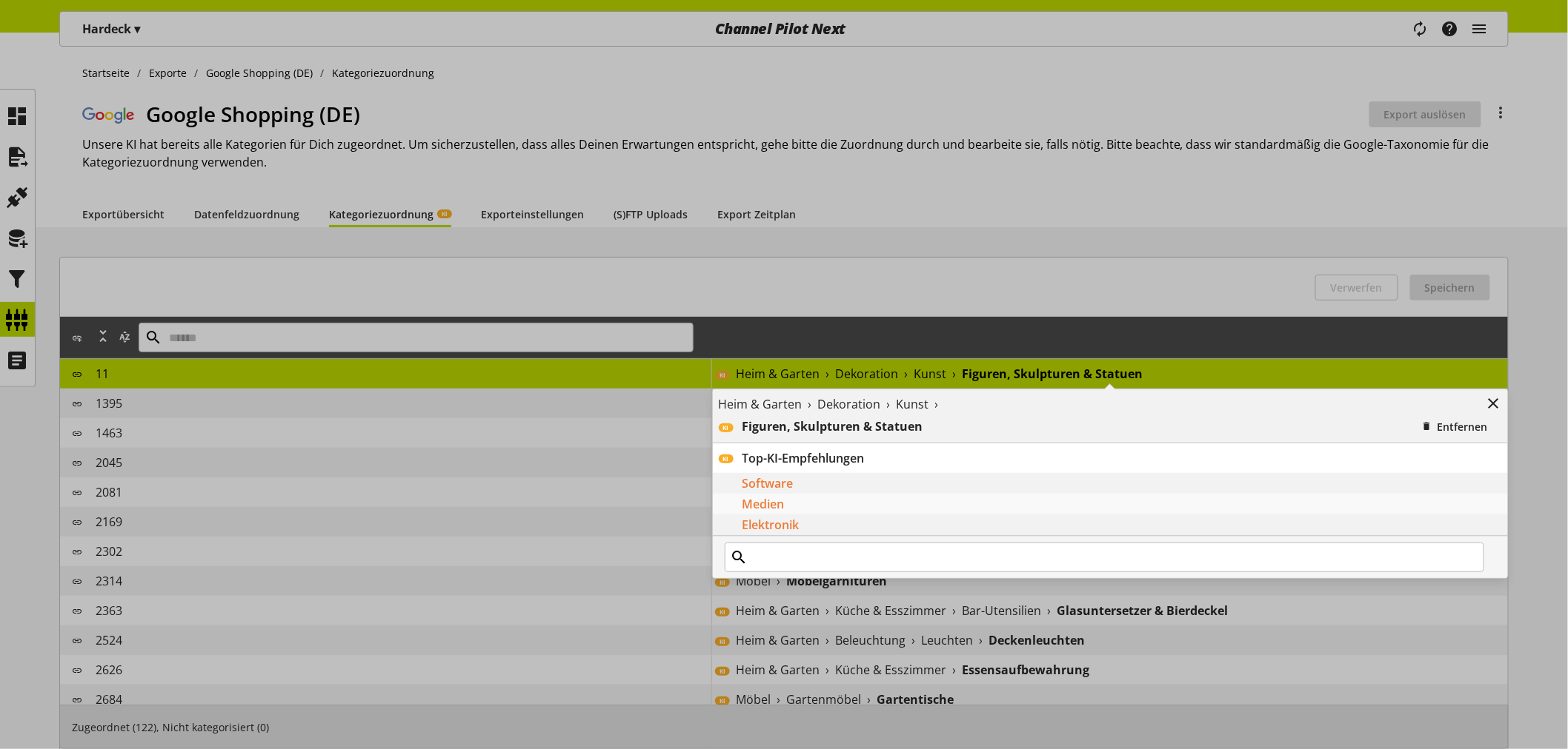
click at [712, 359] on div "Heim & Garten › Dekoration › Kunst › KI Figuren, Skulpturen & Statuen Entfernen…" at bounding box center [712, 359] width 0 height 0
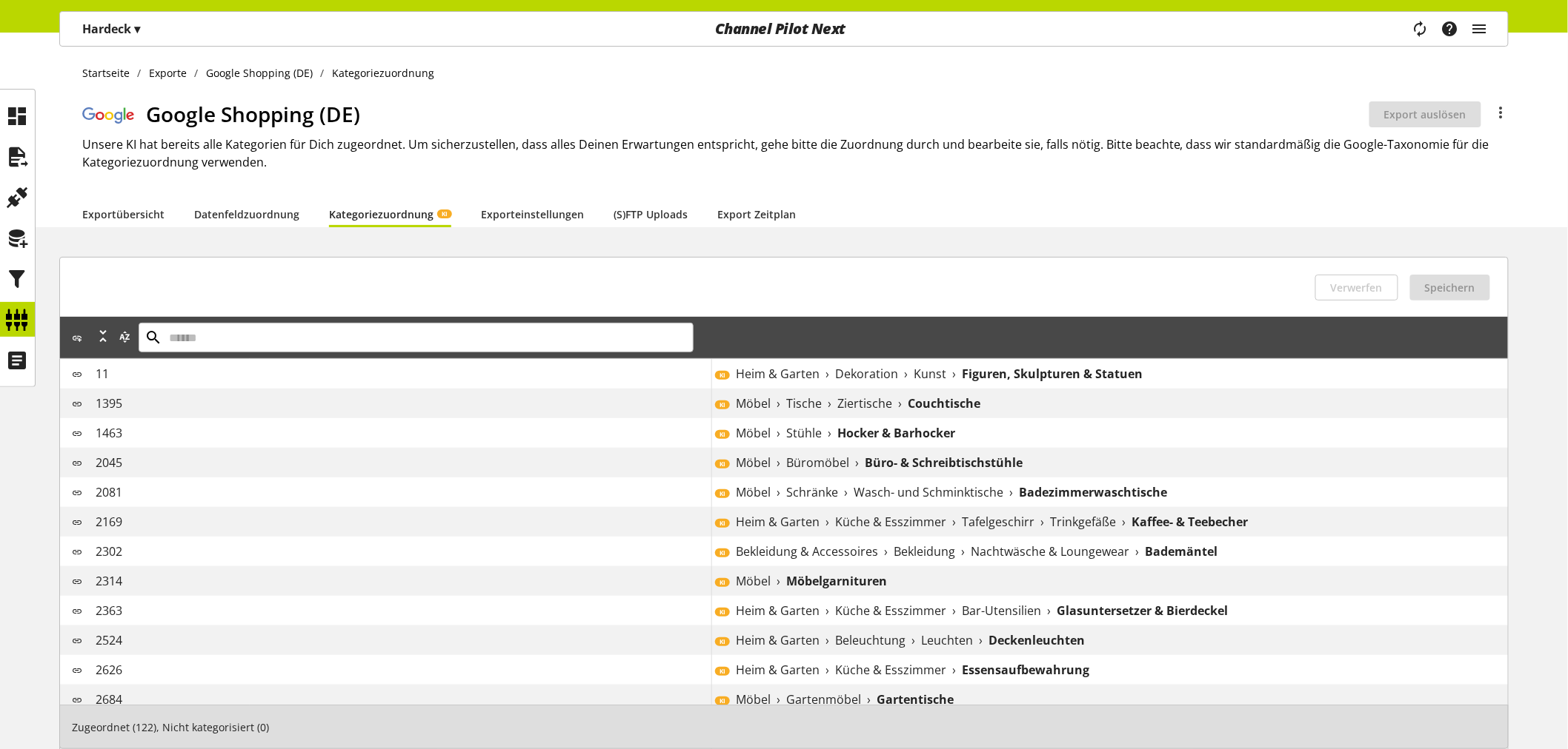
click at [129, 31] on p "Hardeck ▾" at bounding box center [111, 29] width 57 height 18
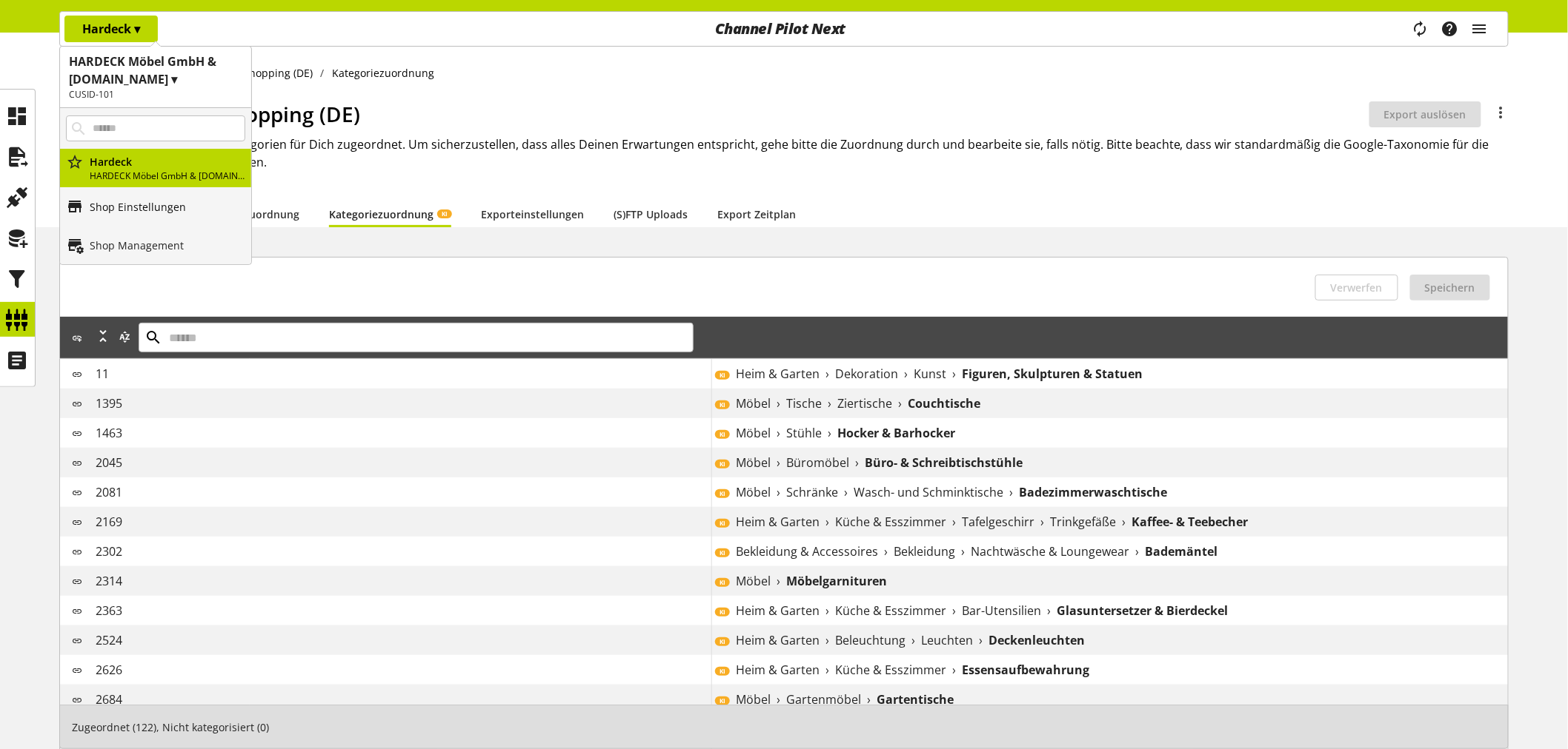
click at [140, 208] on p "Shop Einstellungen" at bounding box center [137, 208] width 96 height 16
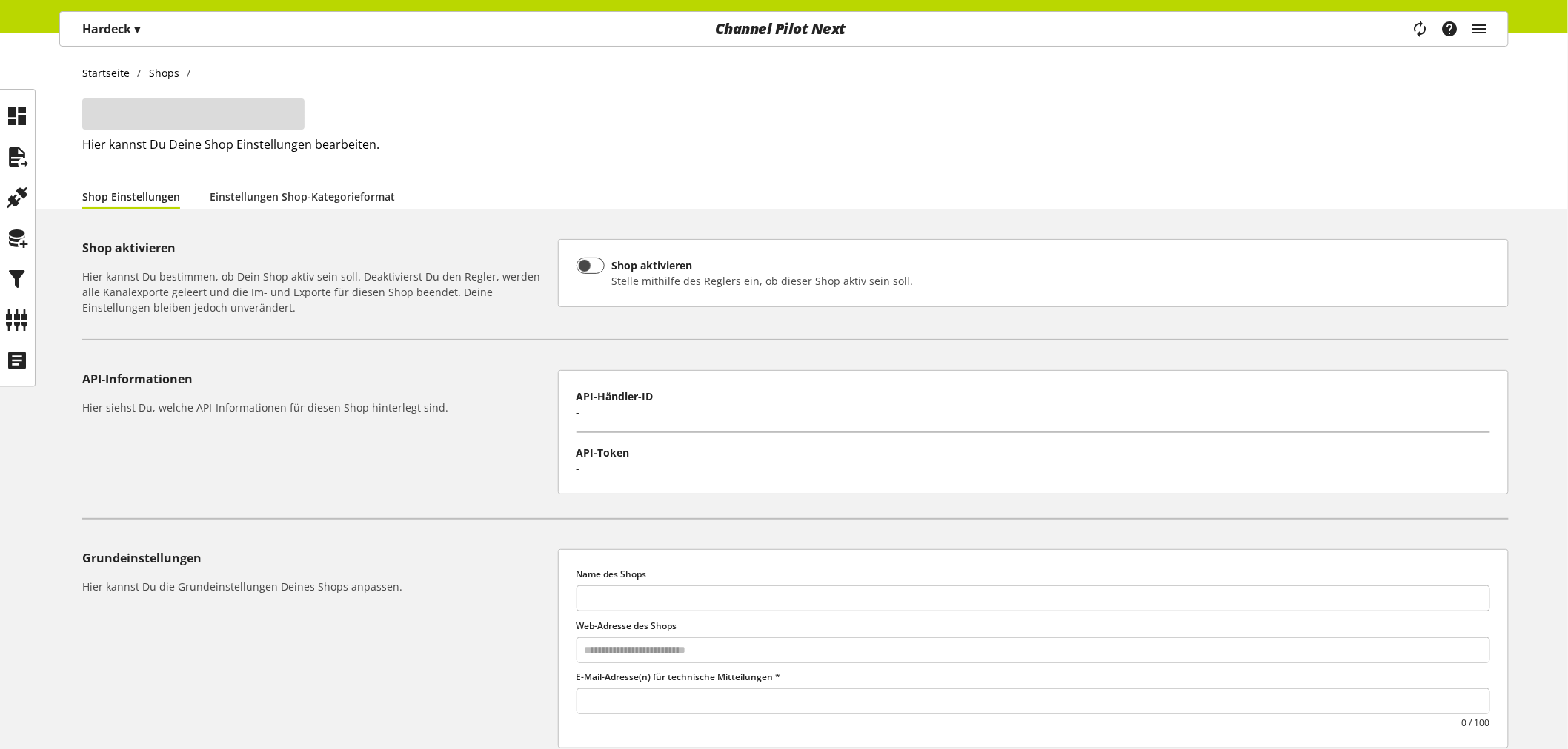
type input "*******"
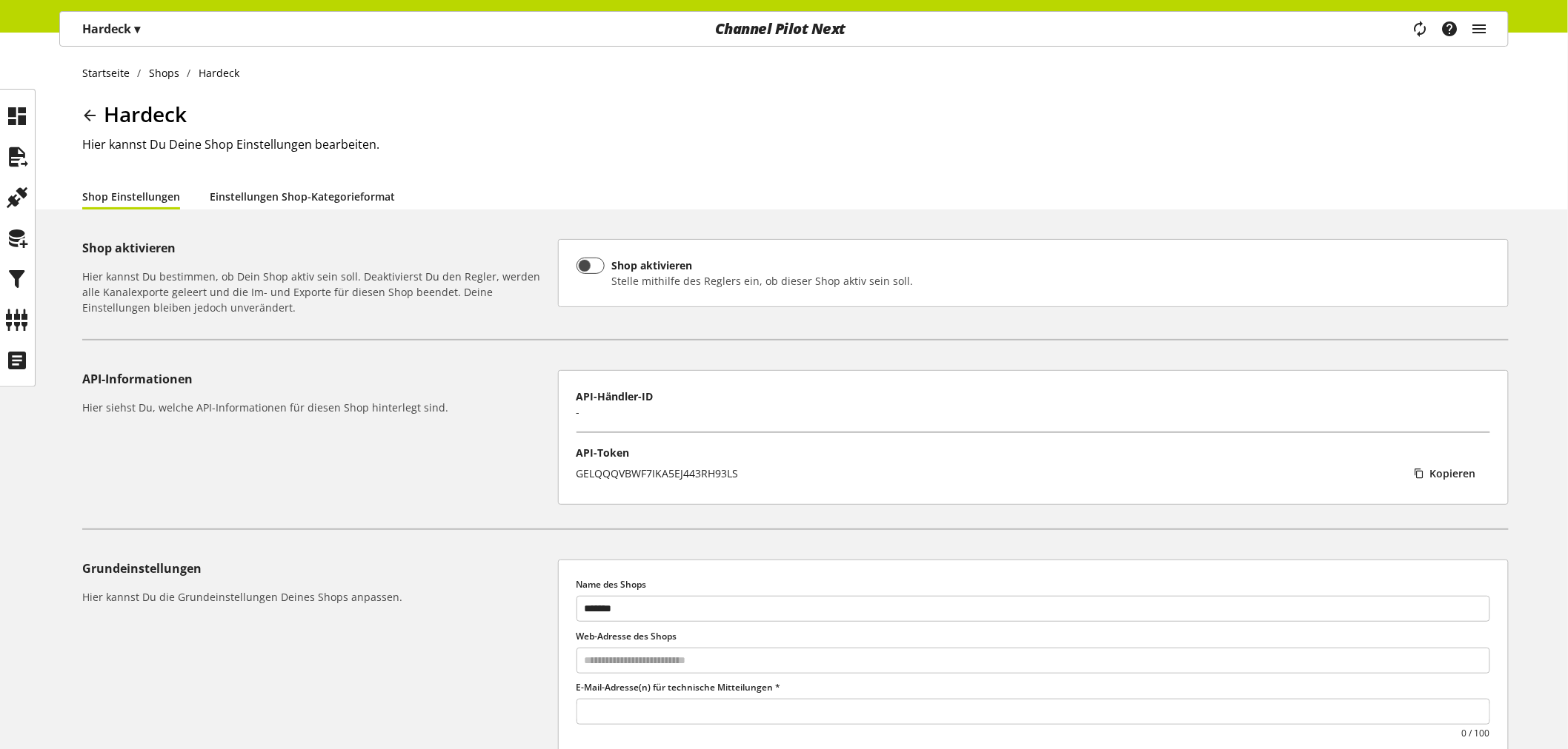
click at [272, 199] on link "Einstellungen Shop-Kategorieformat" at bounding box center [302, 197] width 185 height 16
select select
select select "*"
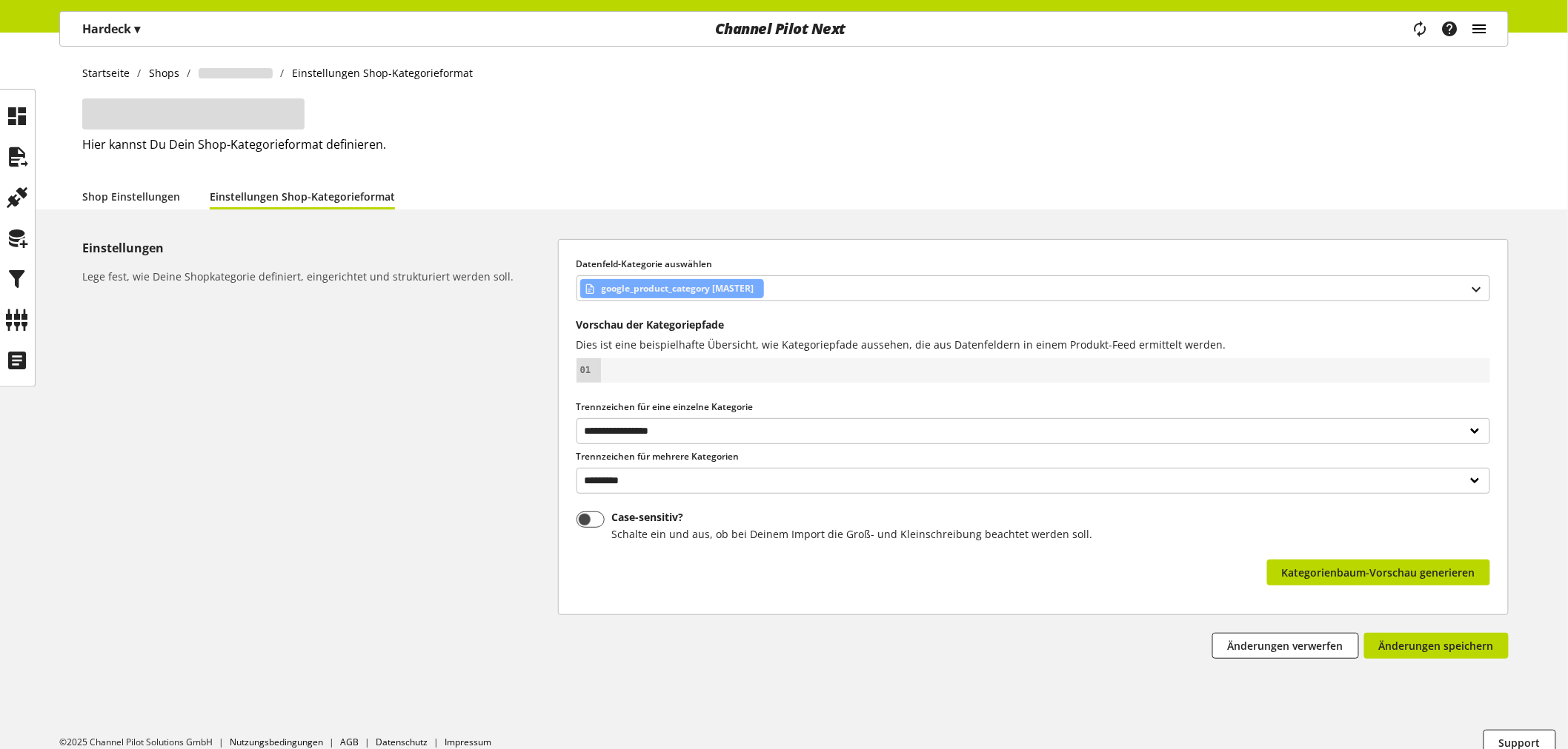
click at [1479, 28] on icon "main navigation" at bounding box center [1479, 29] width 18 height 27
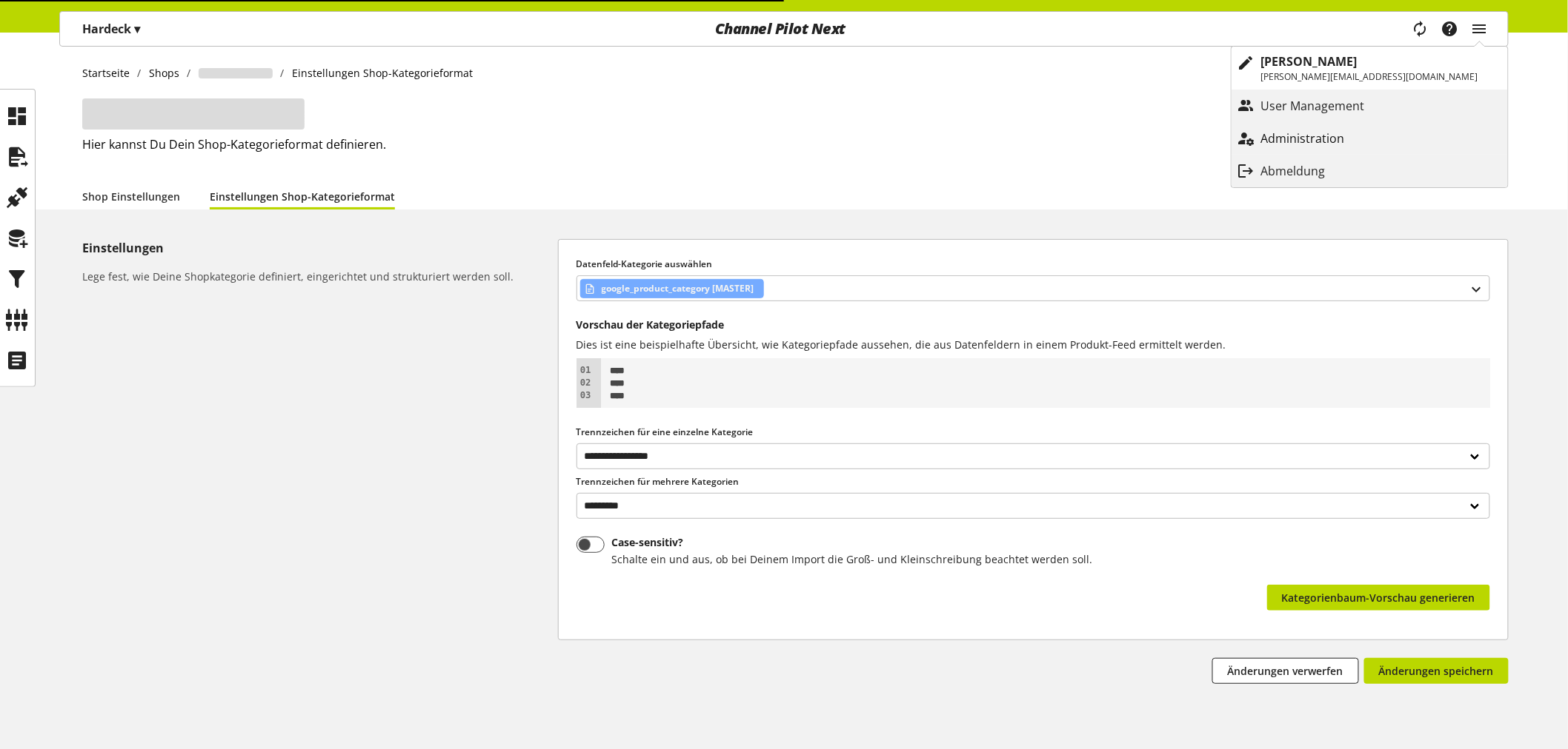
click at [1338, 139] on p "Administration" at bounding box center [1317, 138] width 114 height 18
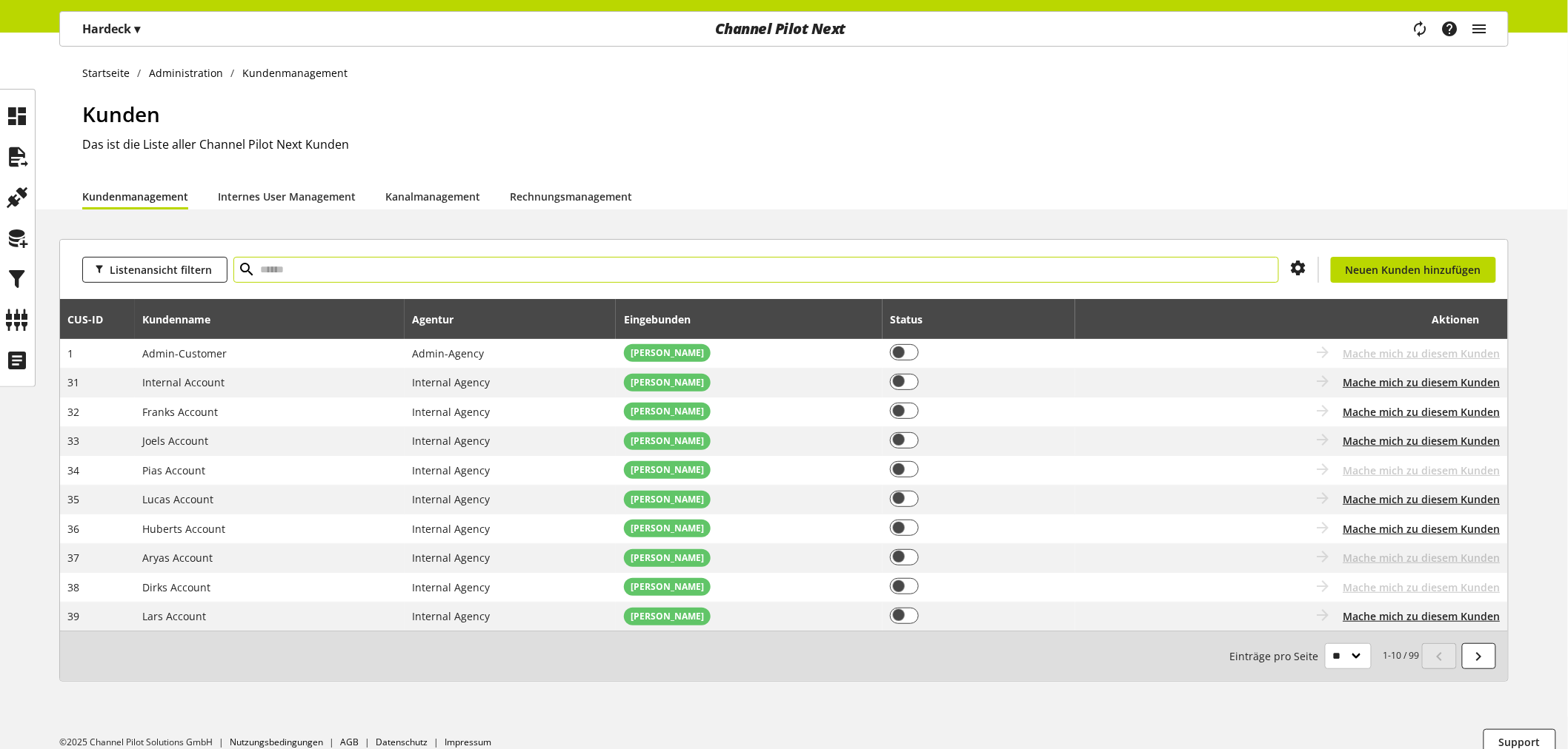
click at [354, 257] on input "text" at bounding box center [755, 270] width 1045 height 26
click at [1487, 670] on icon at bounding box center [1479, 656] width 18 height 27
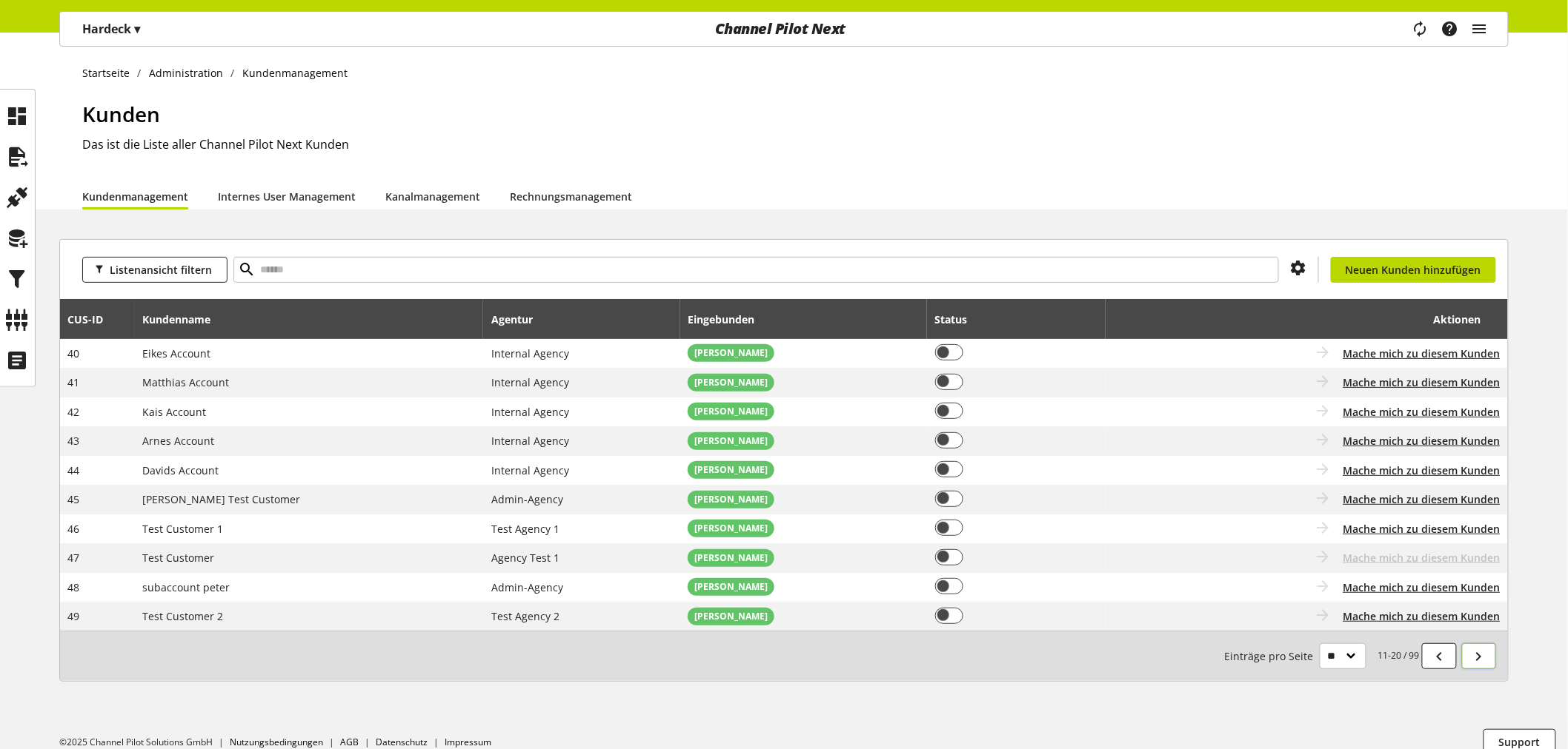
click at [1487, 670] on icon at bounding box center [1479, 656] width 18 height 27
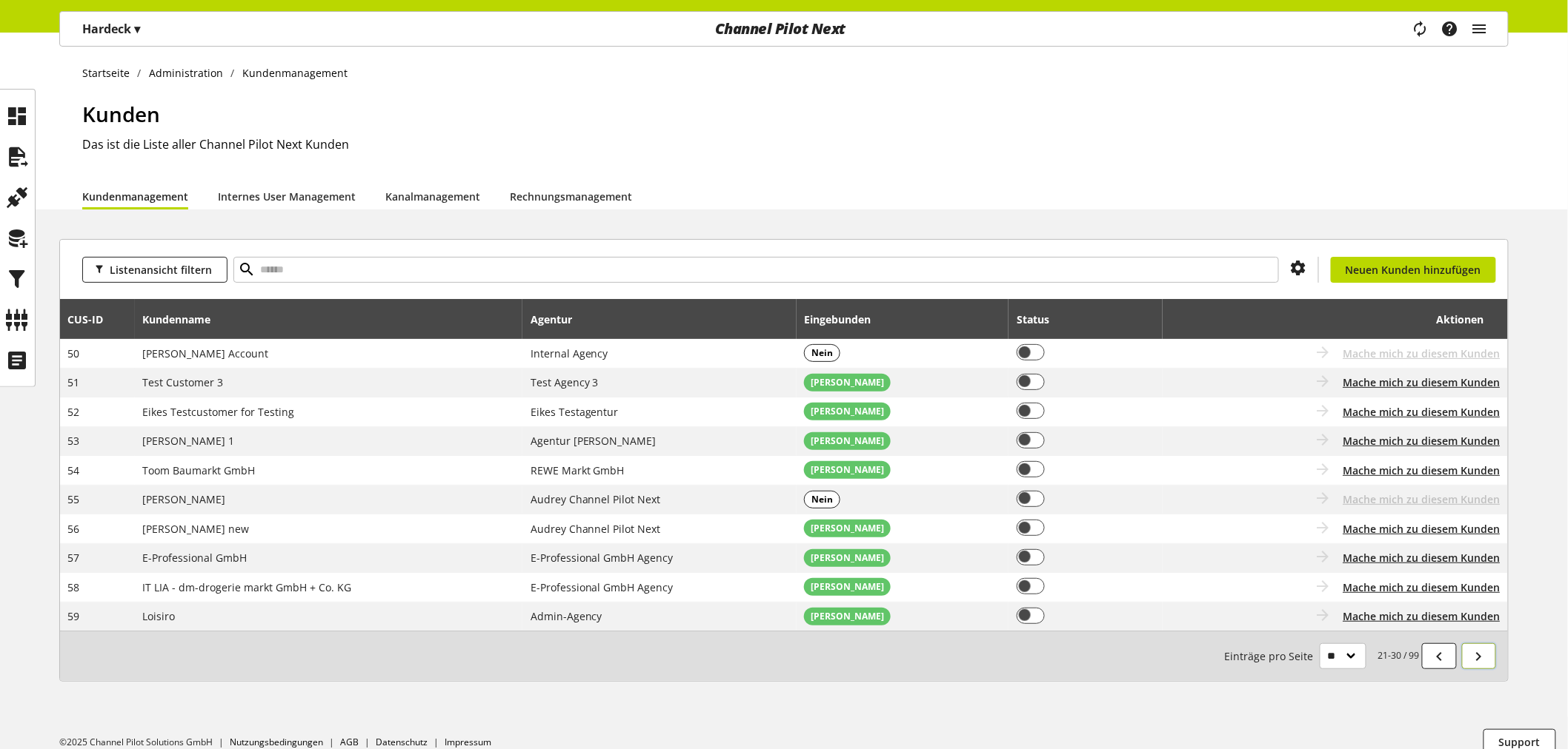
click at [1483, 664] on icon at bounding box center [1479, 656] width 18 height 27
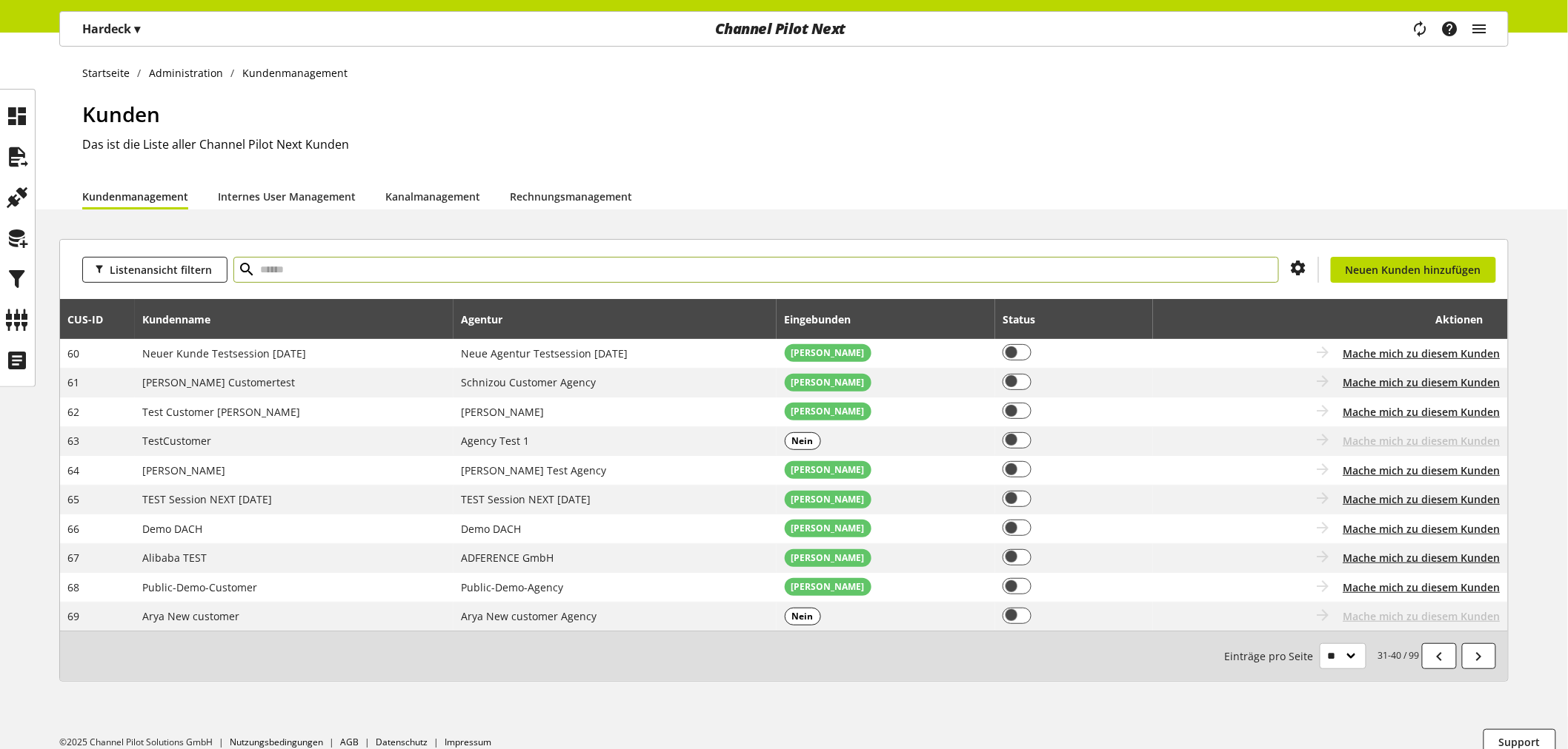
click at [549, 274] on input "text" at bounding box center [755, 270] width 1045 height 26
click at [1003, 268] on input "*********" at bounding box center [755, 270] width 1045 height 26
type input "*********"
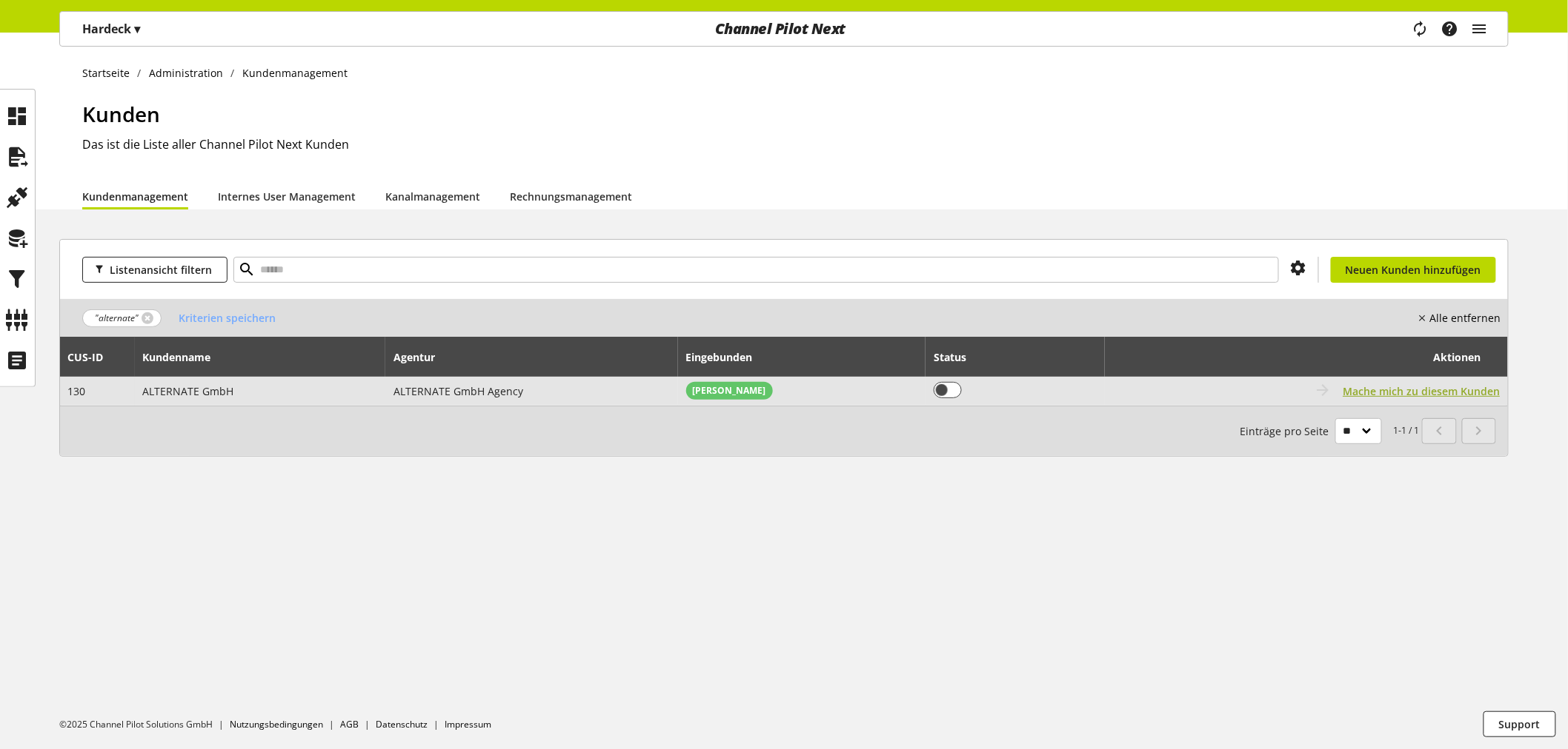
click at [1408, 388] on span "Mache mich zu diesem Kunden" at bounding box center [1421, 391] width 157 height 16
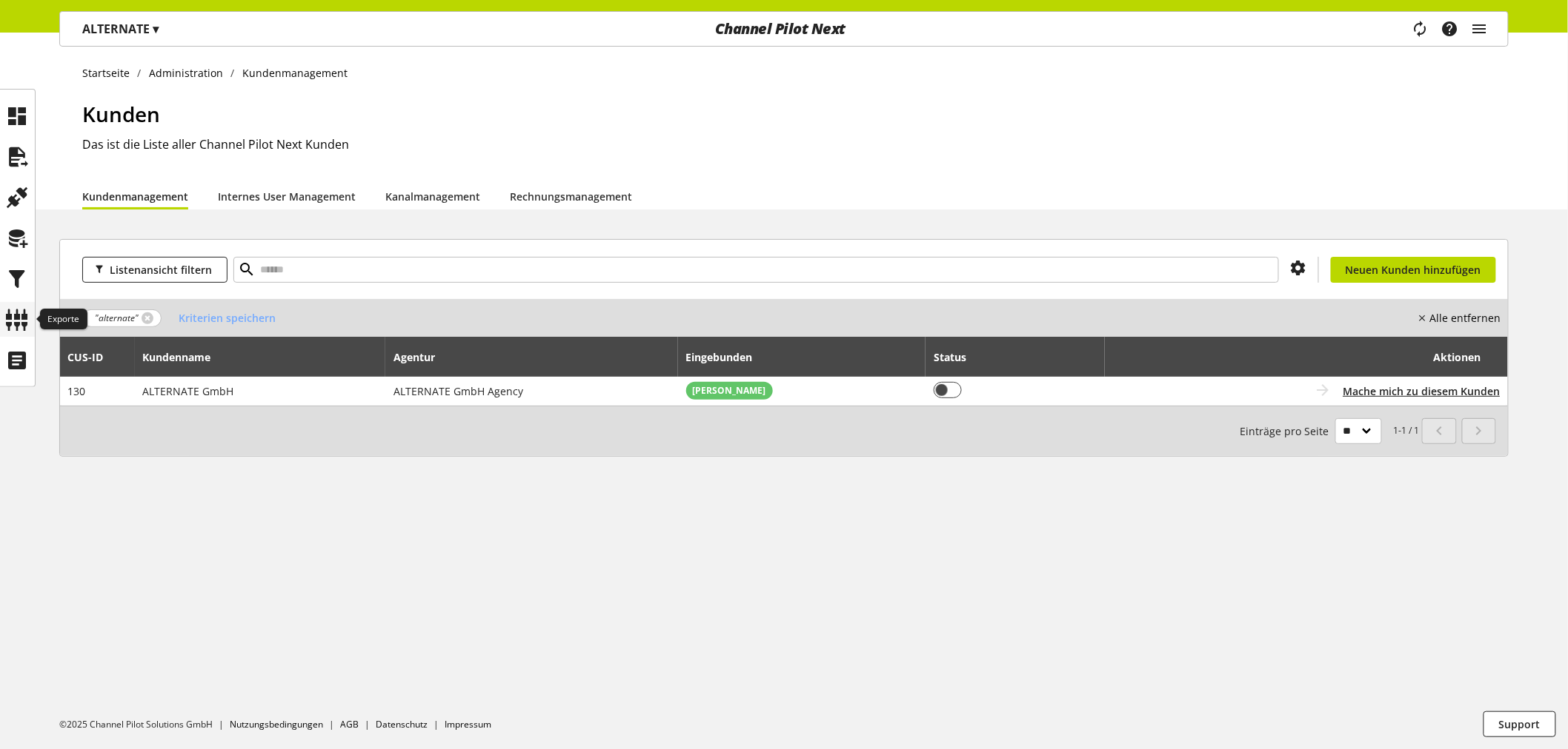
click at [15, 330] on icon at bounding box center [18, 320] width 24 height 30
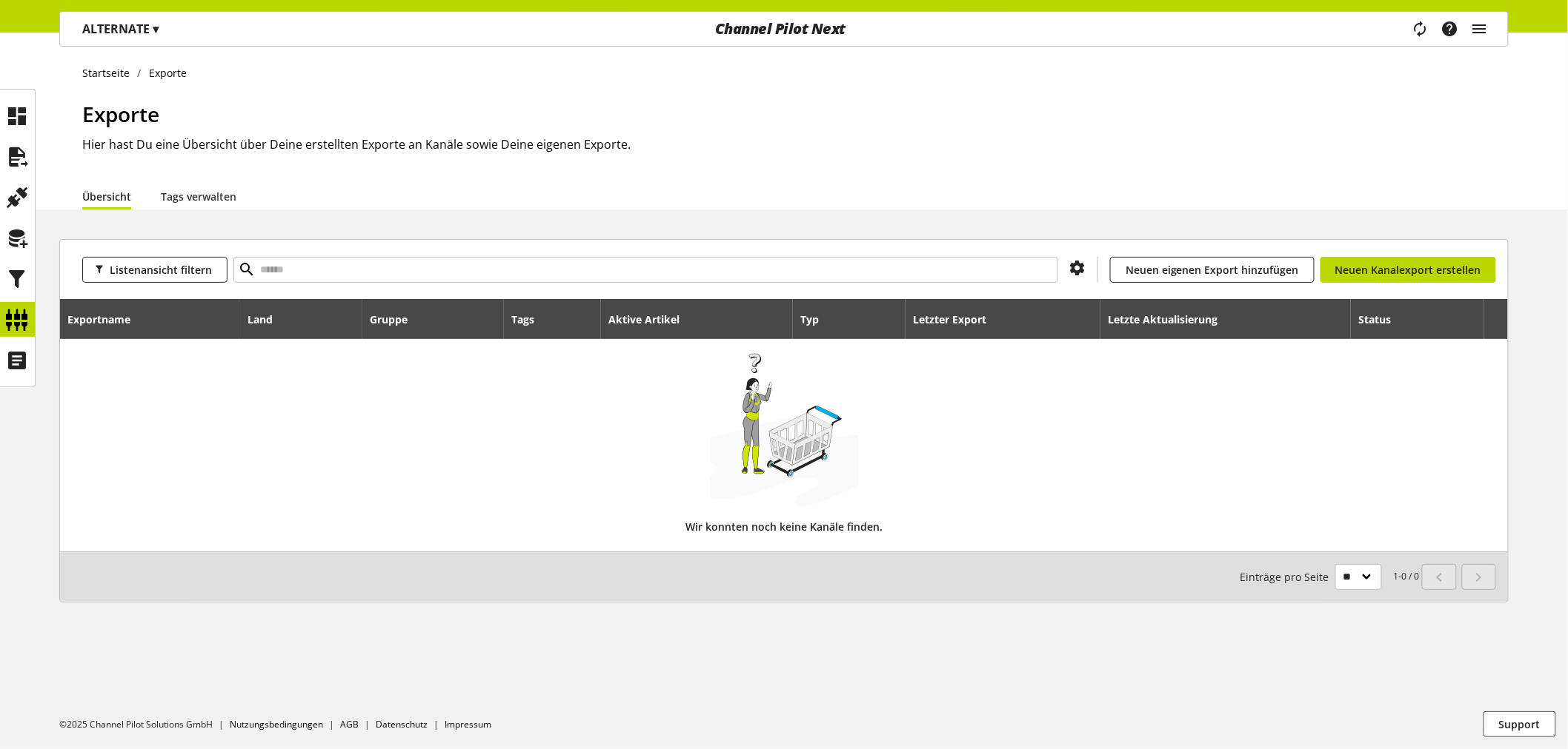
click at [112, 24] on p "ALTERNATE ▾" at bounding box center [120, 29] width 76 height 18
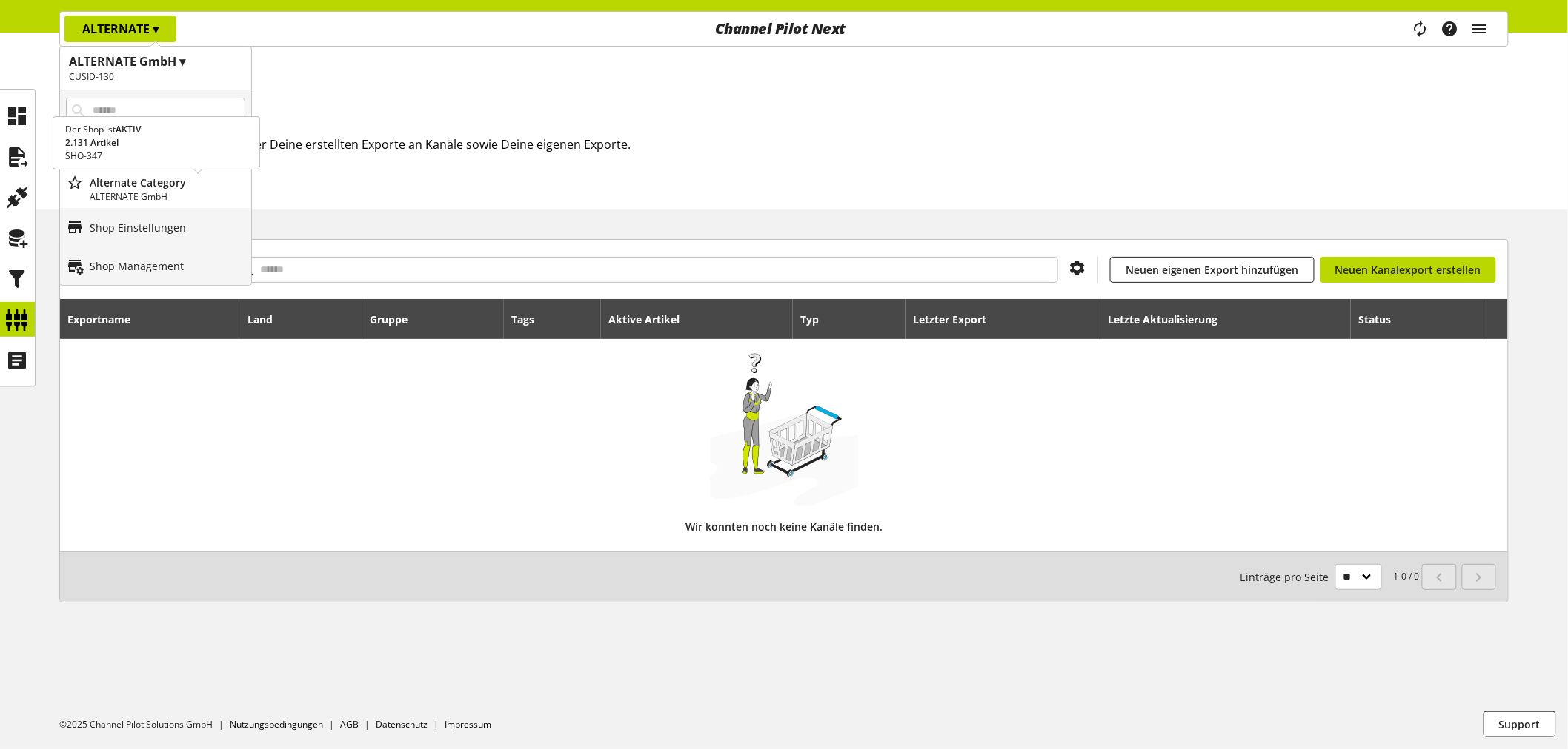
click at [141, 178] on p "Alternate Category" at bounding box center [167, 183] width 155 height 16
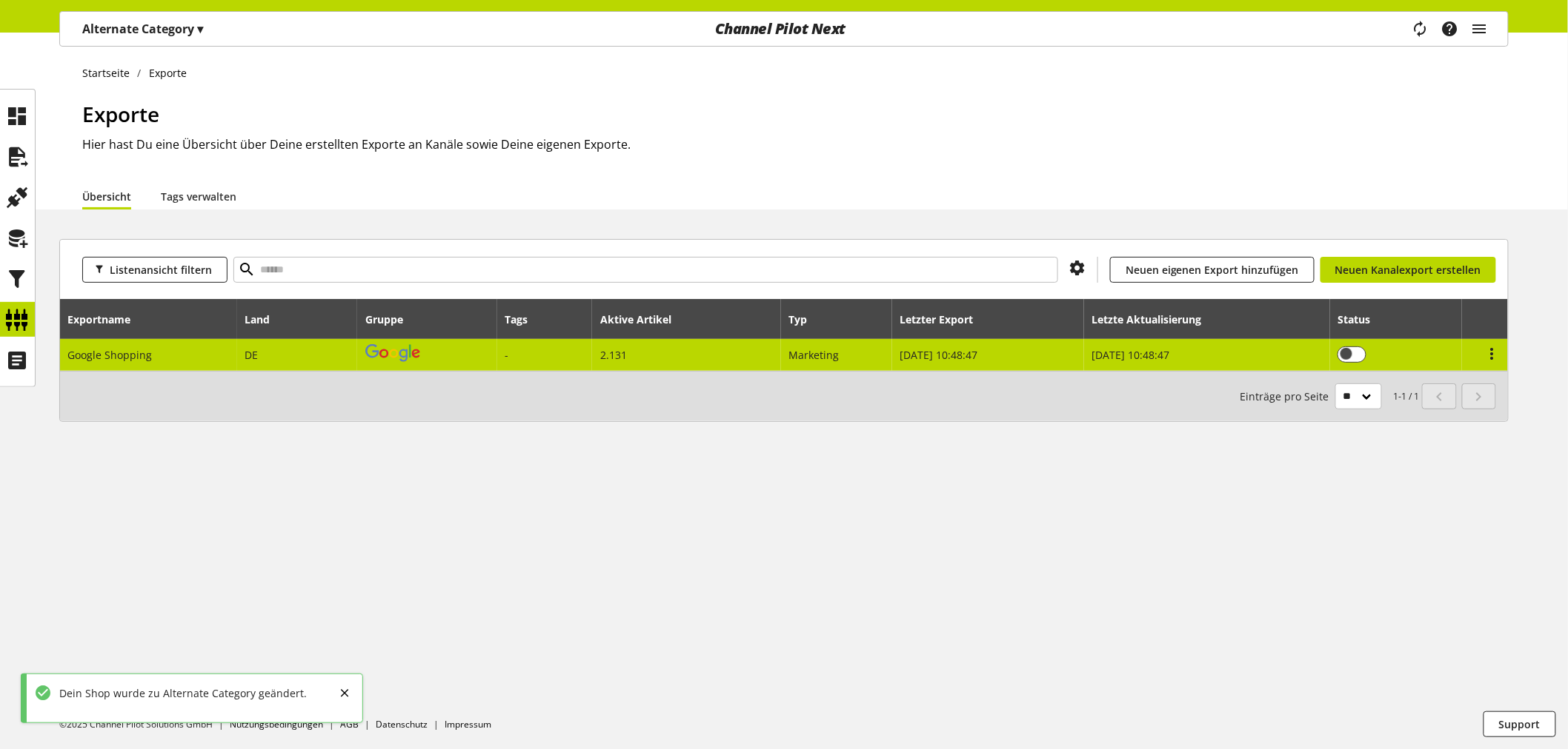
click at [589, 348] on td "-" at bounding box center [545, 355] width 96 height 32
select select "********"
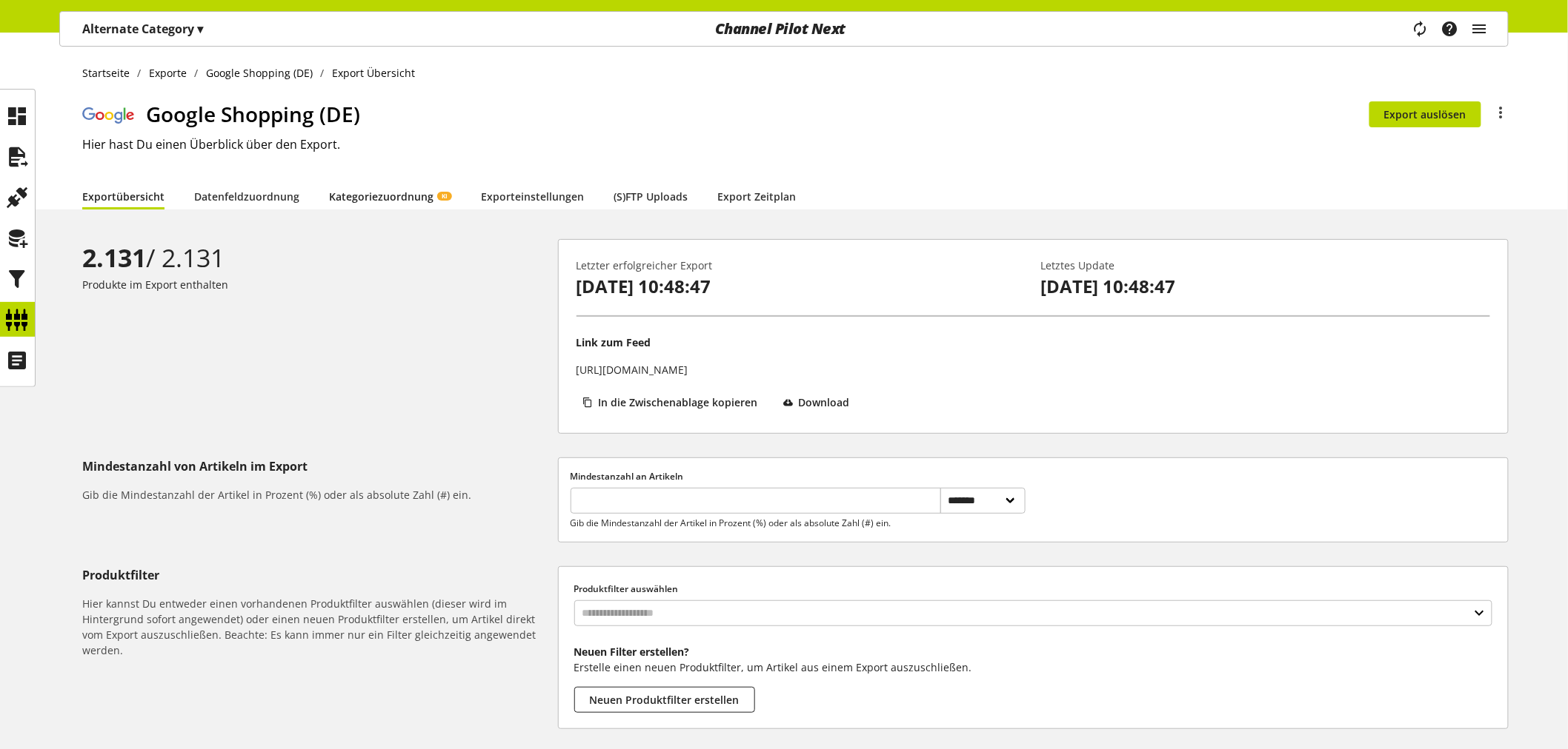
click at [406, 198] on link "Kategoriezuordnung KI" at bounding box center [391, 197] width 123 height 16
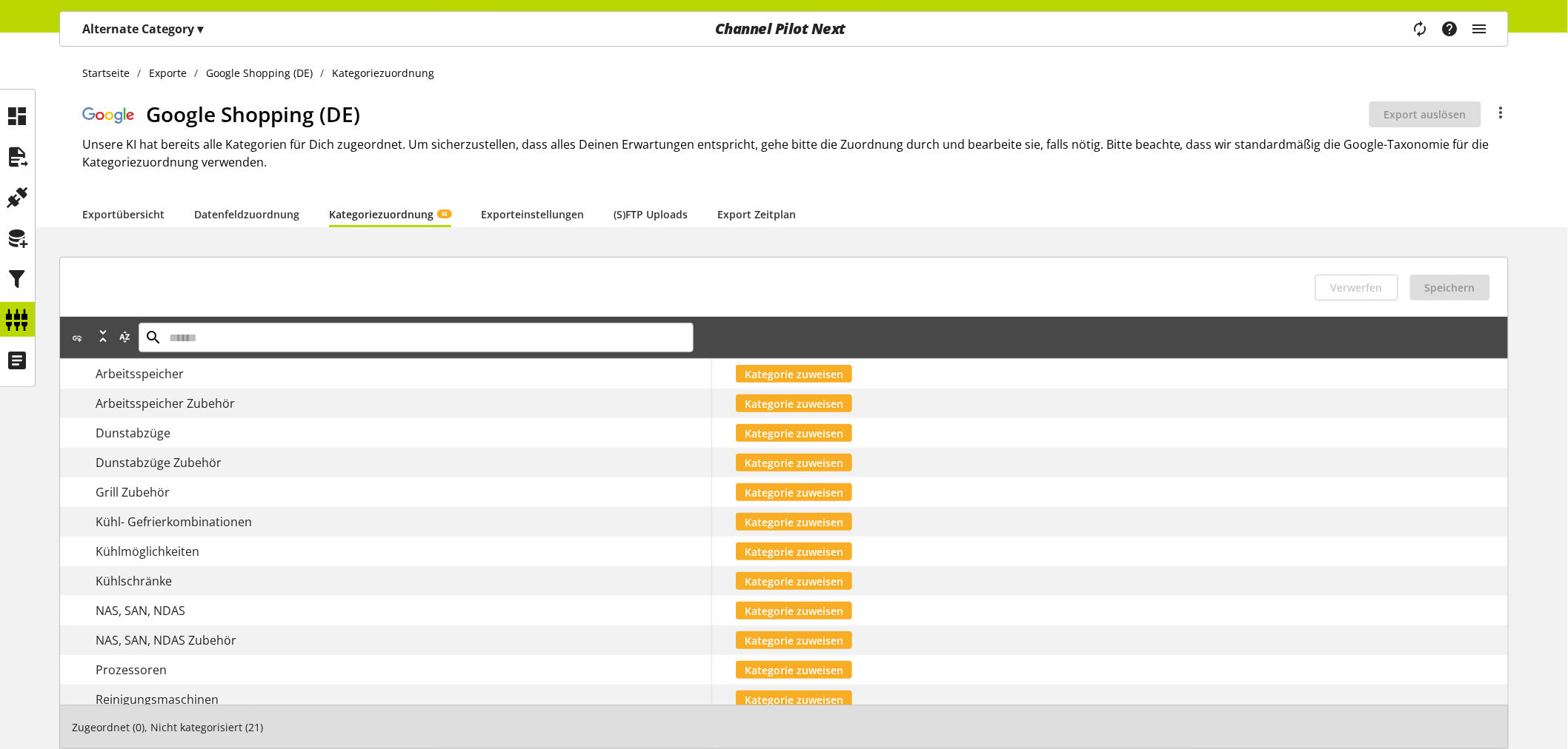
click at [909, 374] on div "Kategorie zuweisen" at bounding box center [1121, 374] width 772 height 18
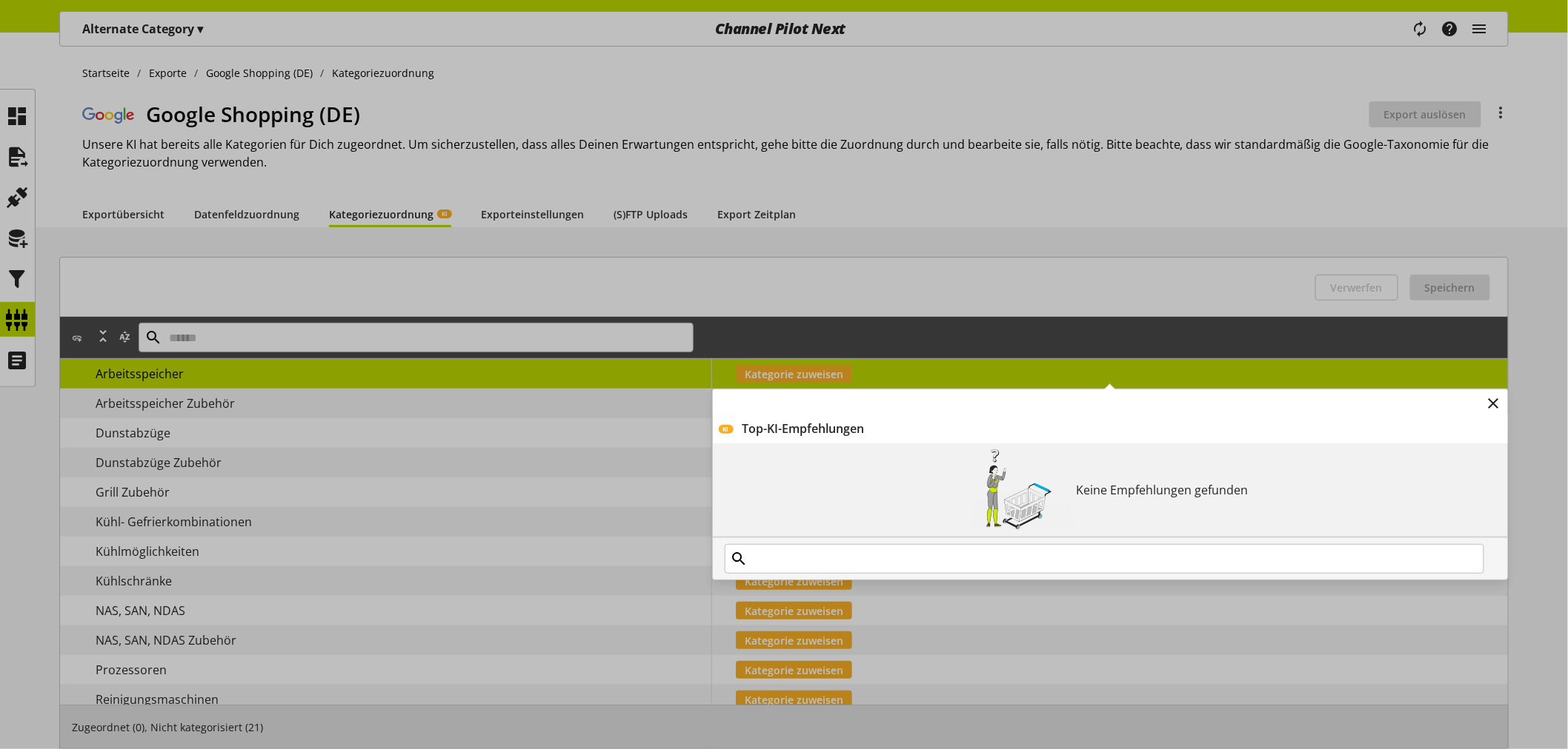
click at [814, 425] on div "Top-KI-Empfehlungen" at bounding box center [1122, 429] width 759 height 18
click at [800, 542] on div at bounding box center [1110, 559] width 795 height 42
drag, startPoint x: 794, startPoint y: 563, endPoint x: 782, endPoint y: 564, distance: 12.0
click at [794, 567] on input "text" at bounding box center [1104, 559] width 759 height 30
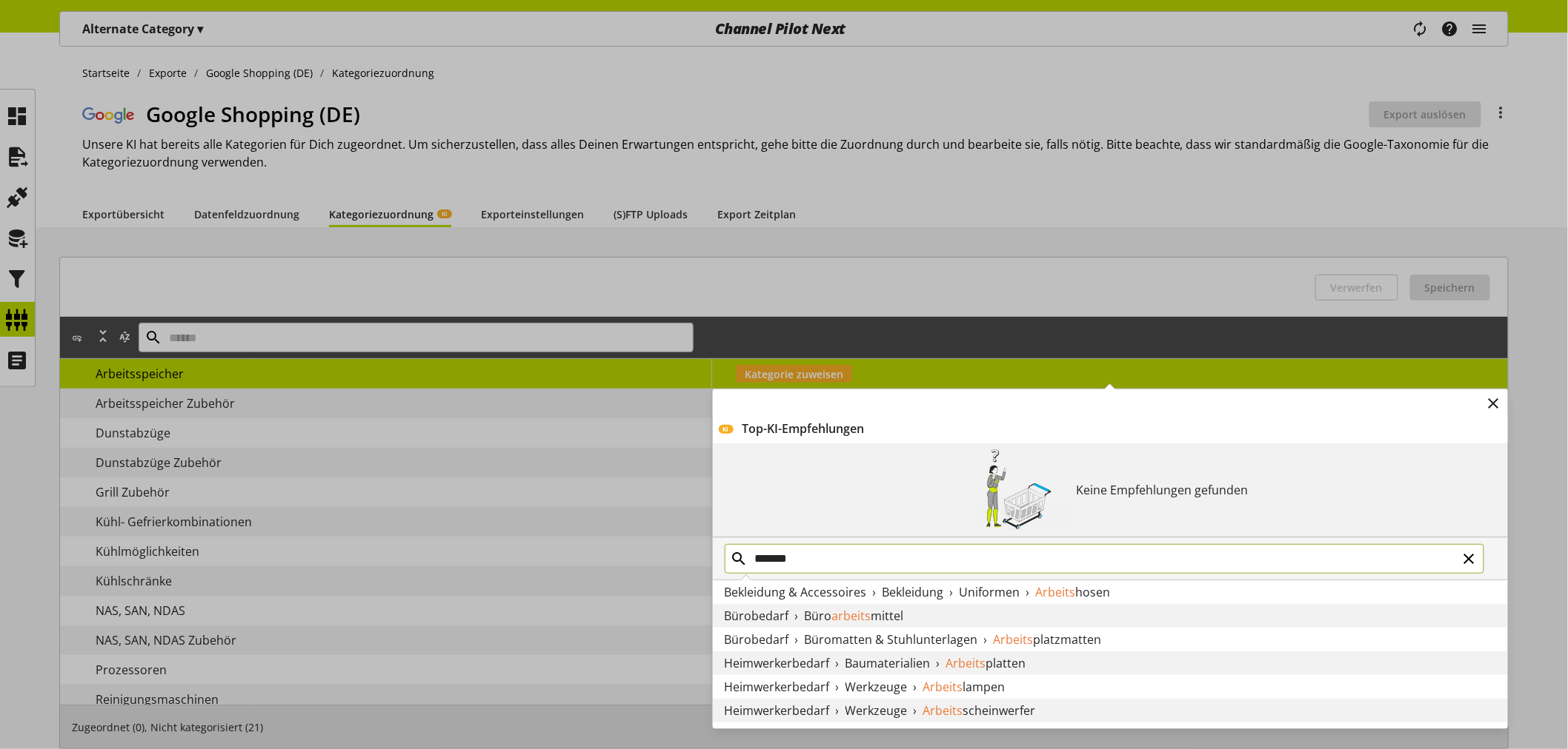
type input "*******"
click at [712, 359] on div "KI Top-KI-Empfehlungen Keine Empfehlungen gefunden ******* Bekleidung & Accesso…" at bounding box center [712, 359] width 0 height 0
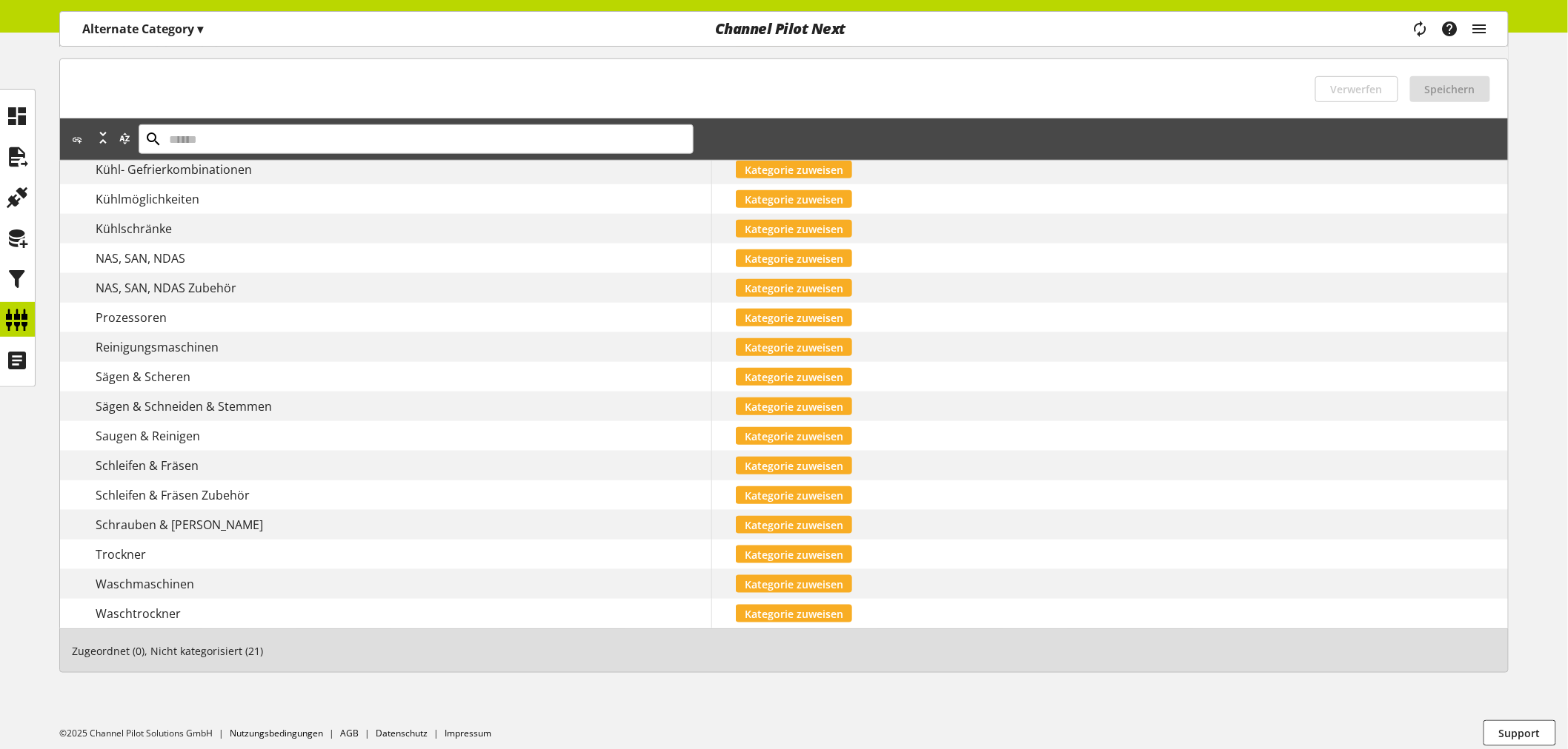
scroll to position [361, 0]
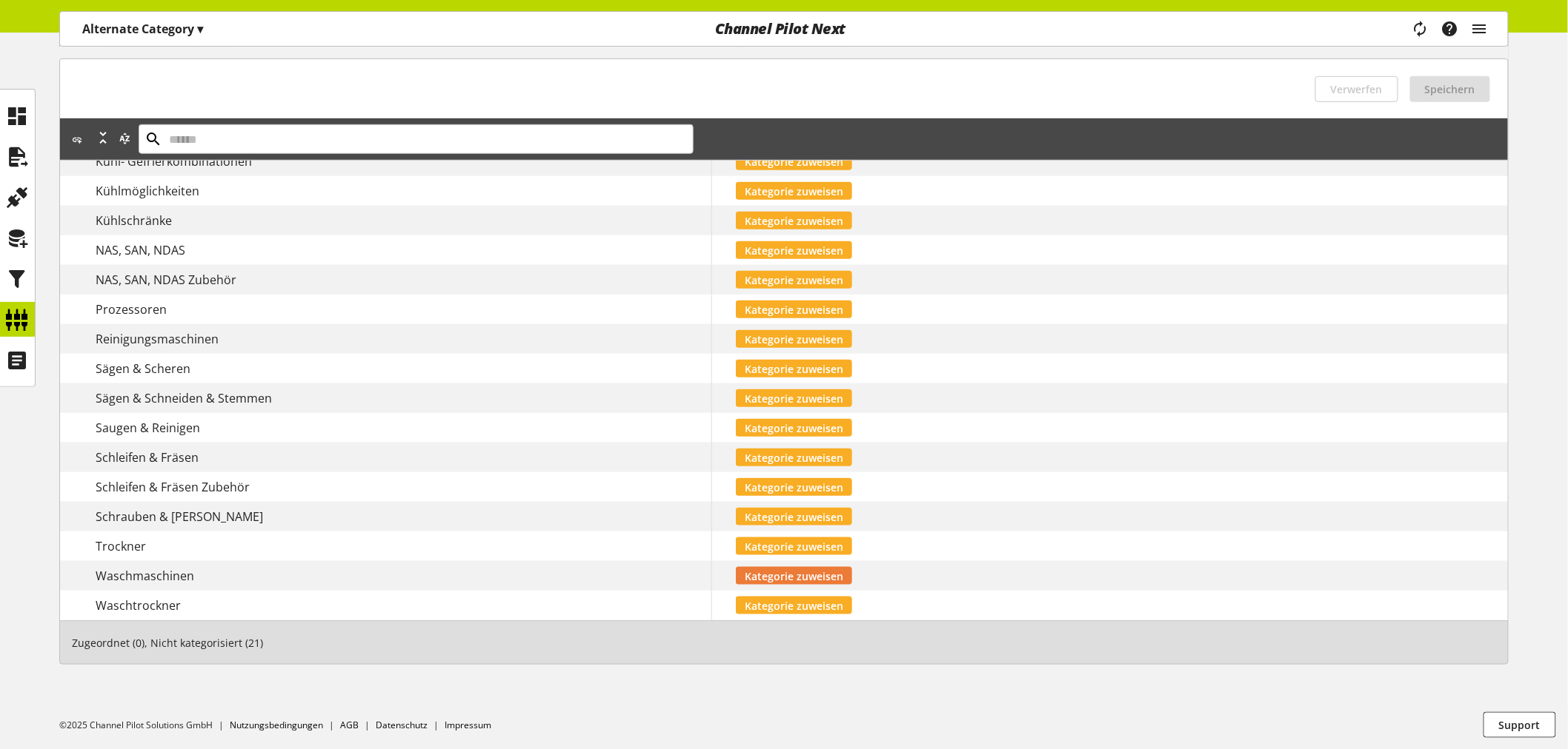
click at [794, 573] on span "Kategorie zuweisen" at bounding box center [794, 576] width 99 height 16
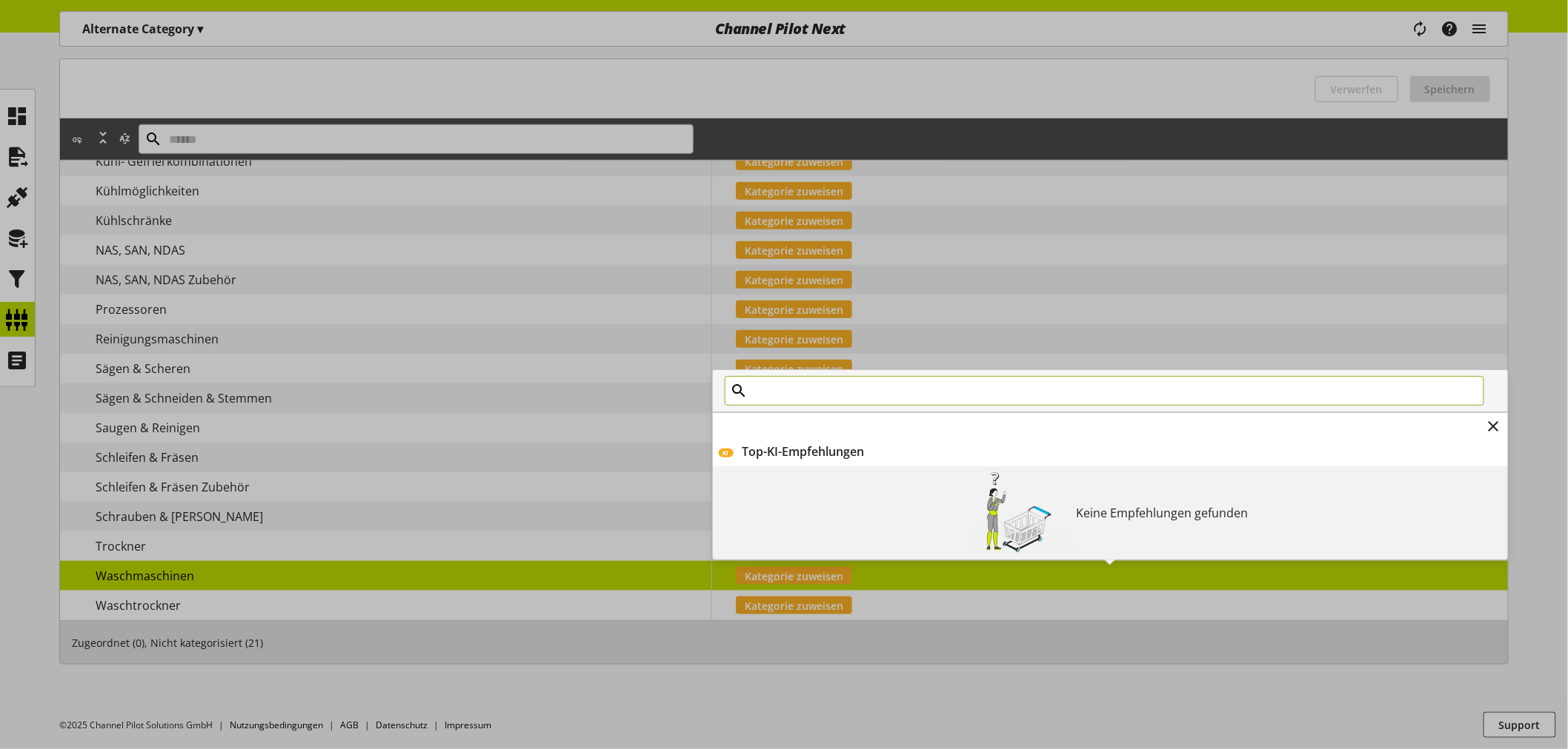
click at [907, 388] on input "text" at bounding box center [1104, 391] width 759 height 30
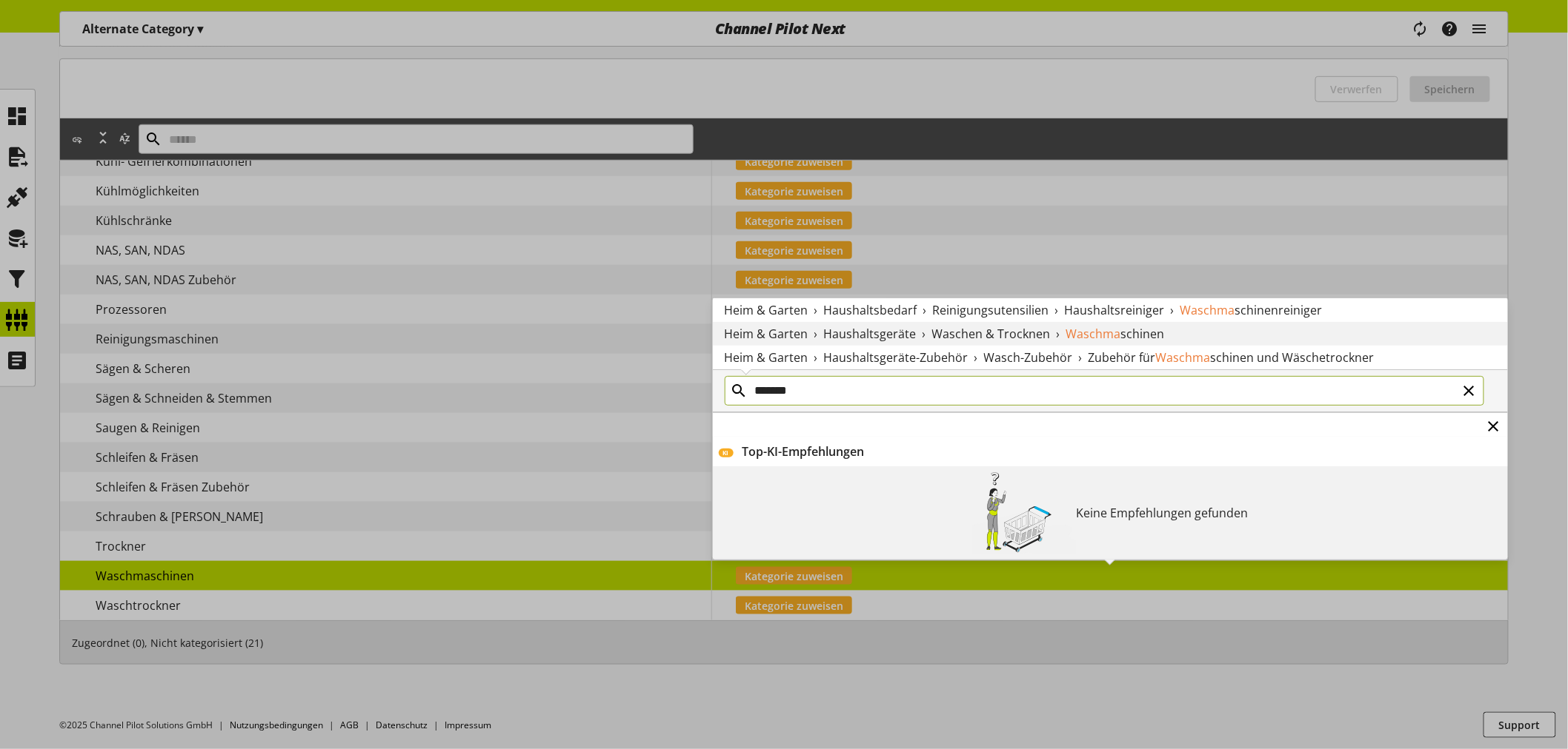
type input "*******"
click at [1502, 431] on icon at bounding box center [1494, 426] width 18 height 27
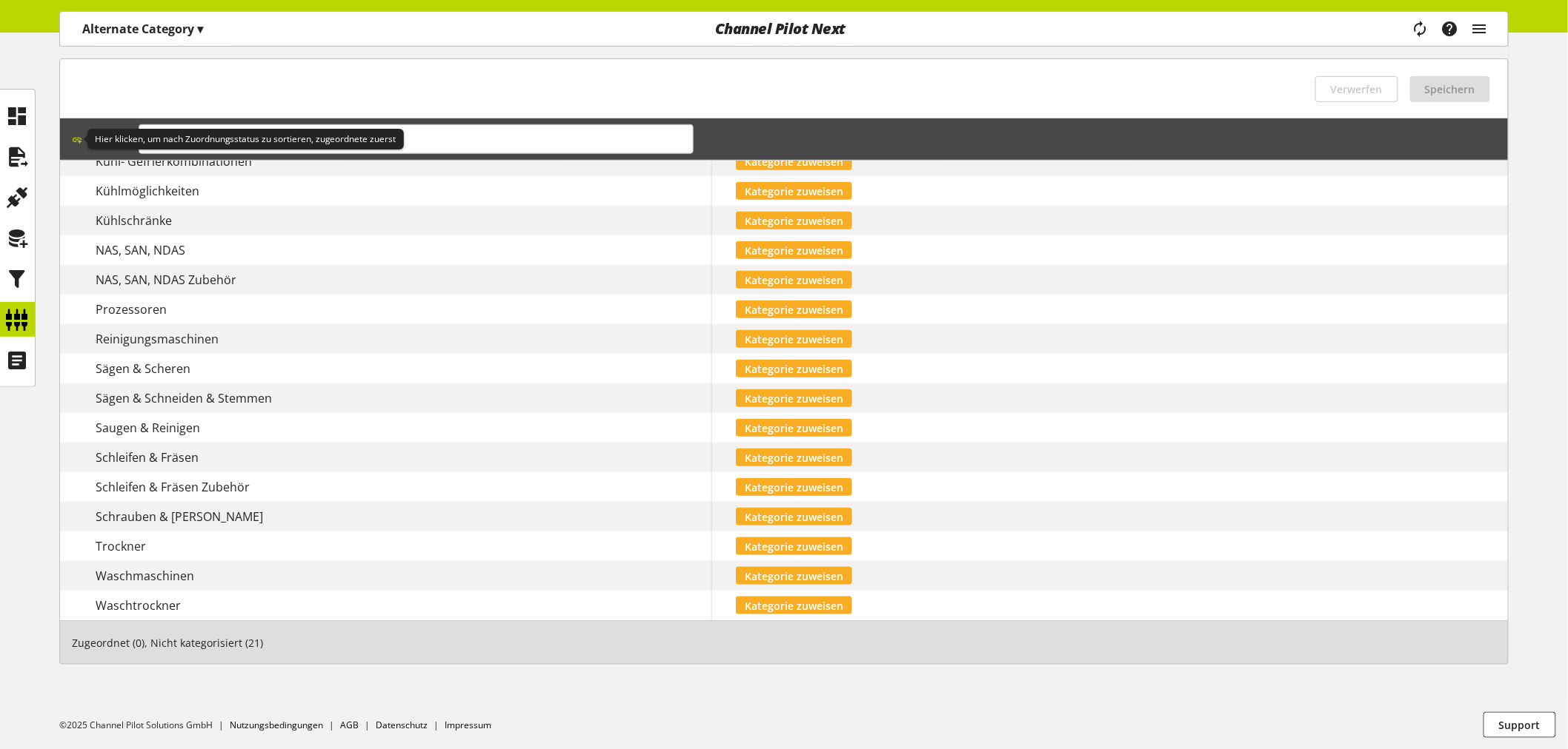
click at [77, 134] on icon at bounding box center [77, 139] width 10 height 16
click at [76, 131] on icon at bounding box center [77, 139] width 10 height 16
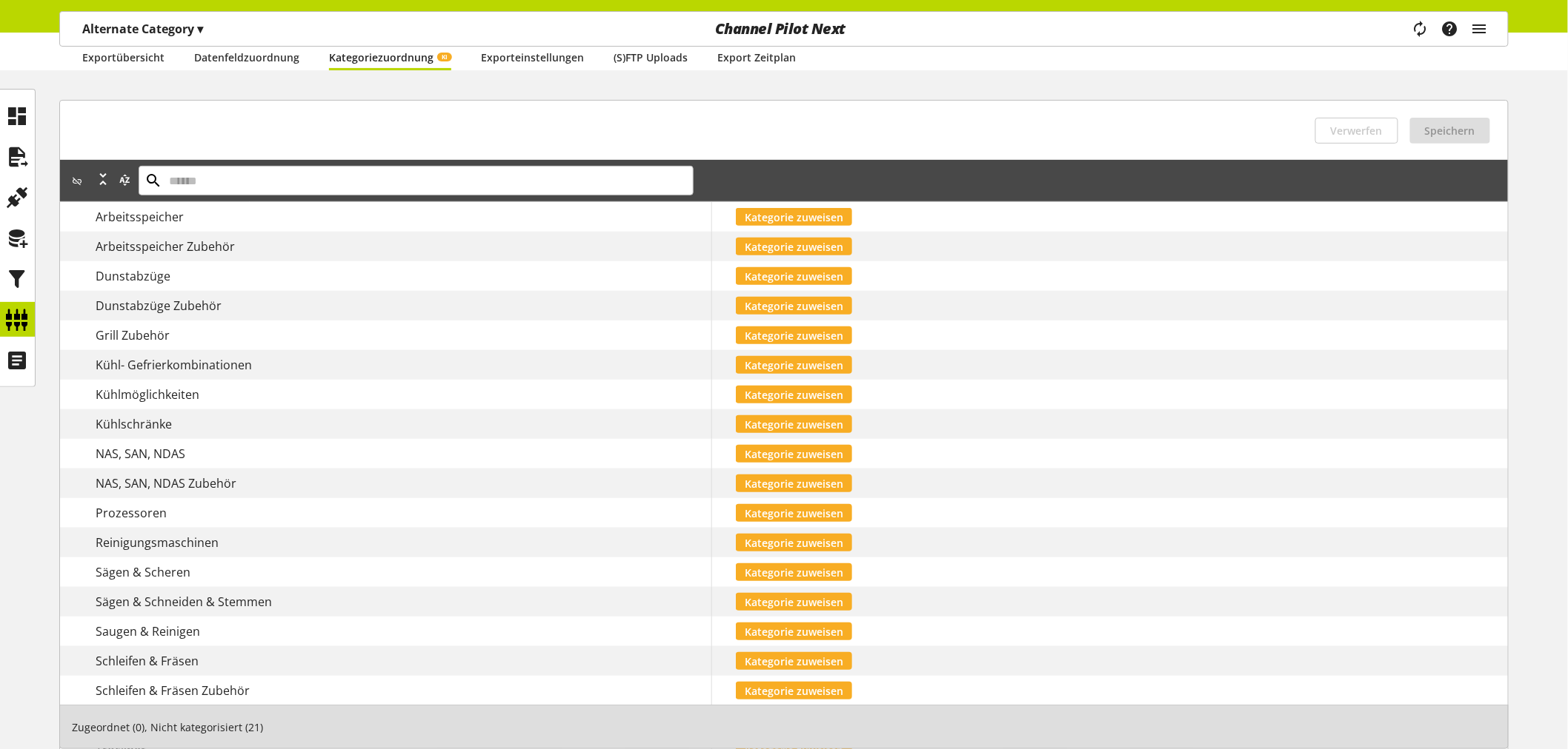
scroll to position [32, 0]
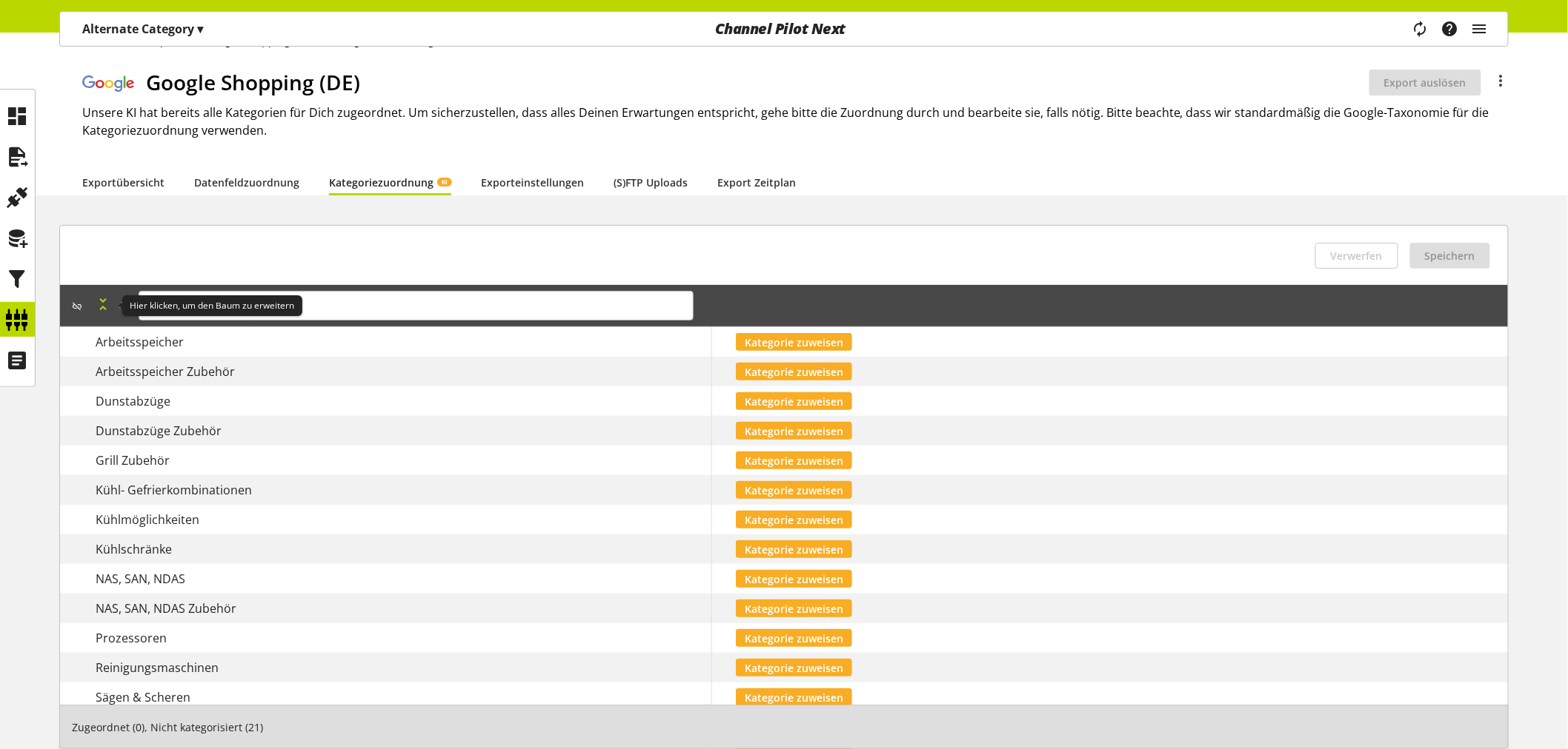
click at [102, 297] on icon at bounding box center [104, 303] width 18 height 27
click at [101, 299] on icon at bounding box center [104, 303] width 18 height 27
click at [1491, 76] on div at bounding box center [1495, 82] width 28 height 19
click at [1493, 79] on icon at bounding box center [1501, 80] width 18 height 27
click at [883, 187] on div "Exportübersicht Datenfeldzuordnung Kategoriezuordnung KI Exporteinstellungen (S…" at bounding box center [795, 182] width 1426 height 27
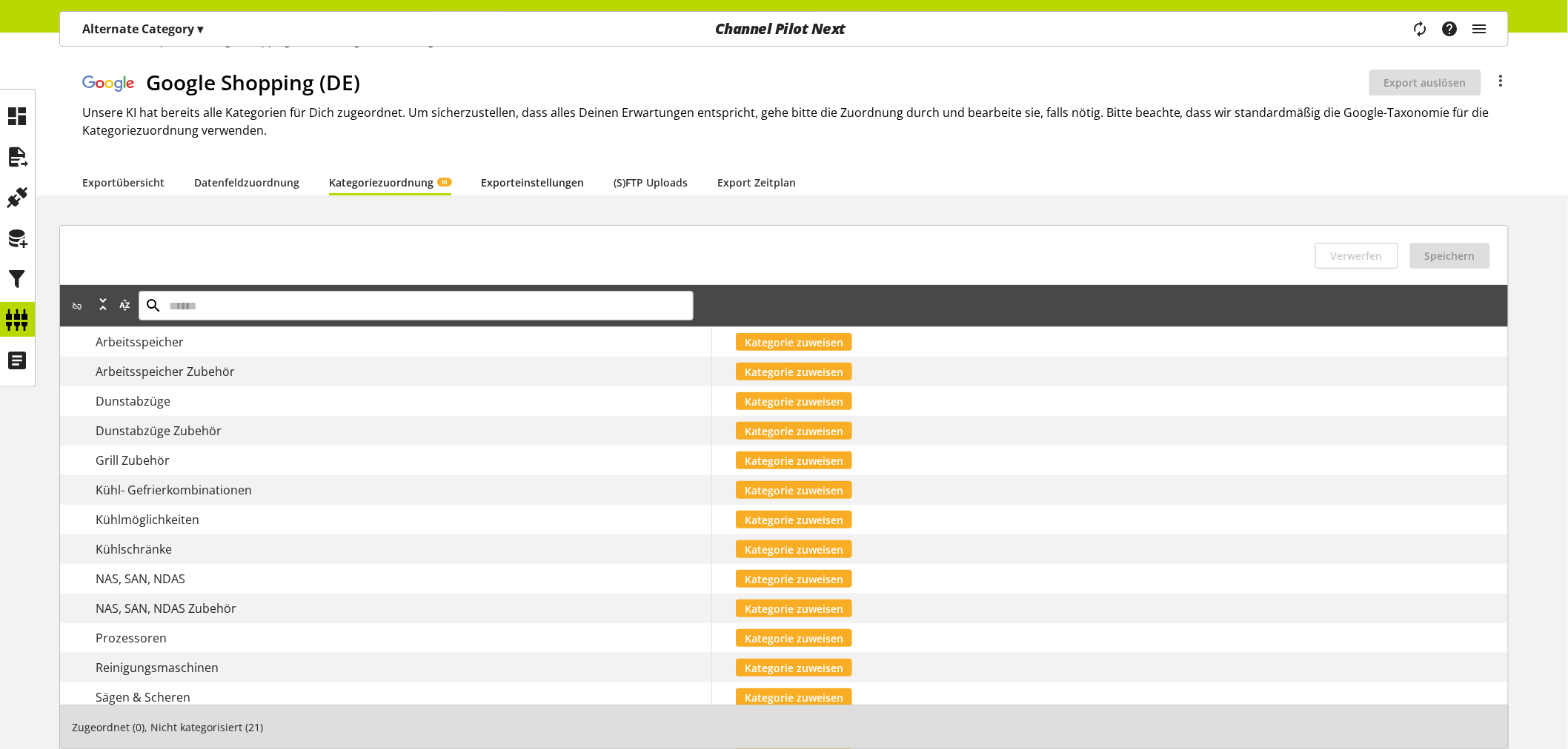
click at [541, 184] on link "Exporteinstellungen" at bounding box center [532, 183] width 103 height 16
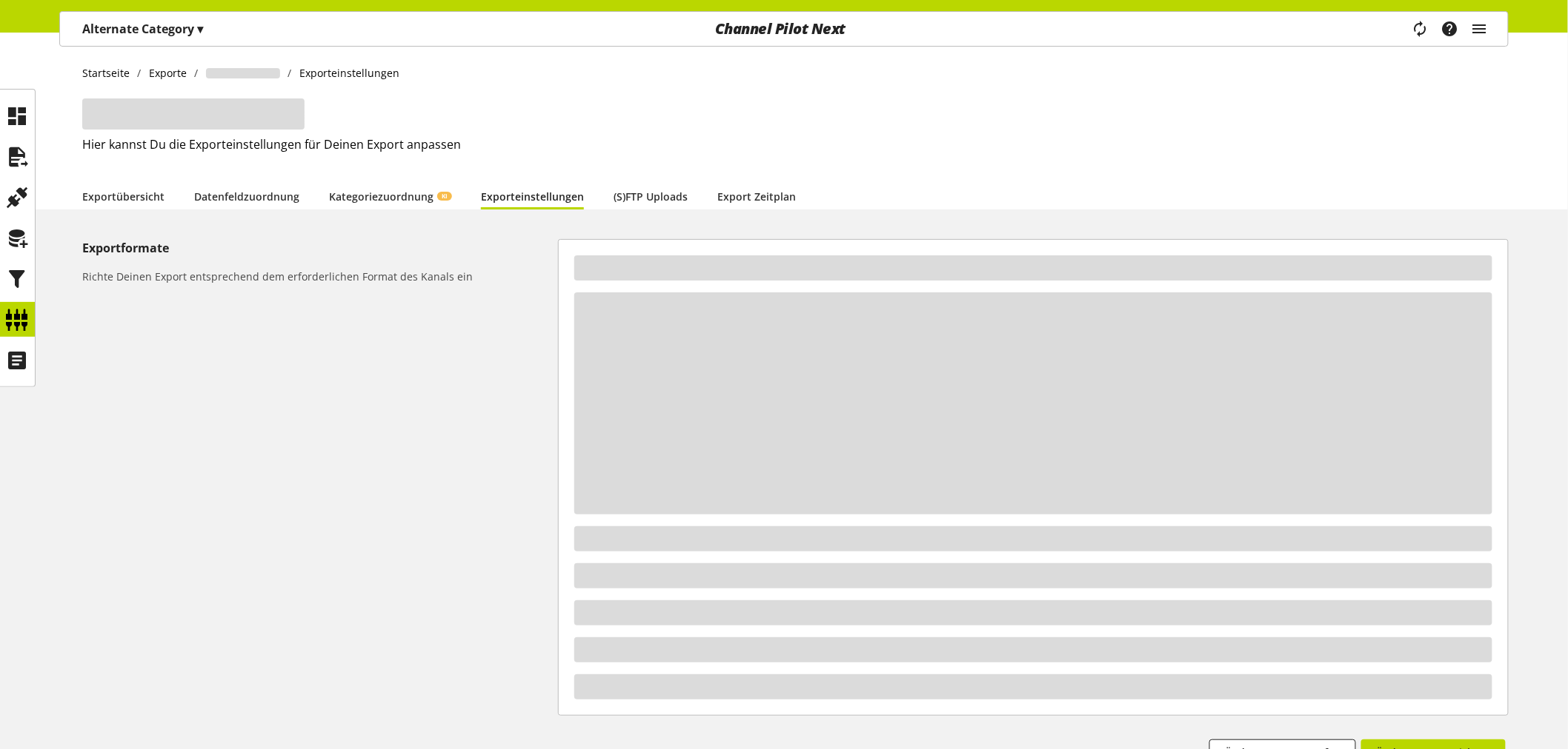
select select "*"
select select "****"
select select "***"
select select "*"
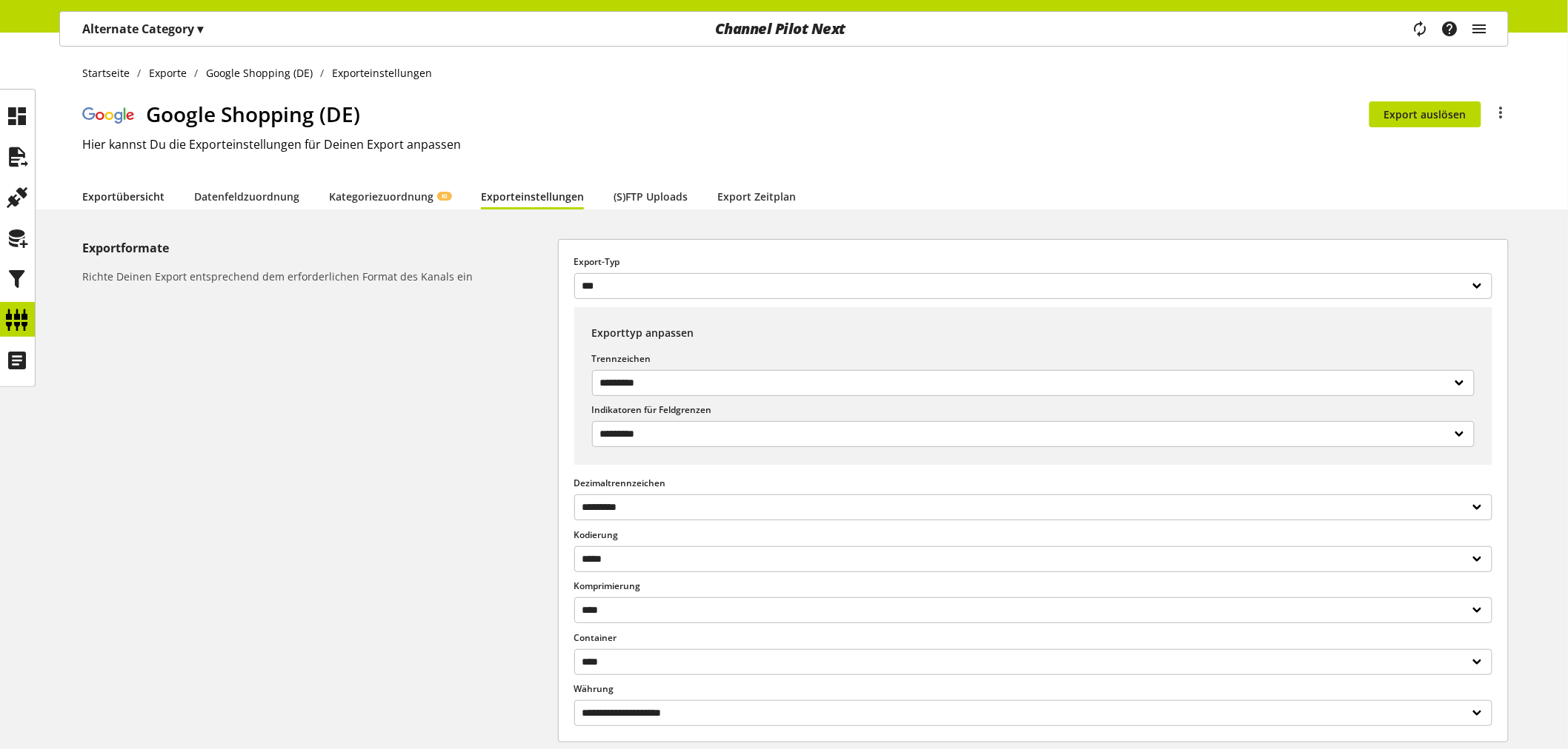
click at [131, 197] on link "Exportübersicht" at bounding box center [123, 197] width 82 height 16
select select "********"
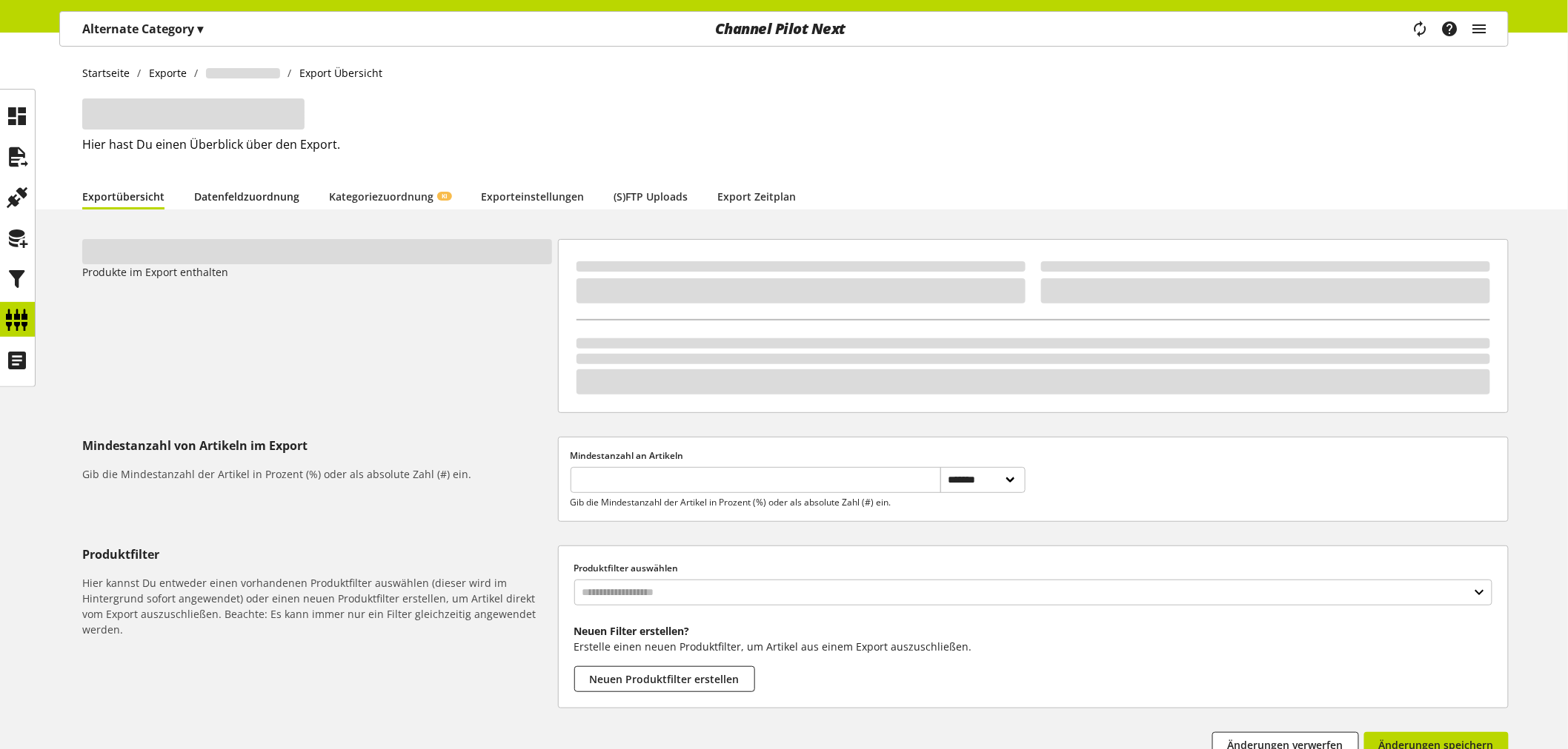
click at [246, 203] on link "Datenfeldzuordnung" at bounding box center [246, 197] width 105 height 16
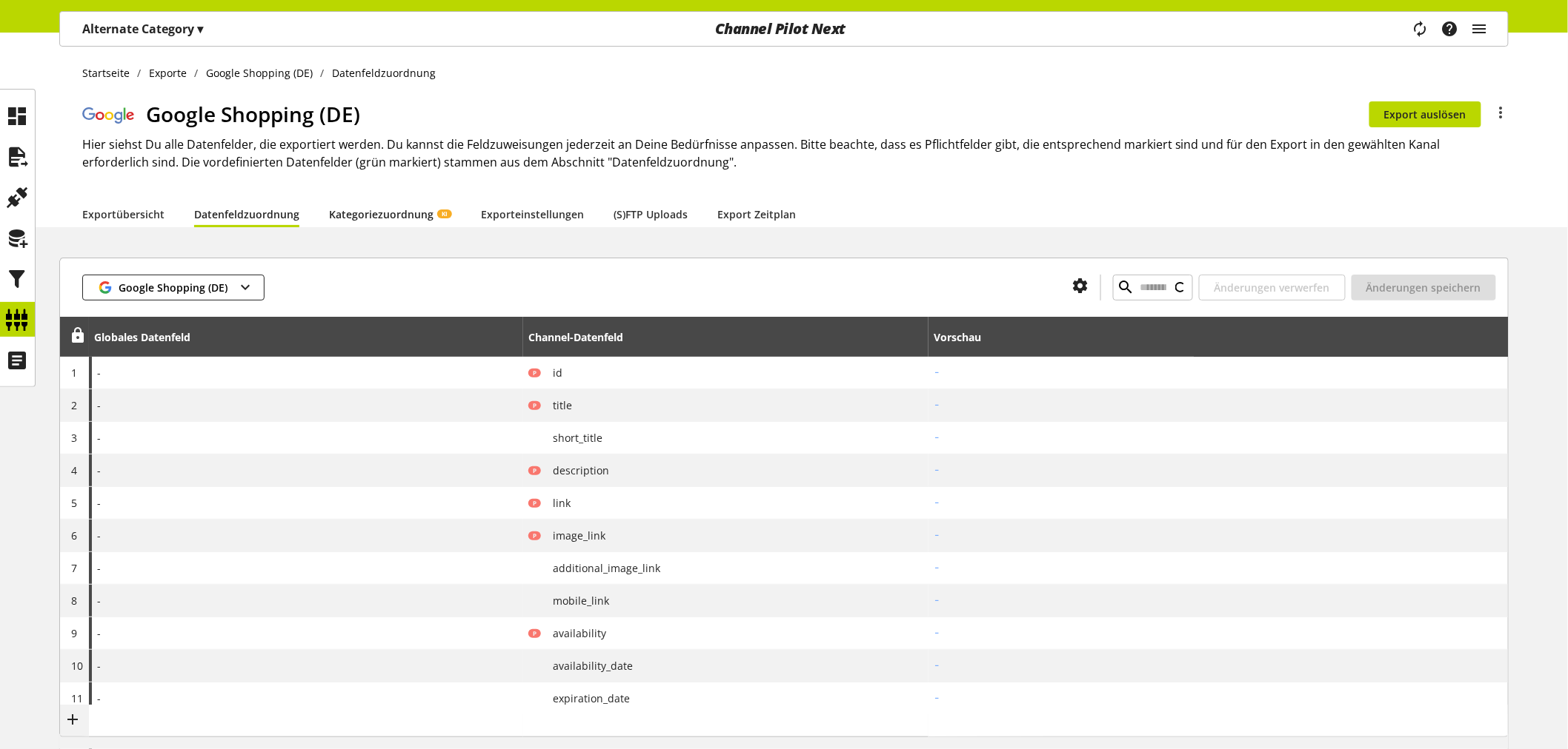
click at [365, 222] on link "Kategoriezuordnung KI" at bounding box center [391, 214] width 123 height 16
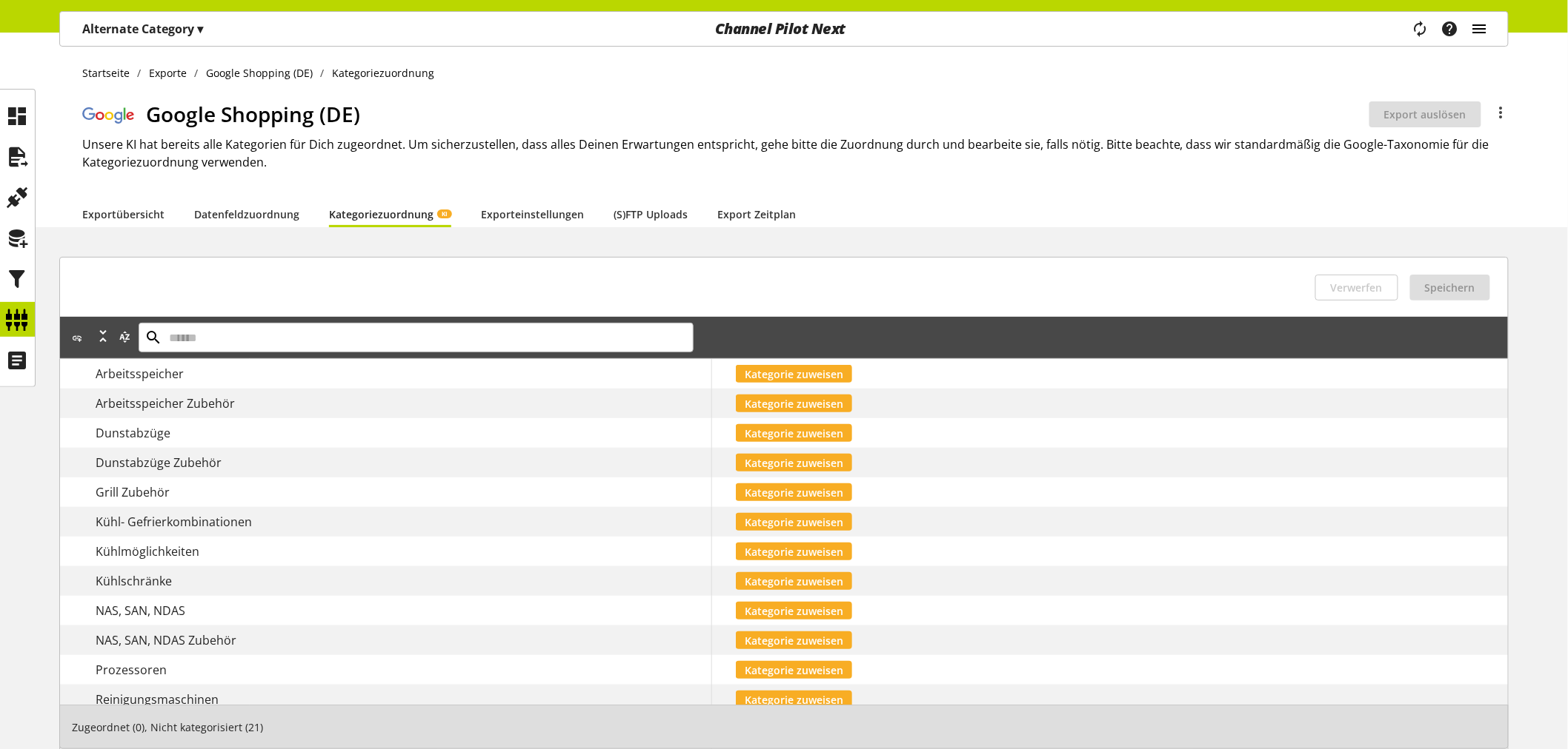
click at [1478, 31] on icon "main navigation" at bounding box center [1479, 29] width 18 height 27
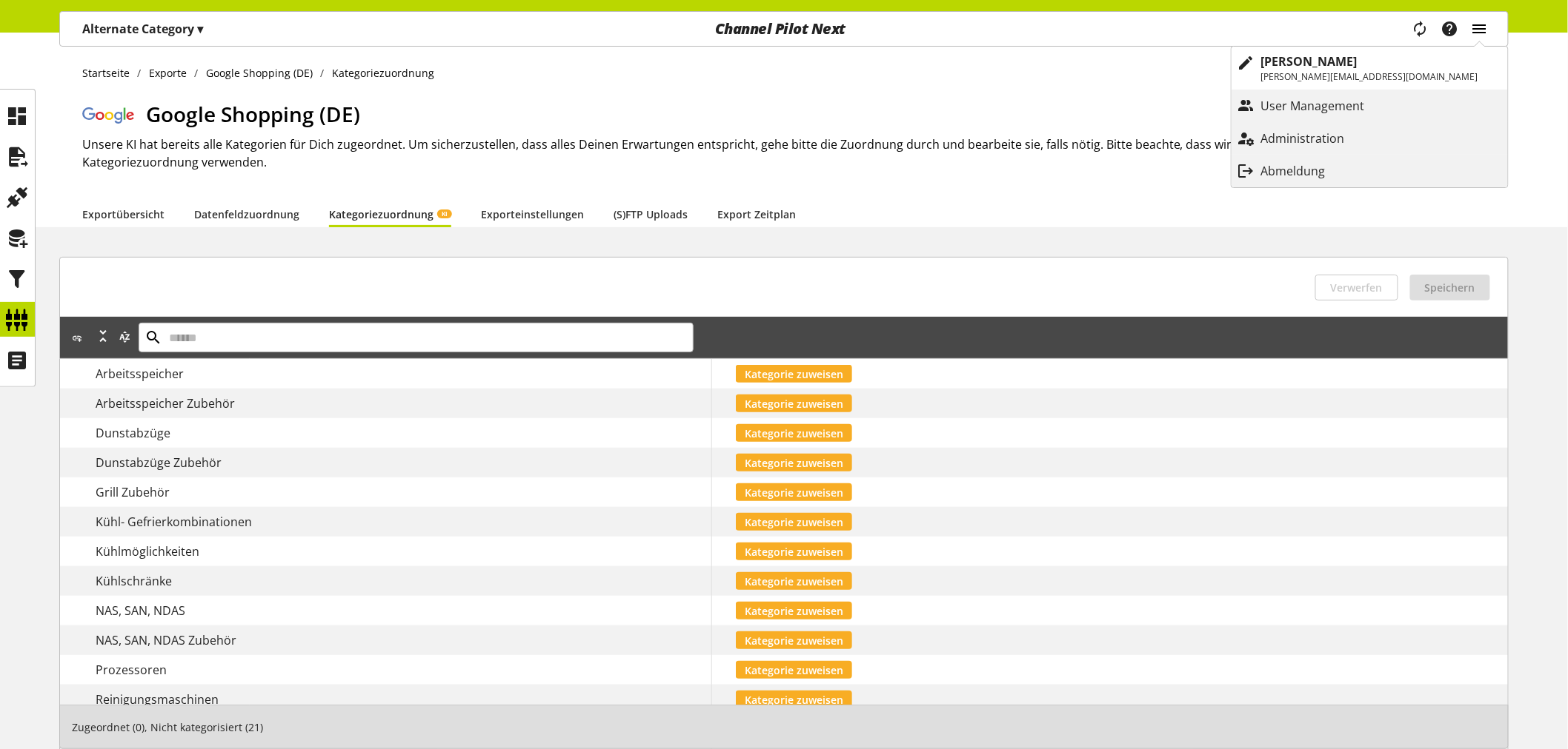
click at [1478, 25] on icon "main navigation" at bounding box center [1479, 29] width 18 height 27
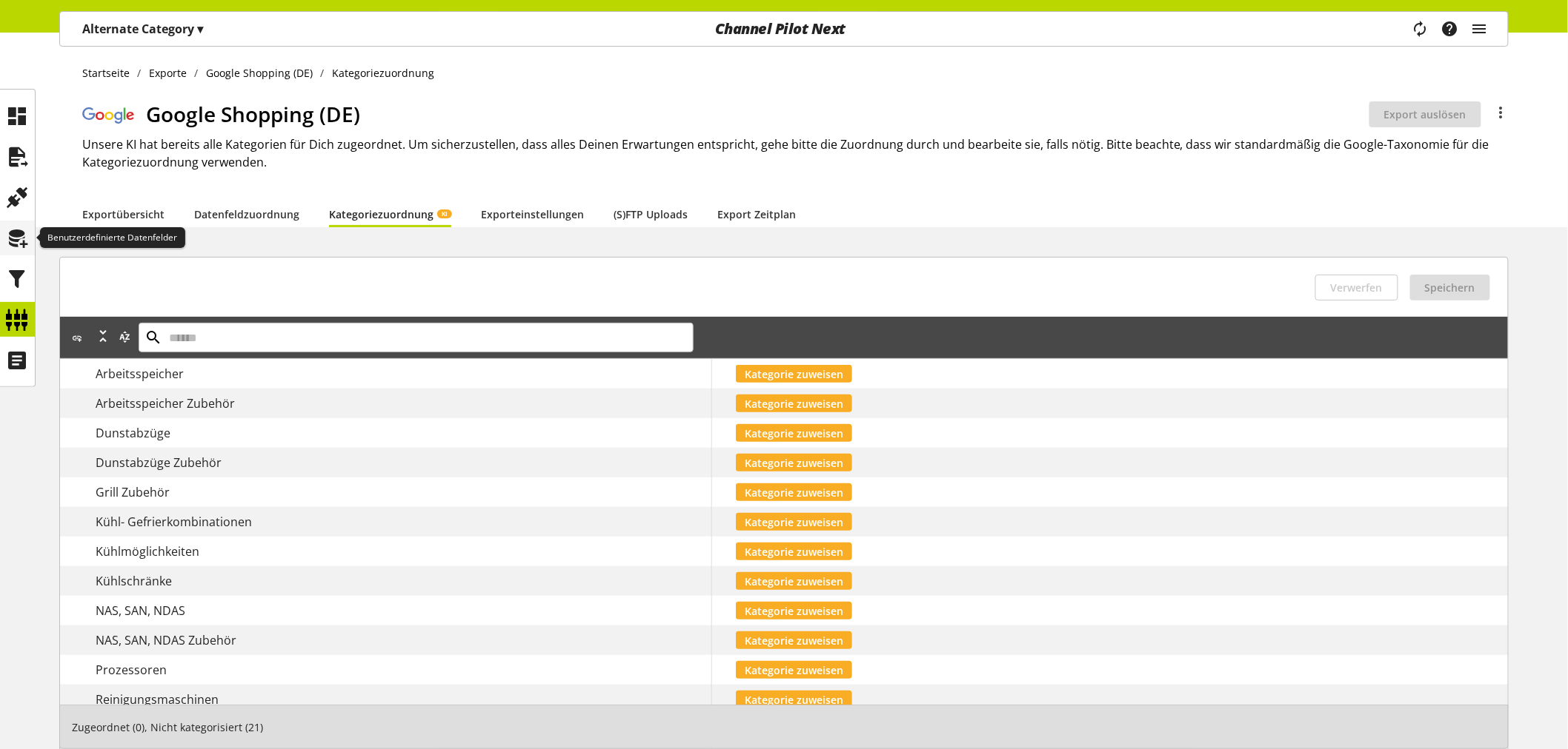
click at [25, 250] on icon at bounding box center [18, 238] width 24 height 30
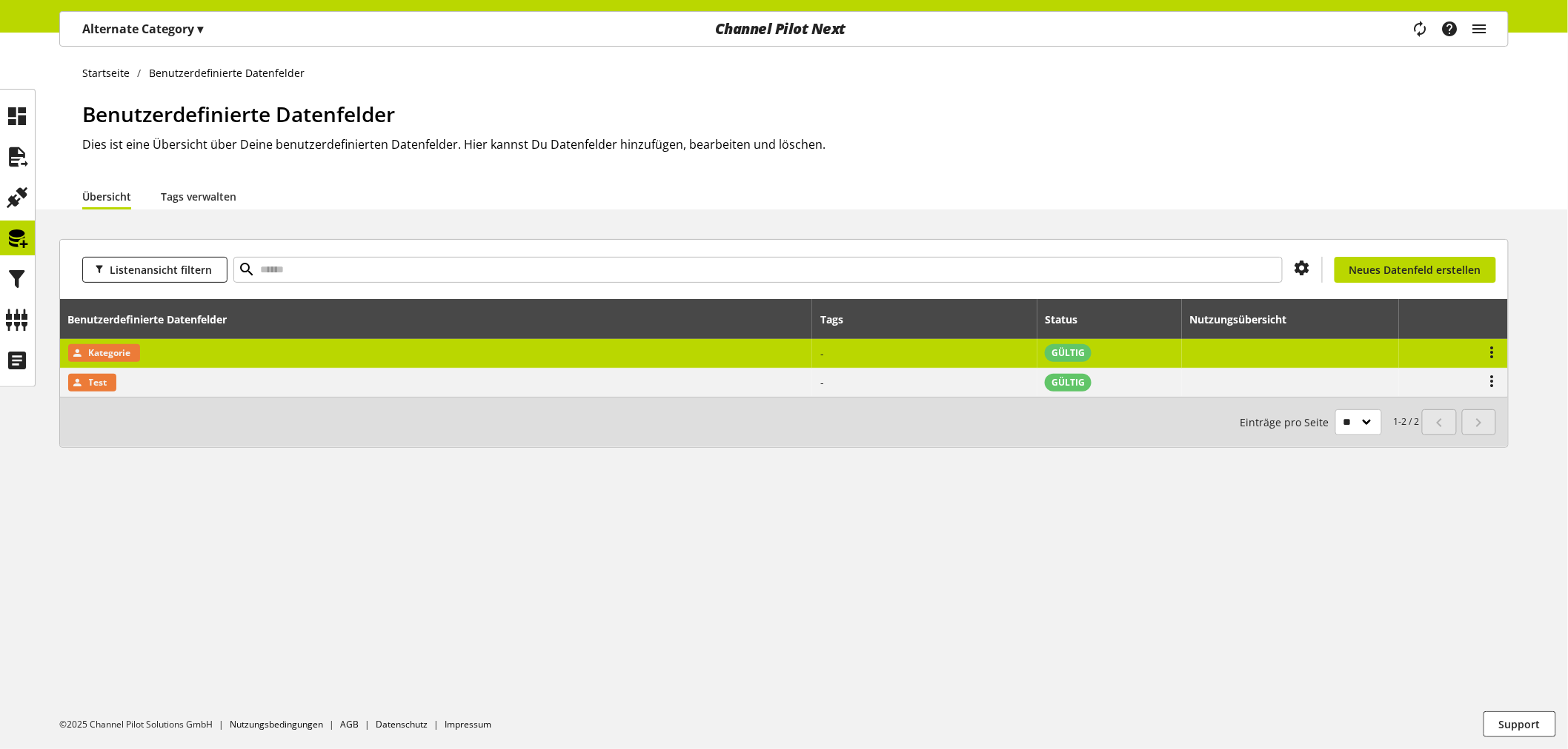
click at [119, 350] on span "Kategorie" at bounding box center [110, 353] width 43 height 18
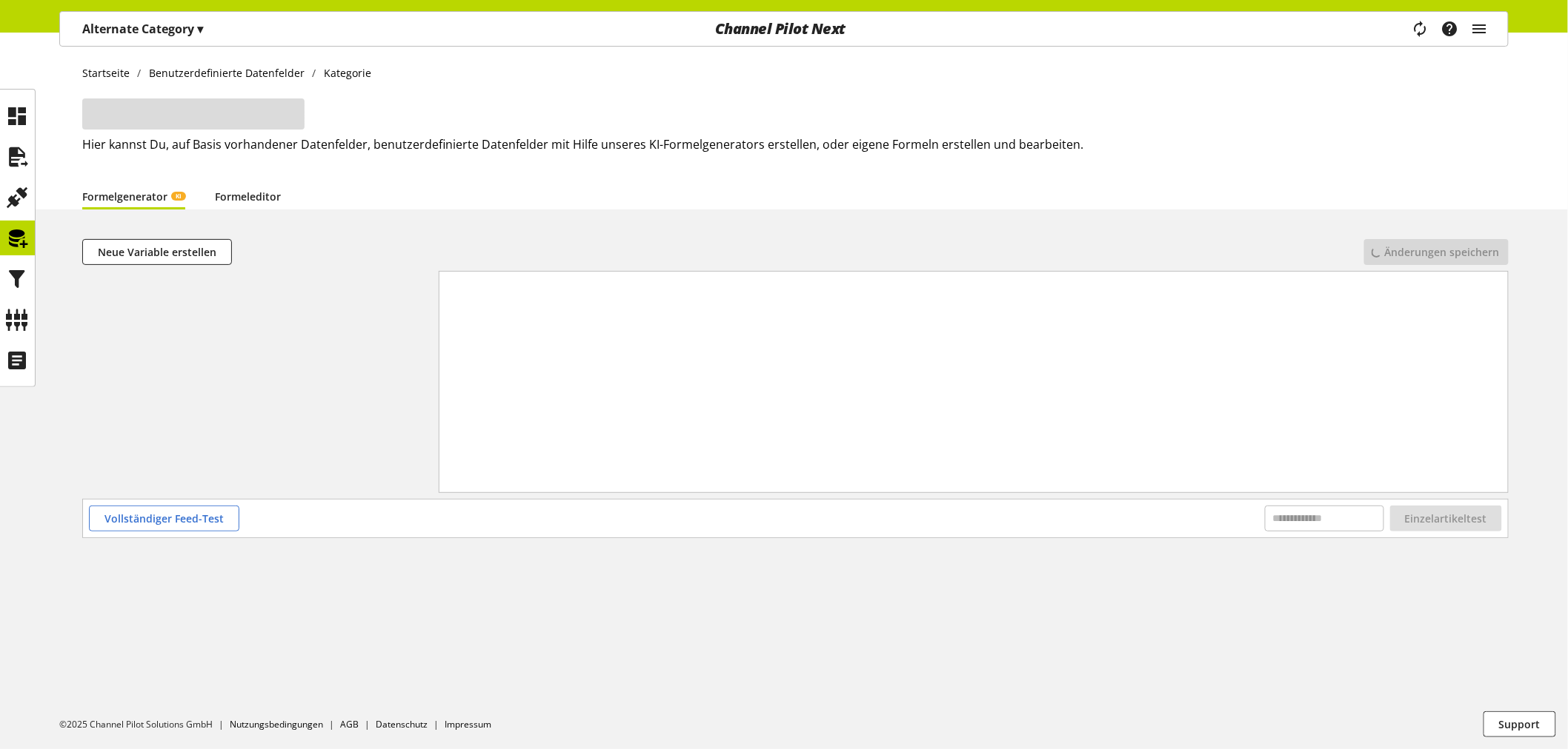
click at [257, 195] on link "Formeleditor" at bounding box center [247, 197] width 66 height 16
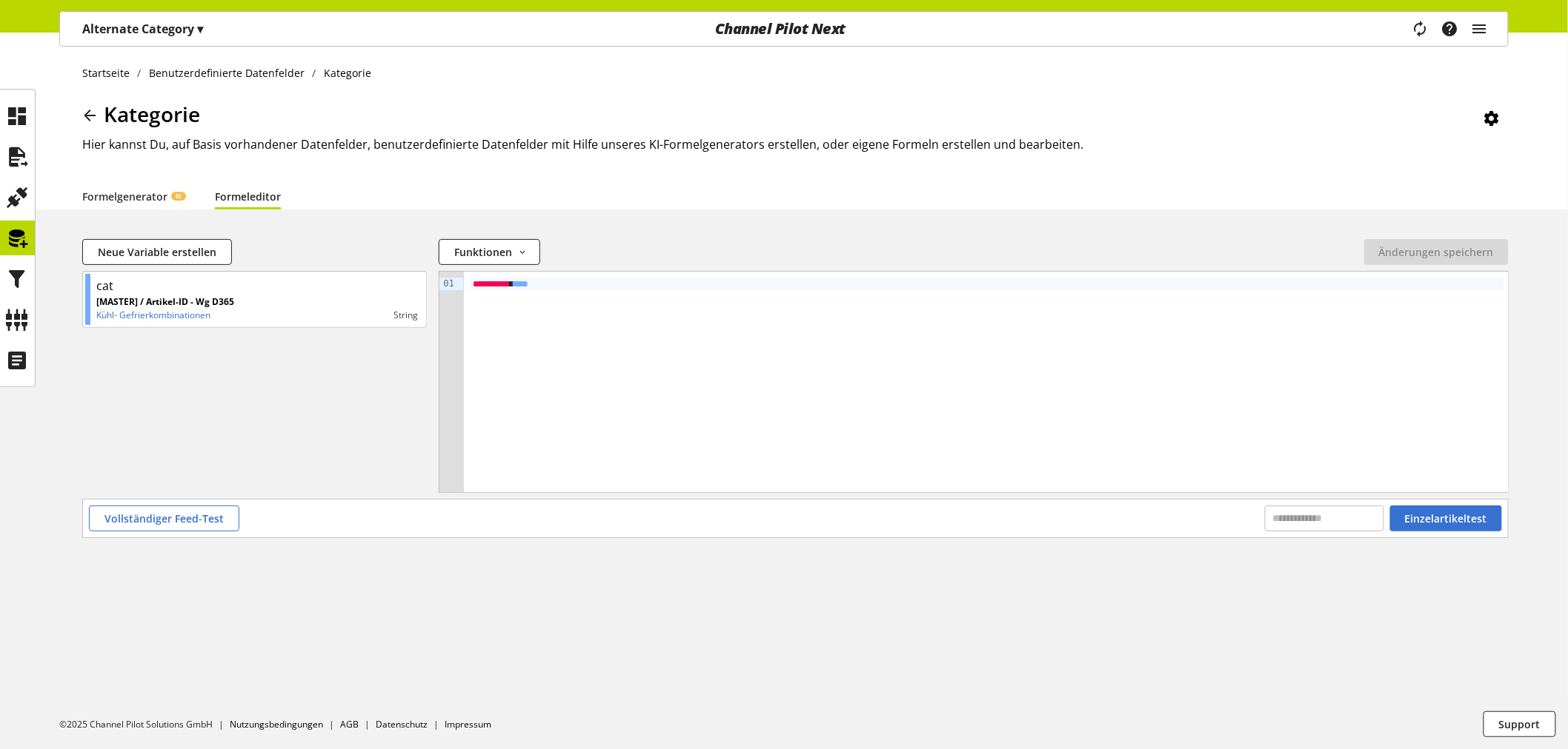
click at [567, 289] on div "**********" at bounding box center [986, 284] width 1033 height 13
click at [598, 282] on span "**********" at bounding box center [572, 284] width 51 height 10
click at [598, 286] on span "**********" at bounding box center [572, 284] width 51 height 10
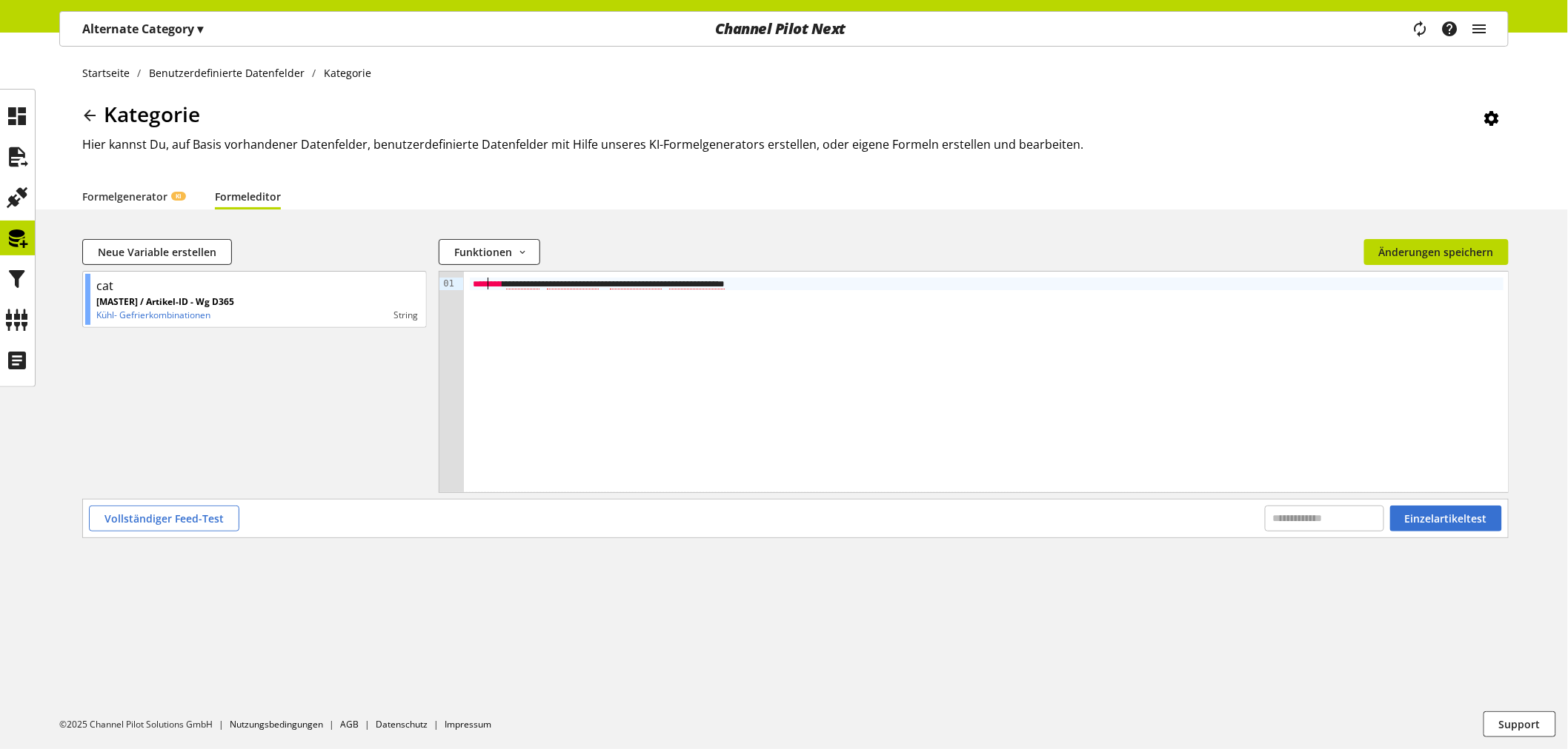
click at [487, 283] on span "********" at bounding box center [487, 284] width 30 height 10
click at [516, 283] on div "**********" at bounding box center [986, 284] width 1033 height 13
click at [1491, 117] on icon at bounding box center [1492, 118] width 18 height 27
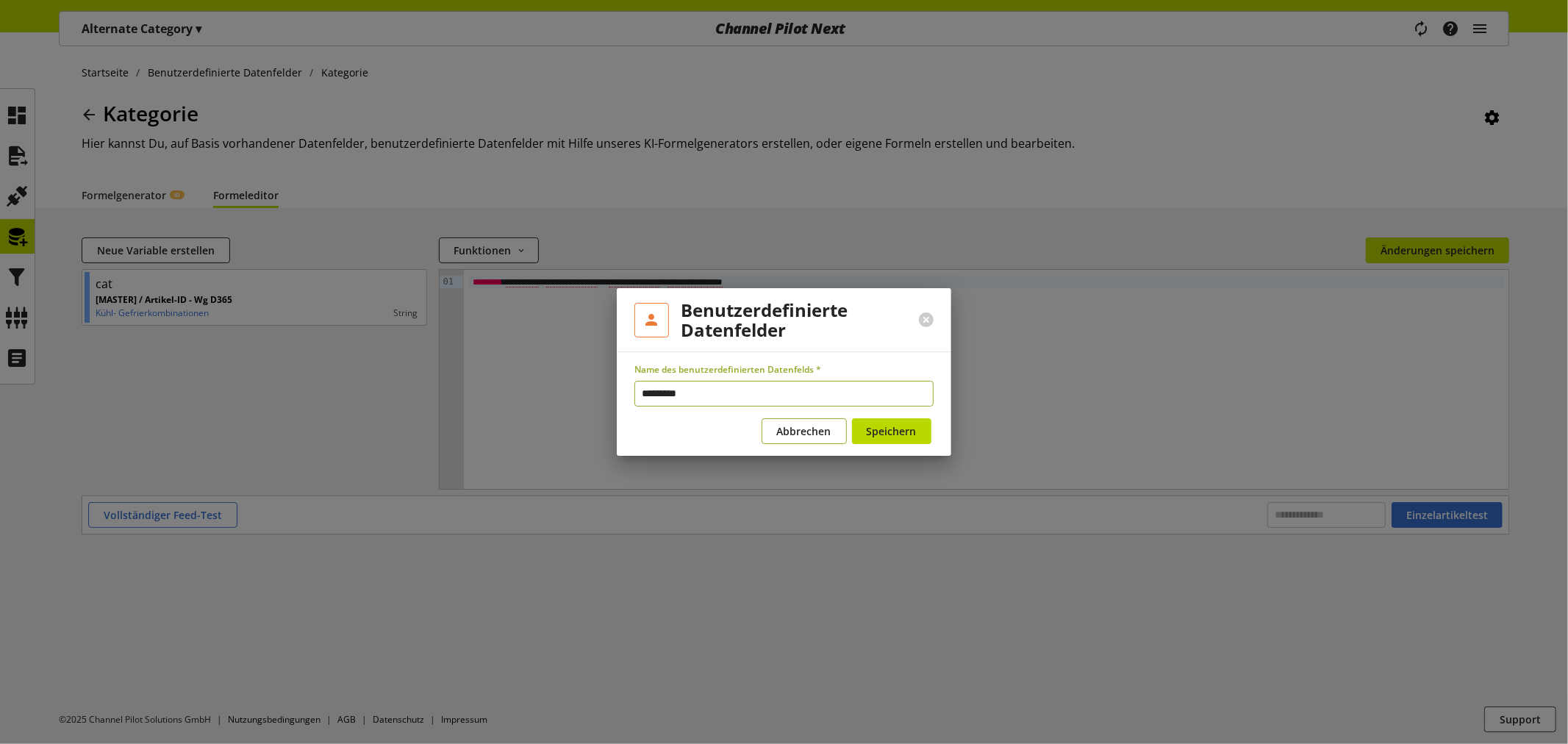
click at [810, 427] on span "Abbrechen" at bounding box center [804, 432] width 54 height 16
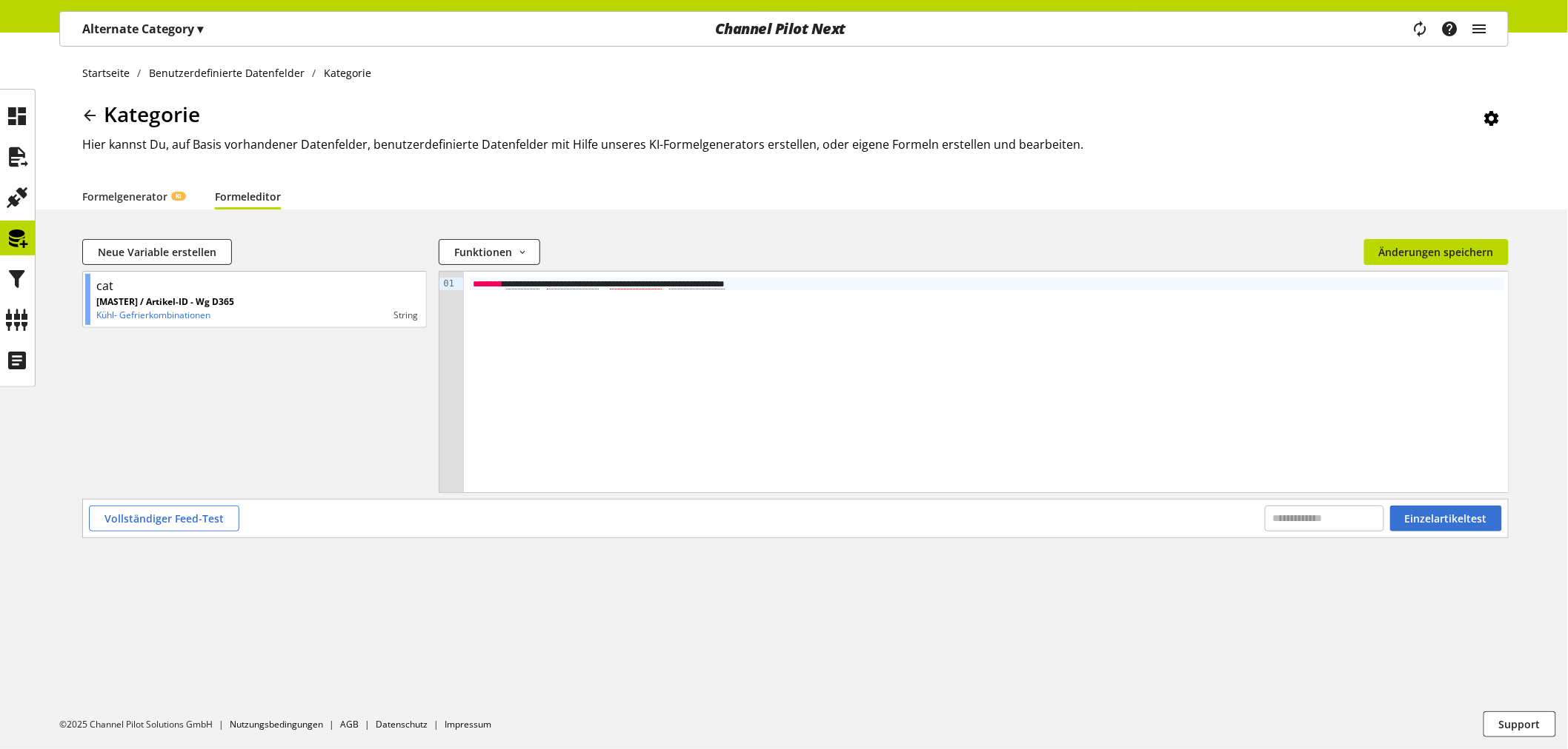
click at [1497, 110] on icon at bounding box center [1492, 118] width 18 height 27
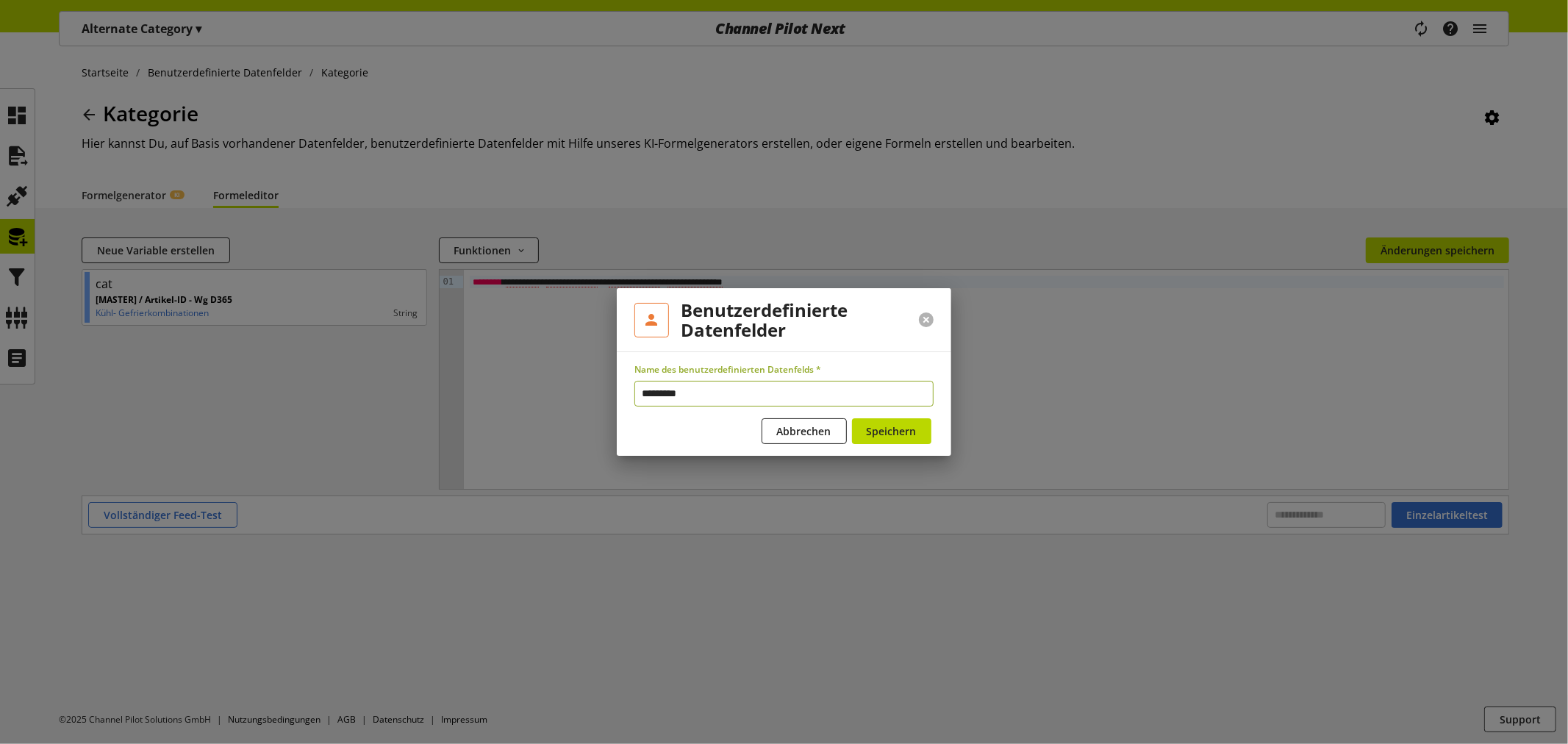
drag, startPoint x: 926, startPoint y: 321, endPoint x: 915, endPoint y: 321, distance: 11.0
click at [916, 321] on div at bounding box center [926, 319] width 50 height 38
click at [928, 319] on button at bounding box center [926, 319] width 15 height 15
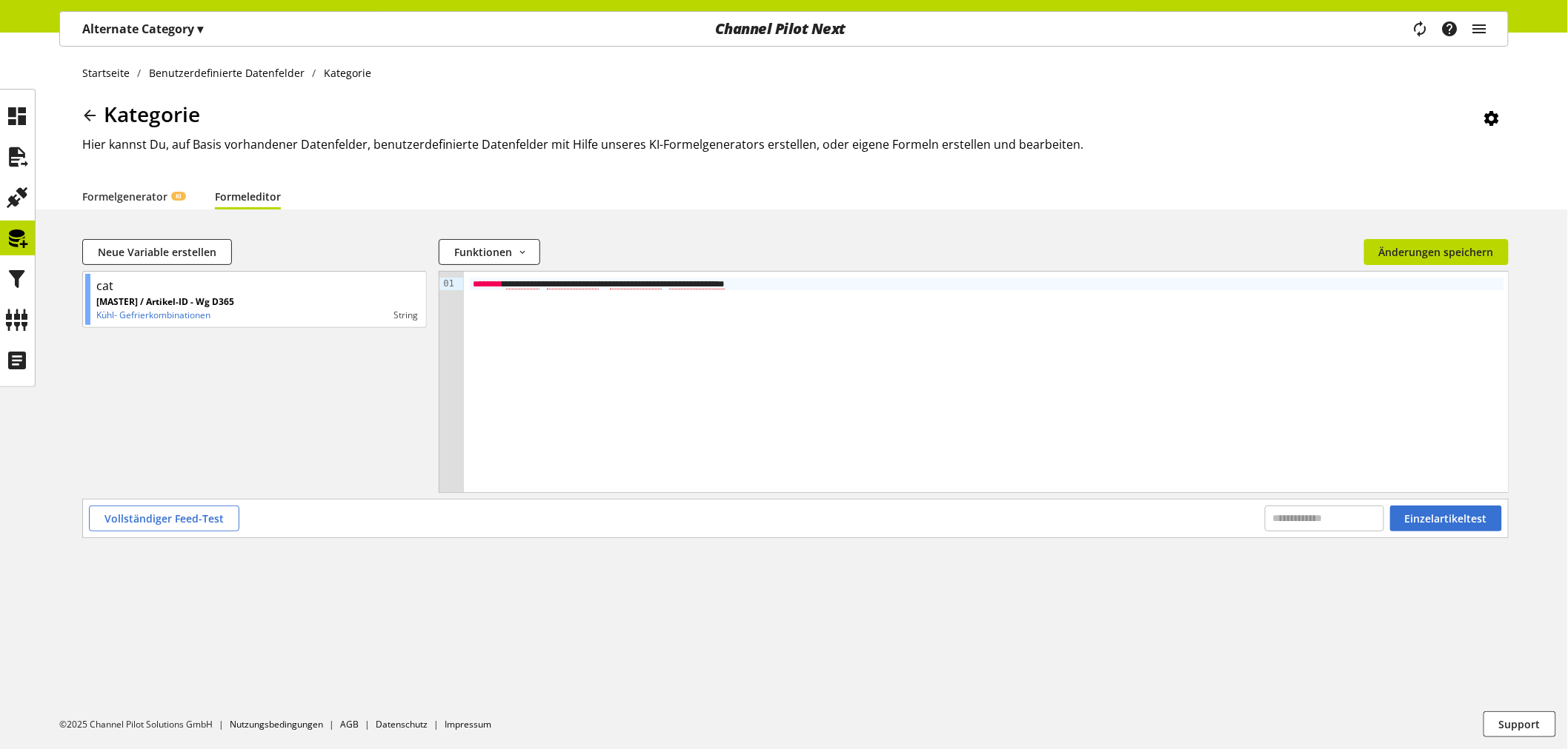
click at [115, 111] on span "Kategorie" at bounding box center [151, 114] width 96 height 28
click at [85, 114] on icon at bounding box center [90, 115] width 18 height 27
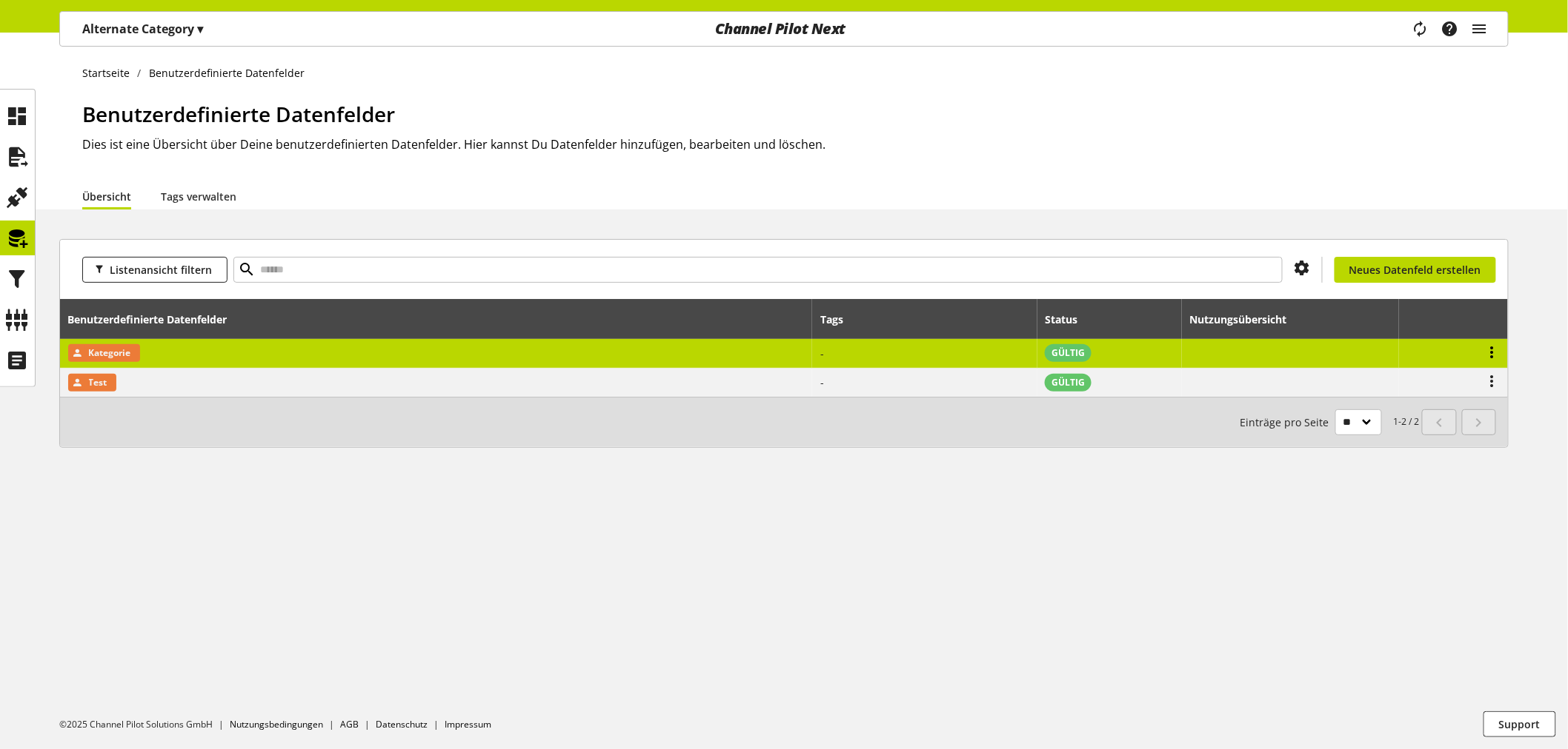
click at [1488, 345] on icon at bounding box center [1492, 352] width 18 height 27
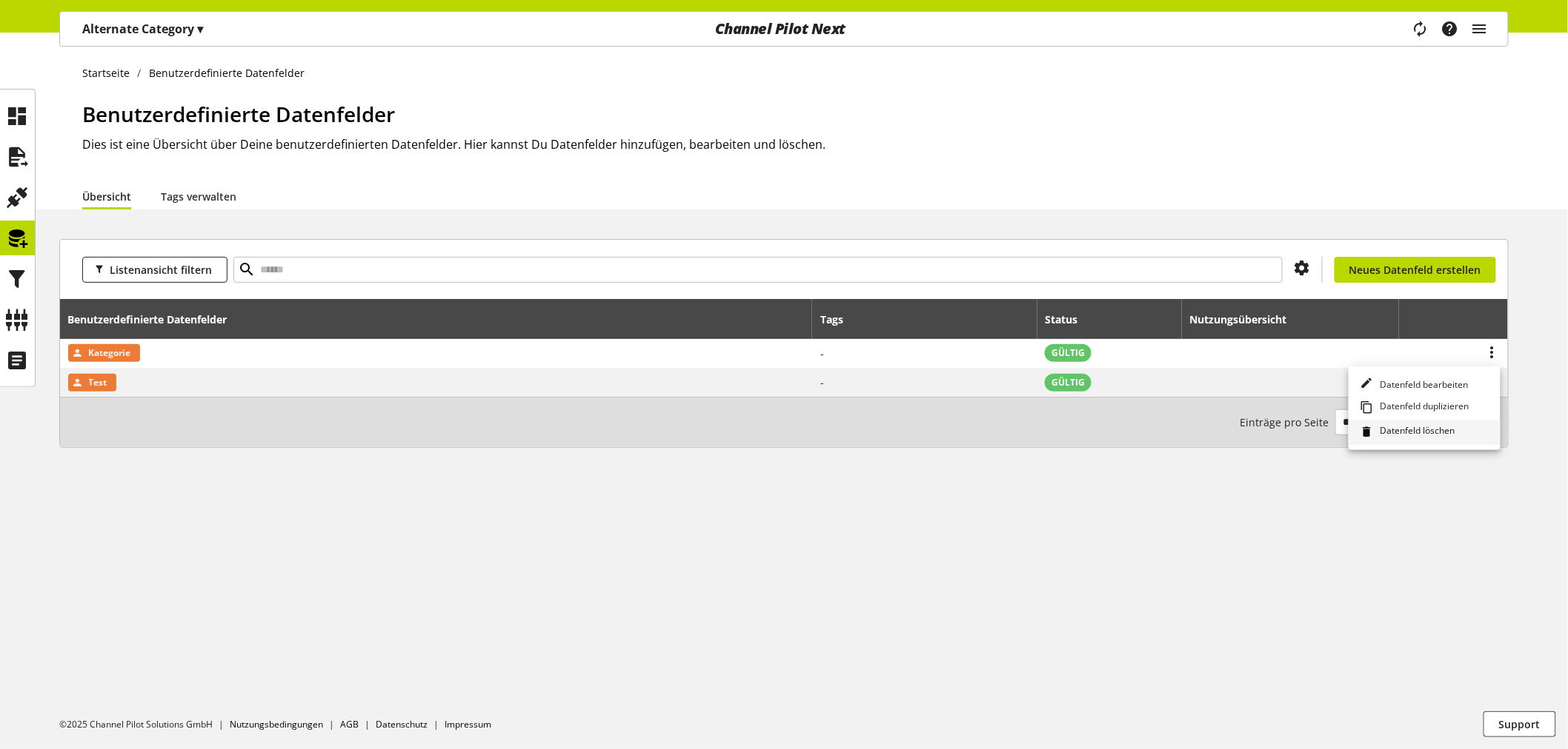
click at [1432, 431] on span "Datenfeld löschen" at bounding box center [1415, 432] width 81 height 16
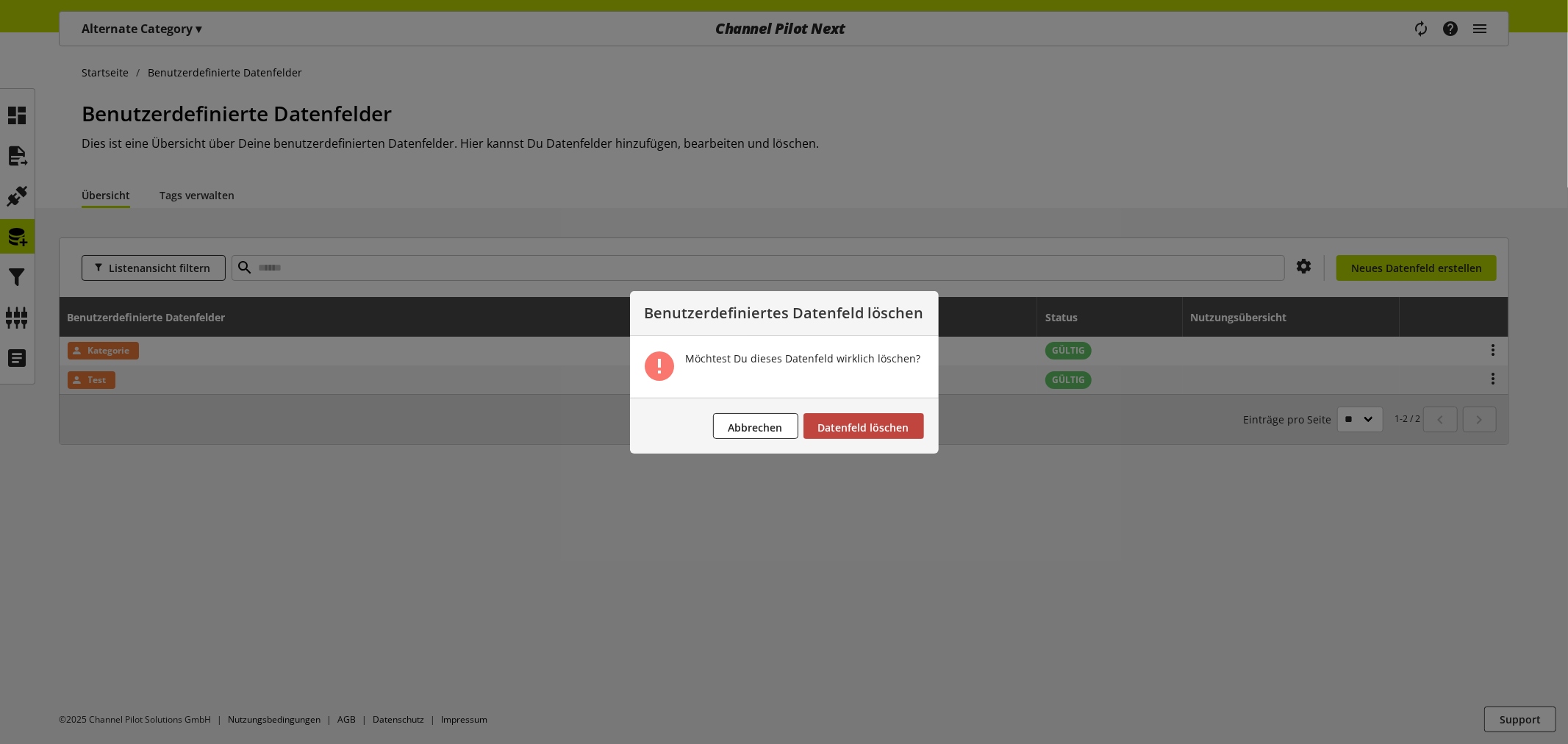
click at [873, 423] on span "Datenfeld löschen" at bounding box center [863, 428] width 91 height 14
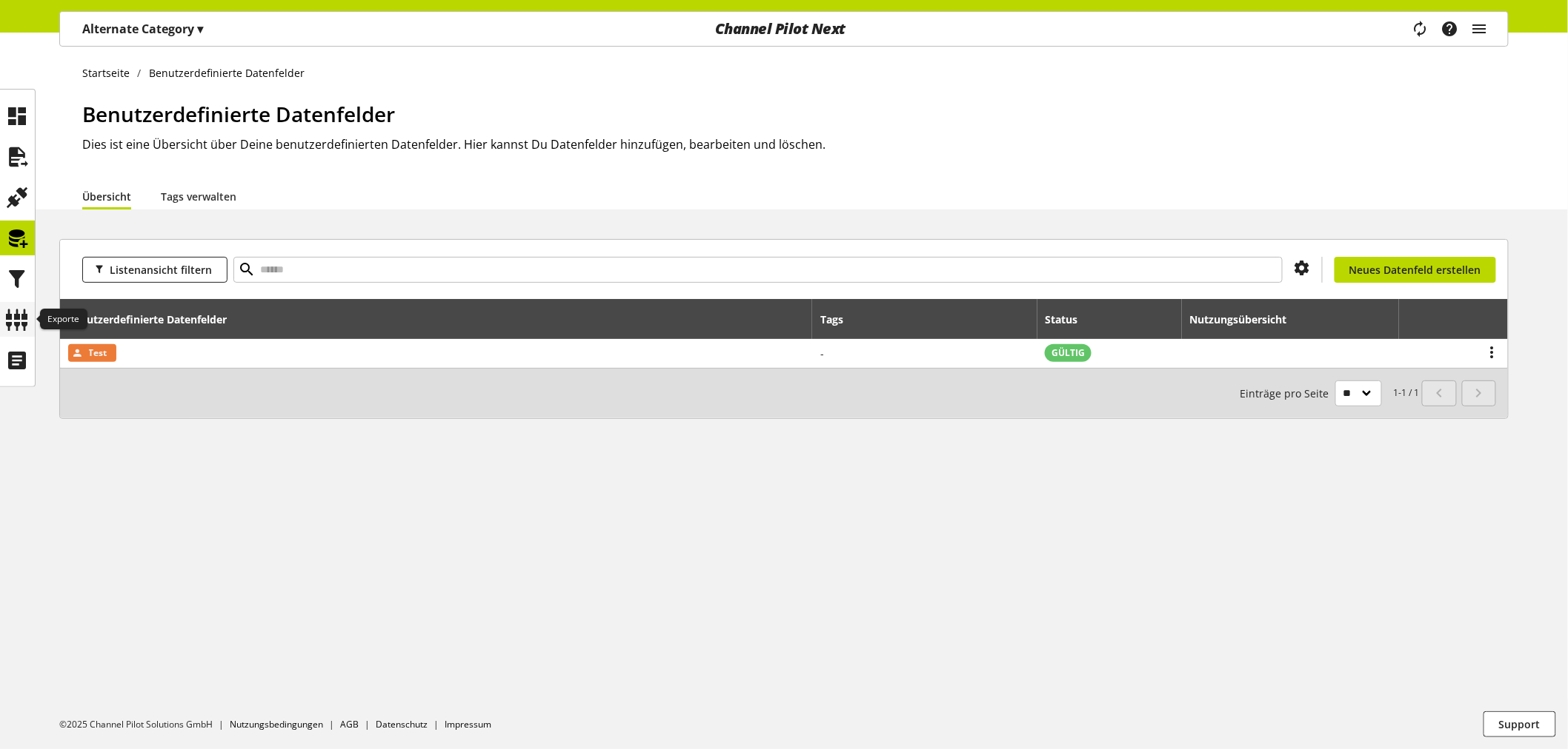
click at [17, 316] on icon at bounding box center [18, 320] width 24 height 30
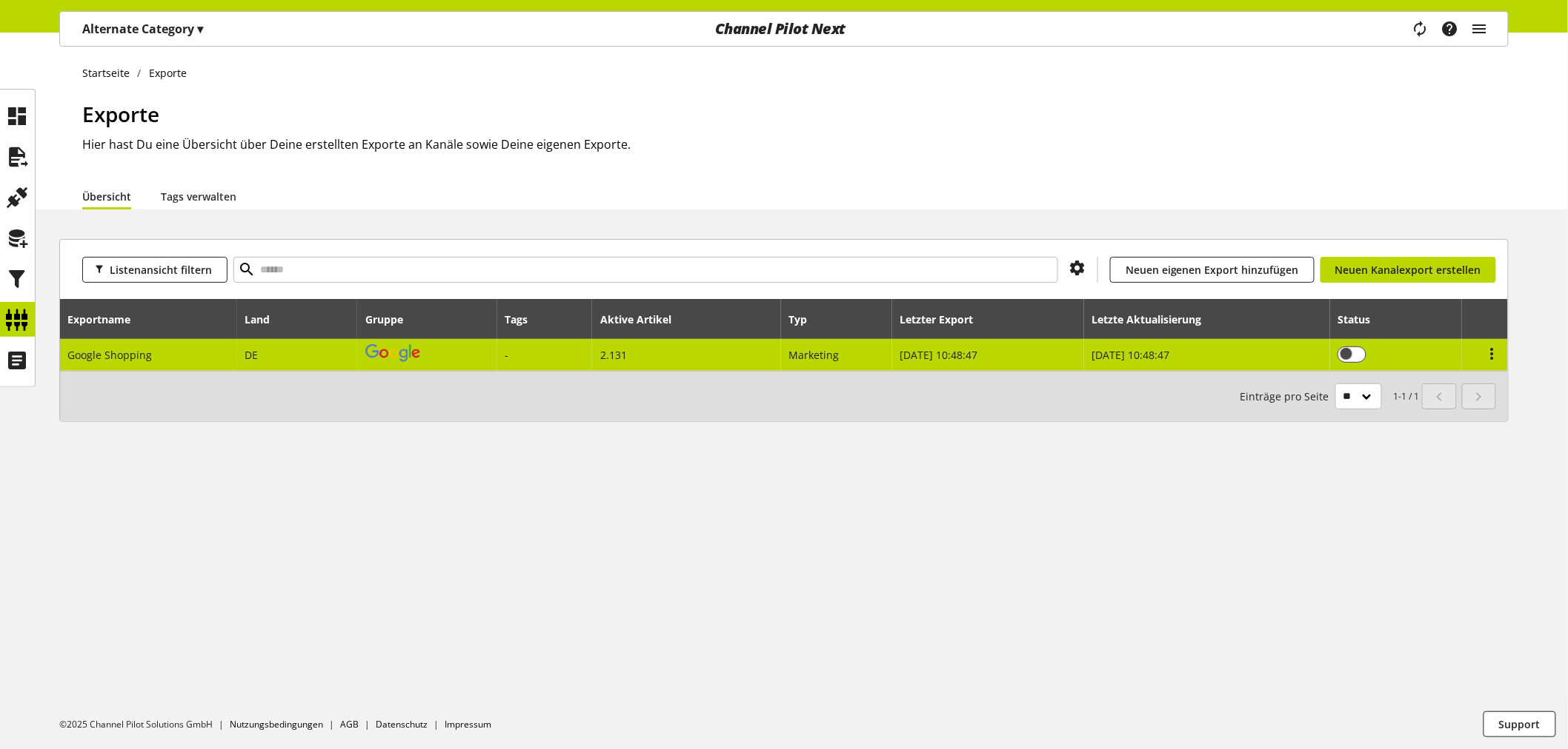
click at [1124, 354] on span "[DATE] 10:48:47" at bounding box center [1130, 355] width 78 height 14
select select "********"
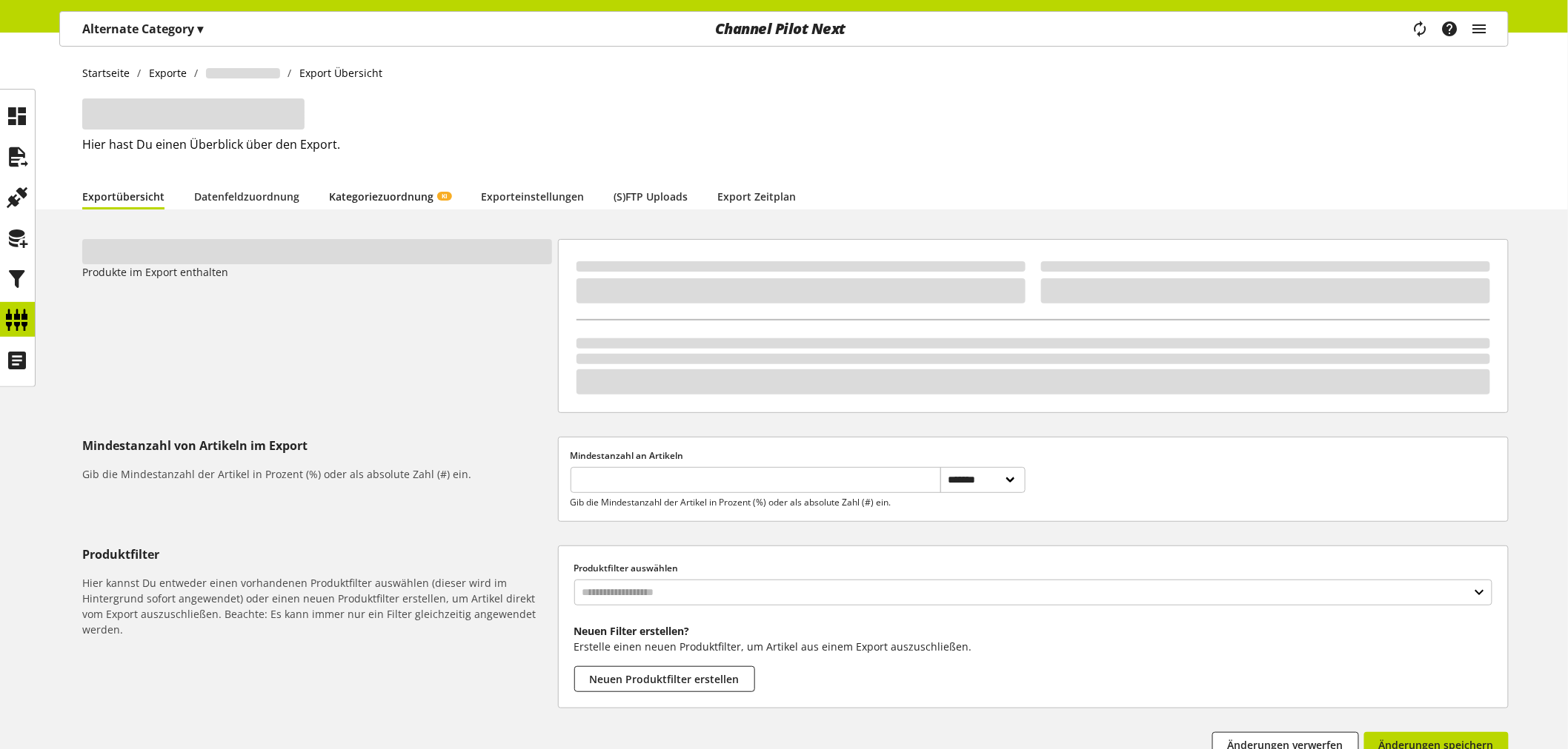
click at [388, 197] on link "Kategoriezuordnung KI" at bounding box center [391, 197] width 123 height 16
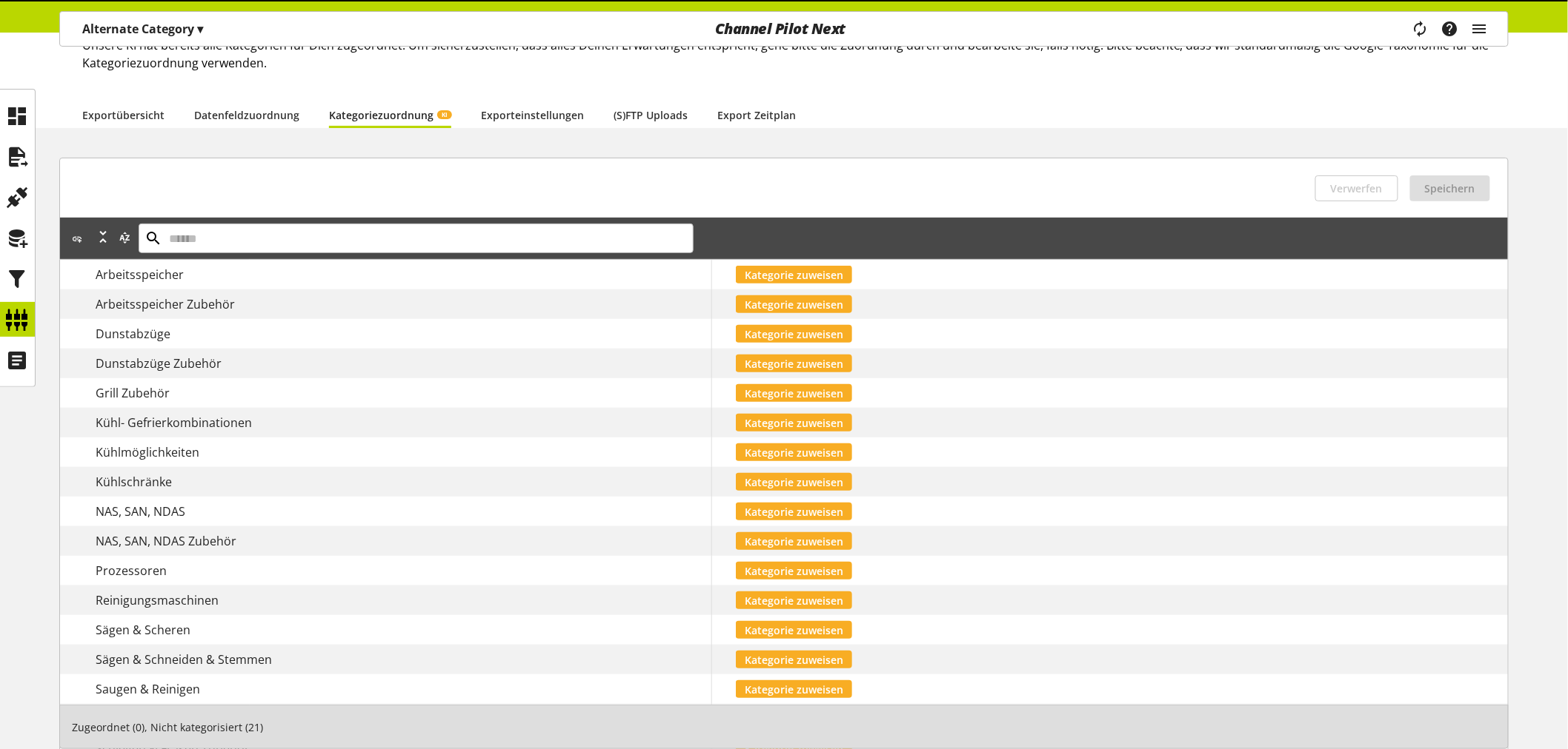
scroll to position [361, 0]
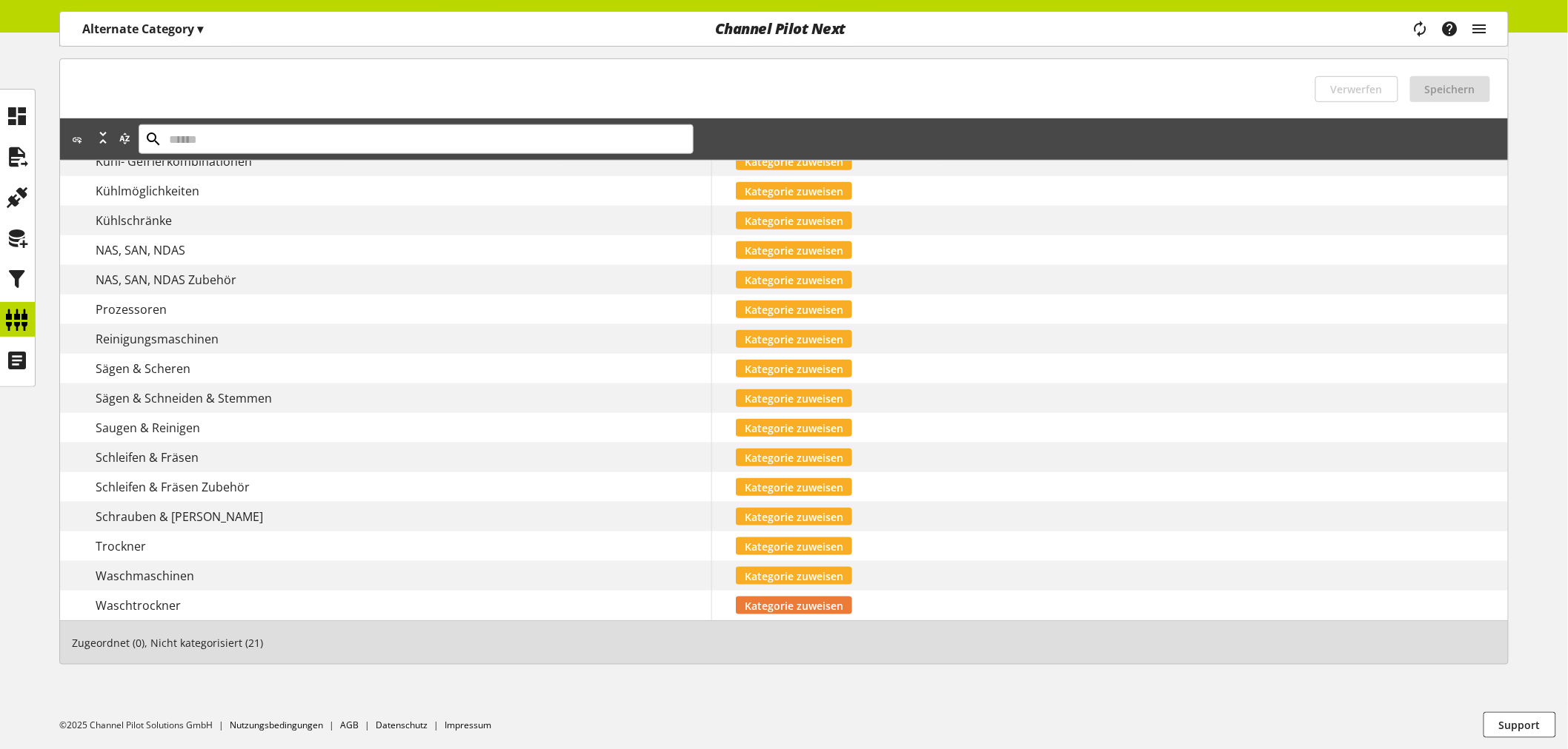
click at [796, 598] on span "Kategorie zuweisen" at bounding box center [794, 606] width 99 height 16
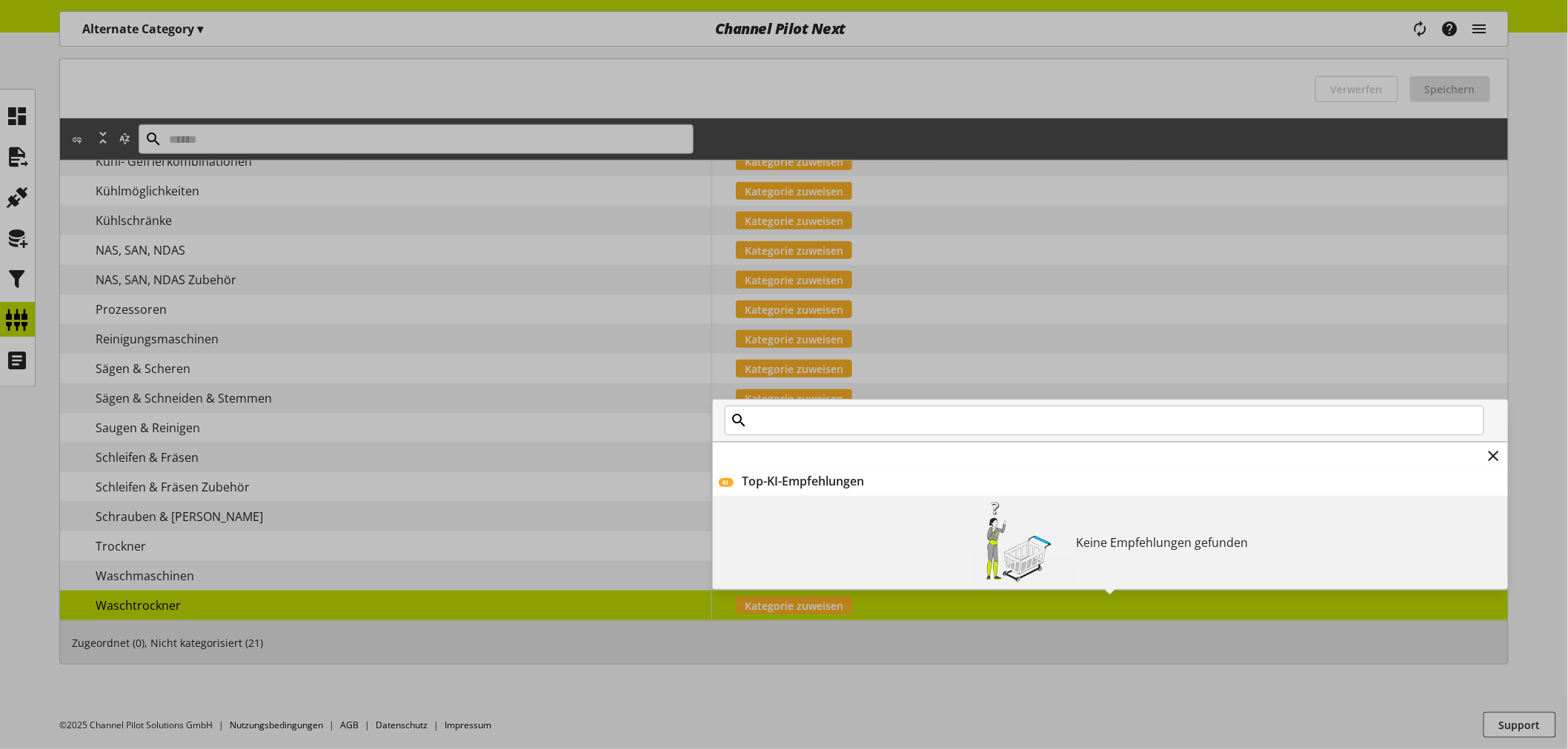
click at [895, 435] on div at bounding box center [1110, 421] width 795 height 42
click at [888, 421] on input "text" at bounding box center [1104, 421] width 759 height 30
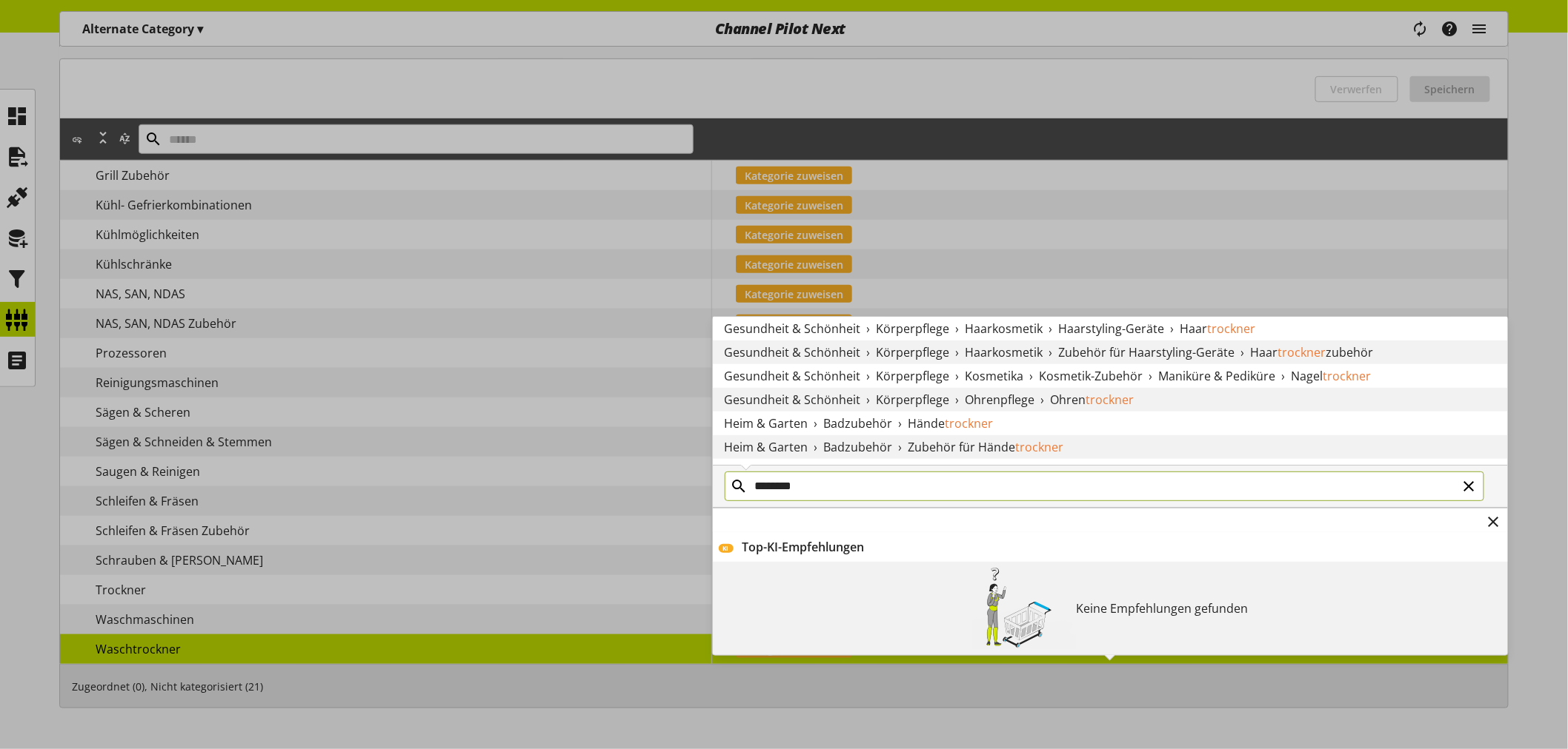
scroll to position [279, 0]
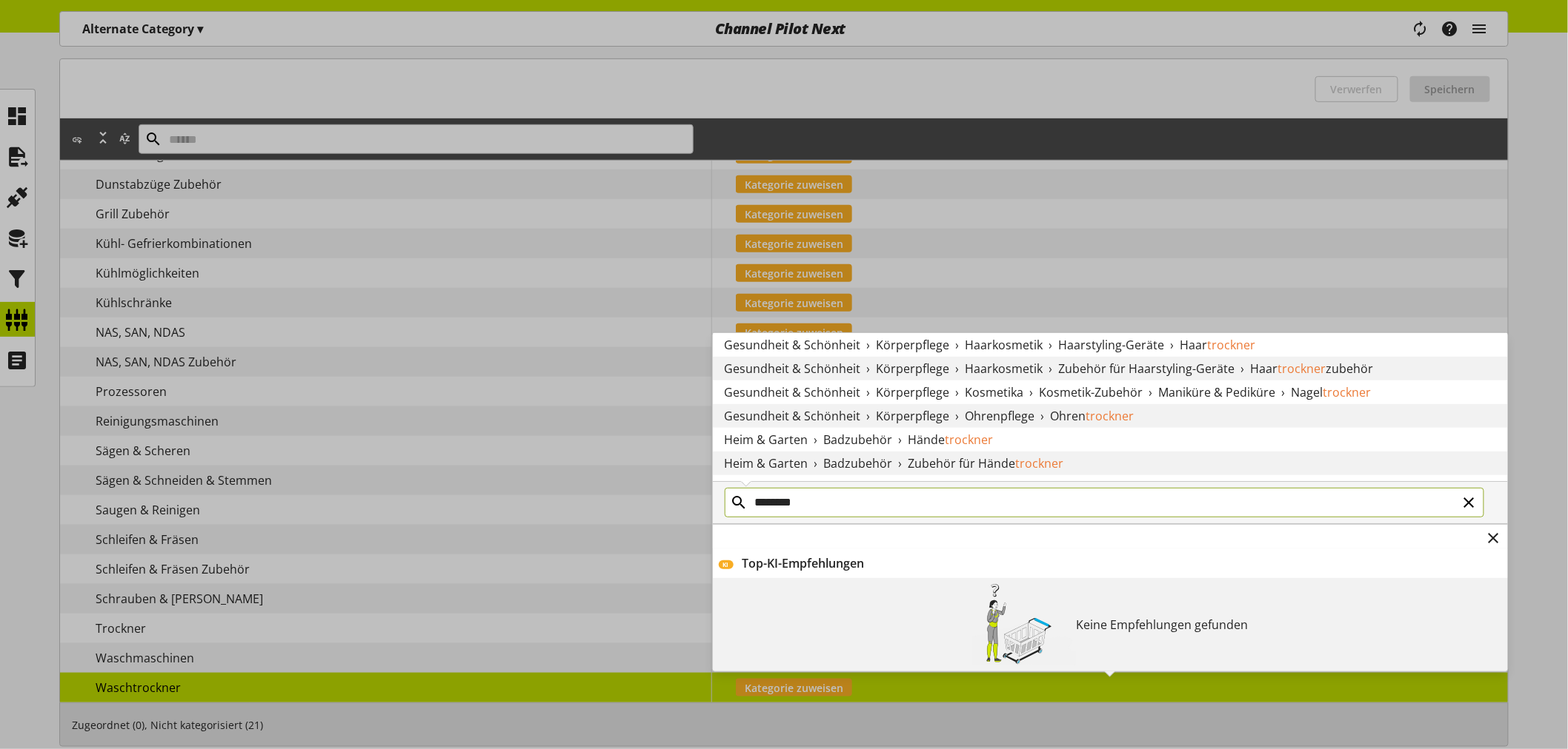
drag, startPoint x: 839, startPoint y: 505, endPoint x: 727, endPoint y: 487, distance: 113.4
click at [727, 488] on input "********" at bounding box center [1104, 503] width 759 height 30
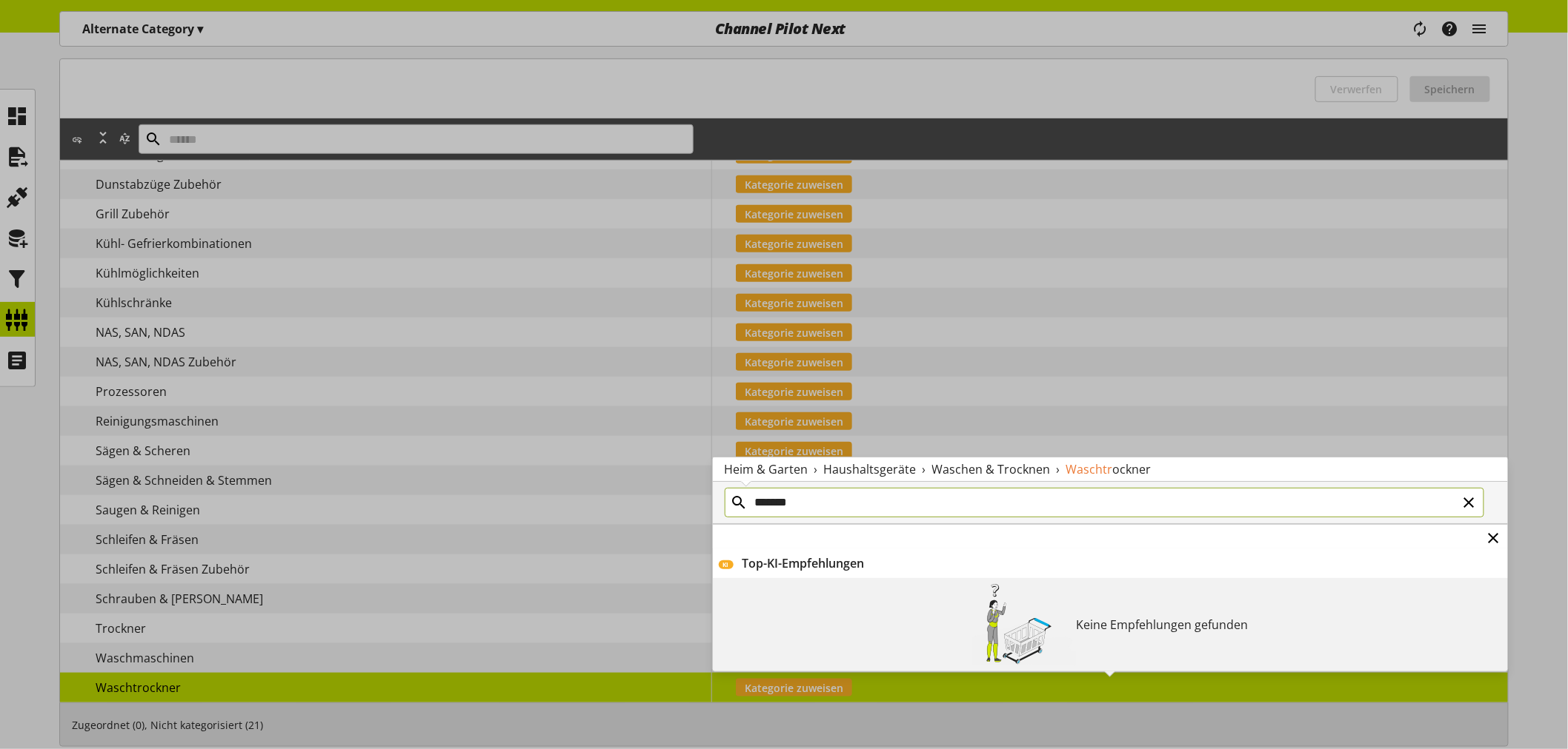
type input "*******"
click at [1498, 539] on icon at bounding box center [1494, 538] width 18 height 27
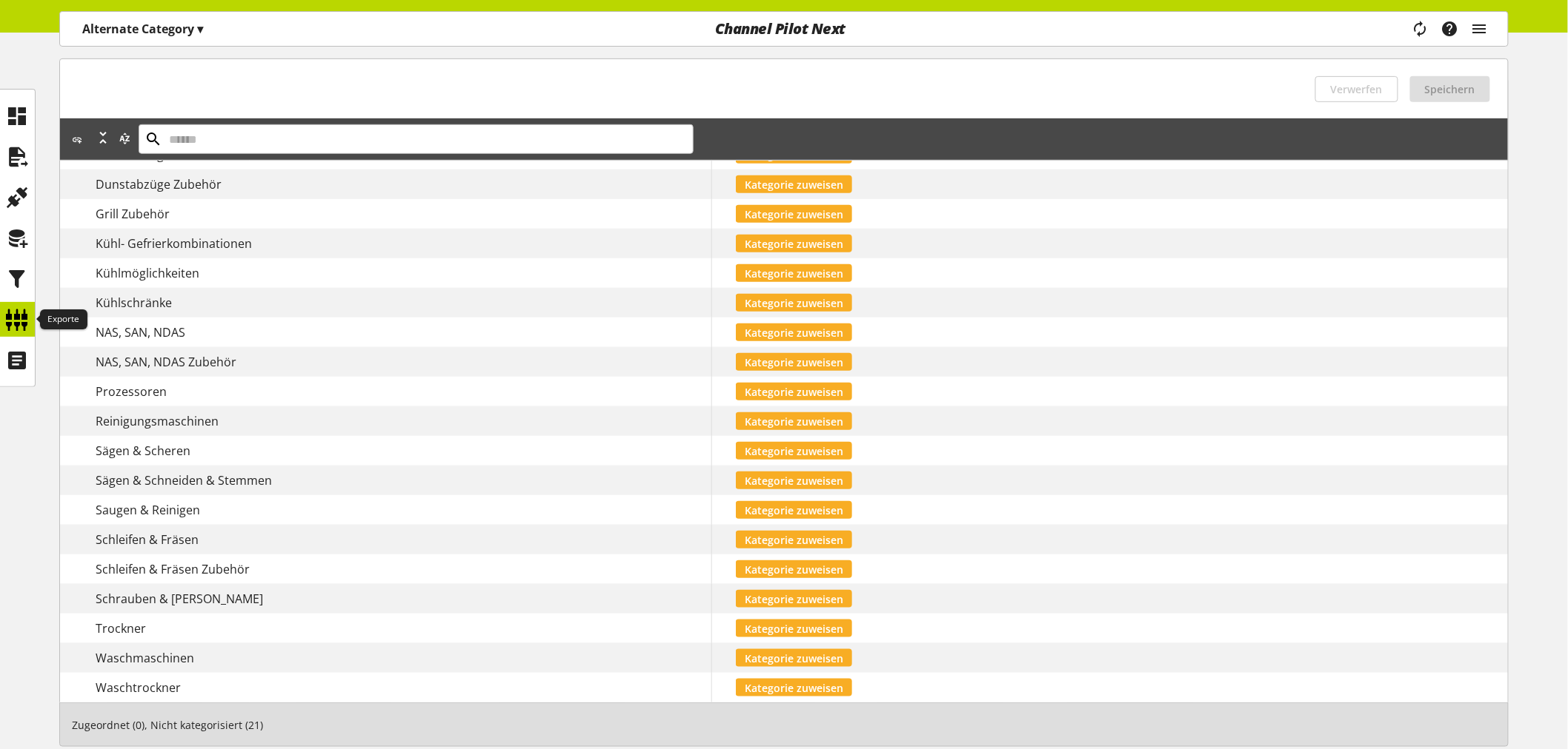
click at [21, 316] on icon at bounding box center [18, 320] width 24 height 30
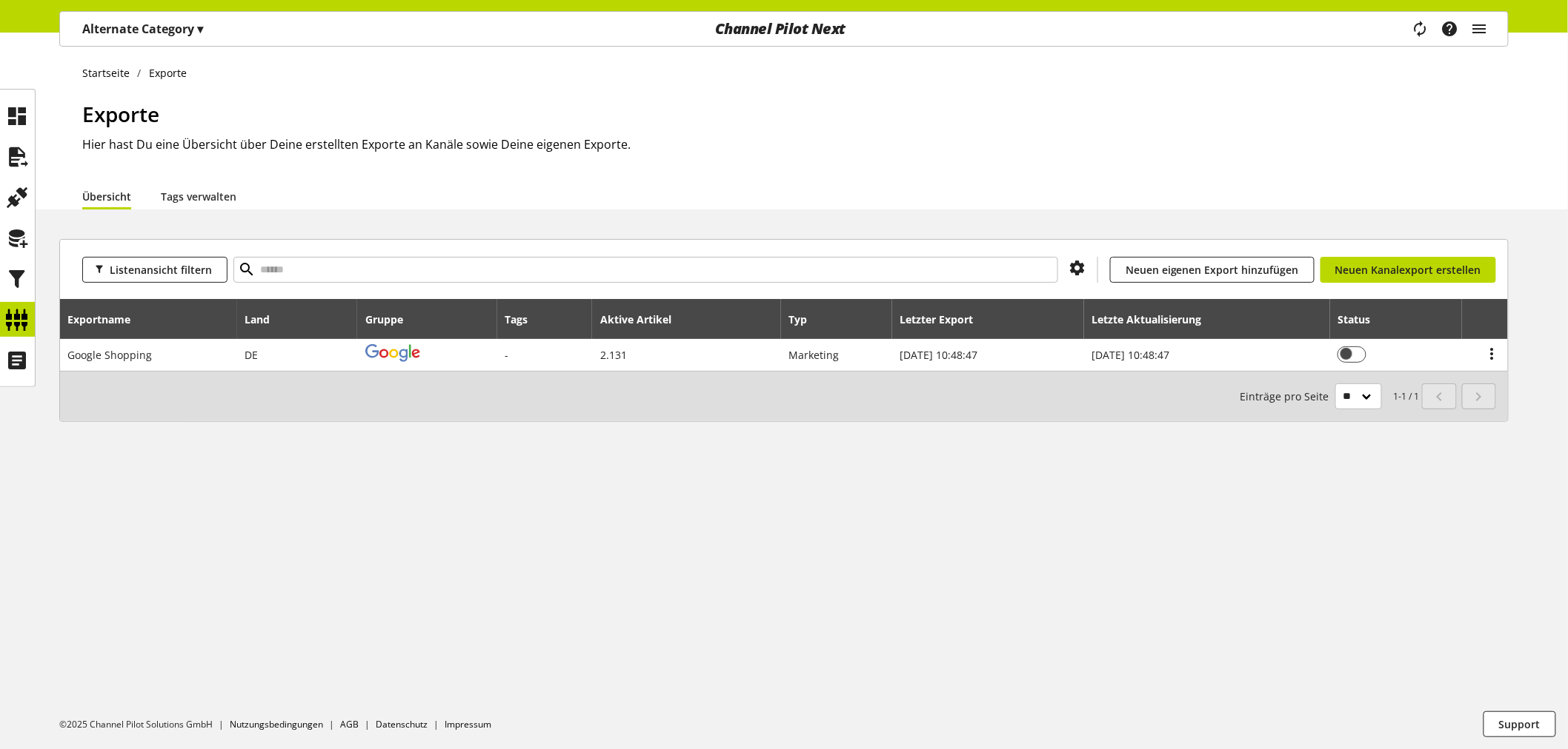
click at [197, 26] on p "Alternate Category ▾" at bounding box center [142, 29] width 121 height 18
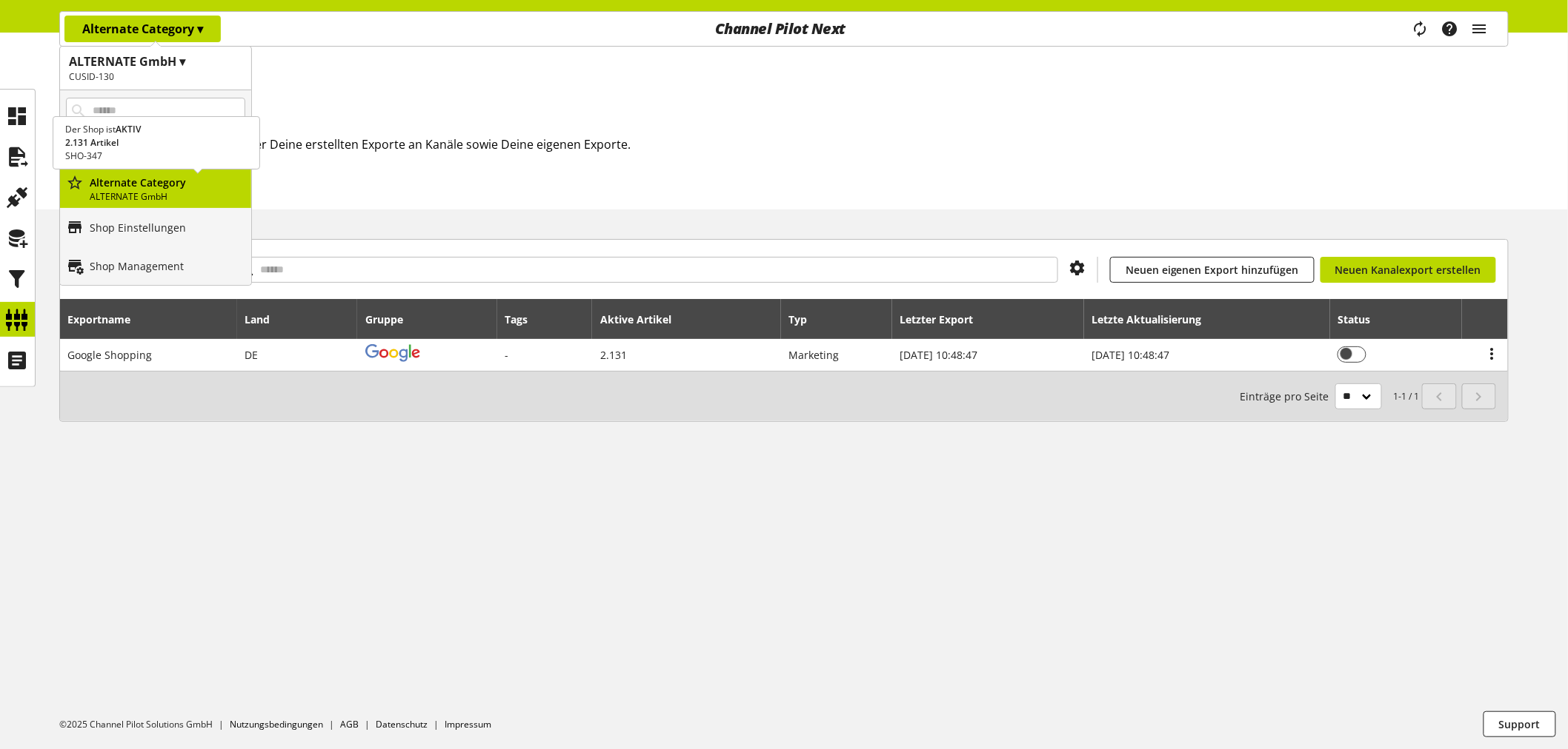
click at [134, 194] on p "ALTERNATE GmbH" at bounding box center [167, 197] width 155 height 13
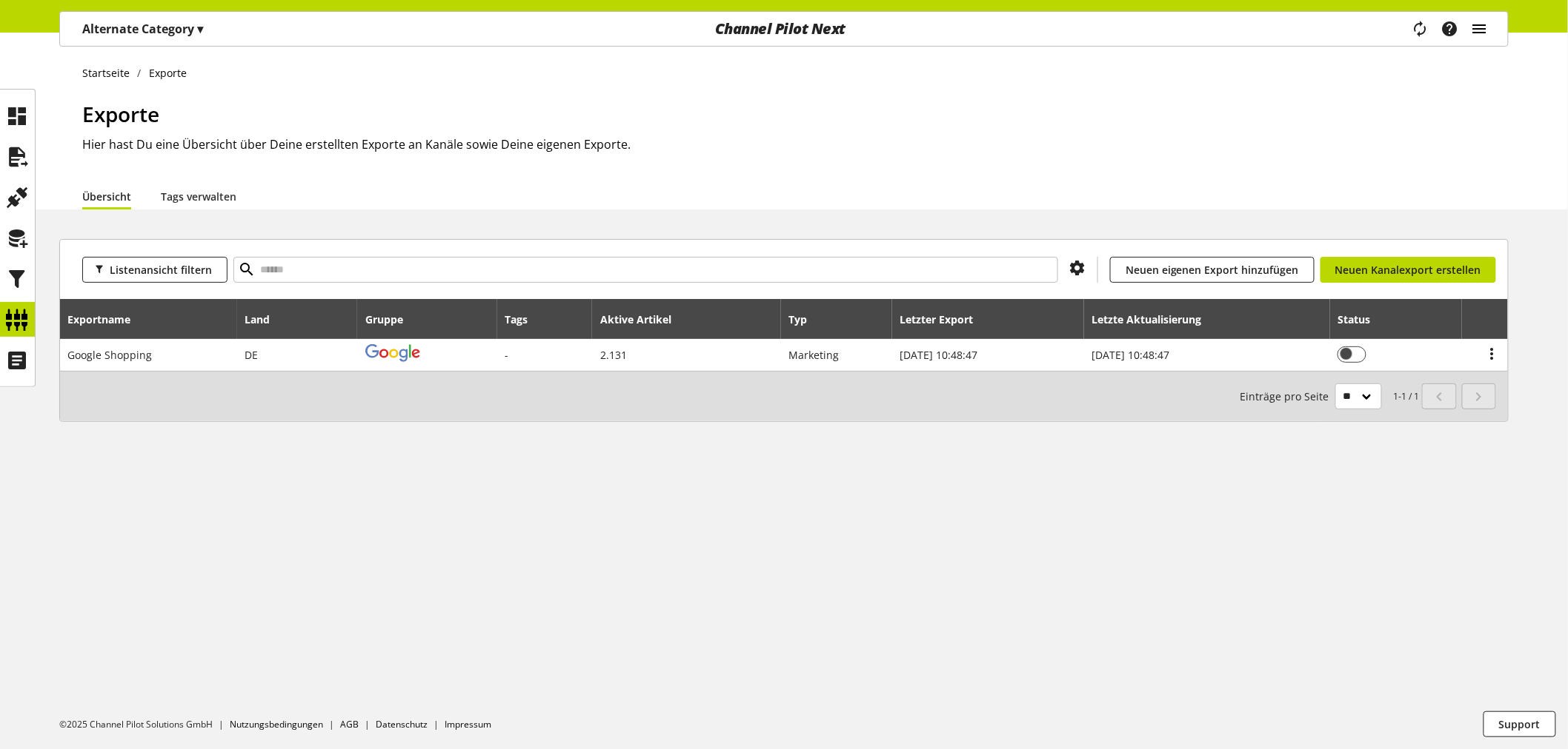
click at [1479, 26] on icon "main navigation" at bounding box center [1479, 29] width 18 height 27
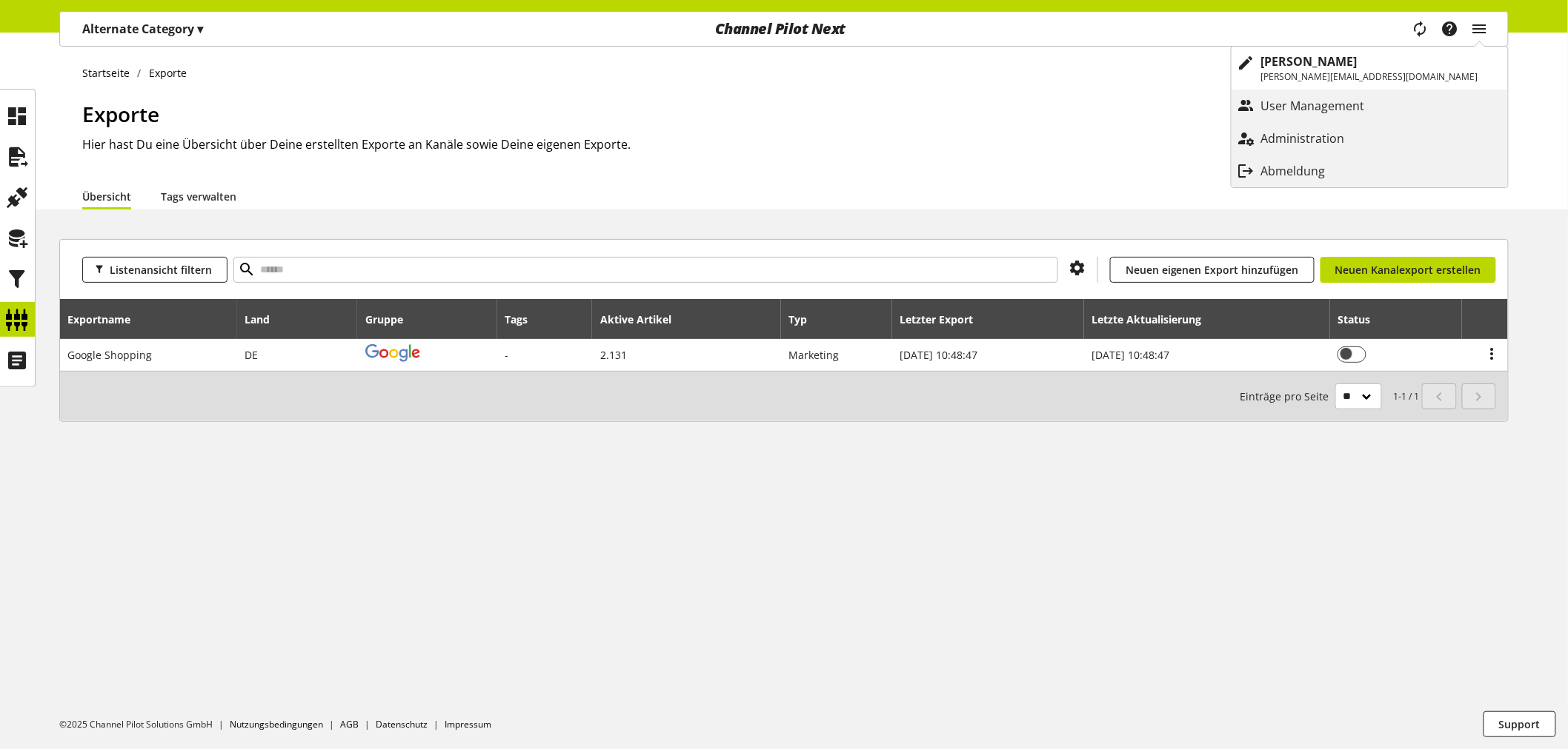
click at [808, 104] on h1 "Exporte" at bounding box center [795, 114] width 1426 height 31
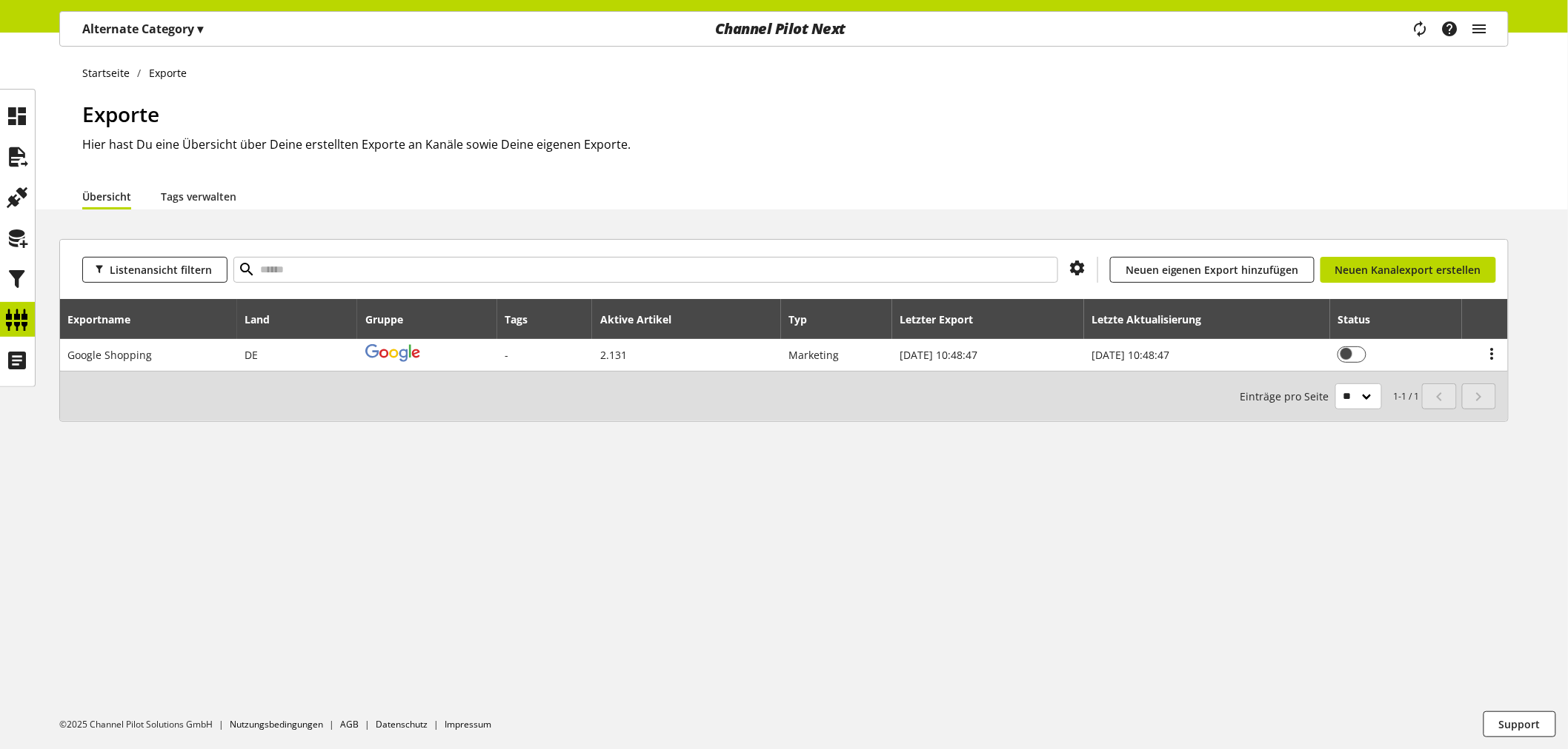
click at [181, 28] on p "Alternate Category ▾" at bounding box center [142, 29] width 121 height 18
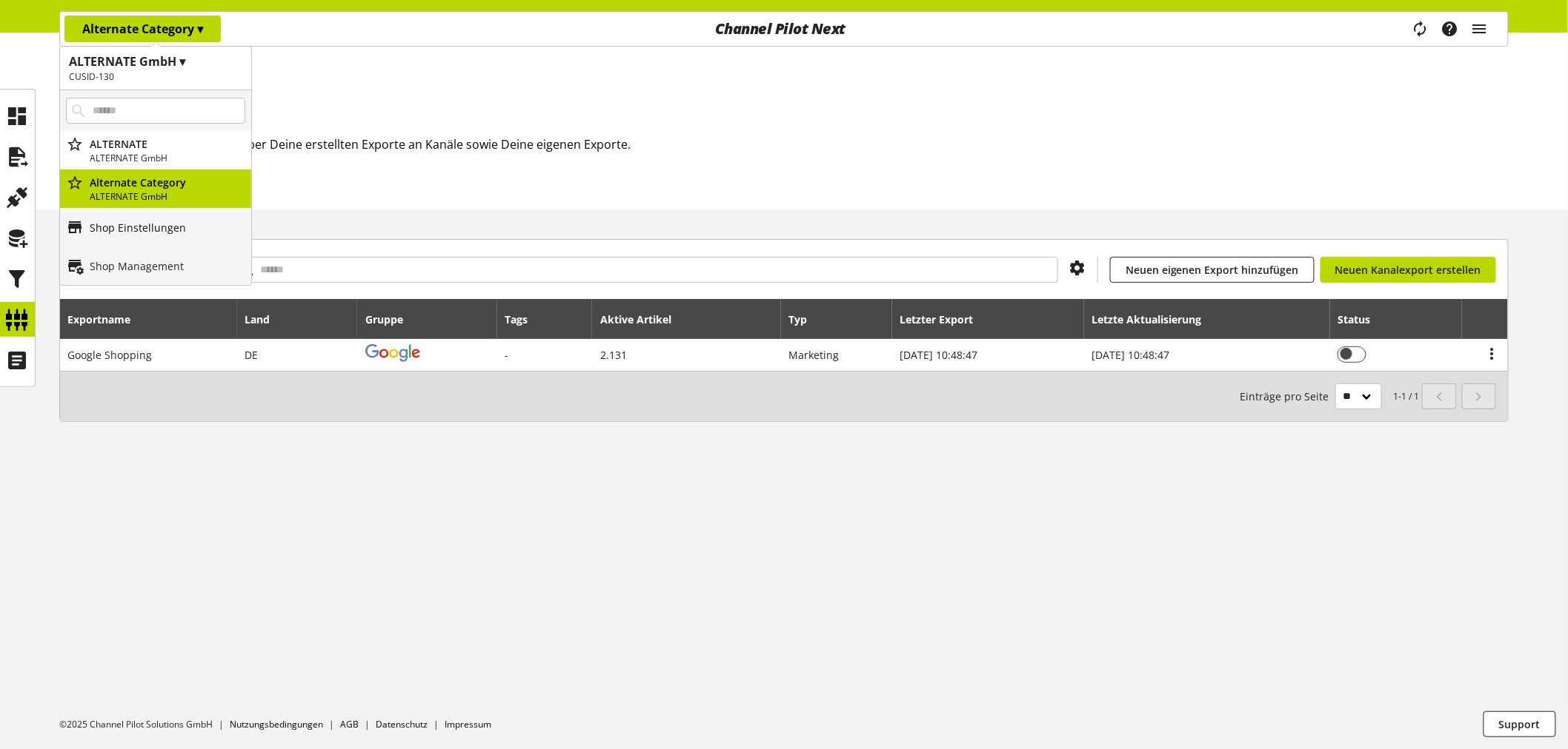
click at [156, 235] on link "Shop Einstellungen" at bounding box center [155, 227] width 191 height 39
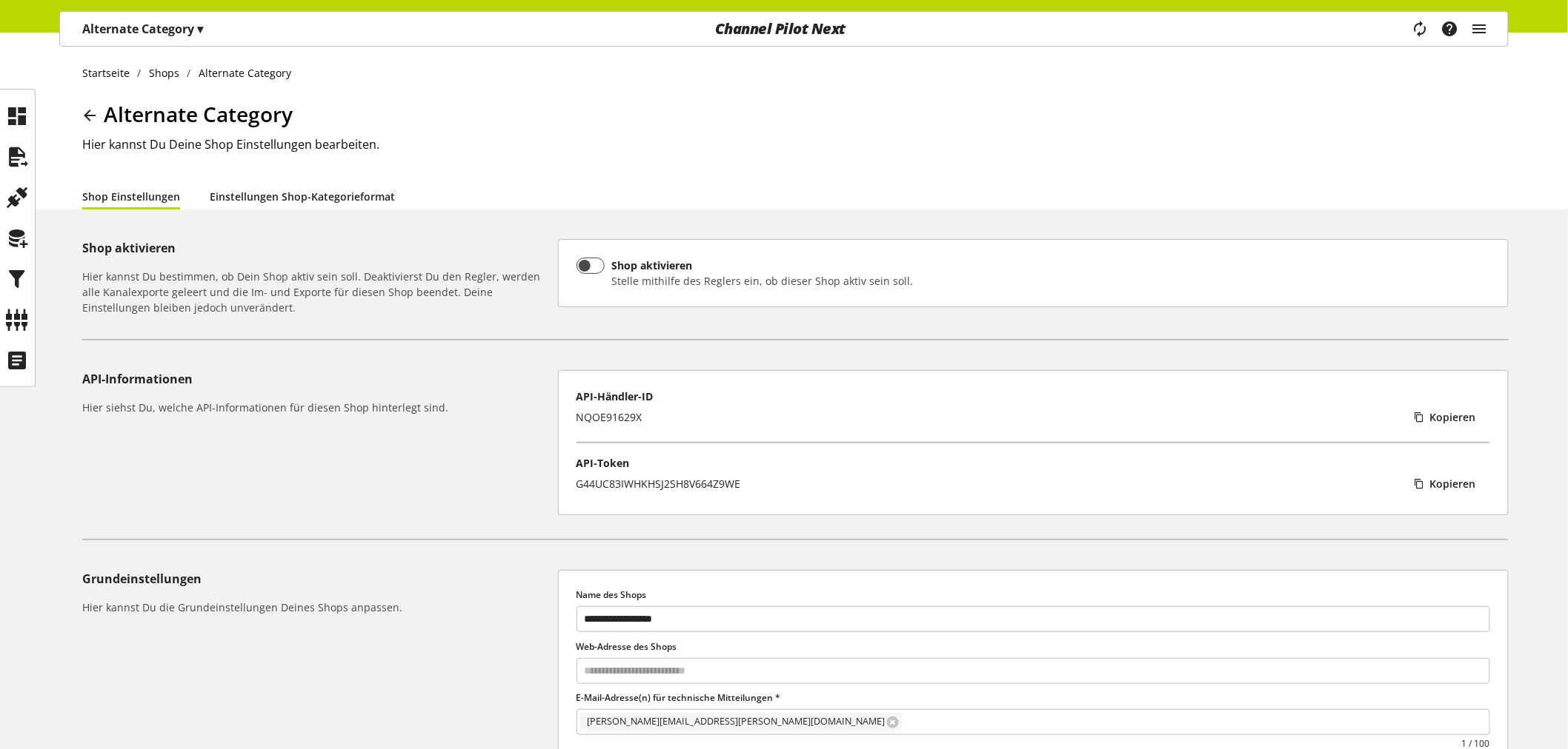
click at [264, 199] on link "Einstellungen Shop-Kategorieformat" at bounding box center [302, 197] width 185 height 16
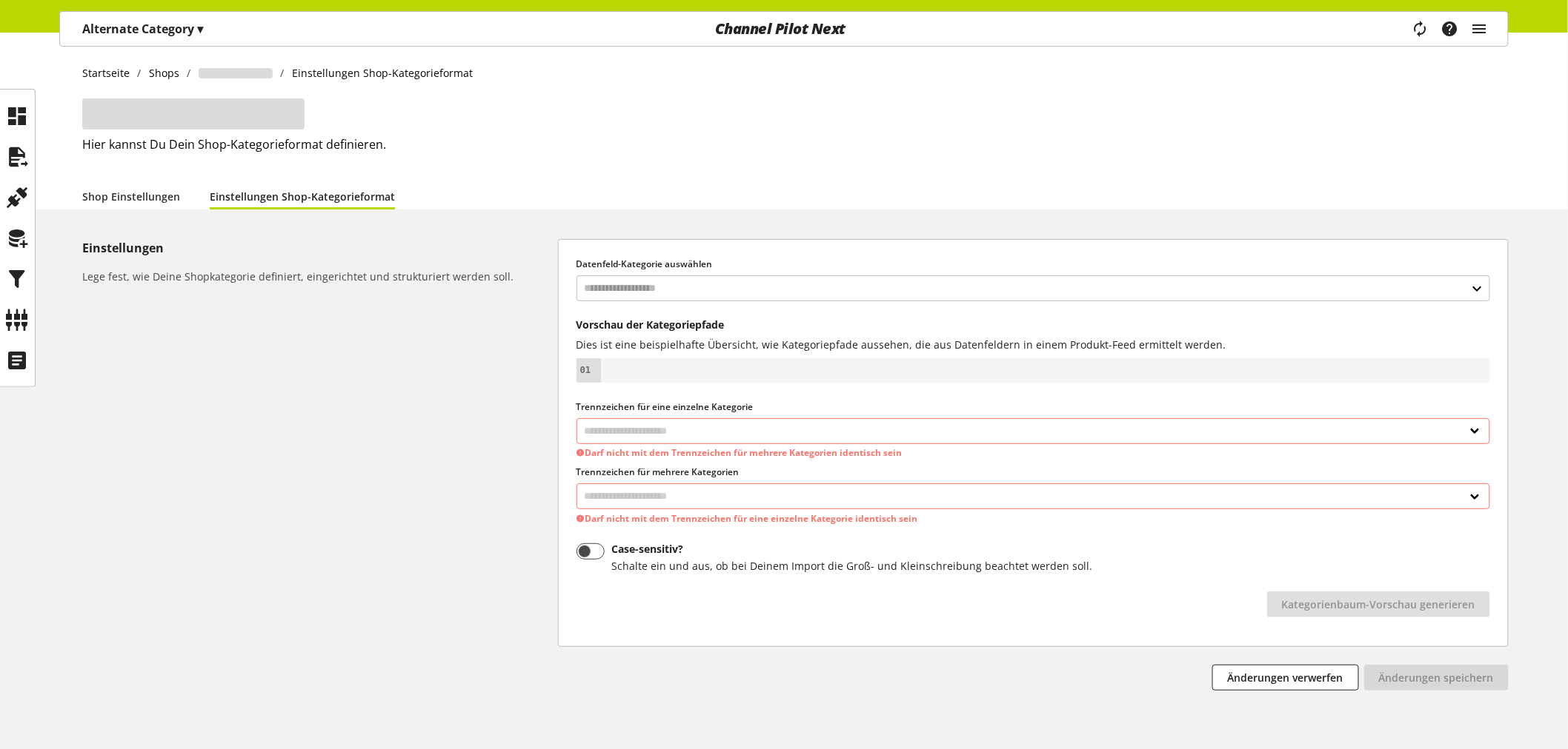
select select "*"
select select
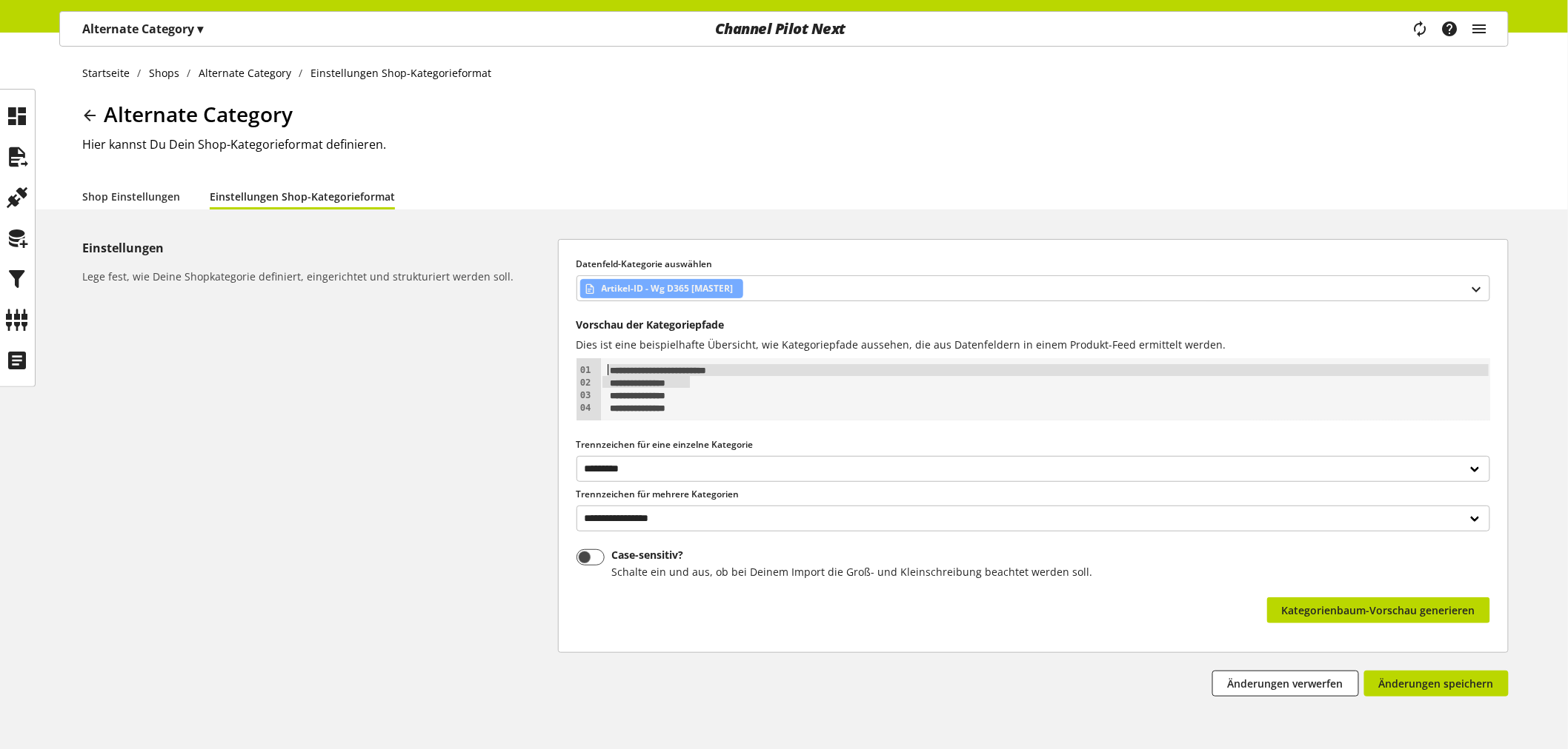
drag, startPoint x: 761, startPoint y: 375, endPoint x: 565, endPoint y: 368, distance: 196.1
click at [565, 368] on div "**********" at bounding box center [1033, 446] width 949 height 412
click at [711, 387] on div "**********" at bounding box center [1046, 382] width 879 height 13
drag, startPoint x: 749, startPoint y: 372, endPoint x: 608, endPoint y: 368, distance: 141.1
click at [608, 368] on div "**********" at bounding box center [1046, 371] width 879 height 13
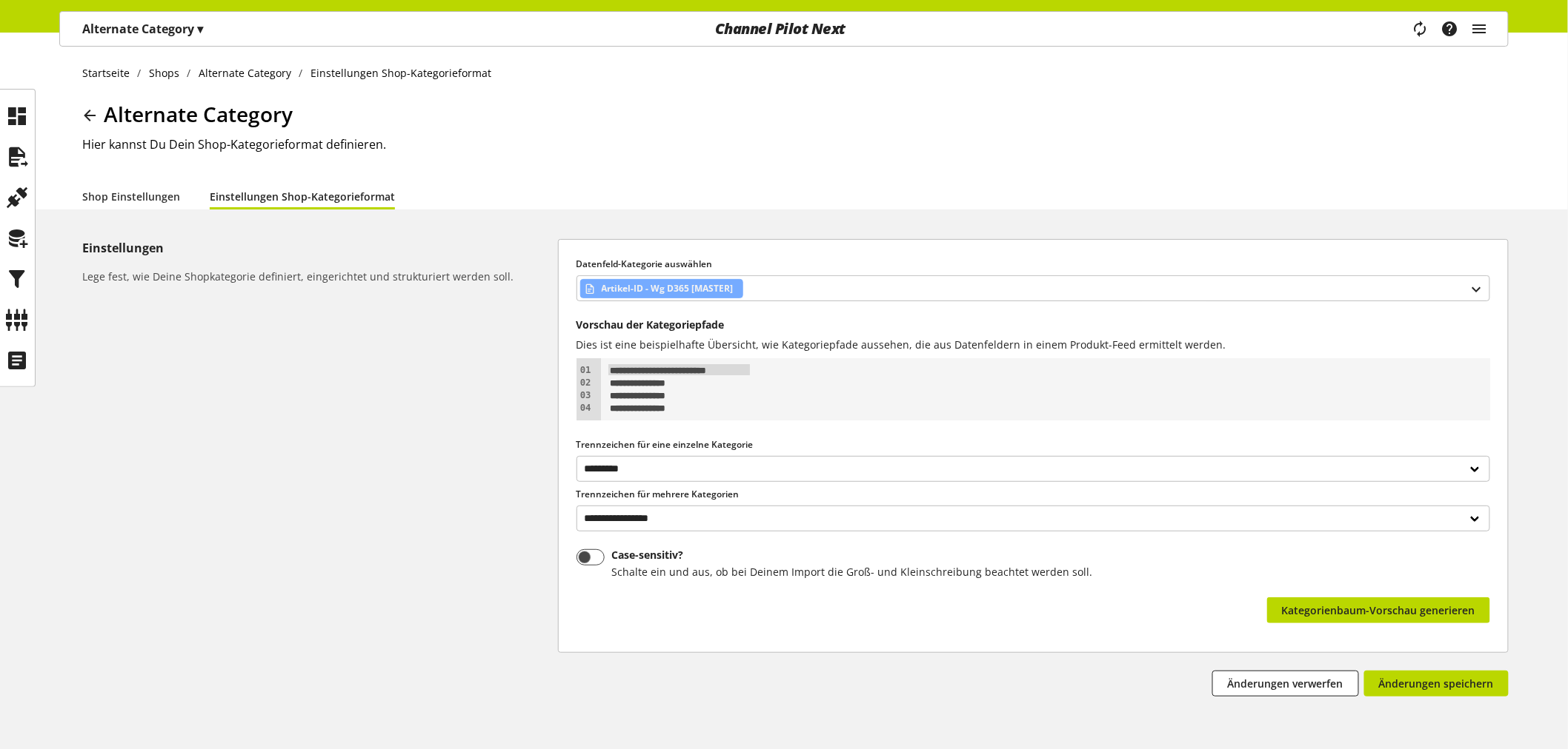
click at [463, 480] on div "Einstellungen Lege fest, wie Deine Shopkategorie definiert, eingerichtet und st…" at bounding box center [319, 467] width 476 height 458
click at [1383, 610] on span "Kategorienbaum-Vorschau generieren" at bounding box center [1378, 611] width 194 height 16
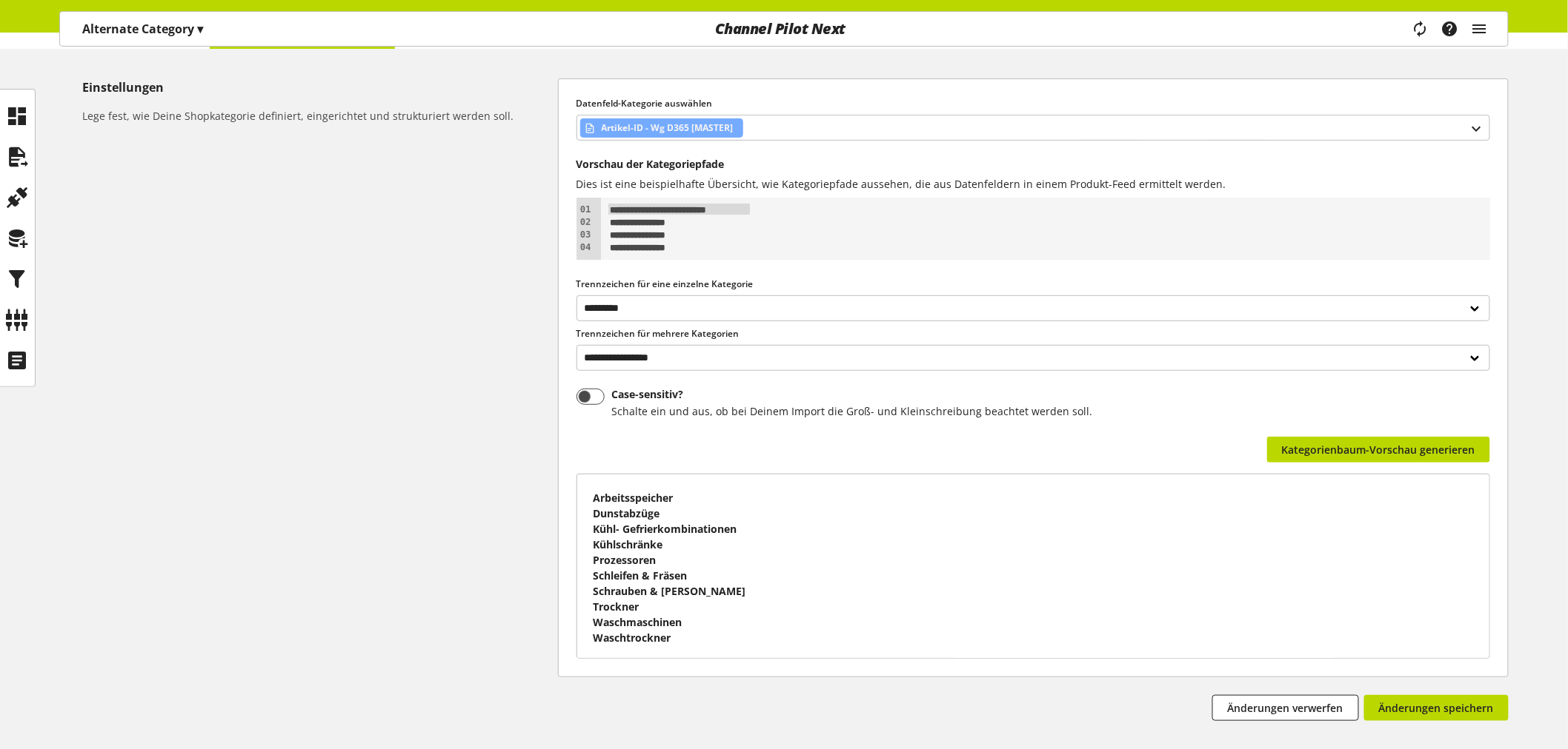
scroll to position [3, 0]
click at [23, 316] on icon at bounding box center [18, 320] width 24 height 30
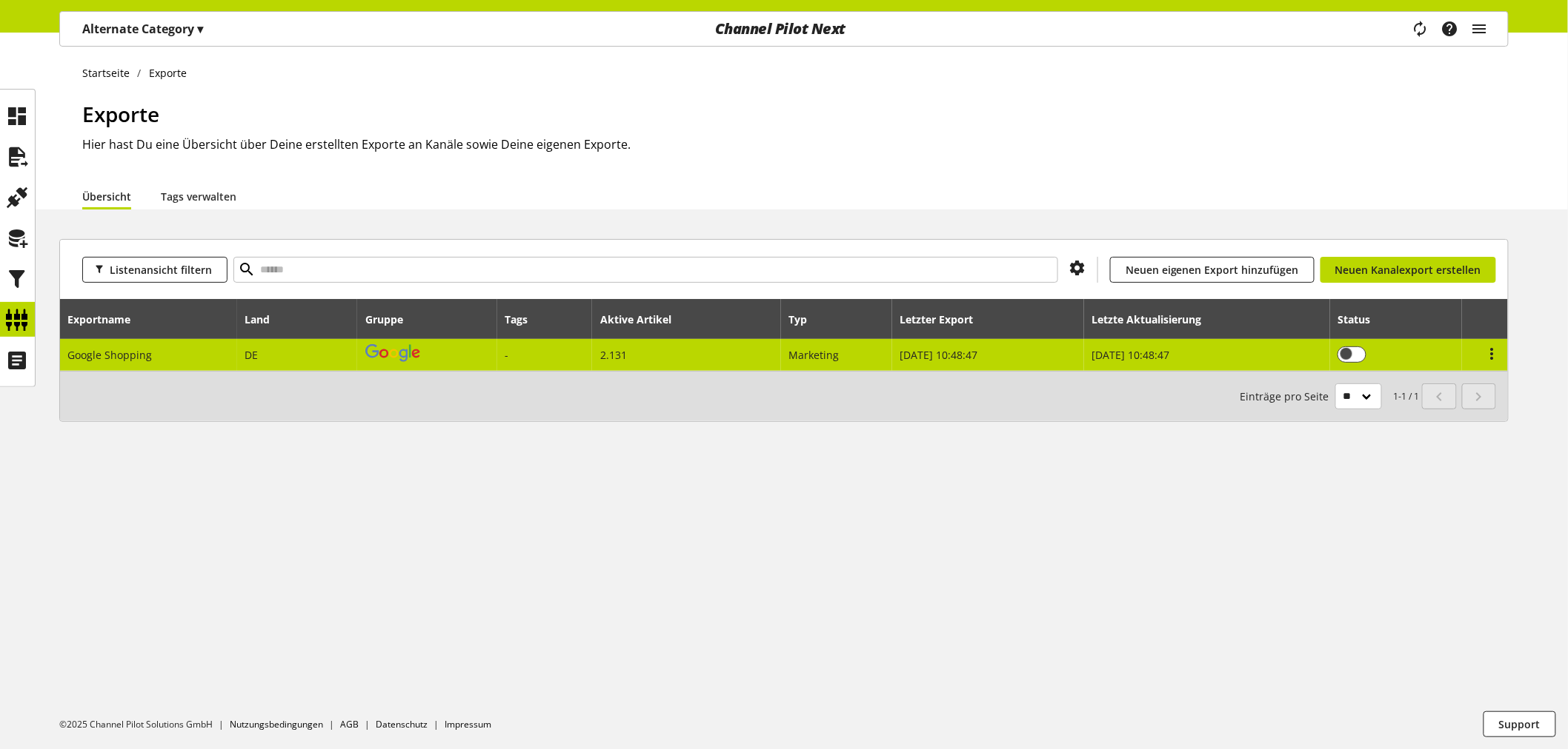
click at [809, 358] on span "Marketing" at bounding box center [814, 355] width 50 height 14
select select "********"
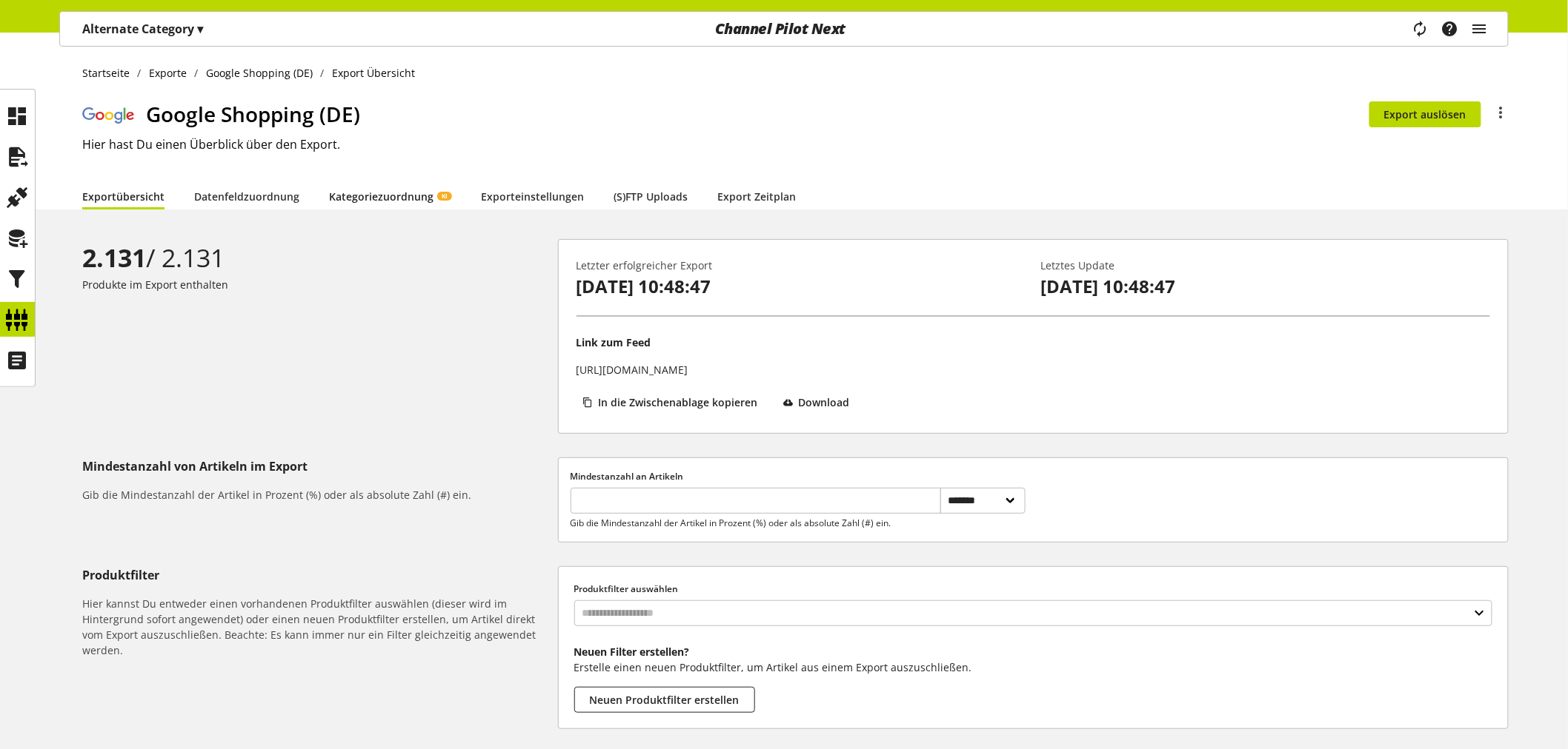
click at [421, 196] on link "Kategoriezuordnung KI" at bounding box center [391, 197] width 123 height 16
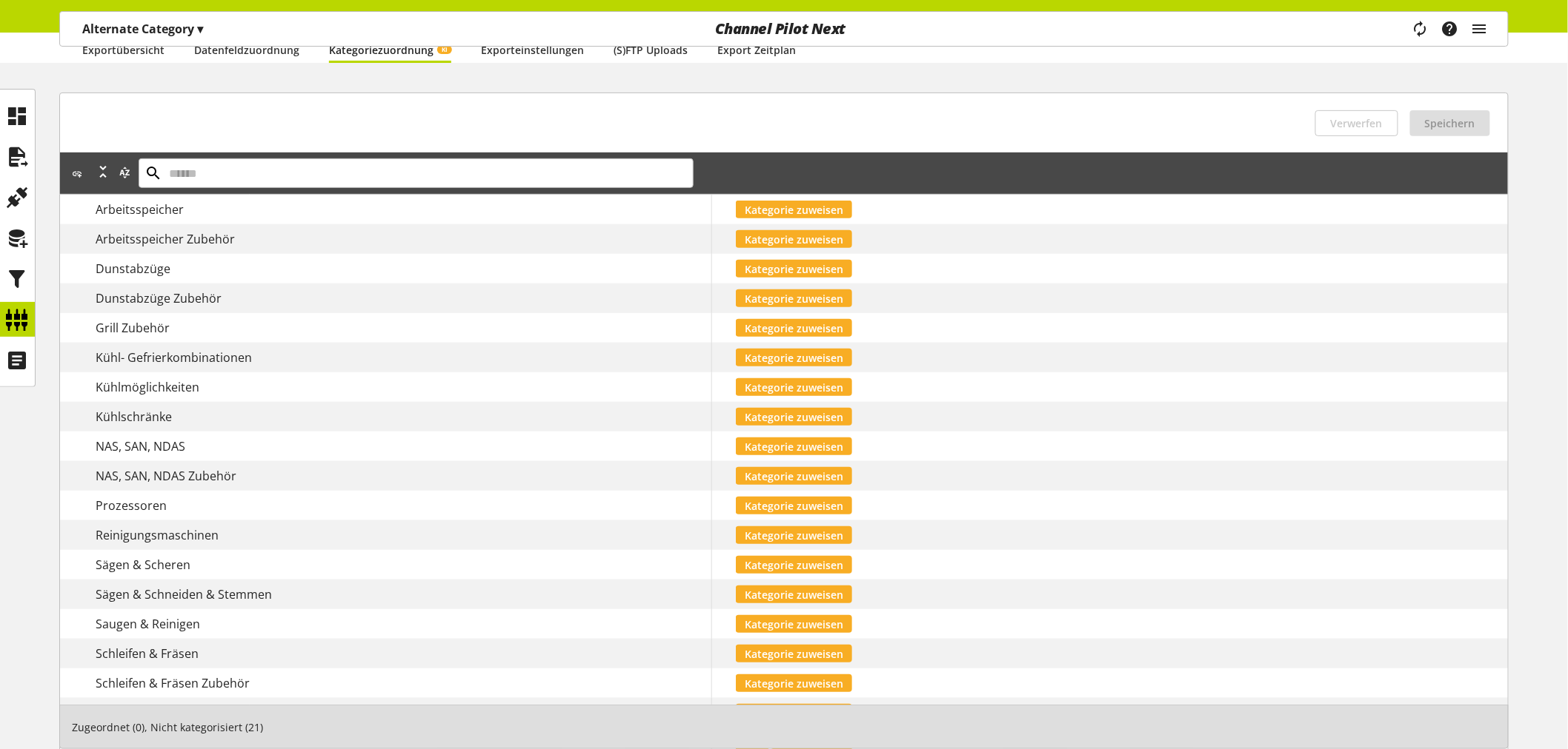
scroll to position [82, 0]
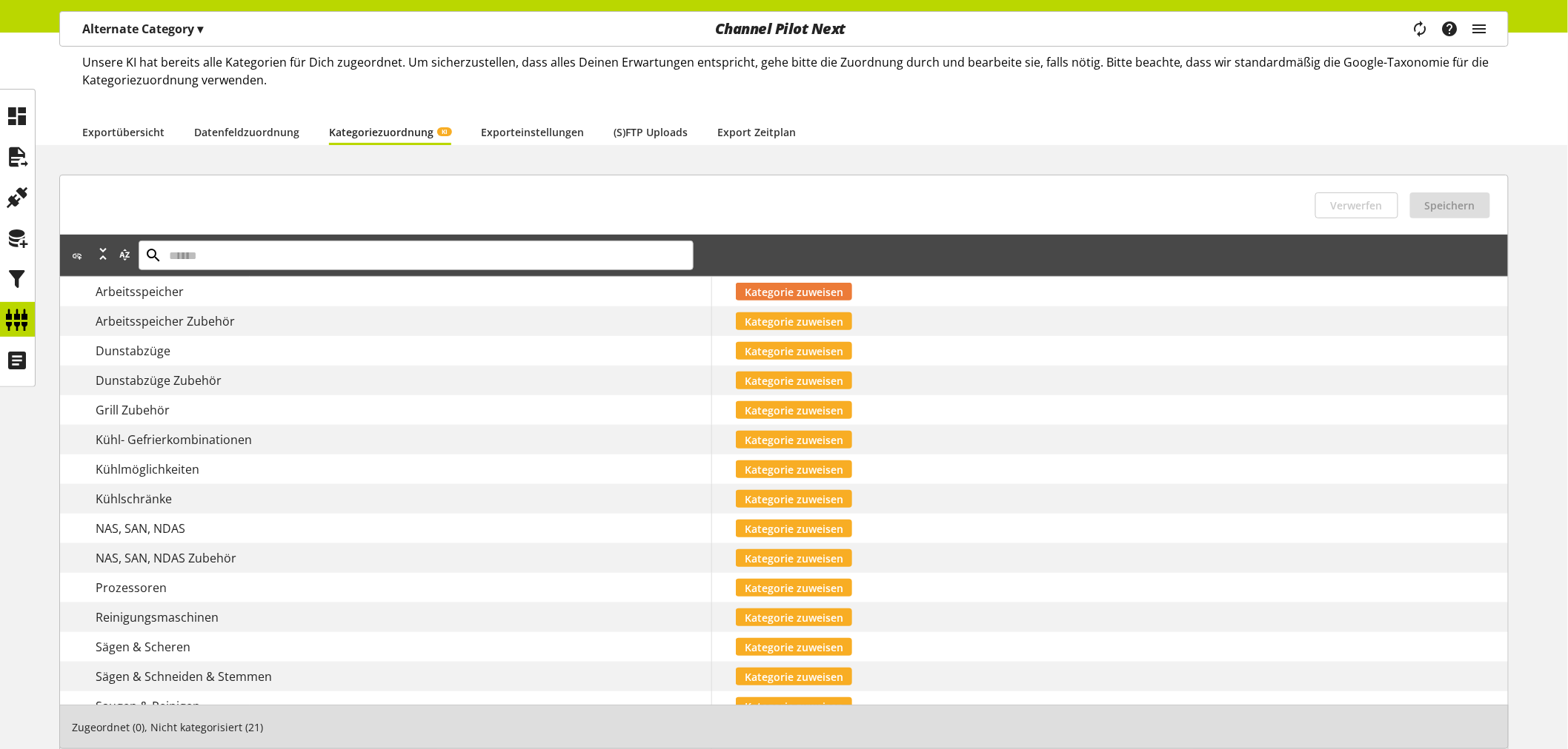
click at [820, 297] on span "Kategorie zuweisen" at bounding box center [794, 292] width 99 height 16
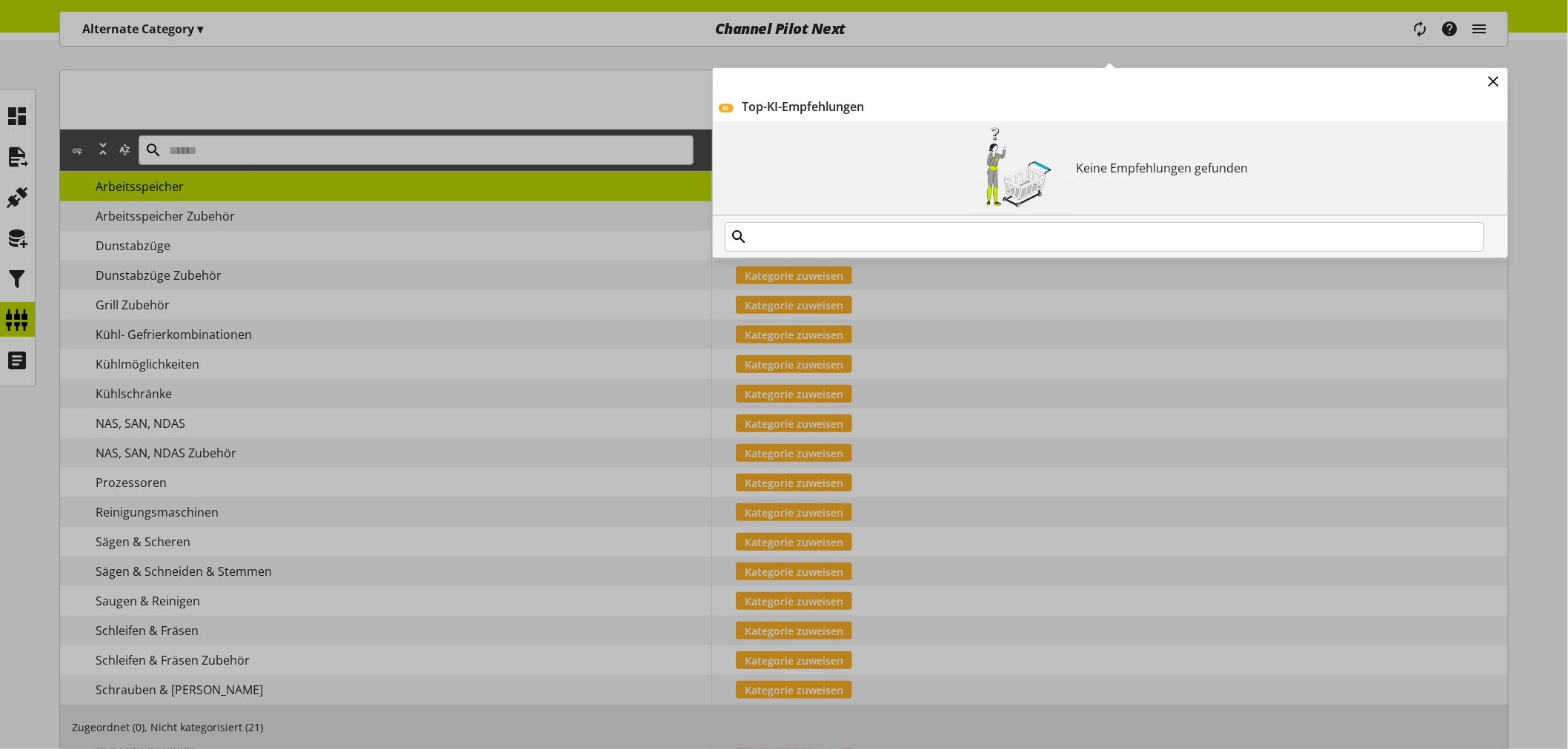
scroll to position [329, 0]
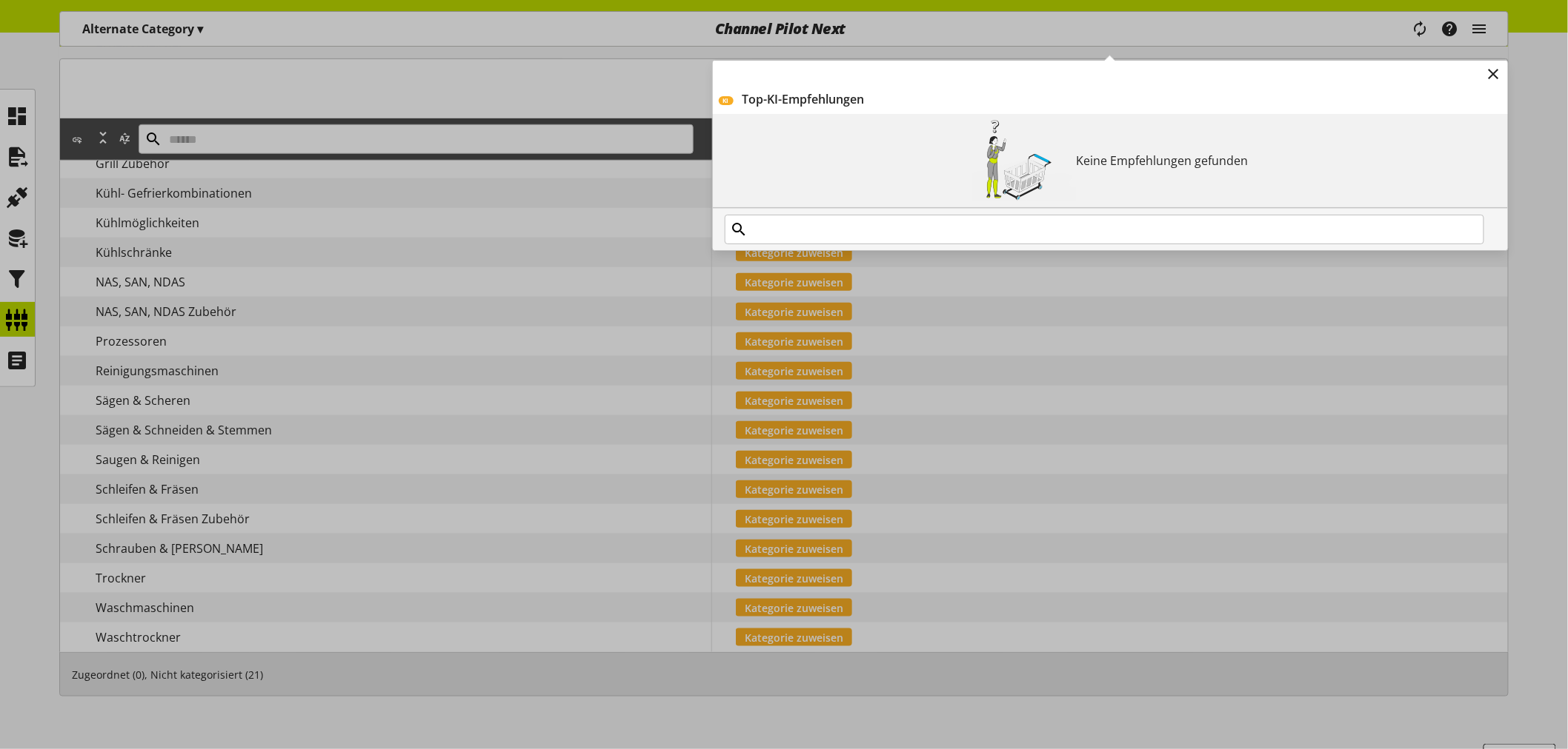
click at [712, 31] on div "KI Top-KI-Empfehlungen Keine Empfehlungen gefunden" at bounding box center [712, 31] width 0 height 0
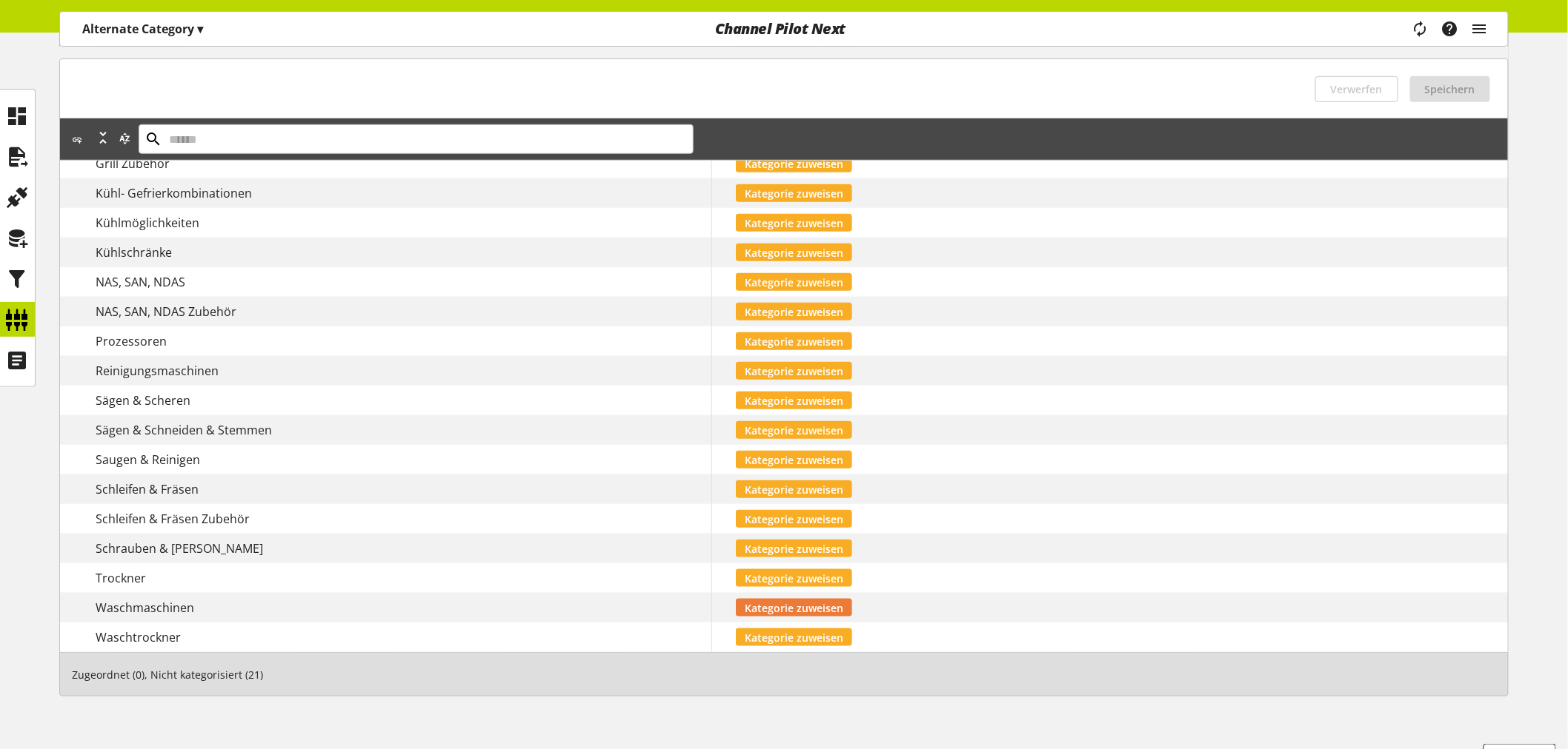
click at [811, 605] on span "Kategorie zuweisen" at bounding box center [794, 609] width 99 height 16
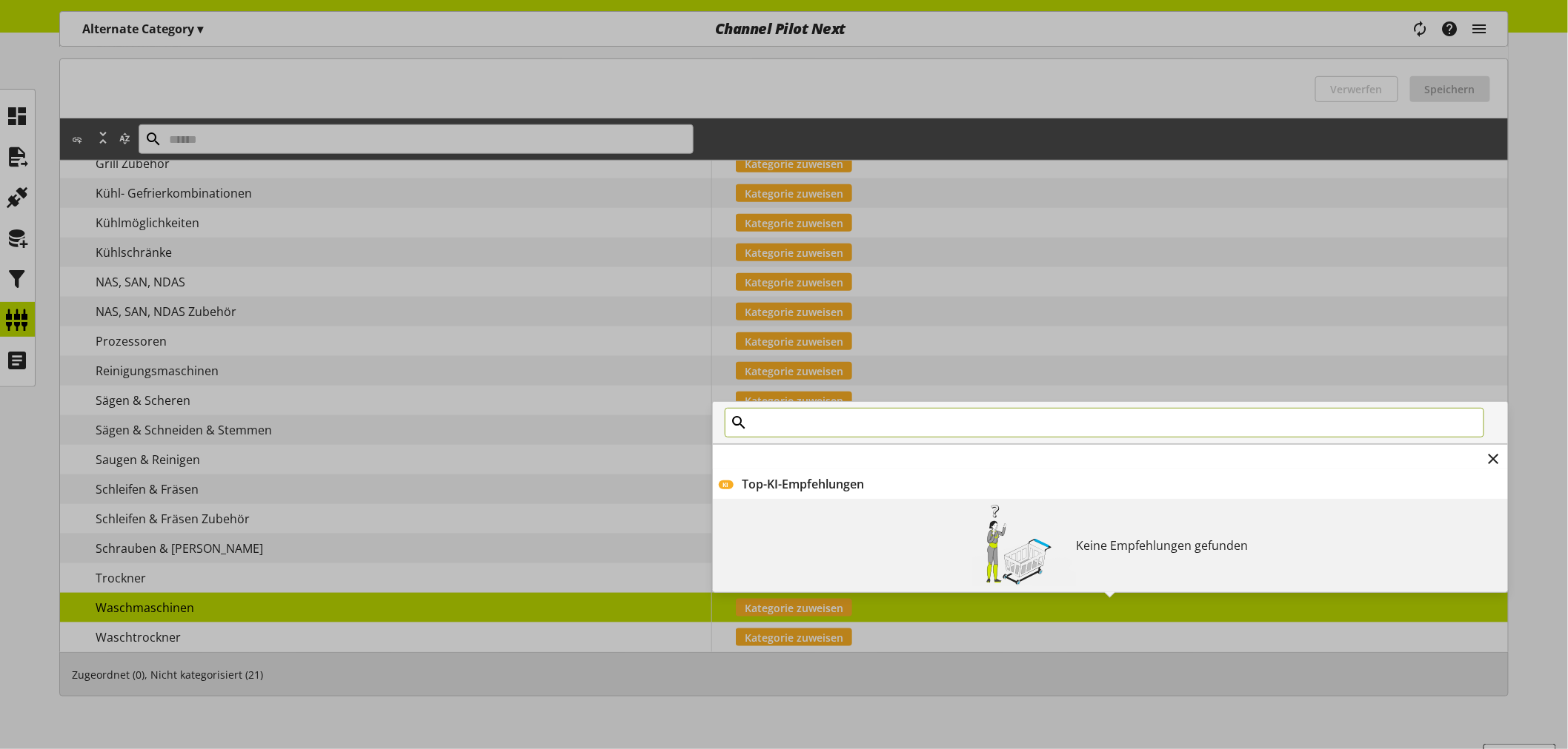
click at [899, 430] on input "text" at bounding box center [1104, 423] width 759 height 30
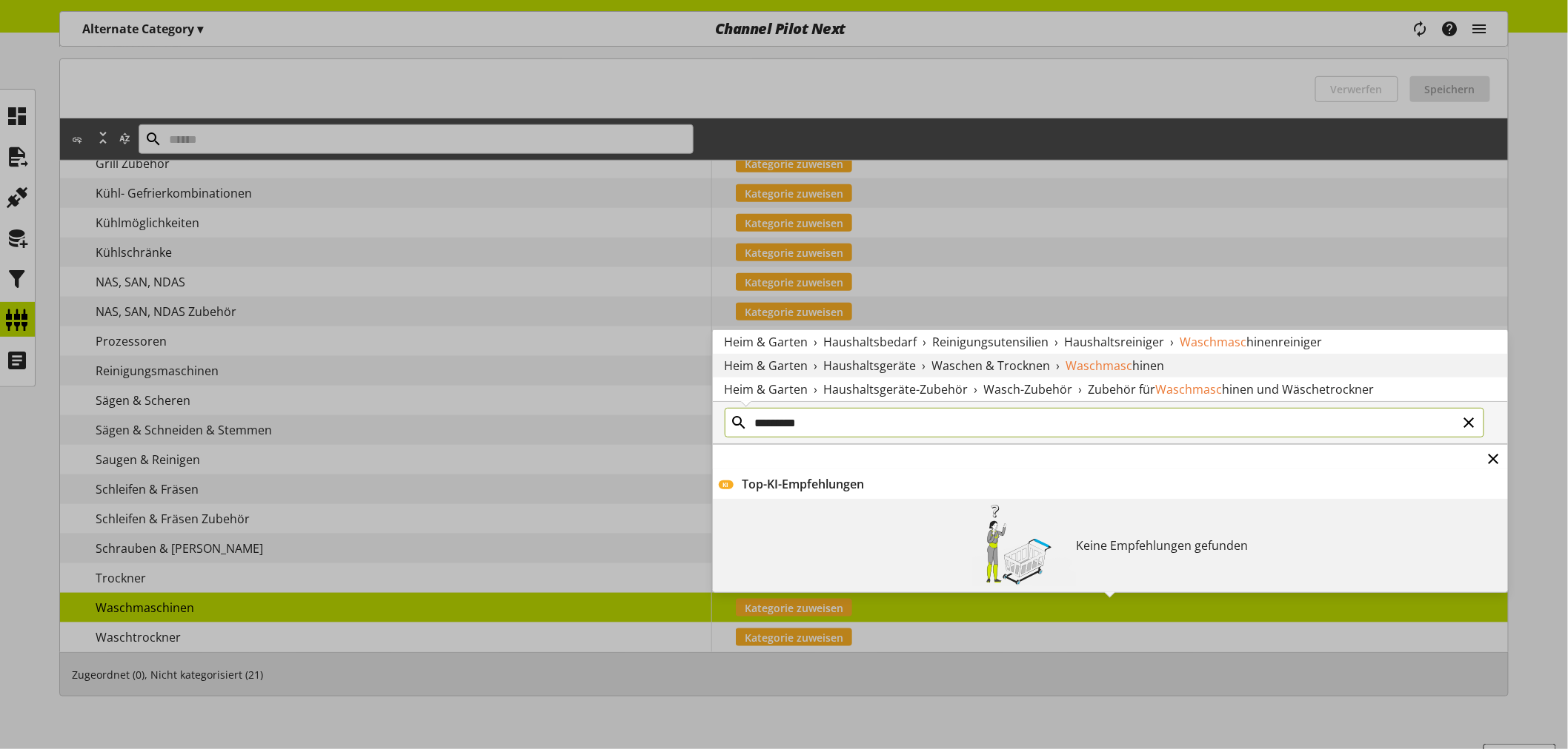
type input "*********"
click at [1488, 451] on icon at bounding box center [1494, 458] width 18 height 27
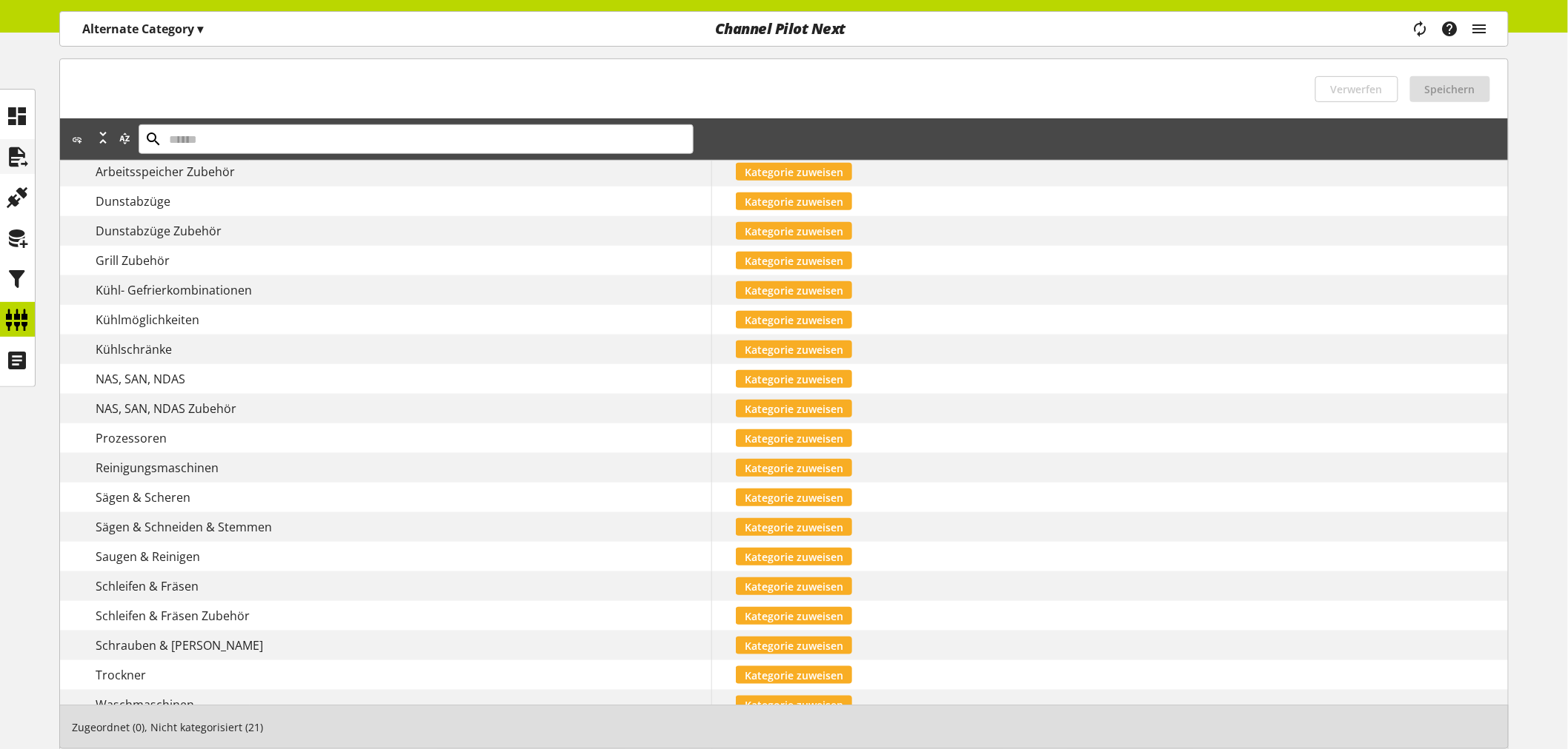
scroll to position [82, 0]
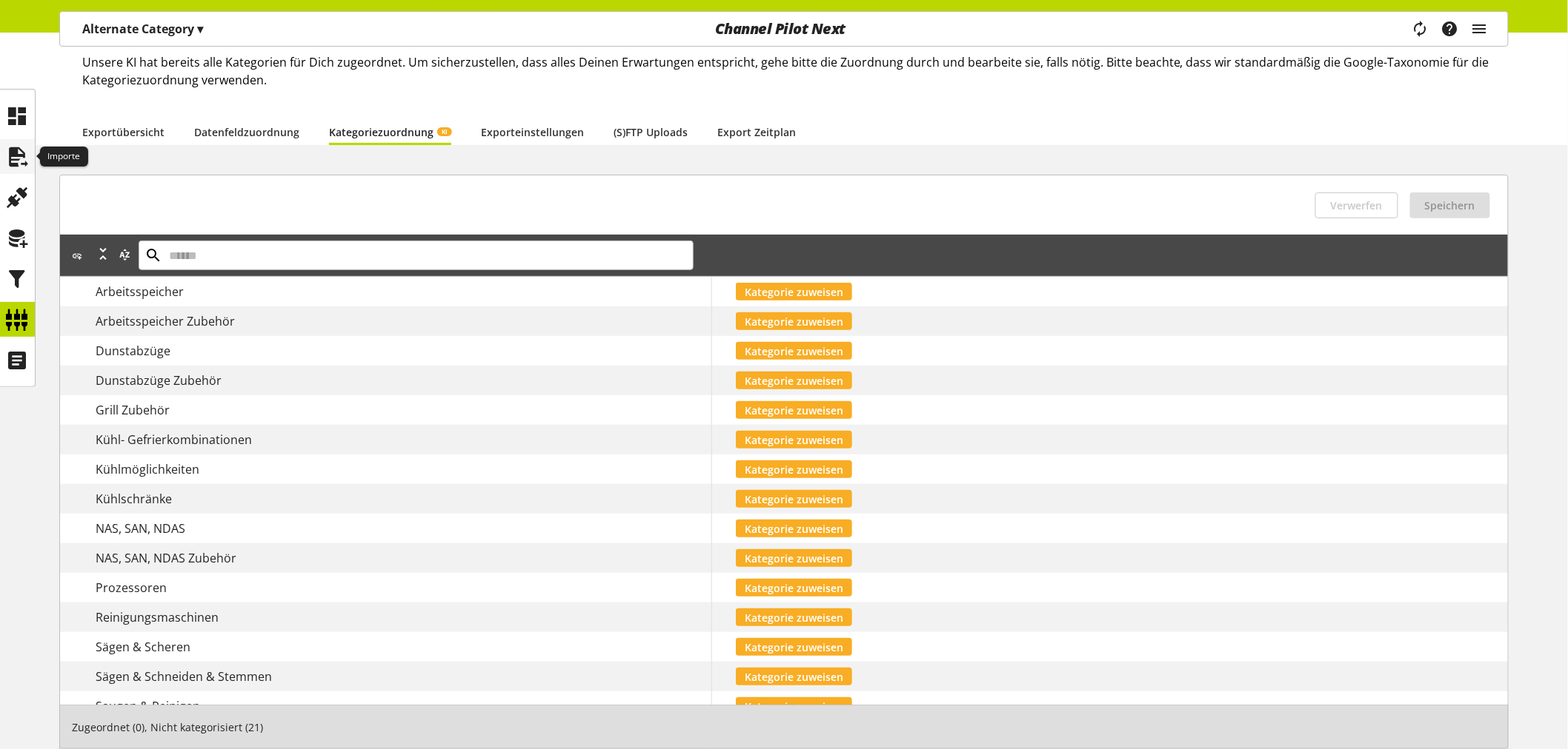
click at [25, 152] on icon at bounding box center [18, 157] width 24 height 30
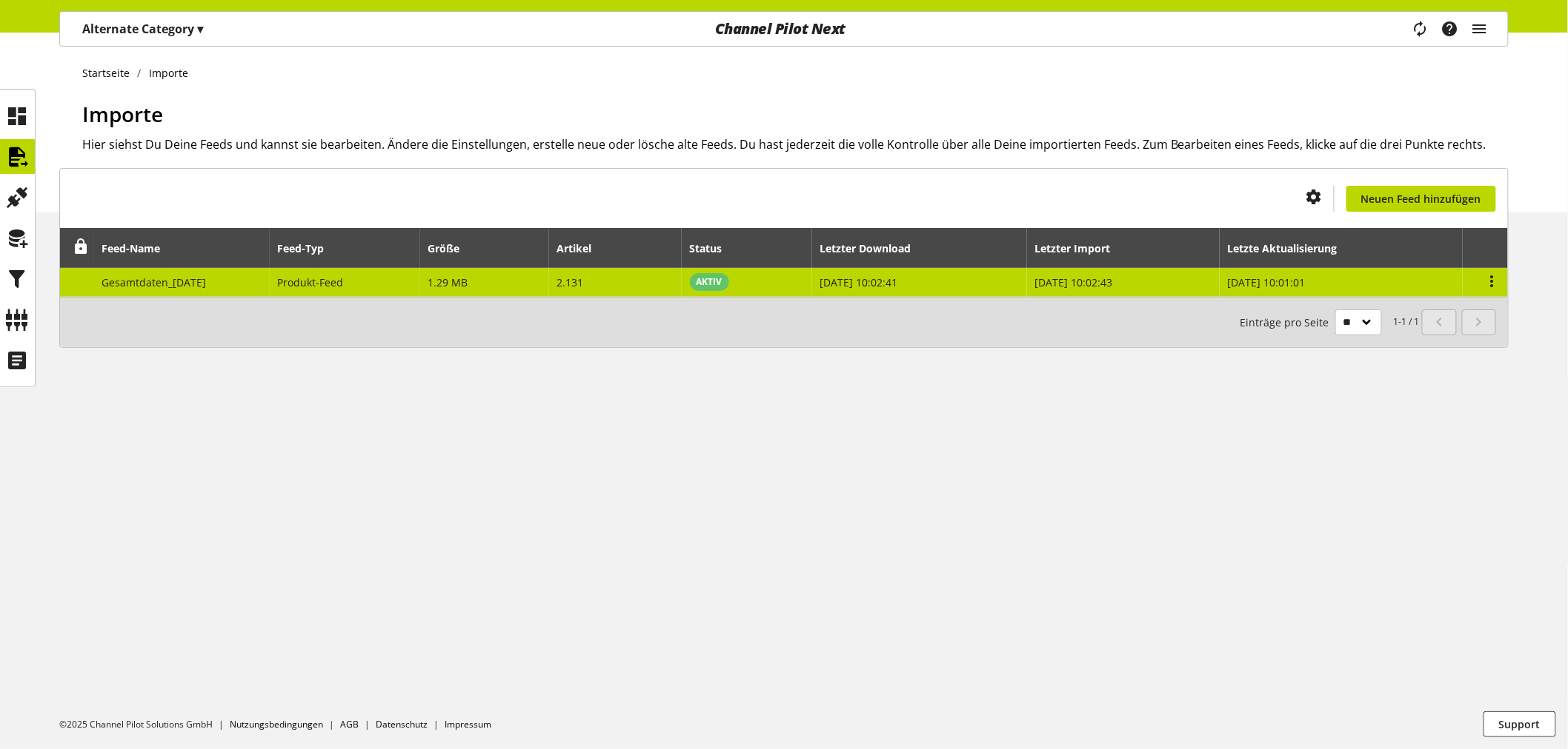
click at [249, 280] on td "Gesamtdaten_[DATE]" at bounding box center [182, 282] width 176 height 29
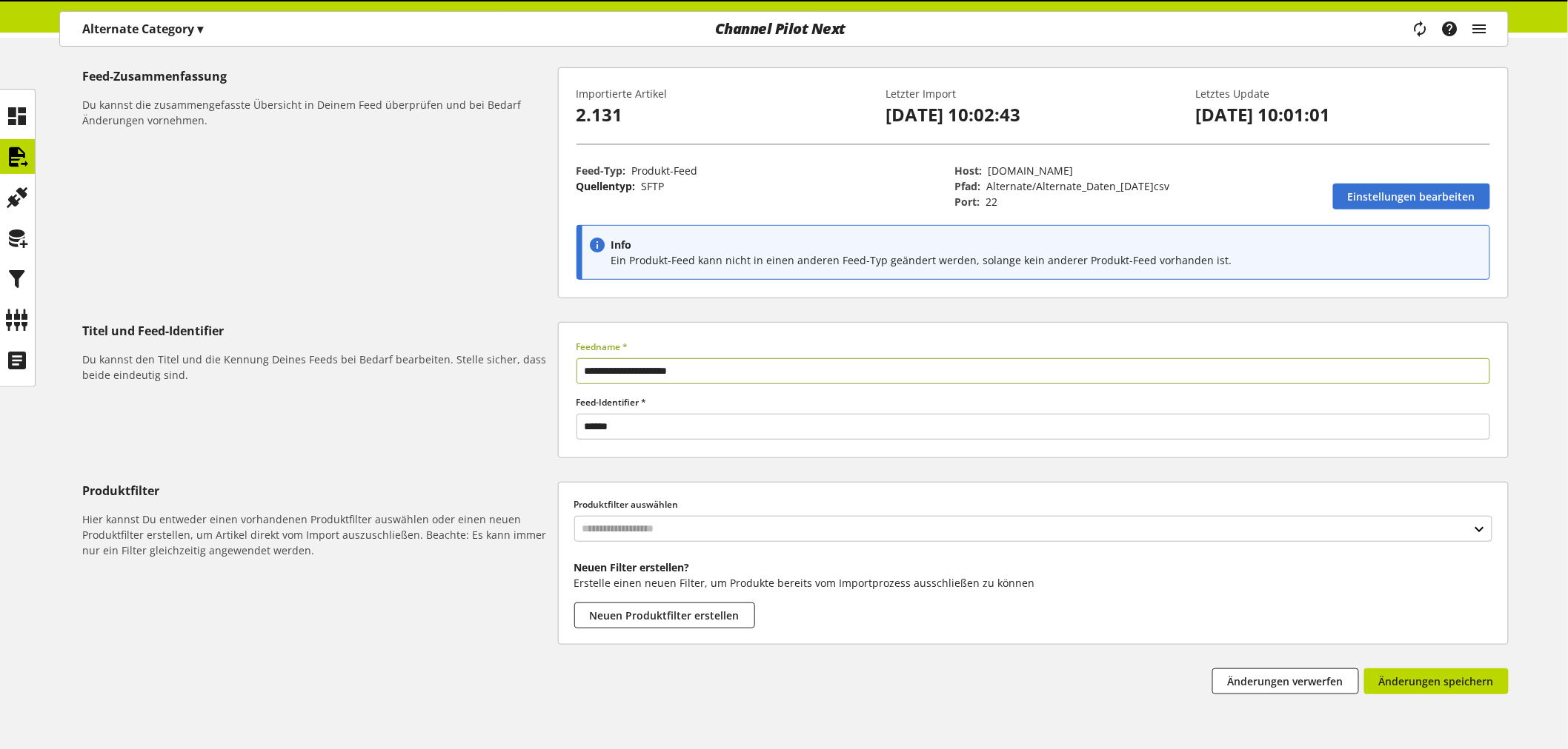
scroll to position [143, 0]
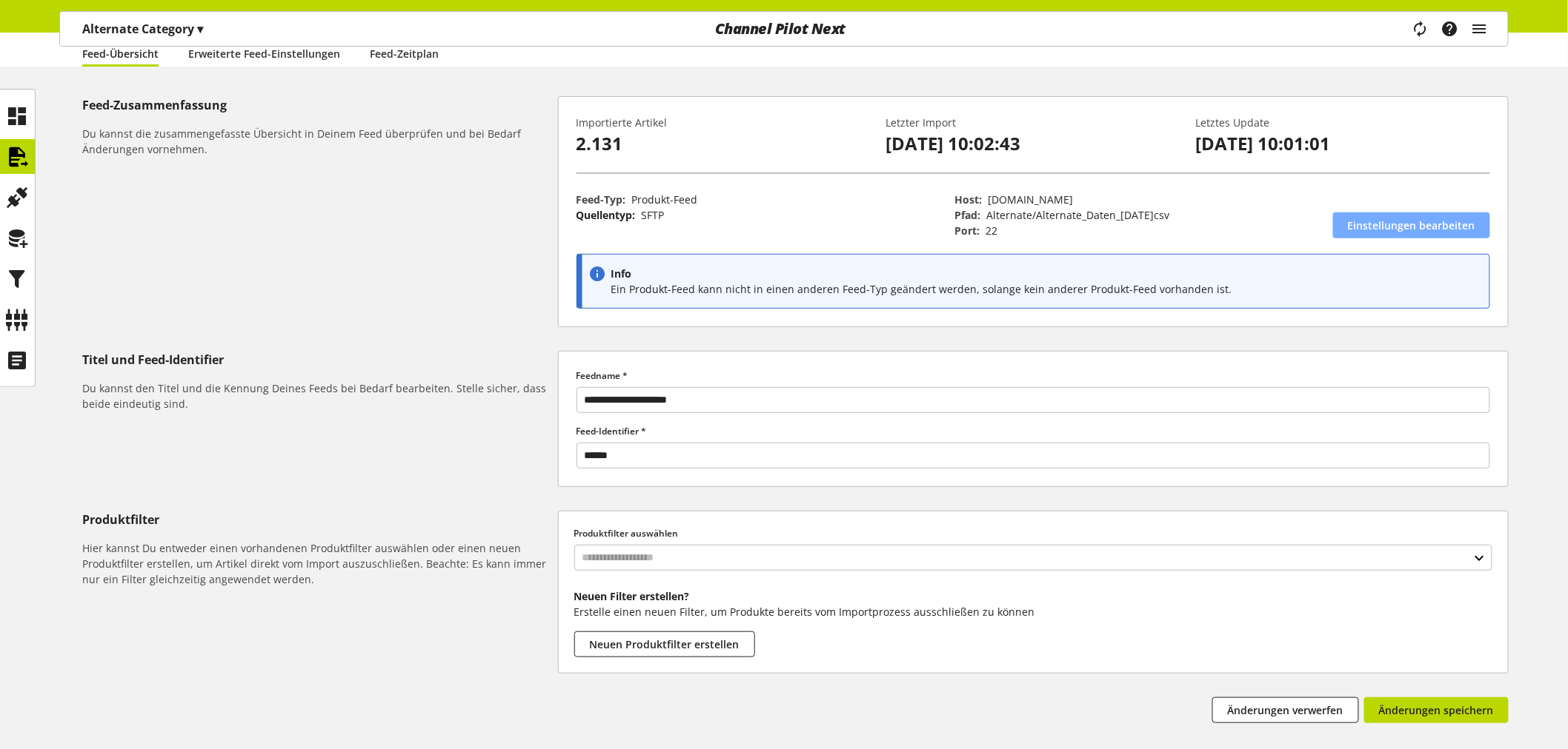
click at [1419, 228] on span "Einstellungen bearbeiten" at bounding box center [1411, 225] width 128 height 16
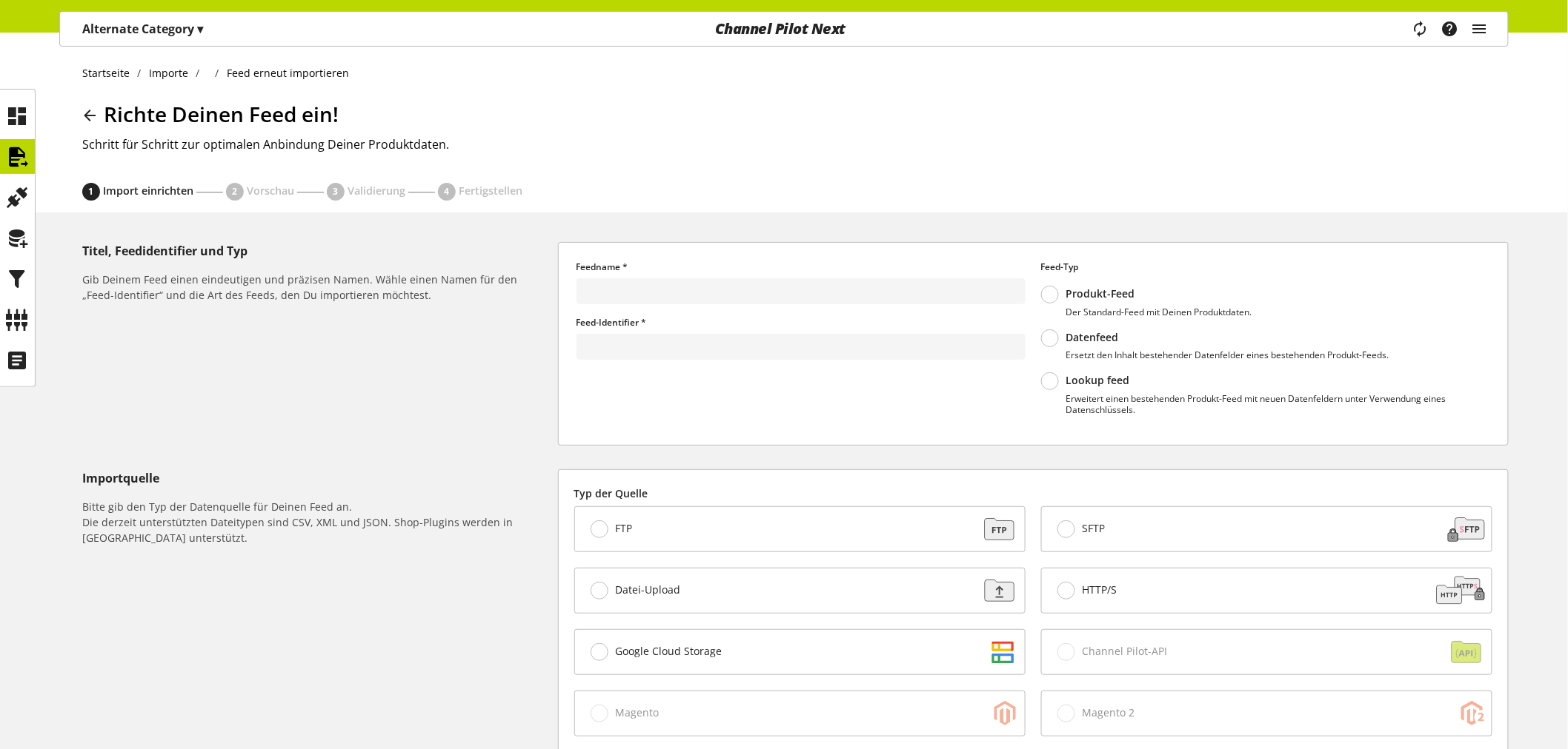
type input "**********"
type input "******"
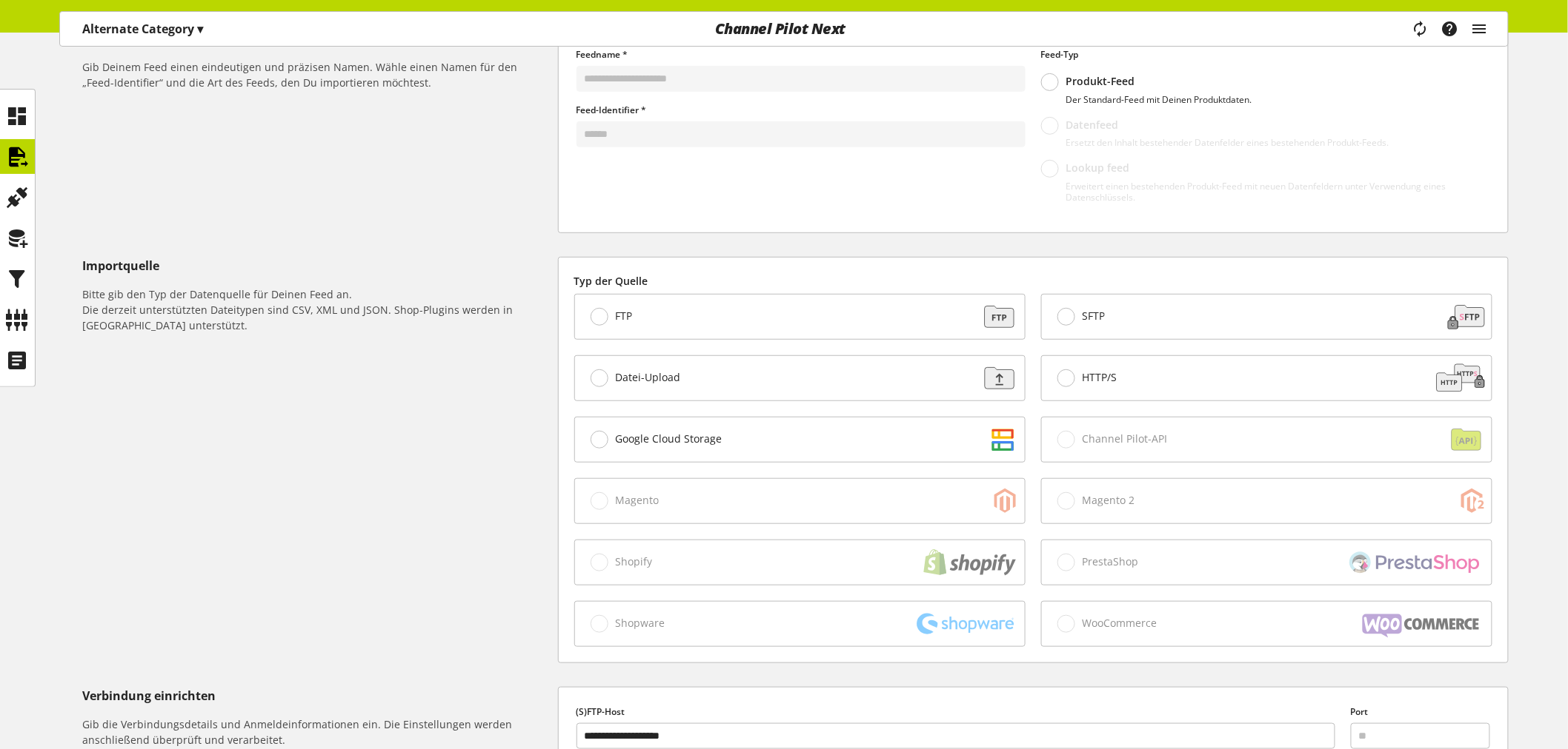
scroll to position [493, 0]
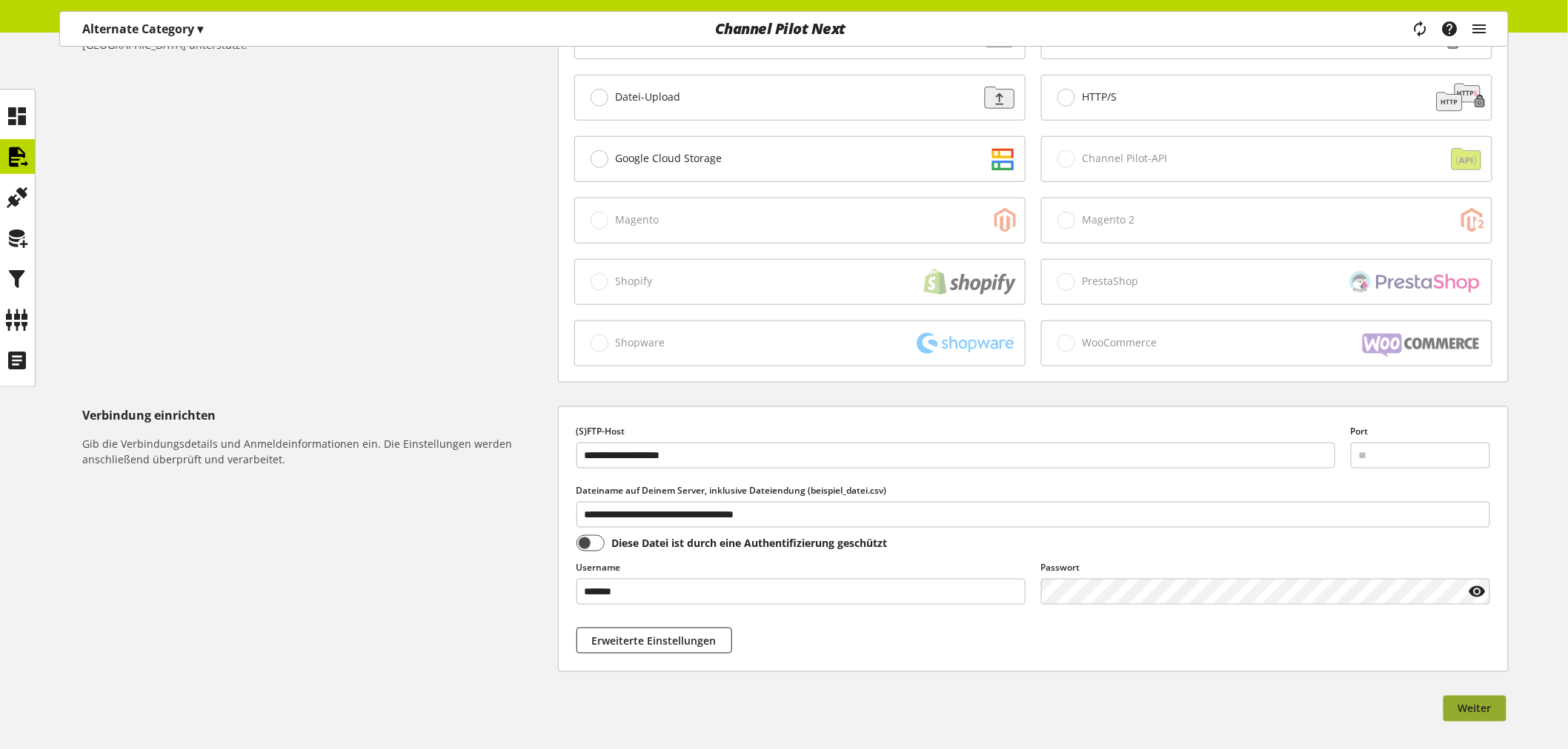
click at [1477, 707] on span "Weiter" at bounding box center [1475, 709] width 34 height 16
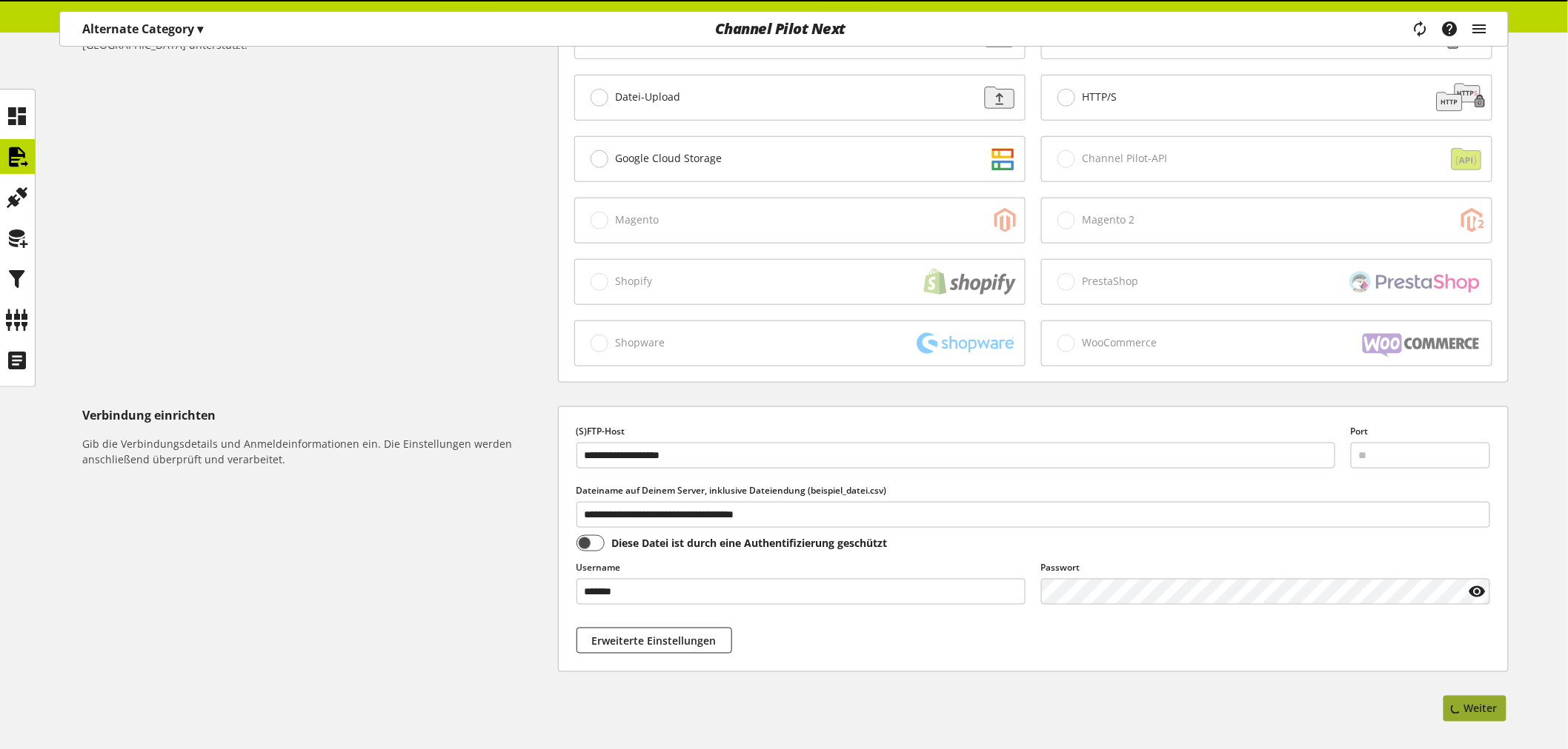
scroll to position [0, 0]
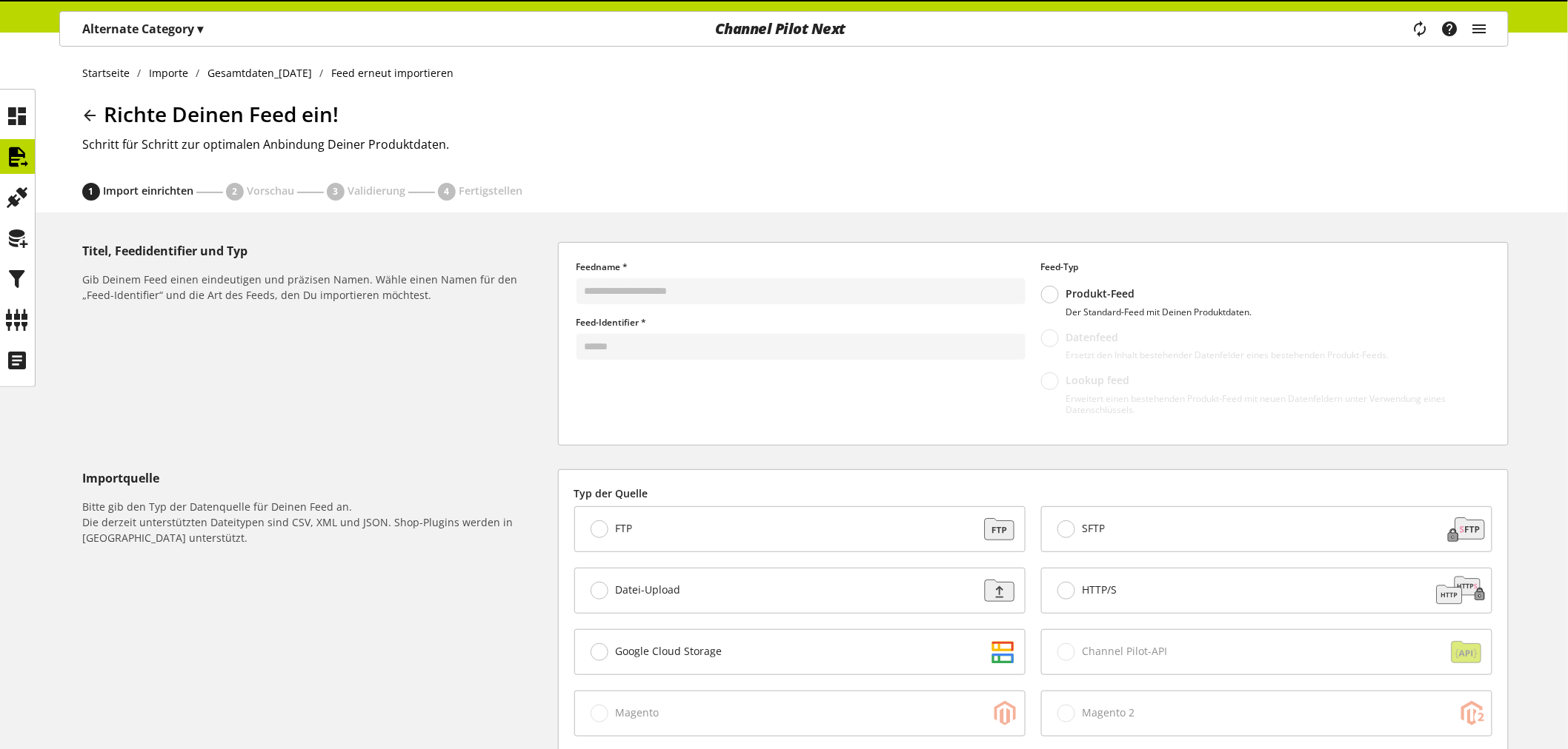
select select "*"
select select "*****"
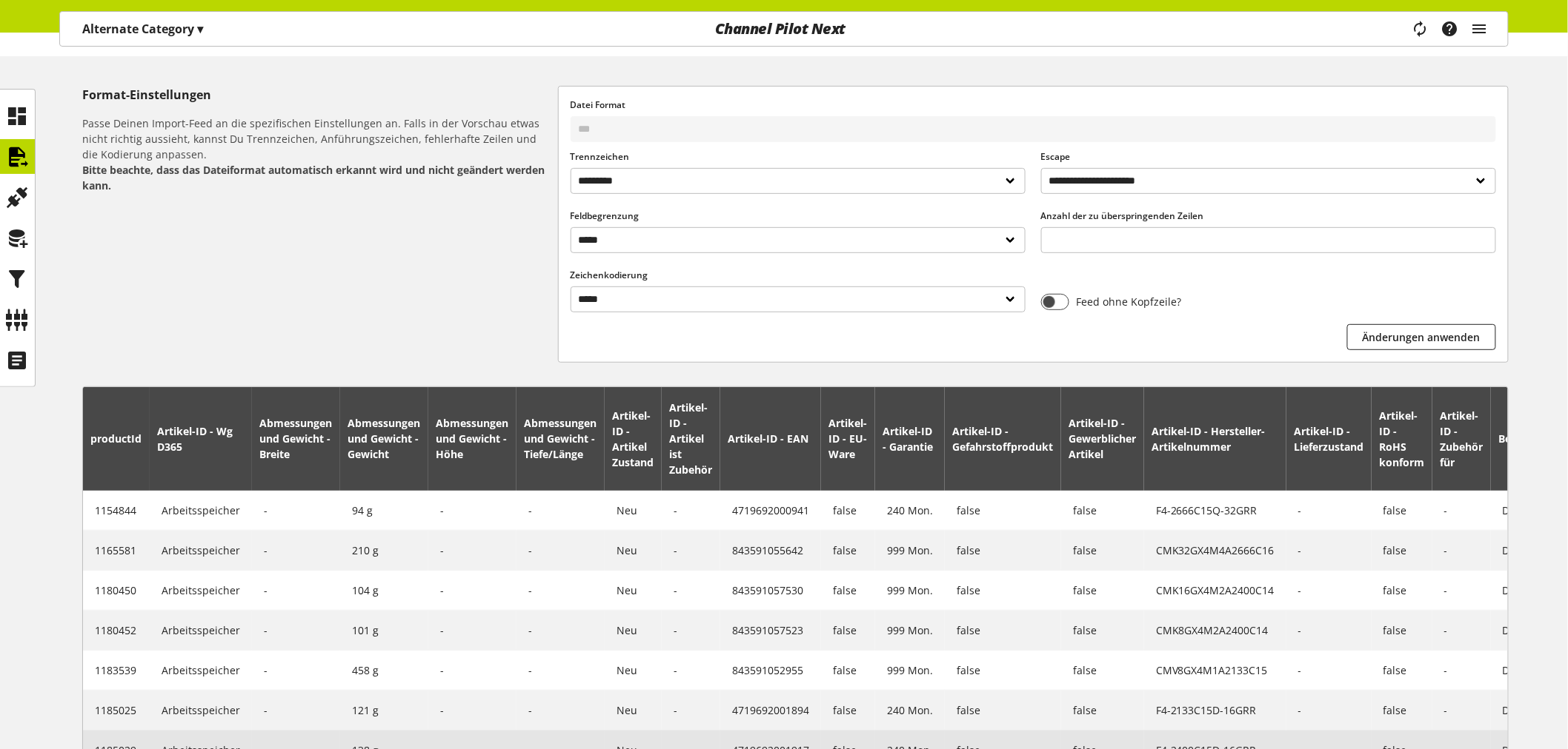
scroll to position [411, 0]
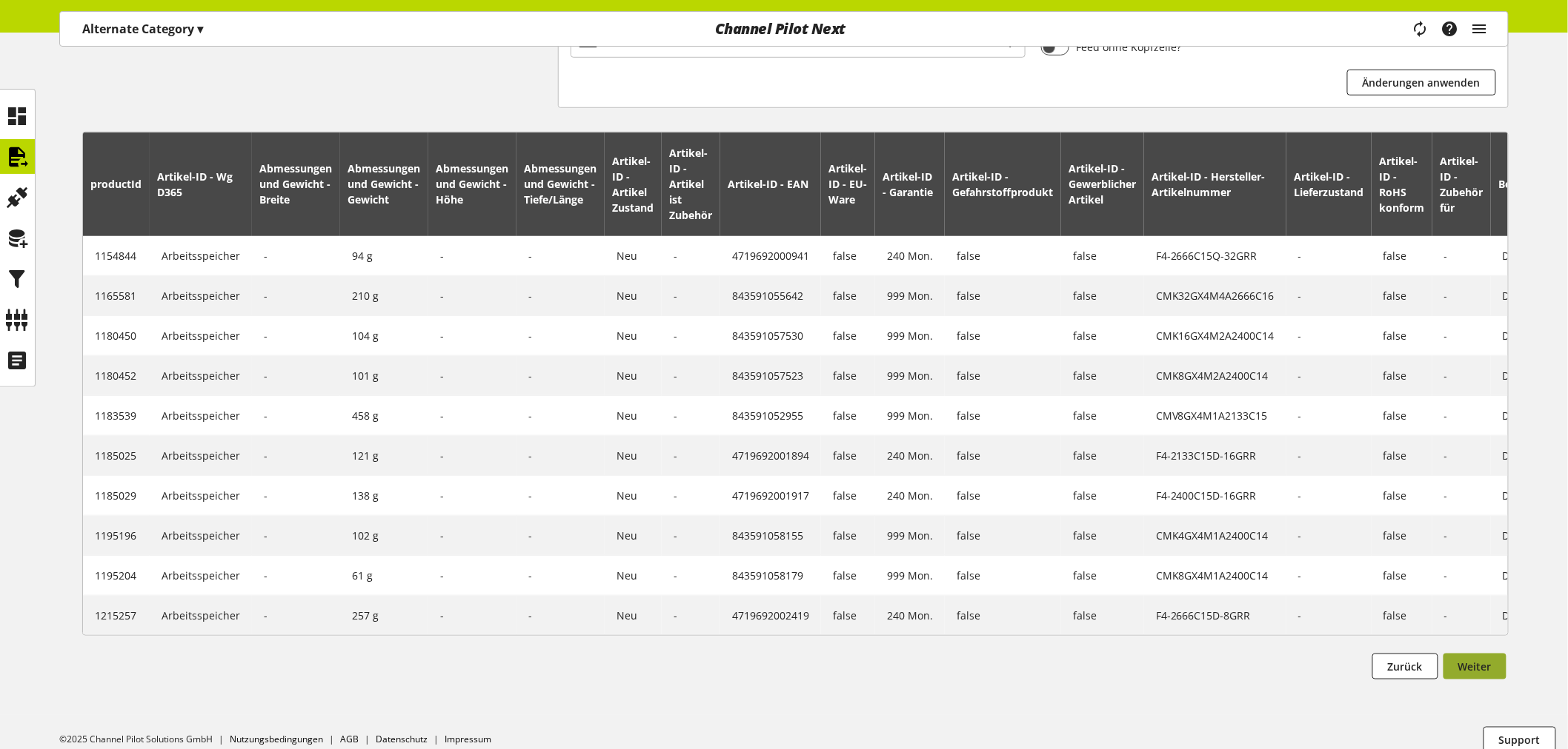
click at [1494, 680] on button "Weiter" at bounding box center [1475, 667] width 63 height 26
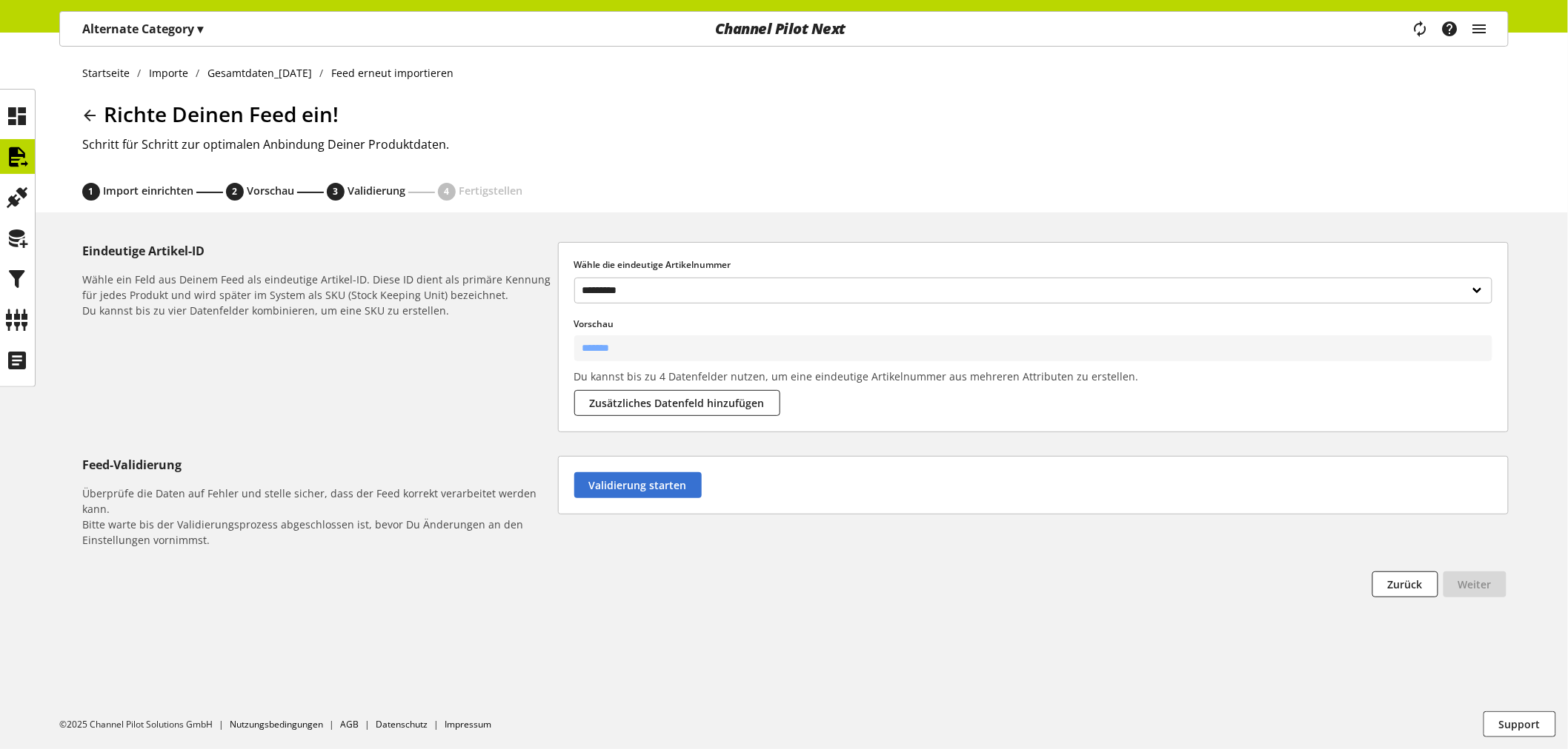
scroll to position [0, 0]
click at [649, 474] on button "Validierung starten" at bounding box center [638, 485] width 128 height 26
select select "********"
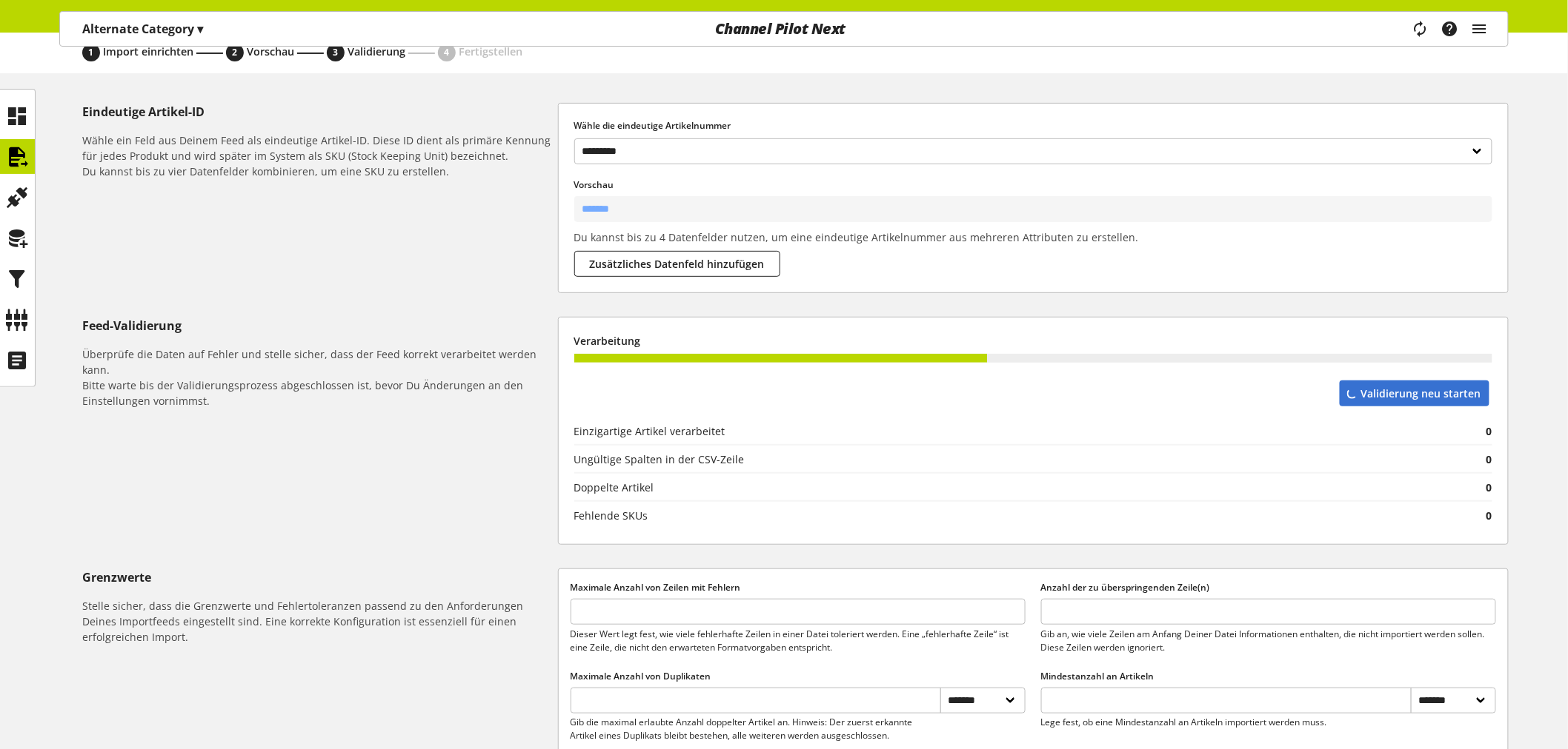
scroll to position [514, 0]
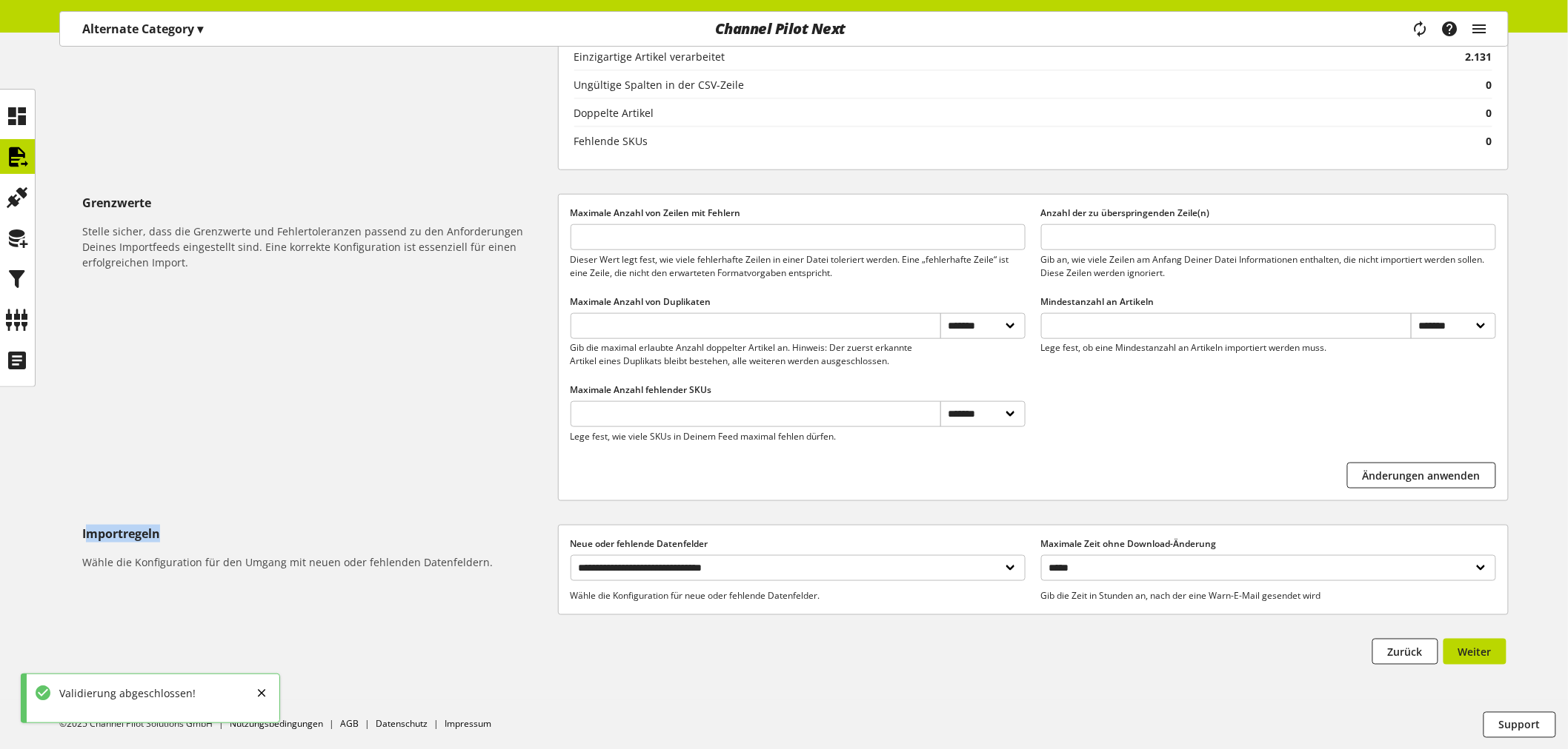
drag, startPoint x: 85, startPoint y: 532, endPoint x: 205, endPoint y: 538, distance: 120.1
click at [205, 538] on h5 "Importregeln" at bounding box center [316, 534] width 470 height 18
click at [203, 538] on h5 "Importregeln" at bounding box center [316, 534] width 470 height 18
drag, startPoint x: 172, startPoint y: 530, endPoint x: 51, endPoint y: 536, distance: 121.1
click at [51, 536] on div "**********" at bounding box center [784, 214] width 1568 height 972
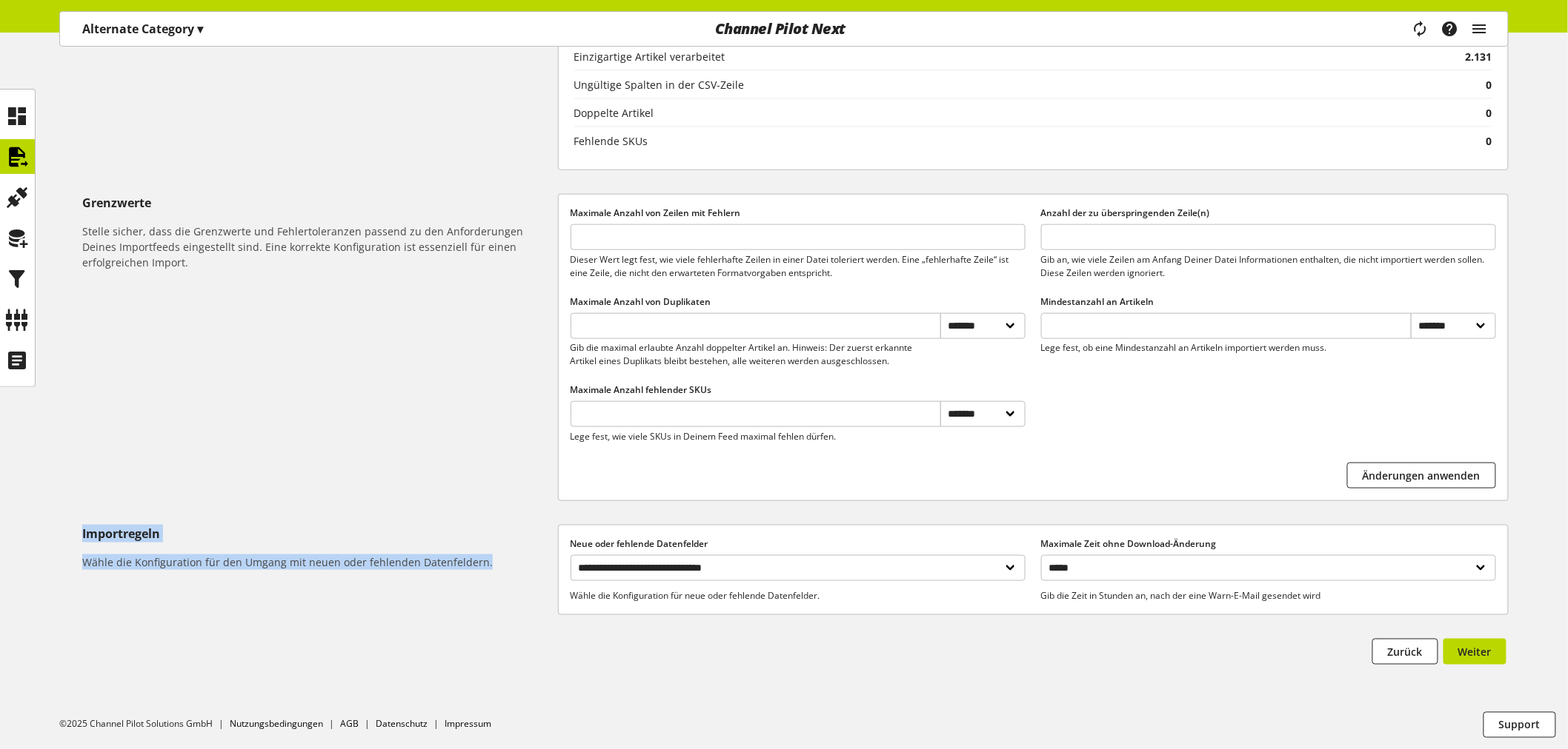
drag, startPoint x: 519, startPoint y: 565, endPoint x: 57, endPoint y: 524, distance: 463.8
click at [57, 524] on div "**********" at bounding box center [784, 214] width 1568 height 972
copy div "Importregeln Wähle die Konfiguration für den Umgang mit neuen oder fehlenden Da…"
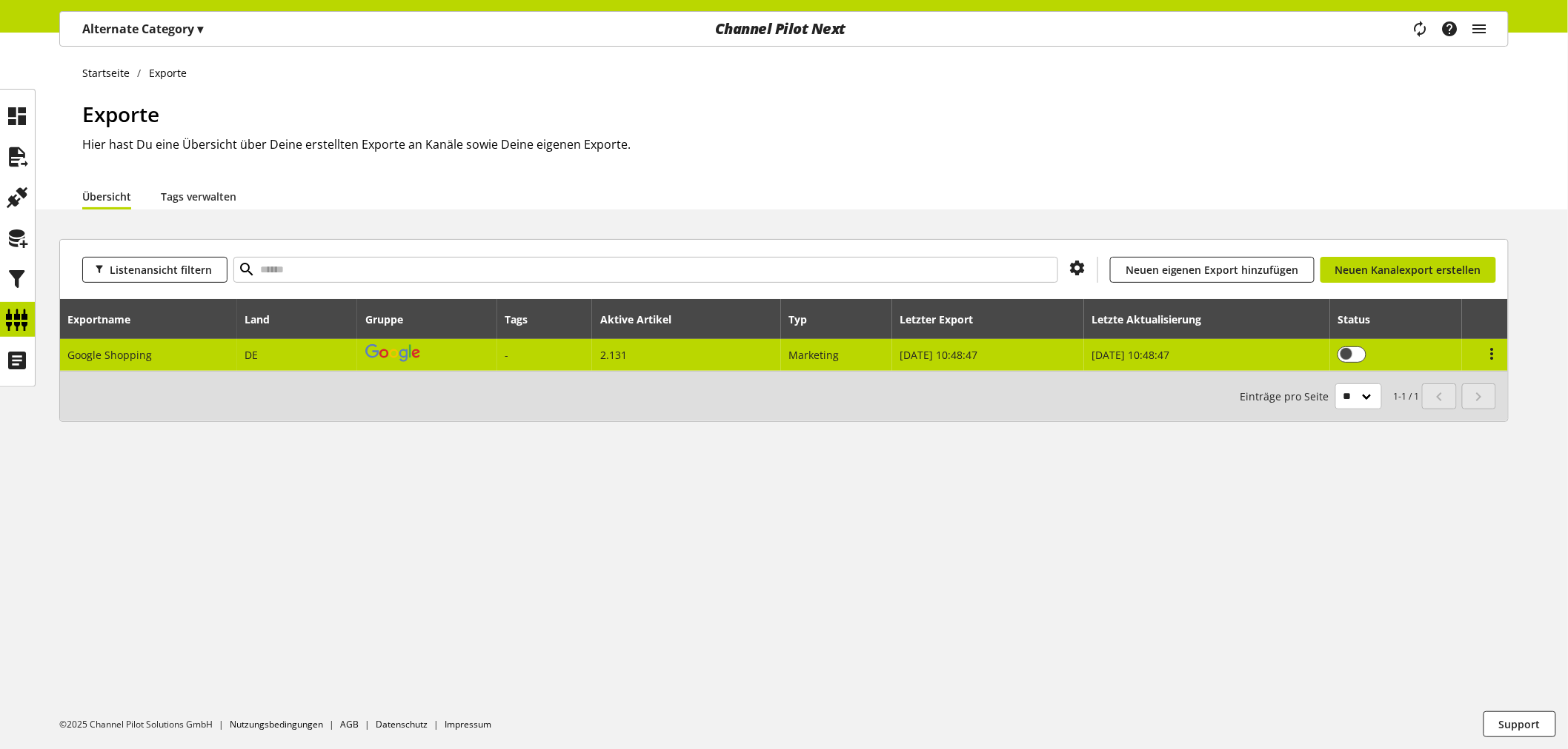
click at [891, 353] on td "Marketing" at bounding box center [836, 355] width 111 height 32
select select "********"
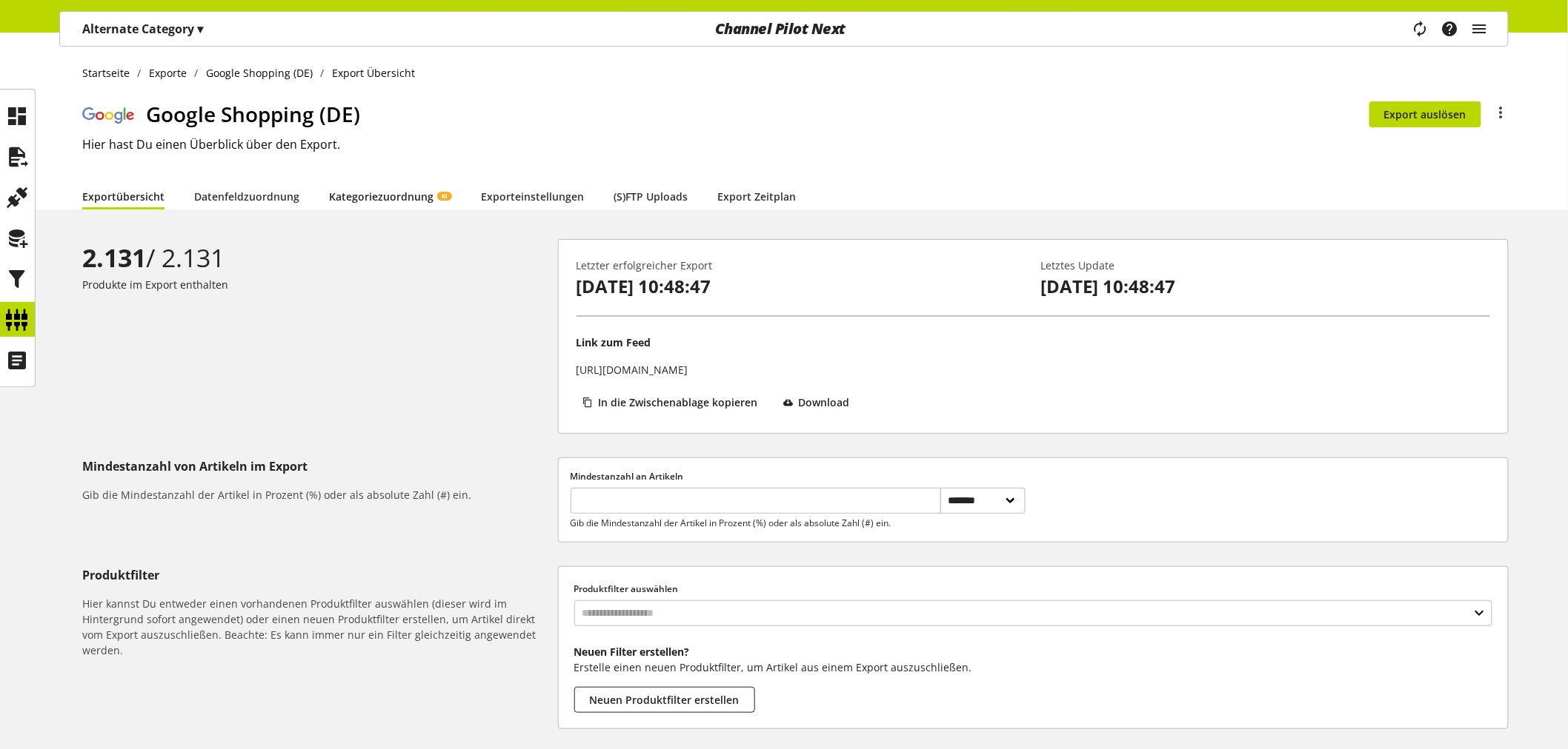
click at [365, 196] on link "Kategoriezuordnung KI" at bounding box center [391, 197] width 123 height 16
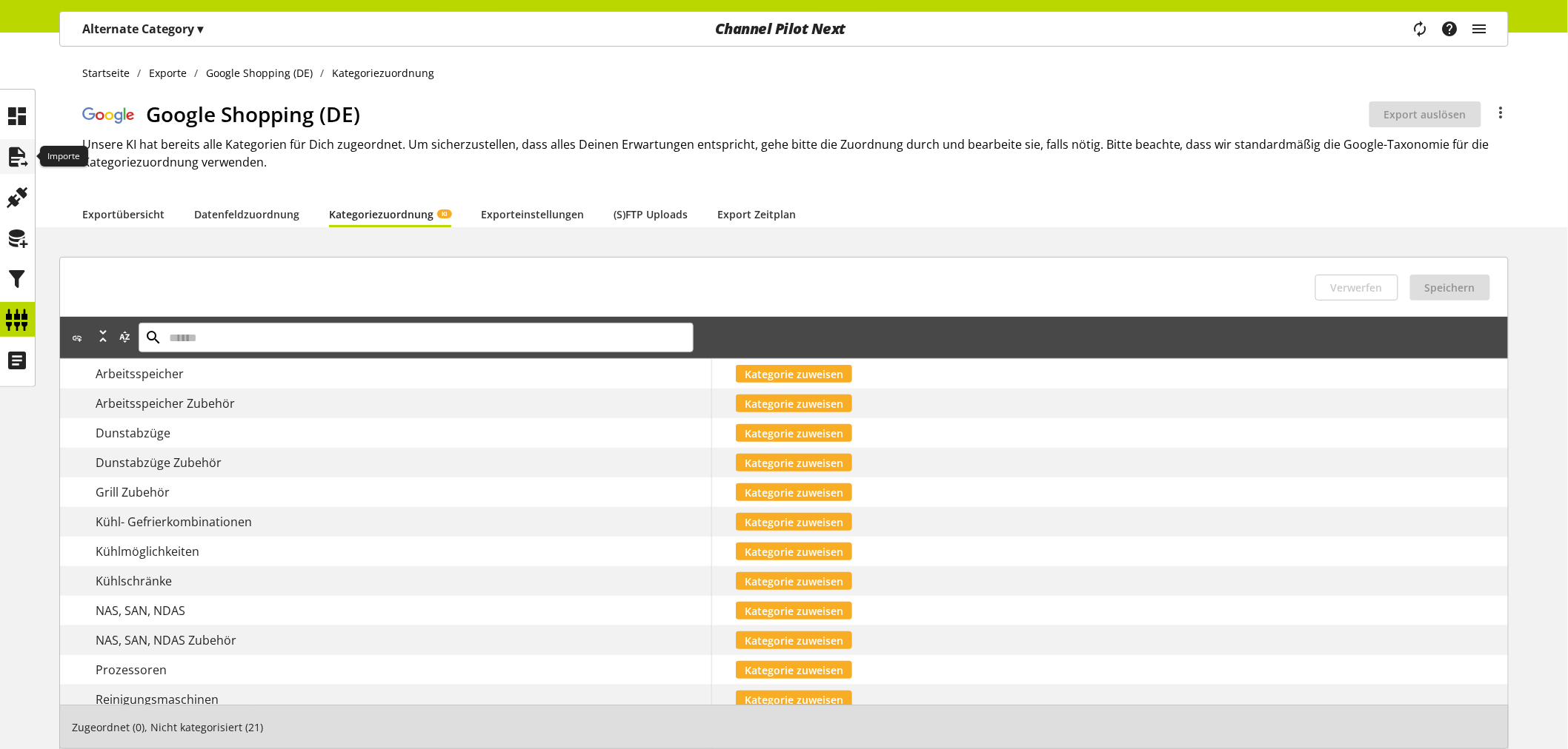
click at [18, 167] on icon at bounding box center [18, 157] width 24 height 30
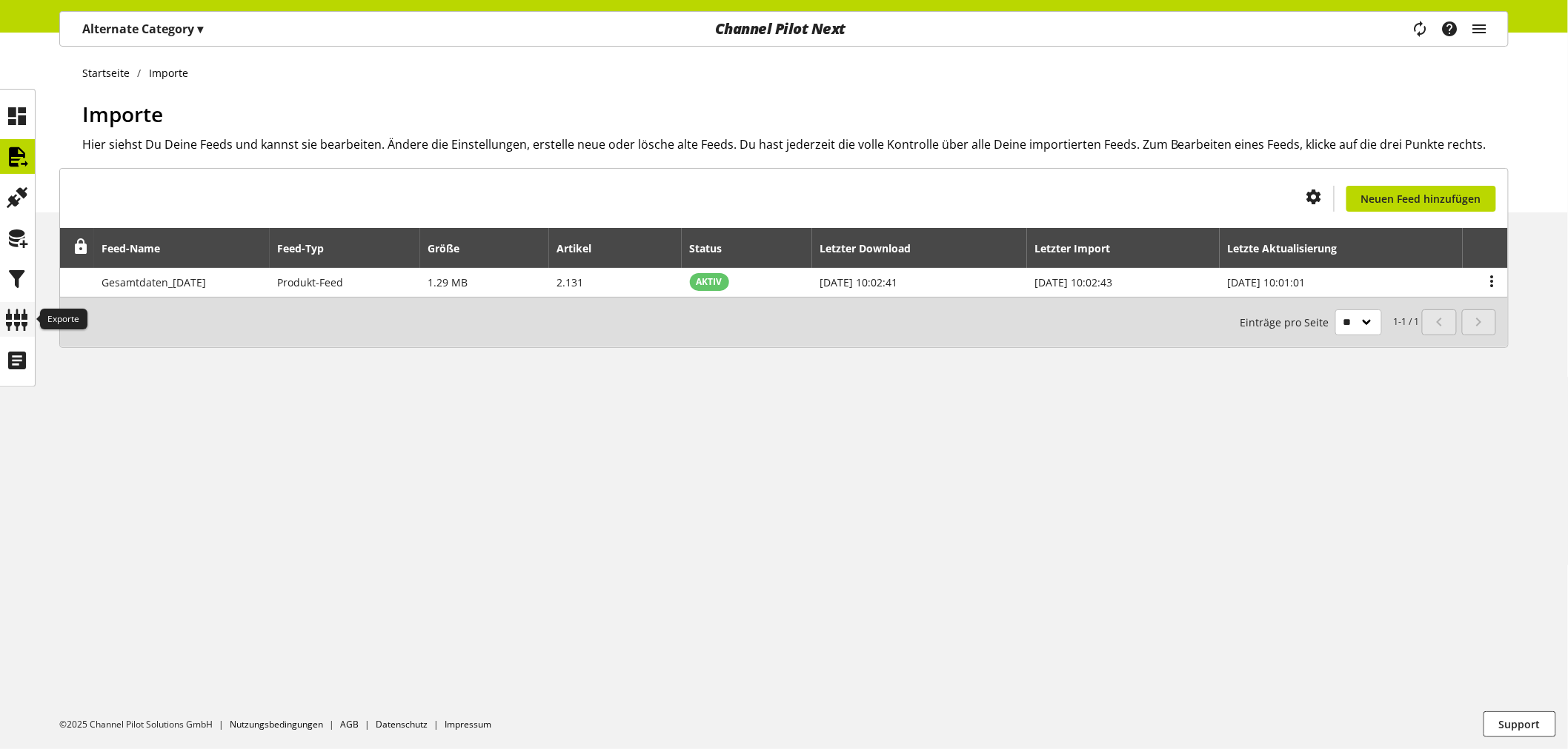
click at [30, 320] on div at bounding box center [17, 319] width 35 height 35
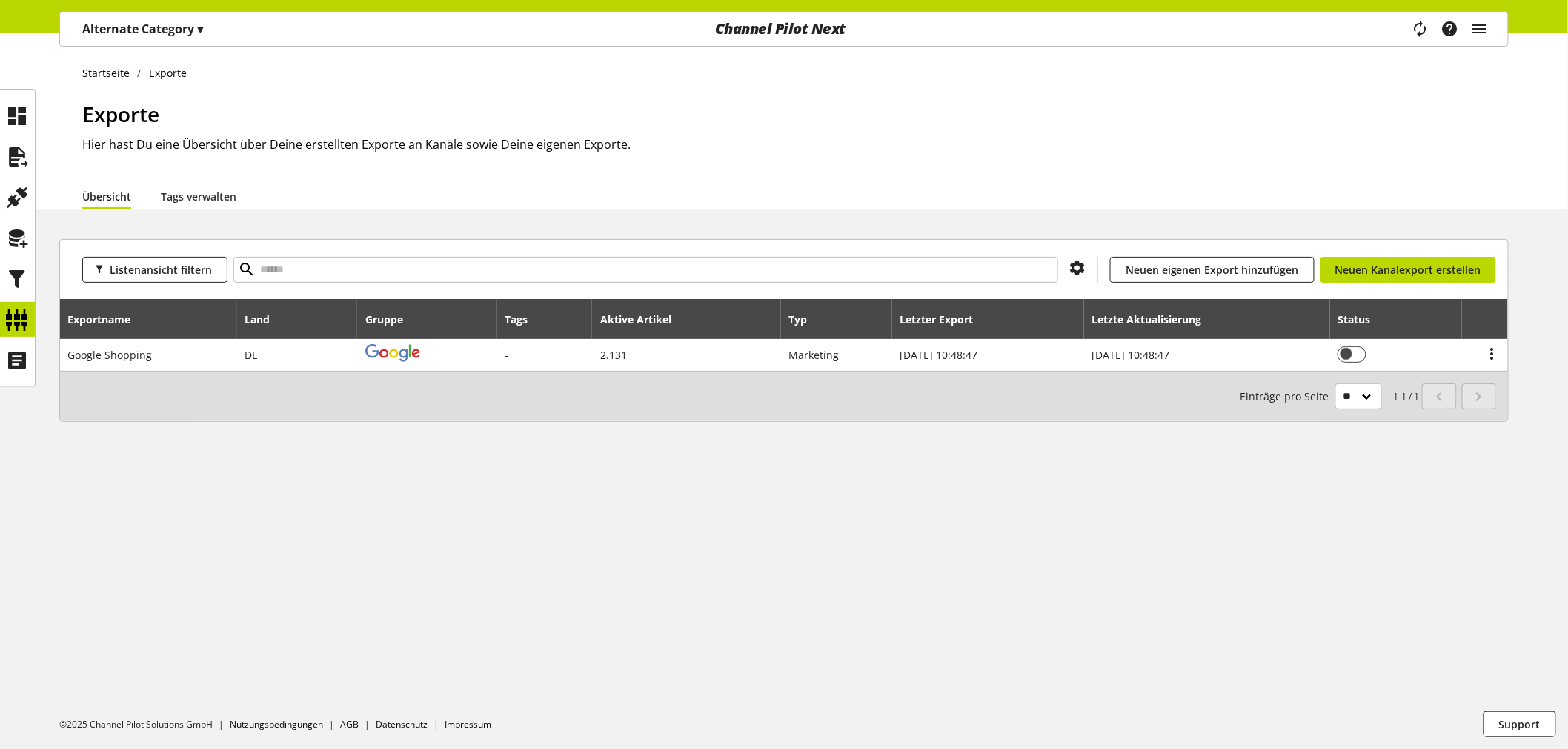
drag, startPoint x: 534, startPoint y: 364, endPoint x: 535, endPoint y: 379, distance: 15.0
click at [535, 374] on div "Listenansicht filtern Du bist nicht berechtigt, einen Kanal hinzuzufügen. Neuen…" at bounding box center [784, 330] width 1449 height 183
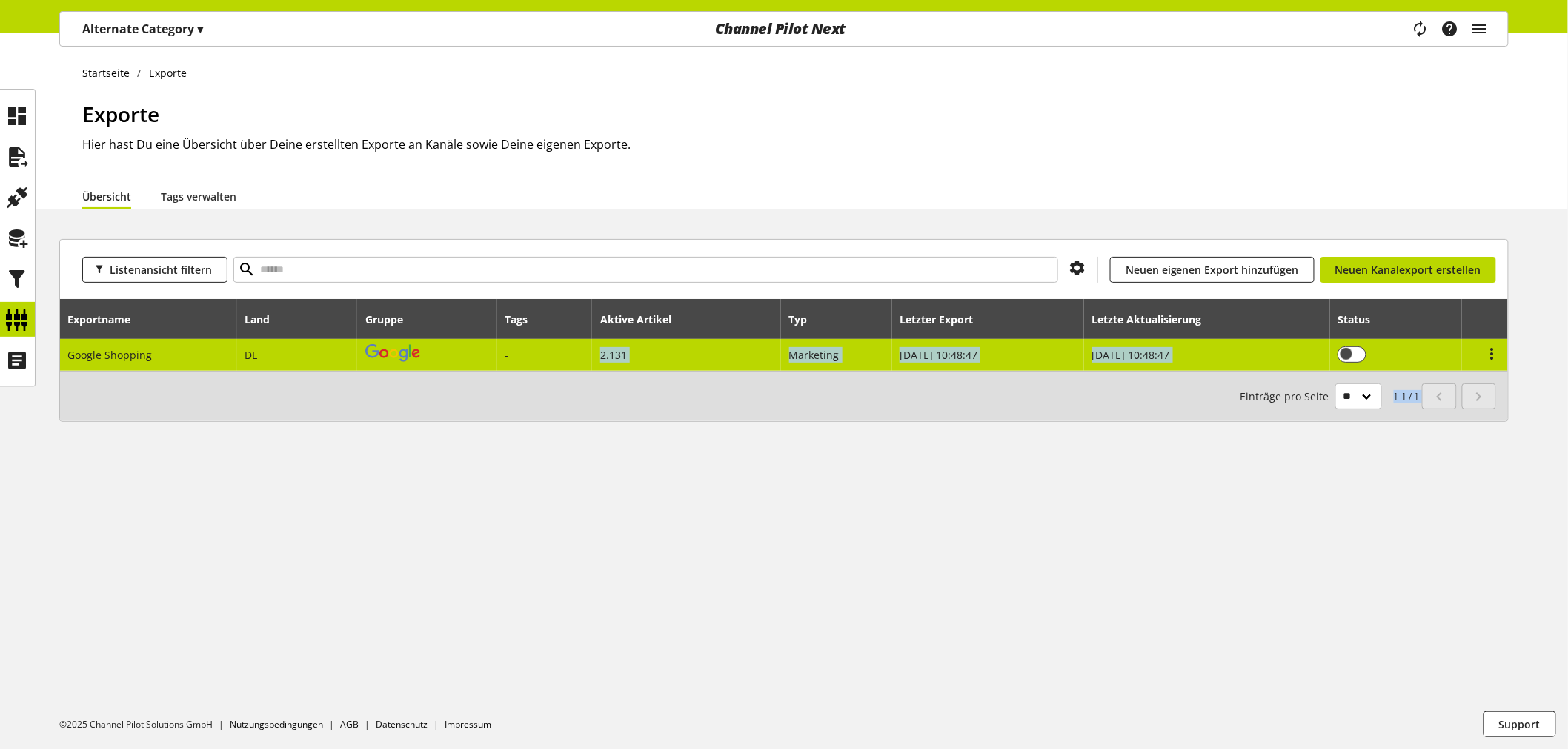
click at [531, 350] on td "-" at bounding box center [545, 355] width 96 height 32
click at [524, 362] on td "-" at bounding box center [545, 355] width 96 height 32
select select "********"
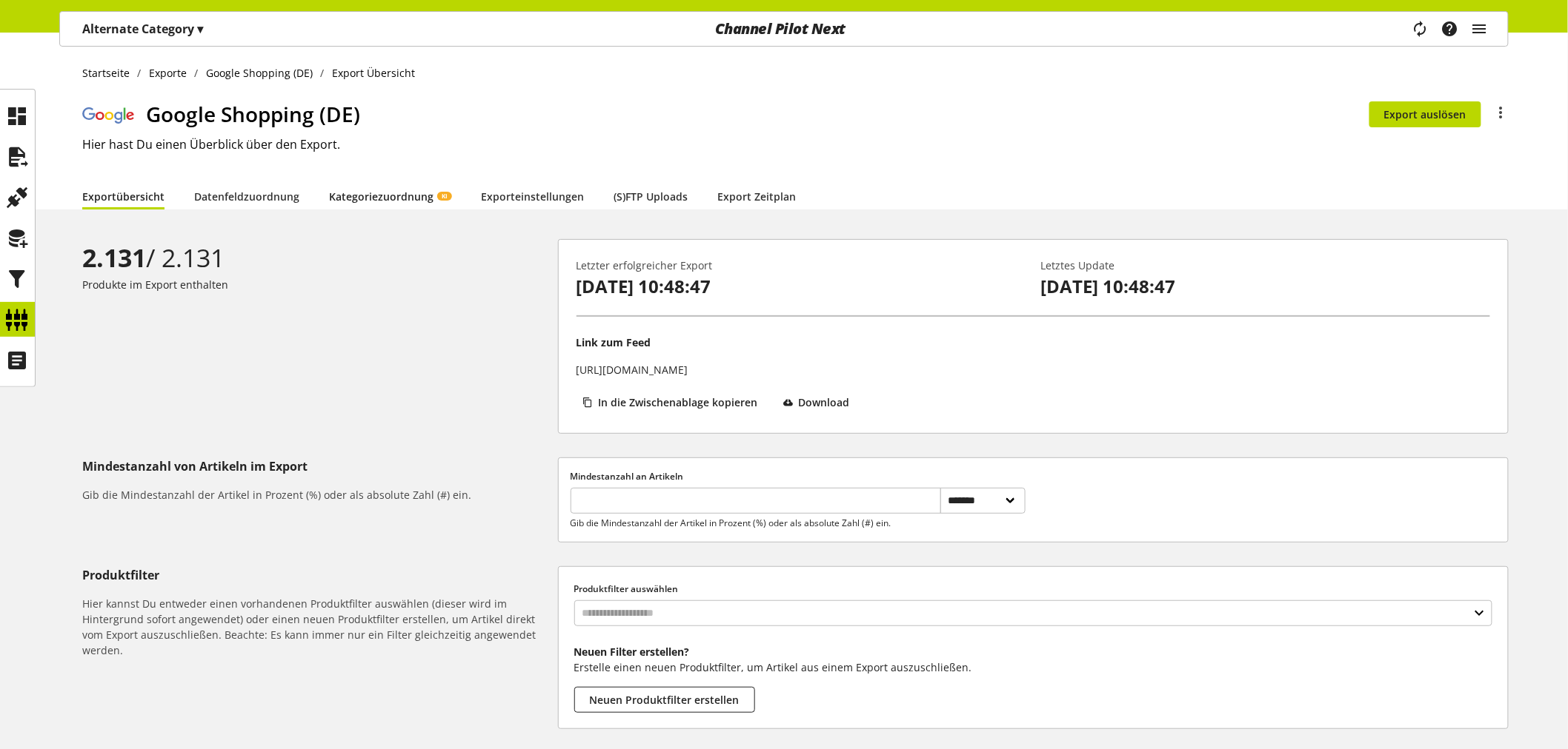
click at [398, 191] on link "Kategoriezuordnung KI" at bounding box center [391, 197] width 123 height 16
